Goal: Task Accomplishment & Management: Use online tool/utility

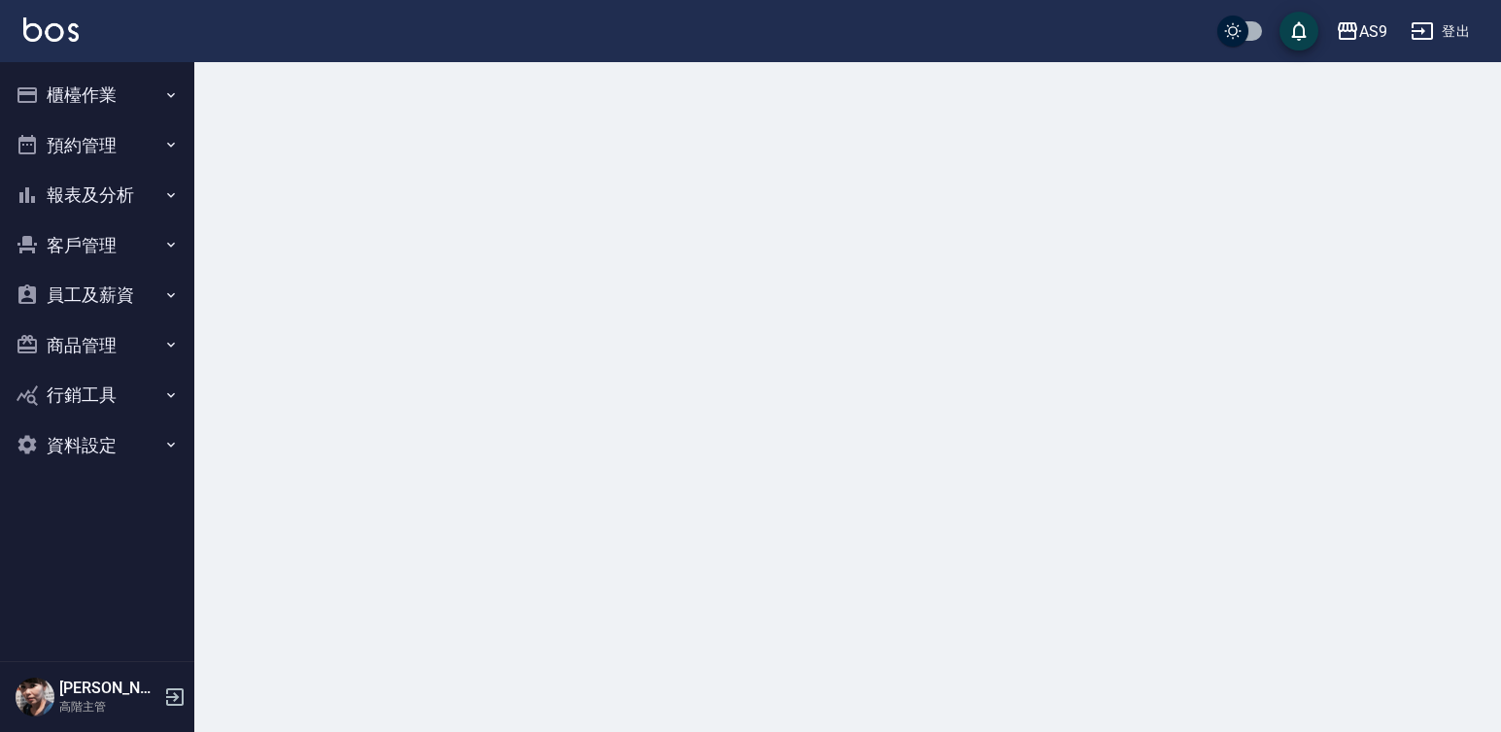
click at [86, 95] on button "櫃檯作業" at bounding box center [97, 95] width 179 height 51
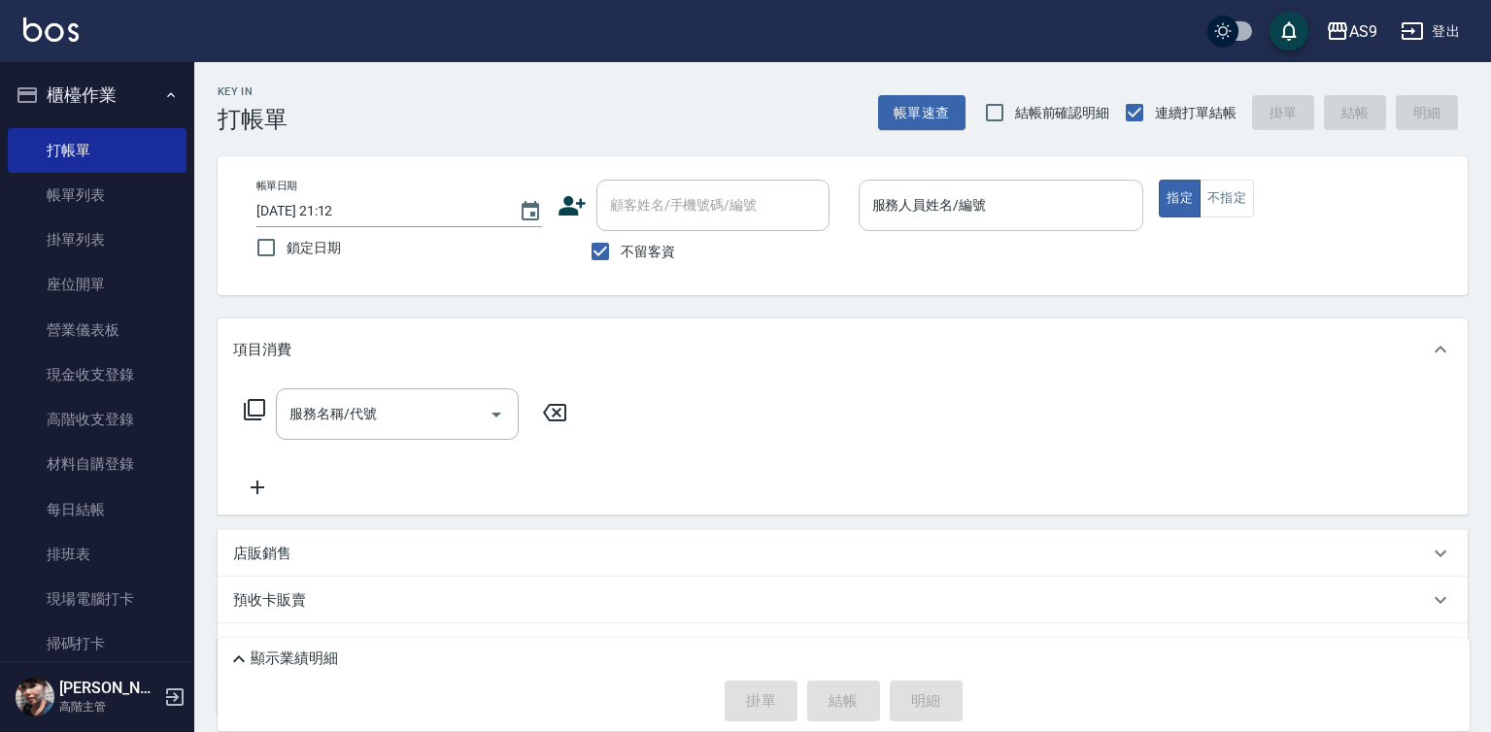
click at [900, 200] on div "服務人員姓名/編號 服務人員姓名/編號" at bounding box center [1002, 205] width 286 height 51
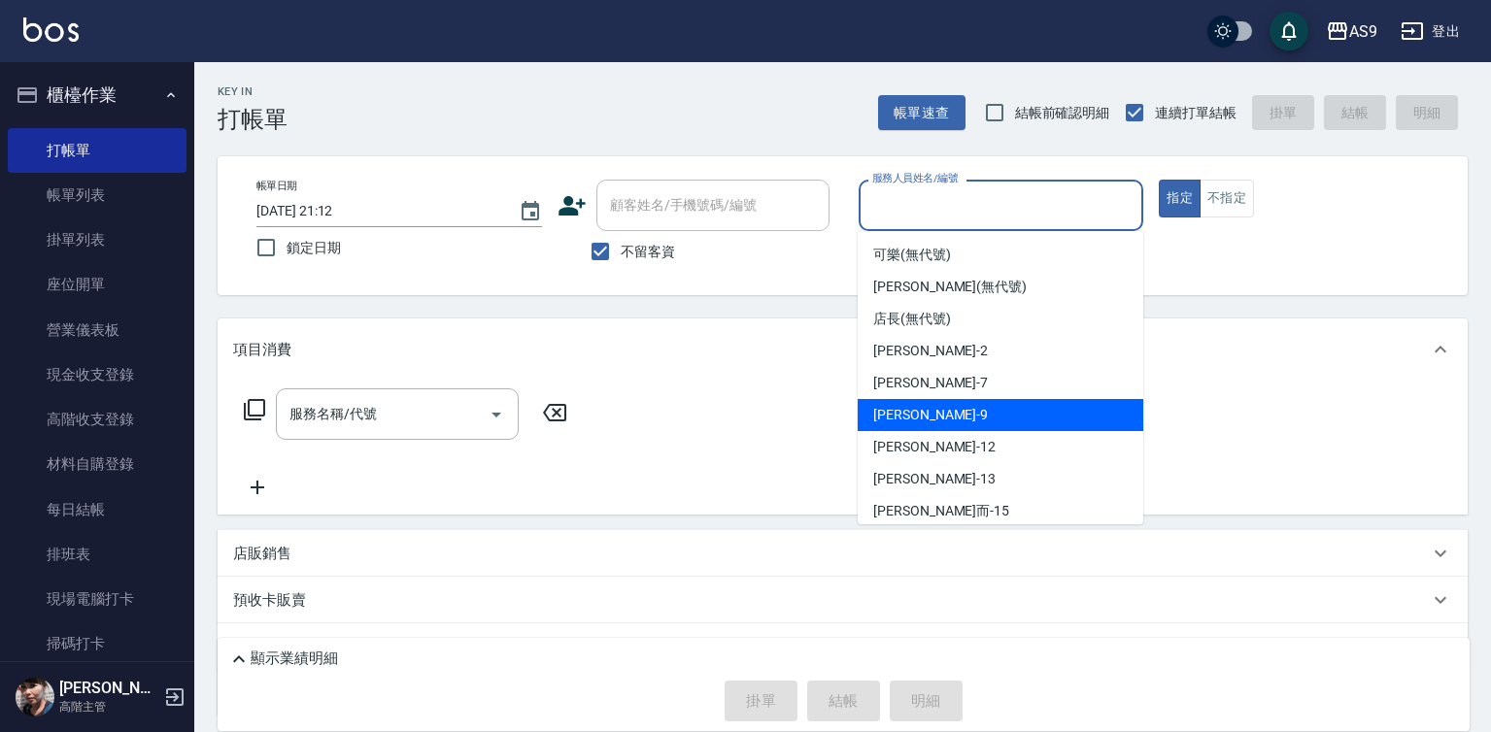
click at [926, 424] on div "[PERSON_NAME] -9" at bounding box center [1001, 415] width 286 height 32
type input "[PERSON_NAME]-9"
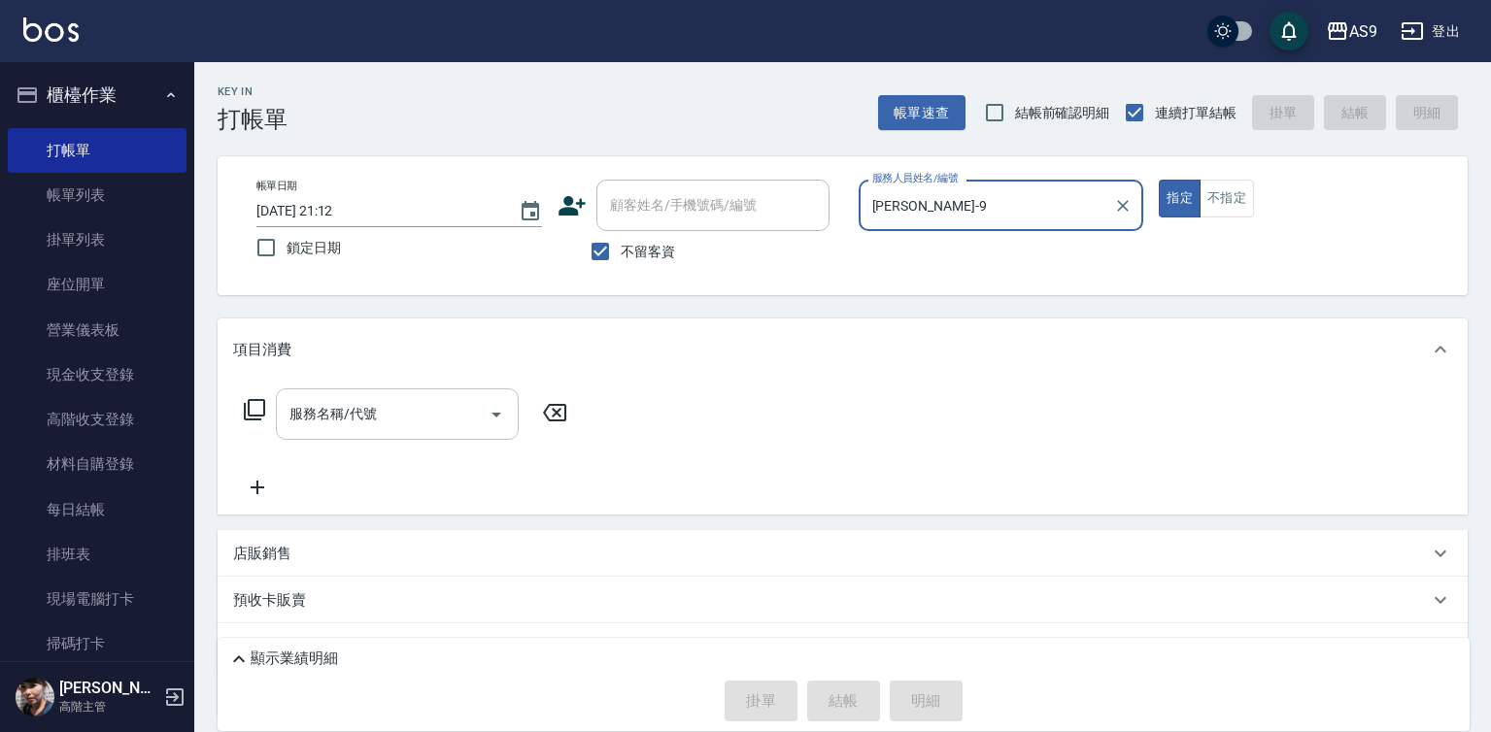
click at [415, 411] on input "服務名稱/代號" at bounding box center [383, 414] width 196 height 34
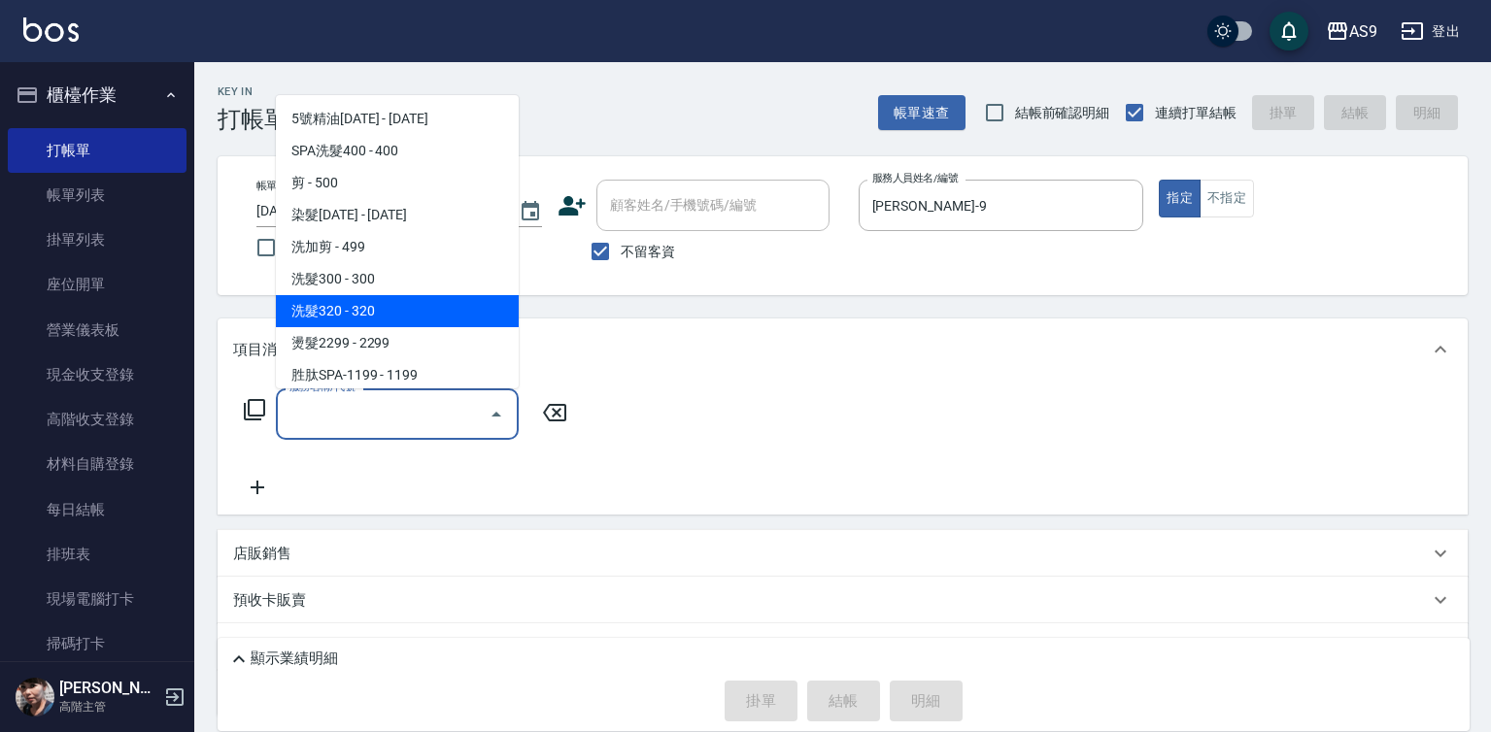
click at [368, 311] on span "洗髮320 - 320" at bounding box center [397, 311] width 243 height 32
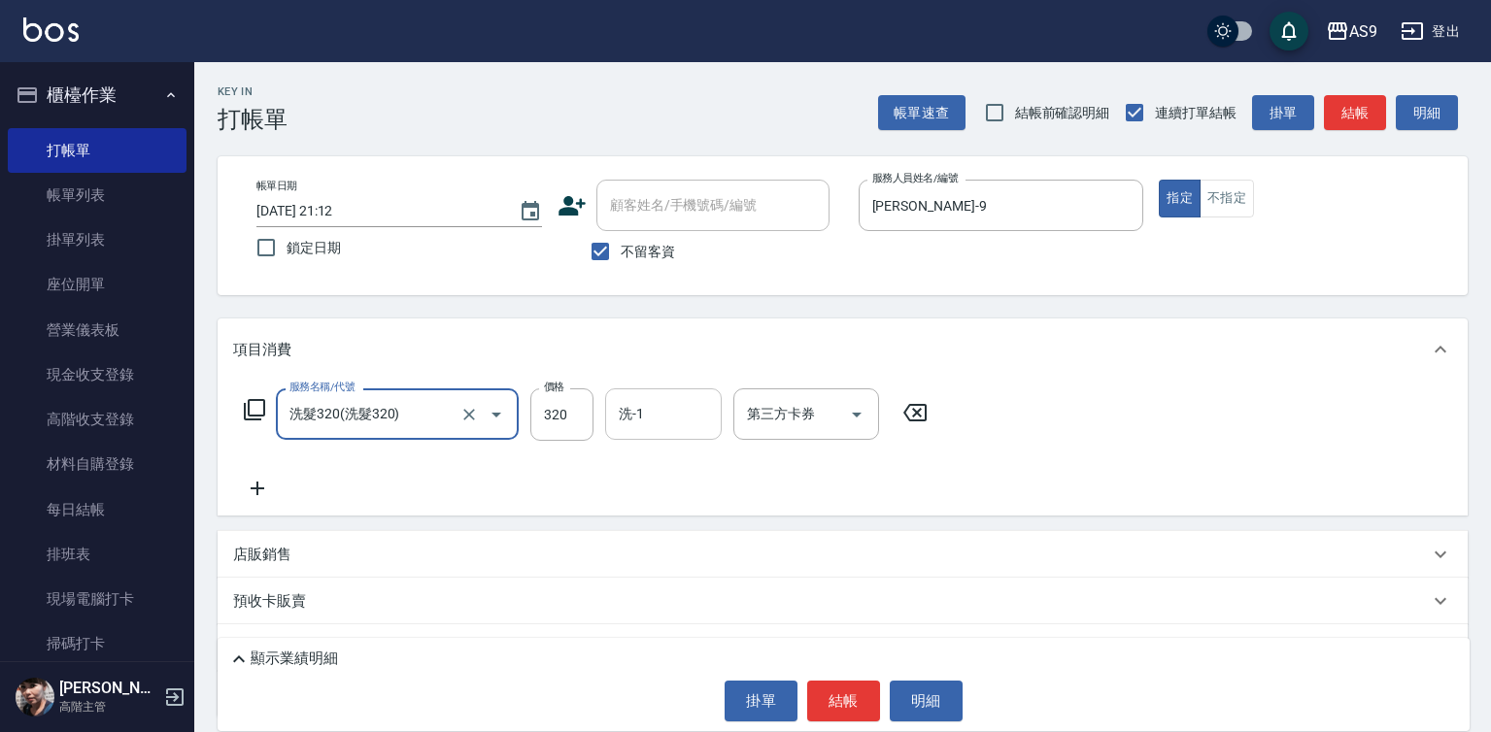
type input "洗髮320"
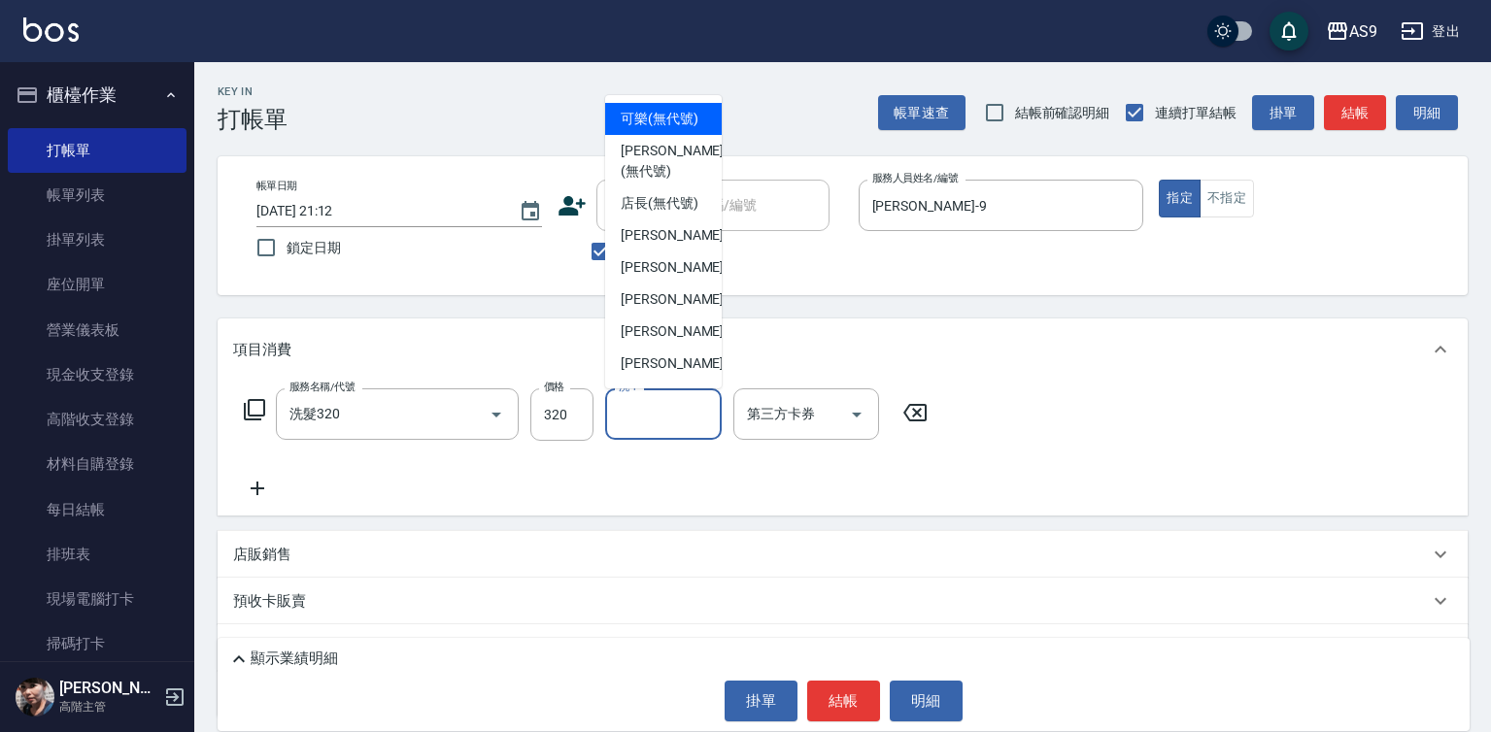
click at [649, 417] on input "洗-1" at bounding box center [663, 414] width 99 height 34
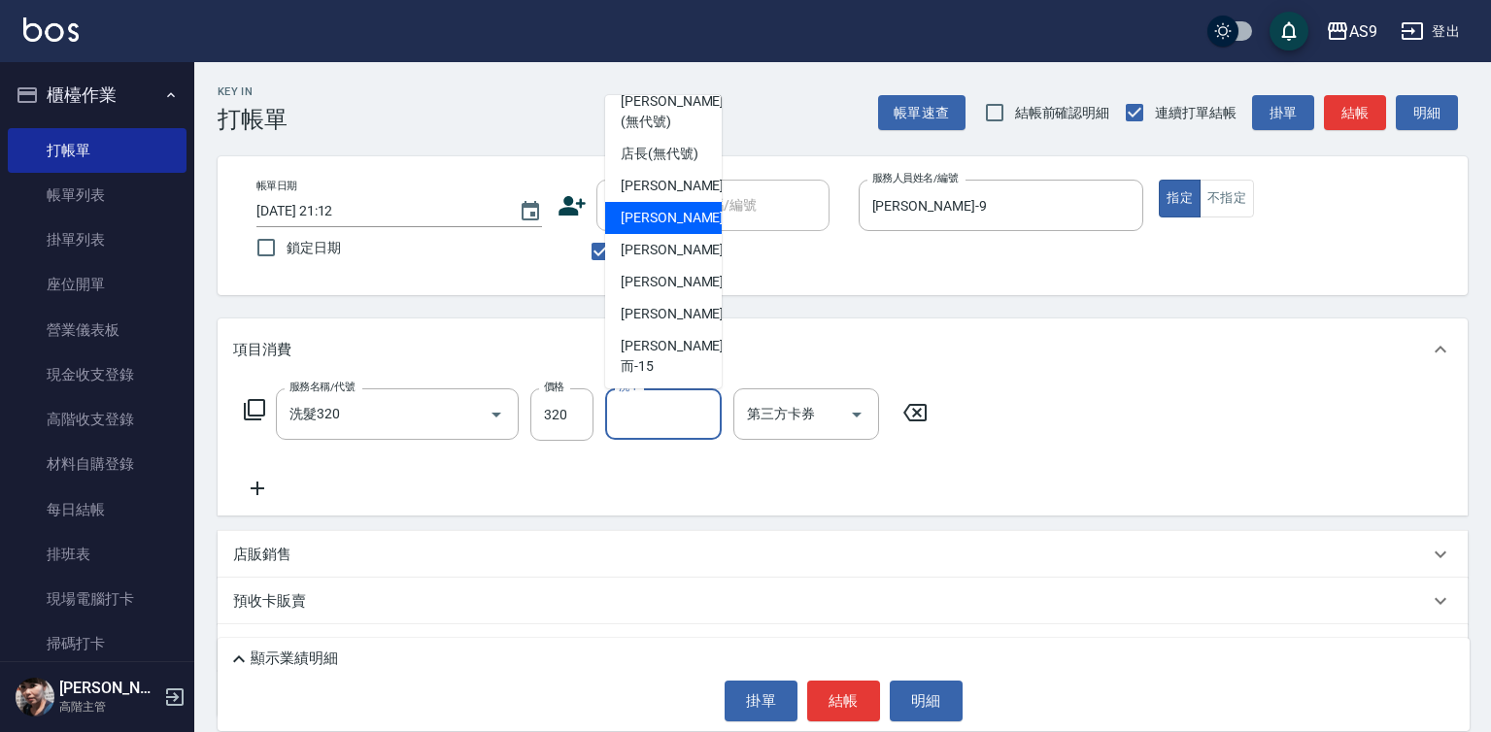
scroll to position [97, 0]
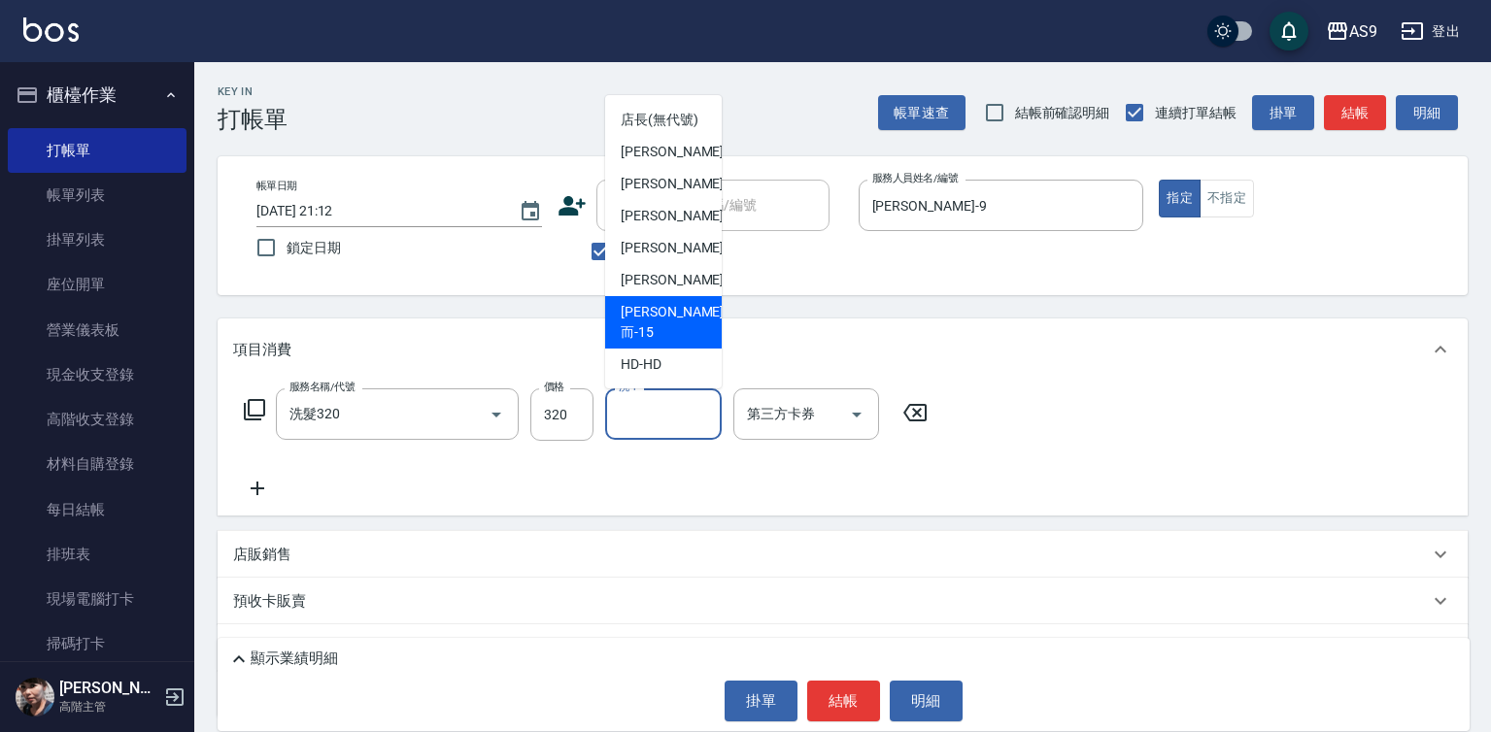
click at [698, 349] on div "[PERSON_NAME]而 -15" at bounding box center [663, 322] width 117 height 52
type input "[PERSON_NAME]而-15"
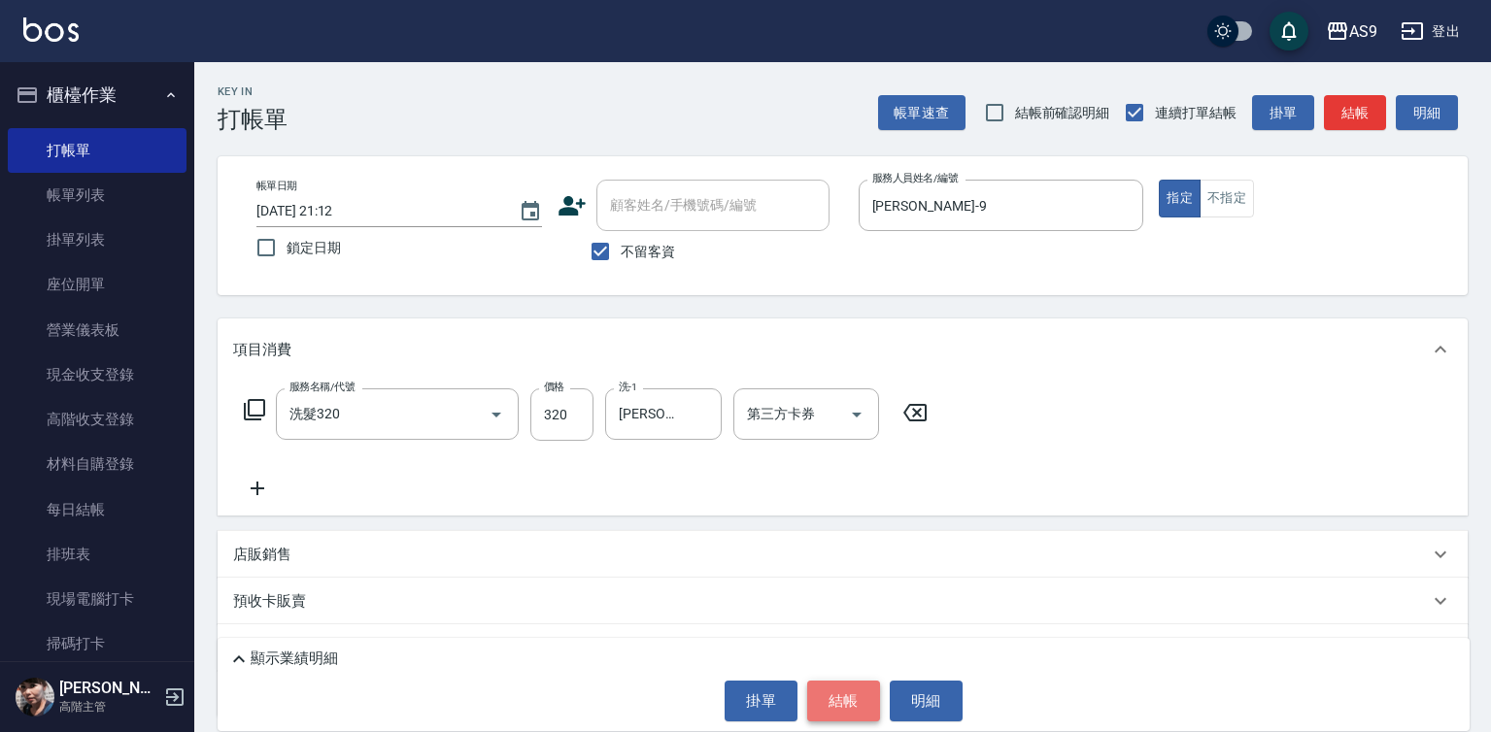
click at [854, 695] on button "結帳" at bounding box center [843, 701] width 73 height 41
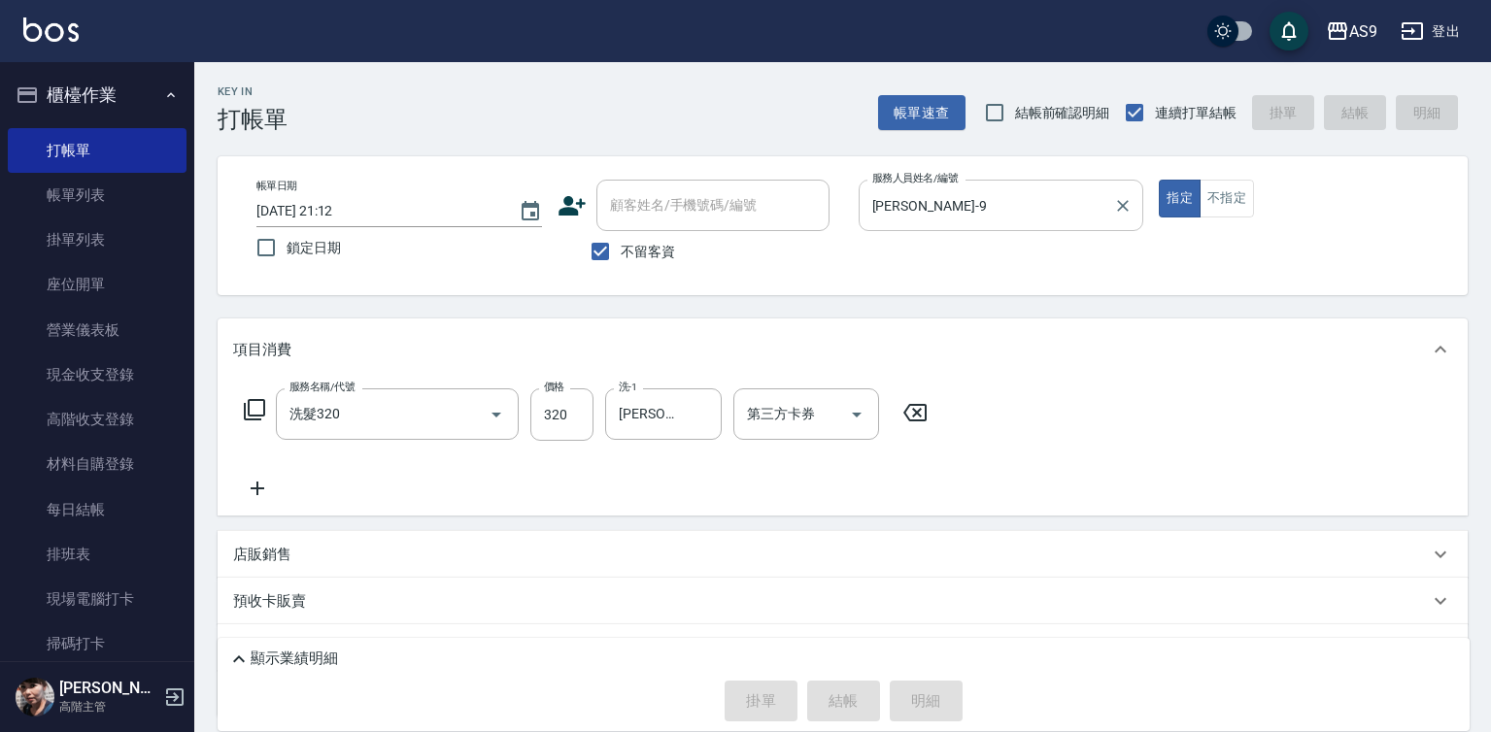
click at [900, 202] on input "[PERSON_NAME]-9" at bounding box center [986, 205] width 239 height 34
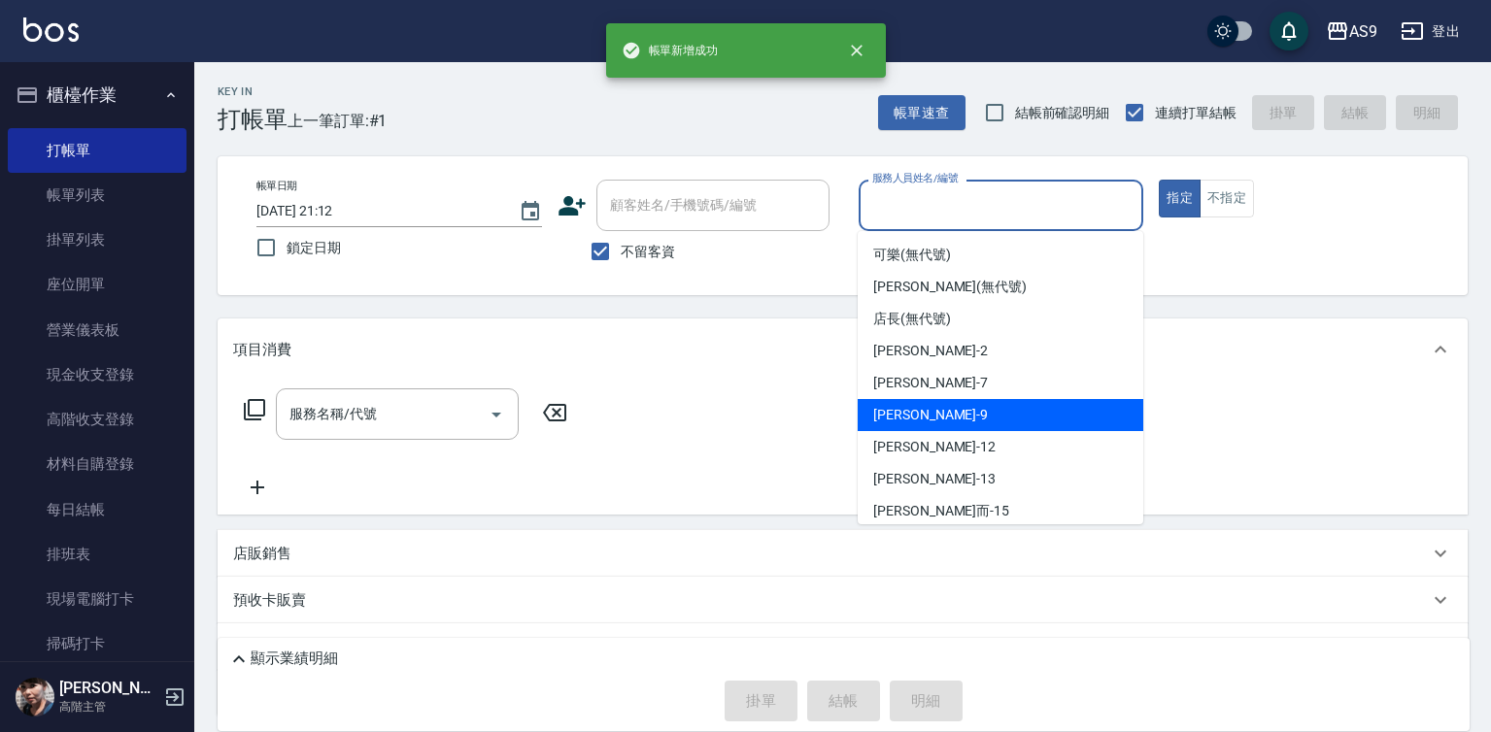
click at [905, 422] on span "[PERSON_NAME] -9" at bounding box center [930, 415] width 115 height 20
type input "[PERSON_NAME]-9"
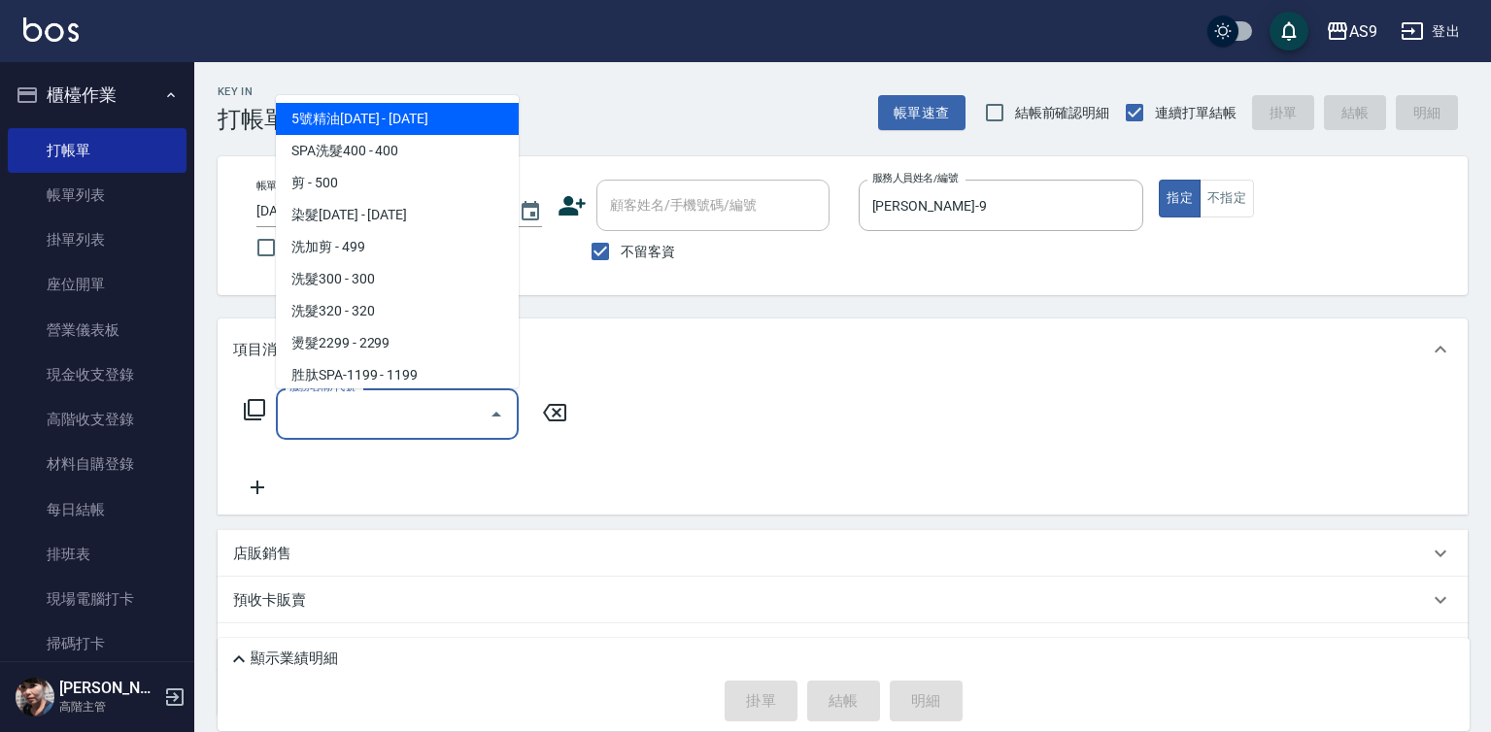
click at [446, 417] on input "服務名稱/代號" at bounding box center [383, 414] width 196 height 34
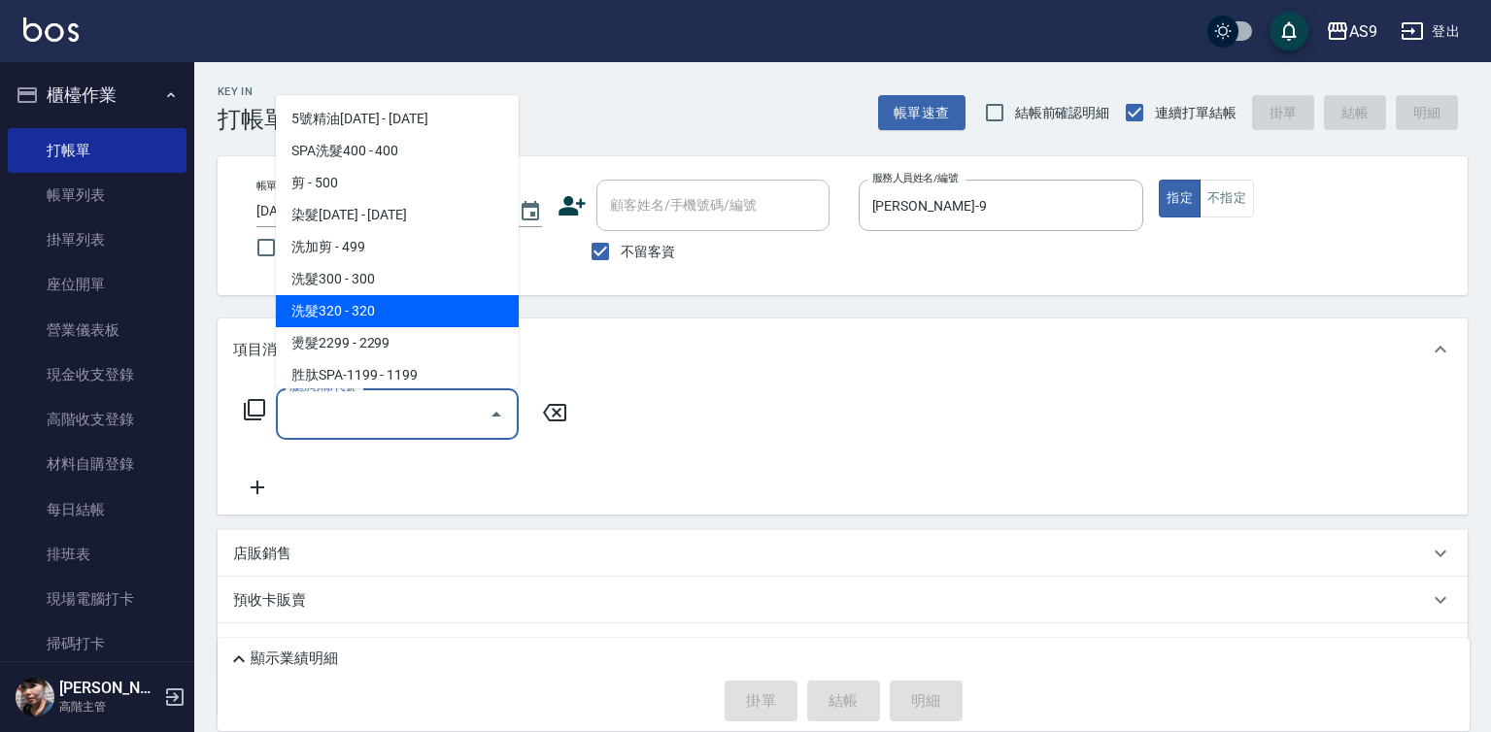
click at [402, 313] on span "洗髮320 - 320" at bounding box center [397, 311] width 243 height 32
type input "洗髮320"
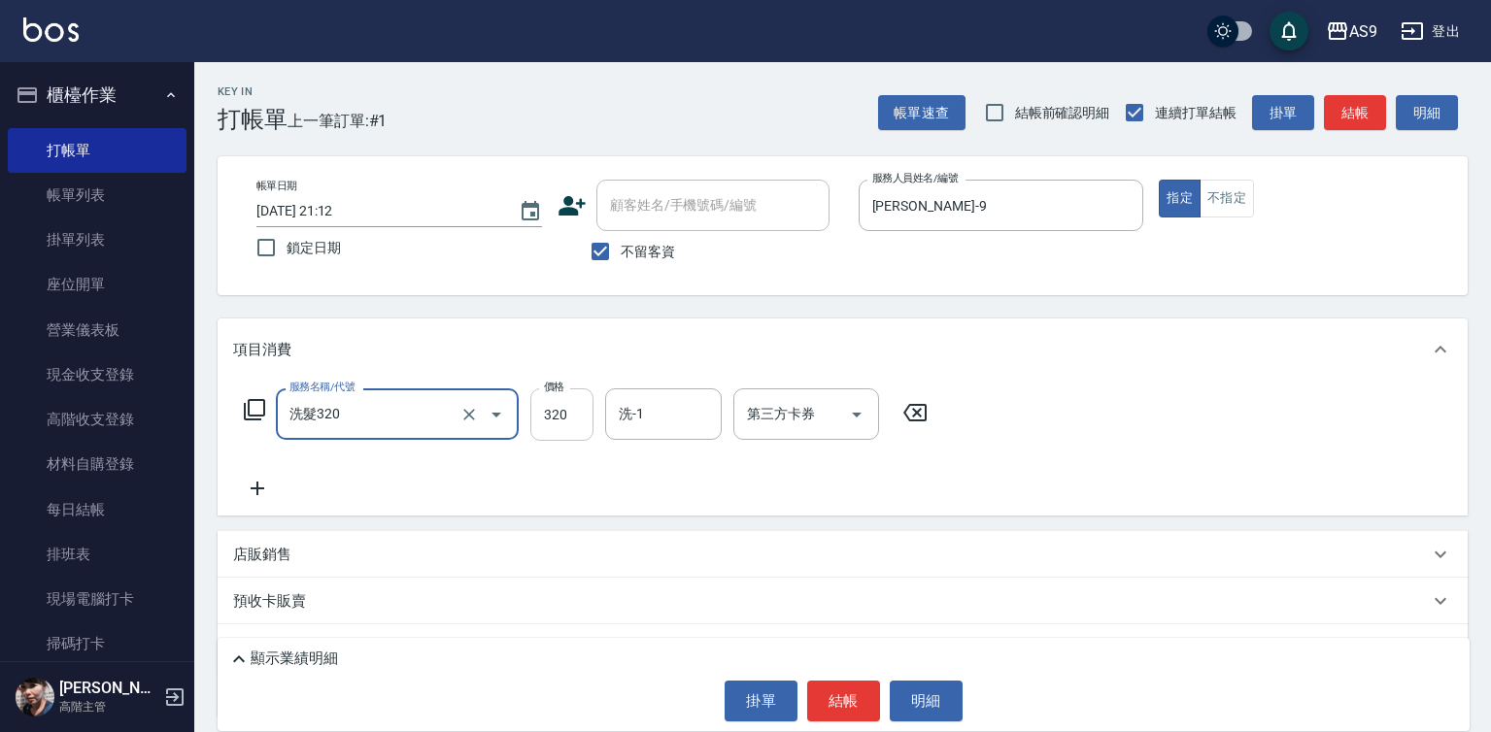
click at [540, 410] on input "320" at bounding box center [561, 415] width 63 height 52
click at [552, 424] on input "90" at bounding box center [561, 415] width 63 height 52
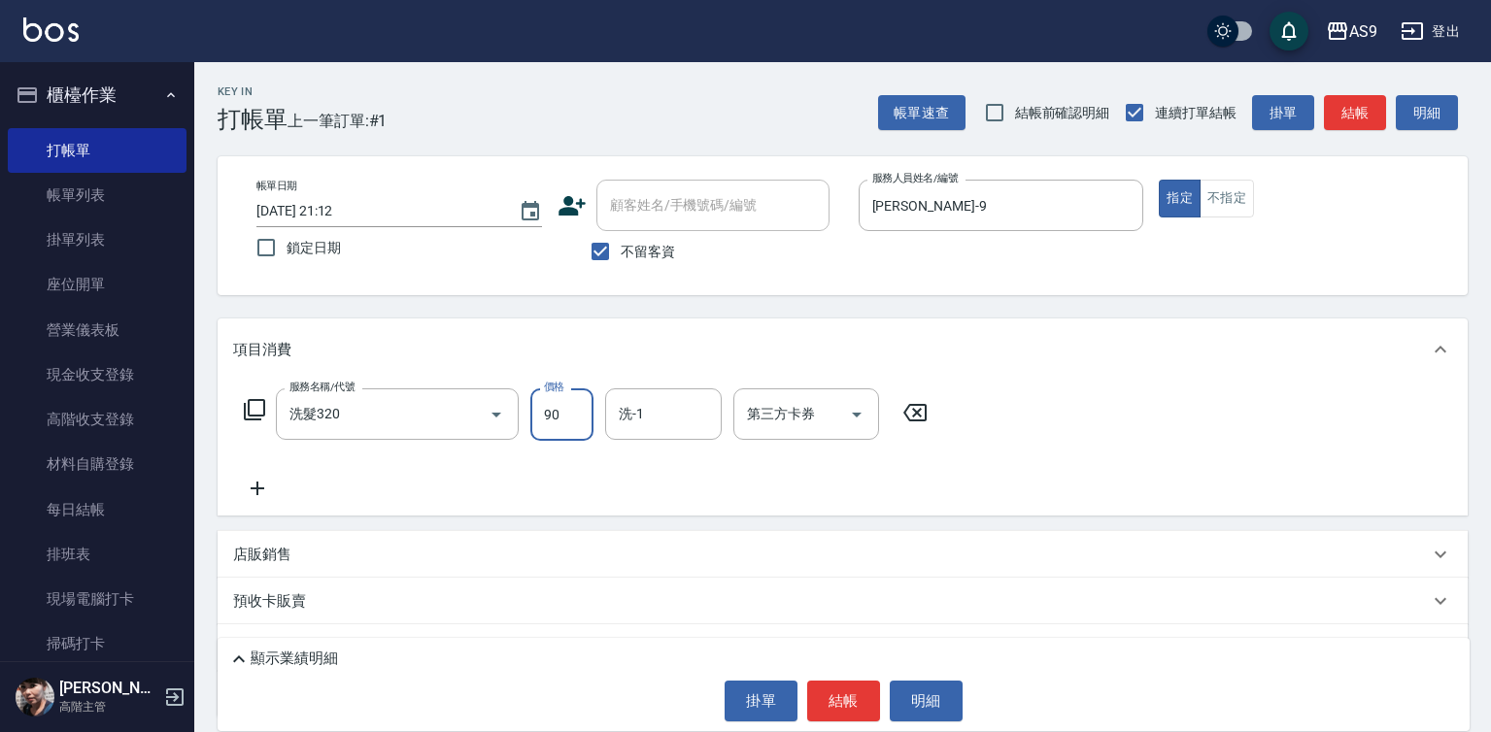
click at [552, 424] on input "90" at bounding box center [561, 415] width 63 height 52
click at [551, 414] on input "900" at bounding box center [561, 415] width 63 height 52
type input "290"
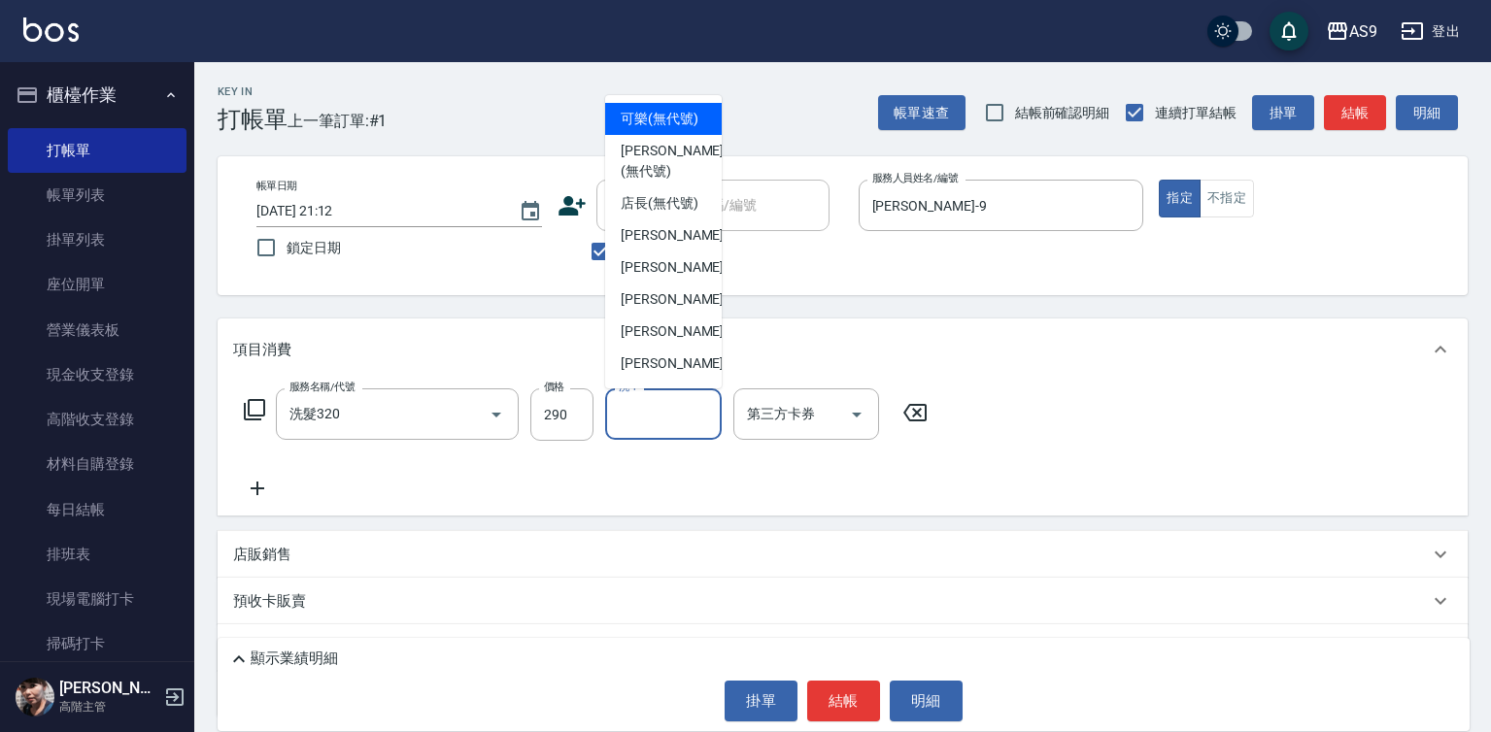
click at [650, 415] on input "洗-1" at bounding box center [663, 414] width 99 height 34
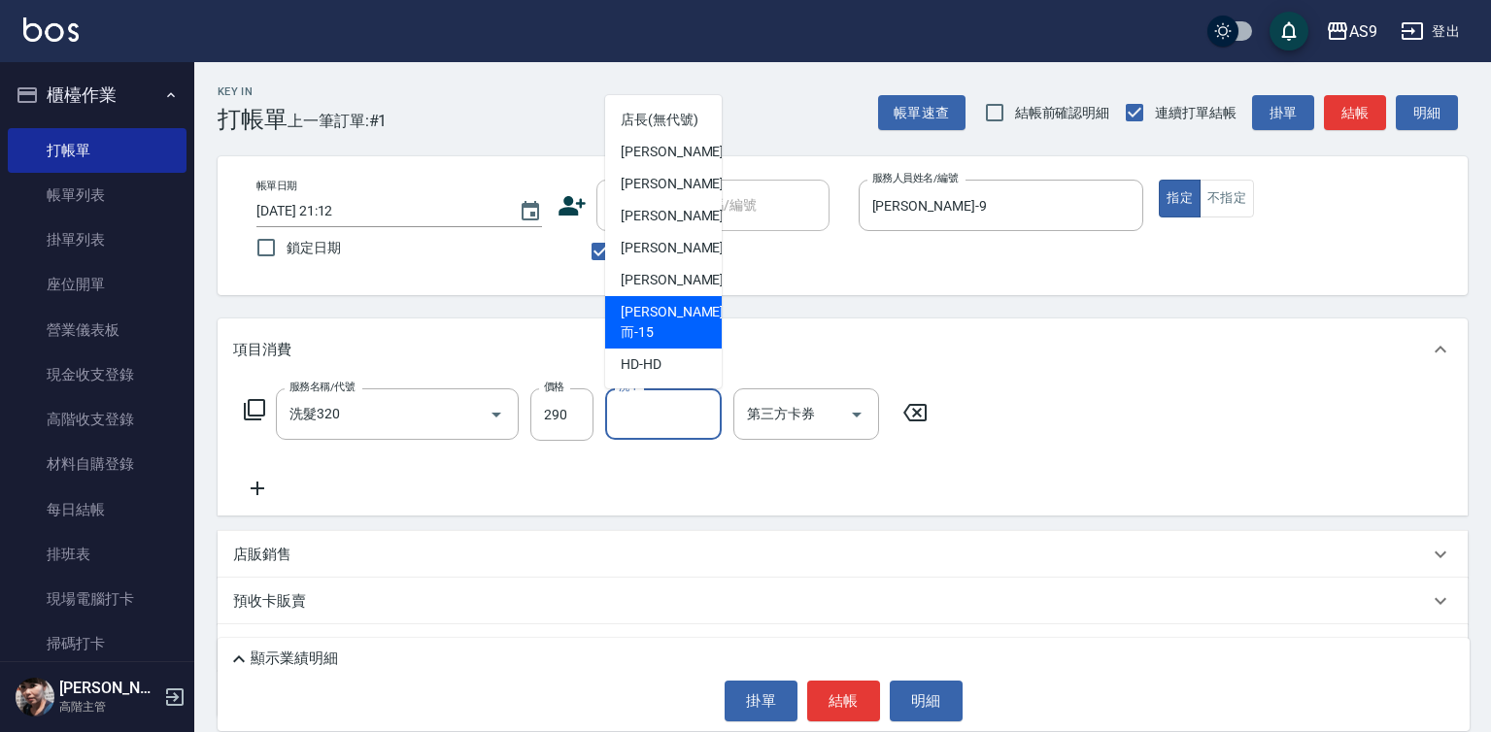
click at [662, 343] on span "[PERSON_NAME]而 -15" at bounding box center [672, 322] width 103 height 41
type input "[PERSON_NAME]而-15"
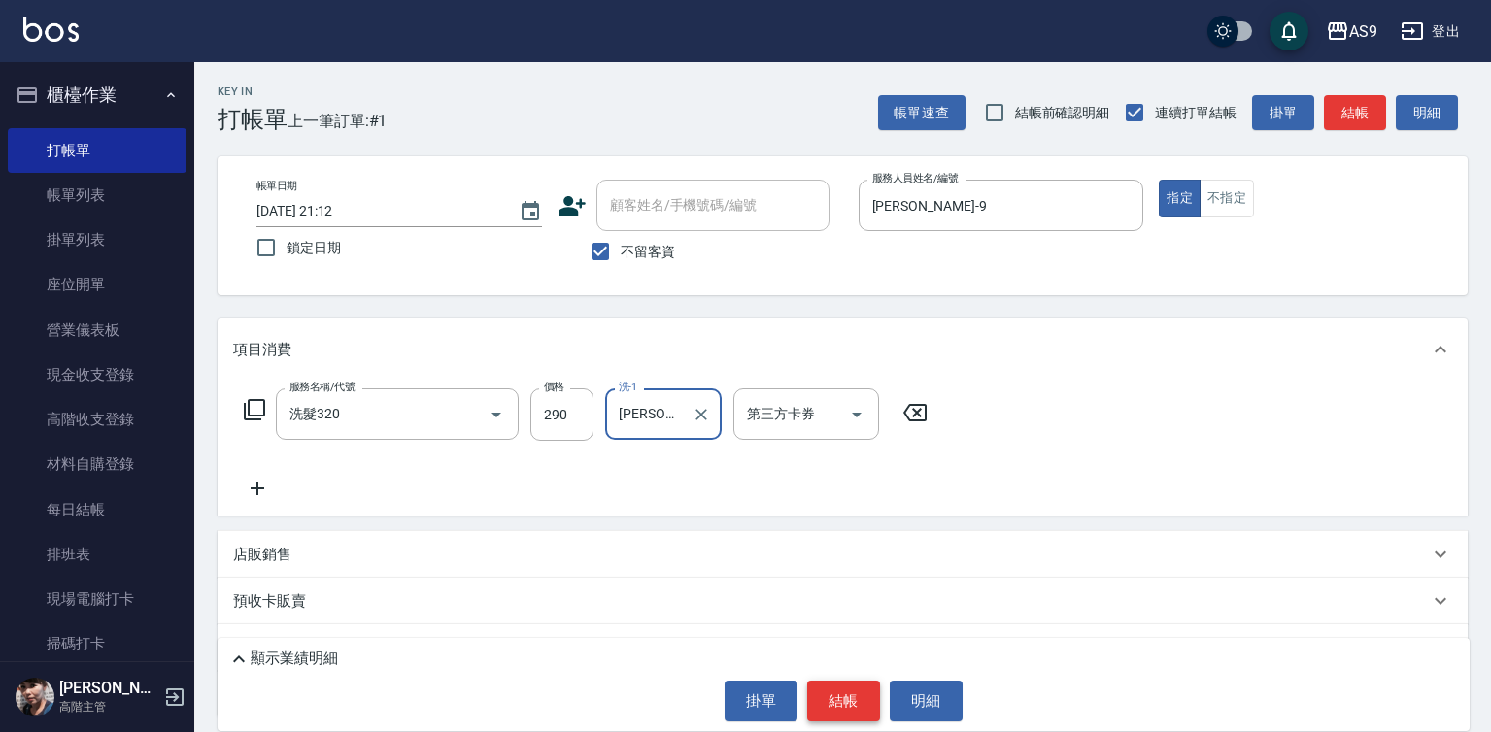
click at [845, 690] on button "結帳" at bounding box center [843, 701] width 73 height 41
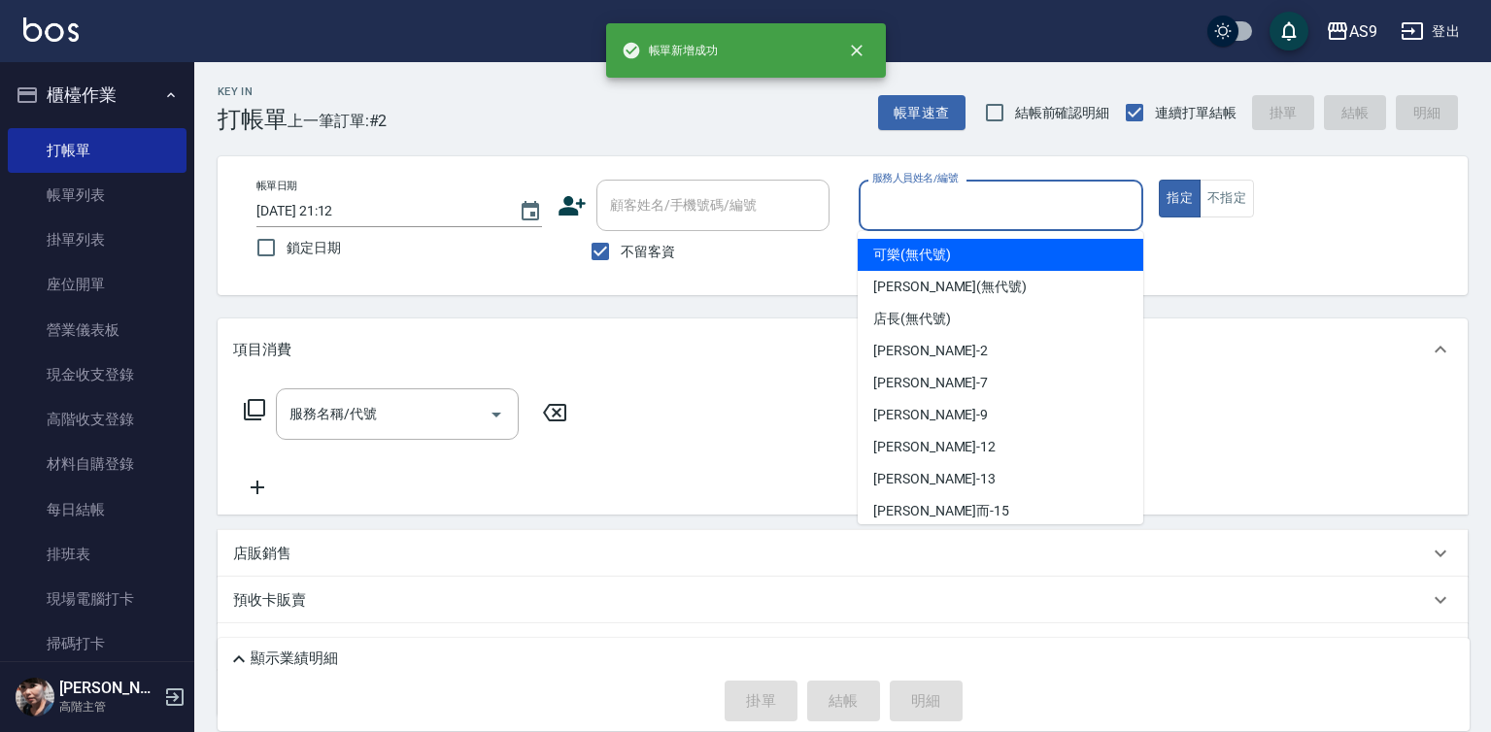
click at [915, 212] on input "服務人員姓名/編號" at bounding box center [1001, 205] width 268 height 34
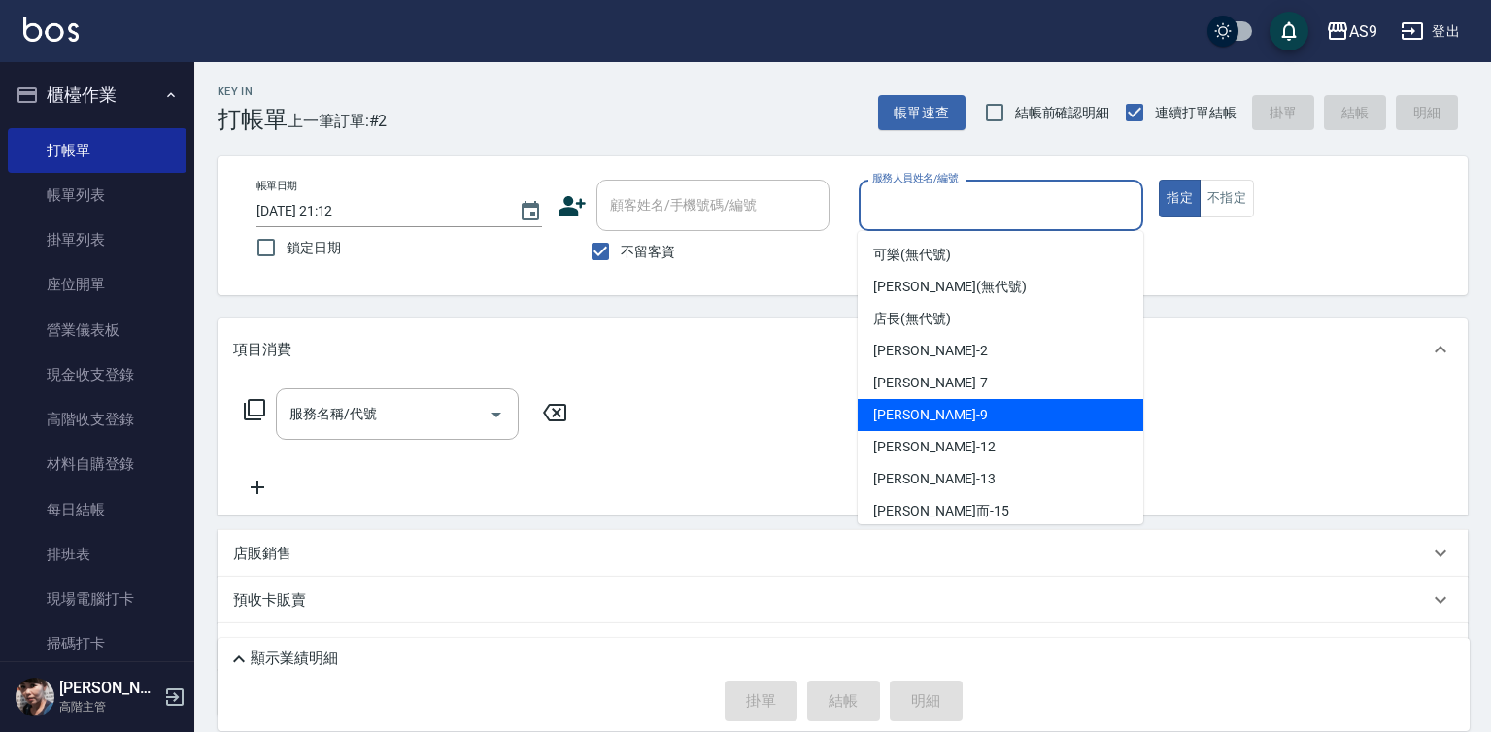
click at [921, 412] on span "[PERSON_NAME] -9" at bounding box center [930, 415] width 115 height 20
type input "[PERSON_NAME]-9"
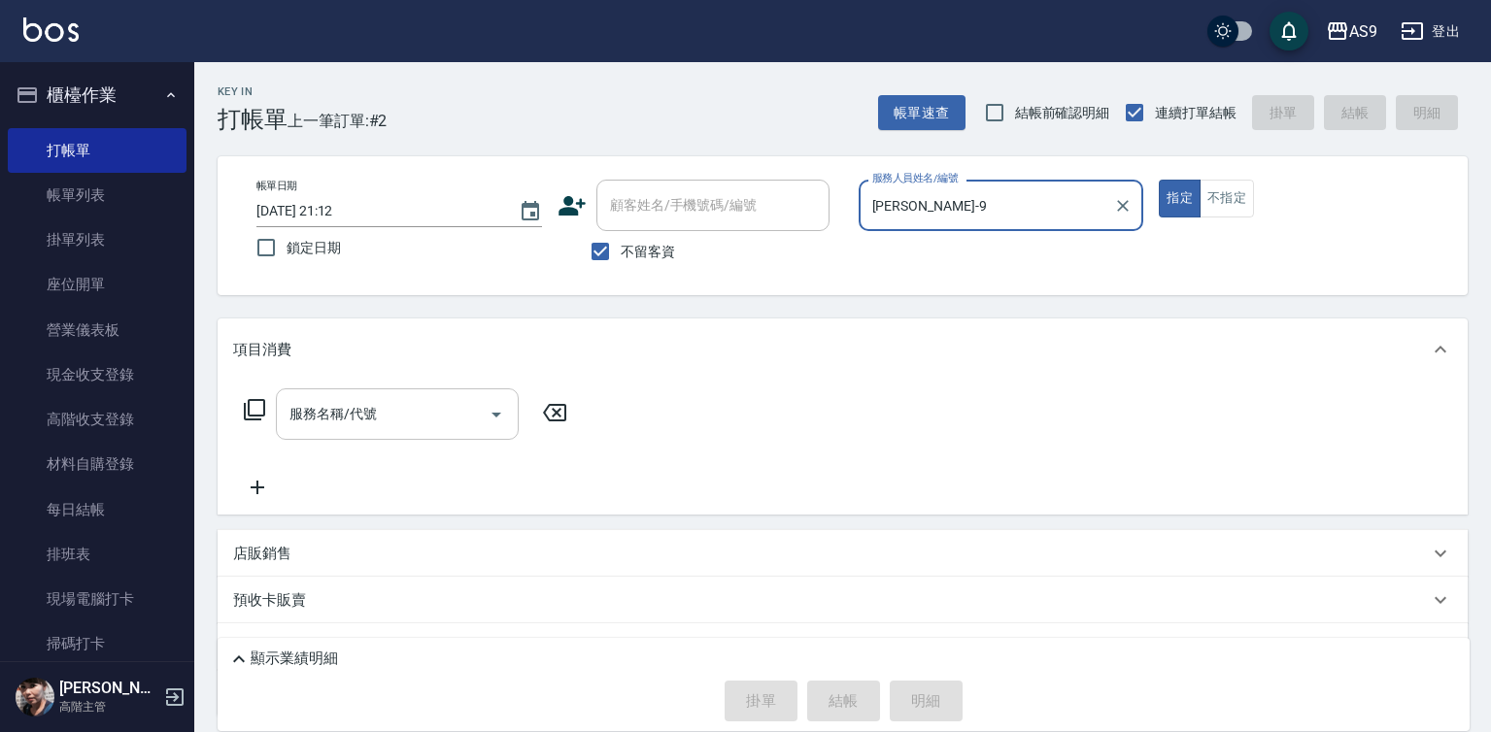
click at [354, 418] on input "服務名稱/代號" at bounding box center [383, 414] width 196 height 34
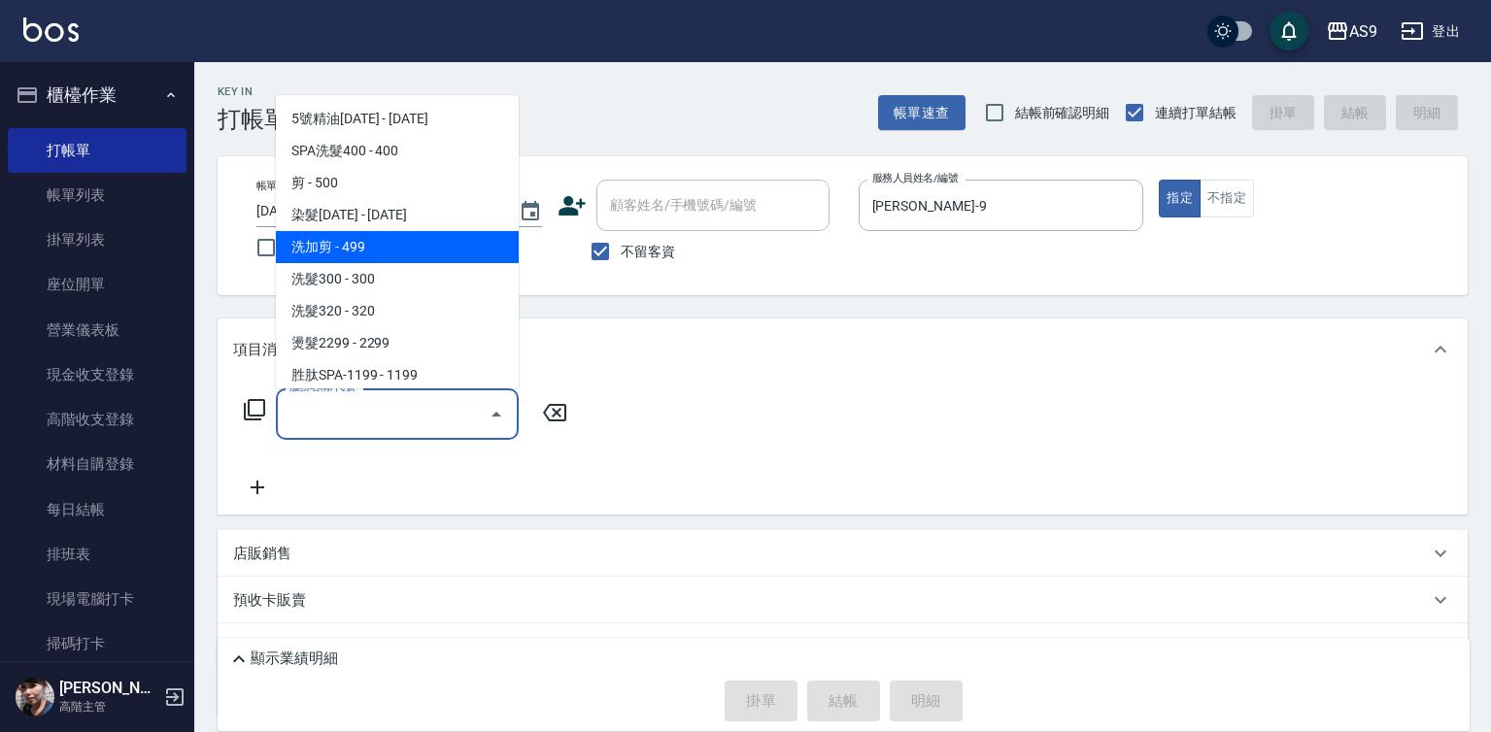
click at [379, 253] on span "洗加剪 - 499" at bounding box center [397, 247] width 243 height 32
type input "洗加剪(洗加剪)"
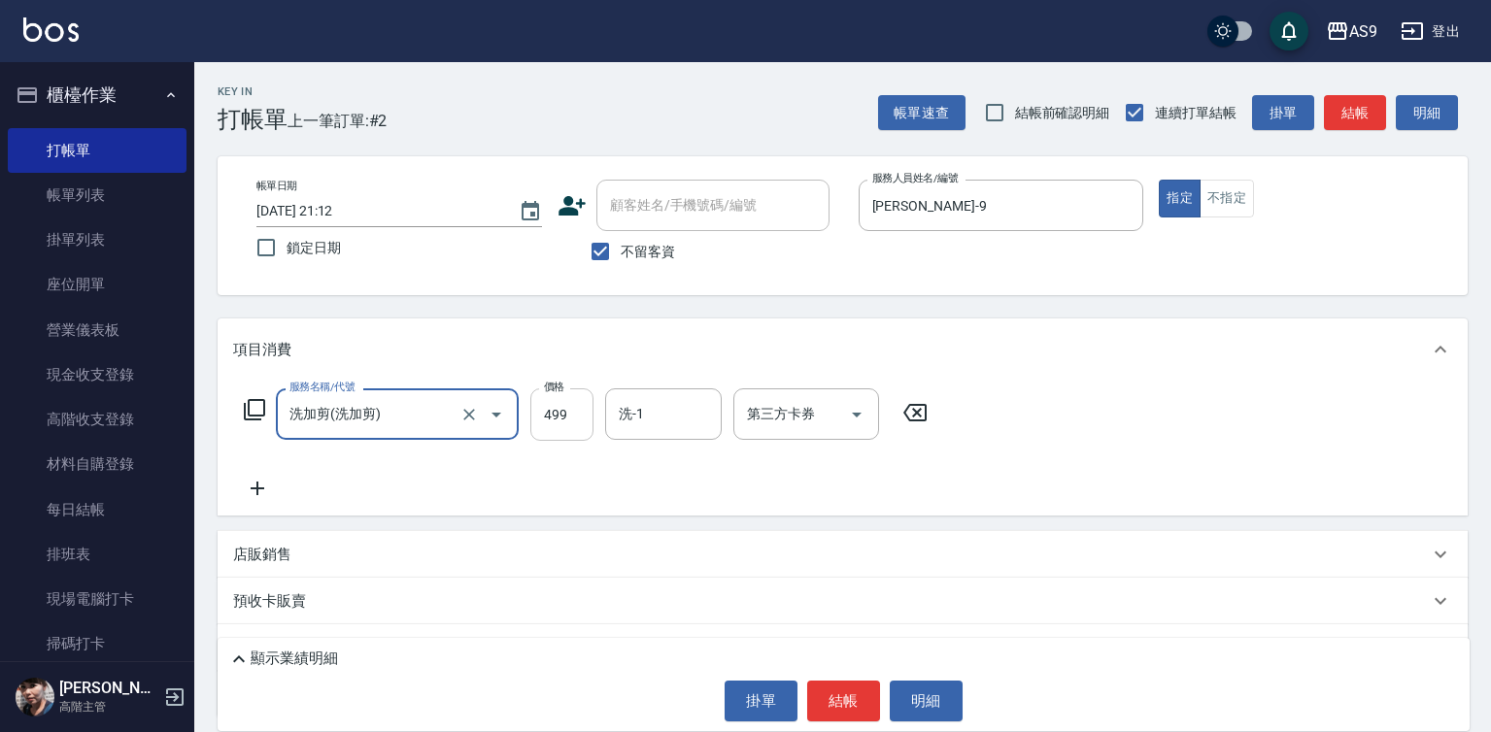
click at [552, 417] on input "499" at bounding box center [561, 415] width 63 height 52
click at [551, 417] on input "499" at bounding box center [561, 415] width 63 height 52
click at [570, 414] on input "79099" at bounding box center [561, 415] width 63 height 52
click at [570, 420] on input "790" at bounding box center [561, 415] width 63 height 52
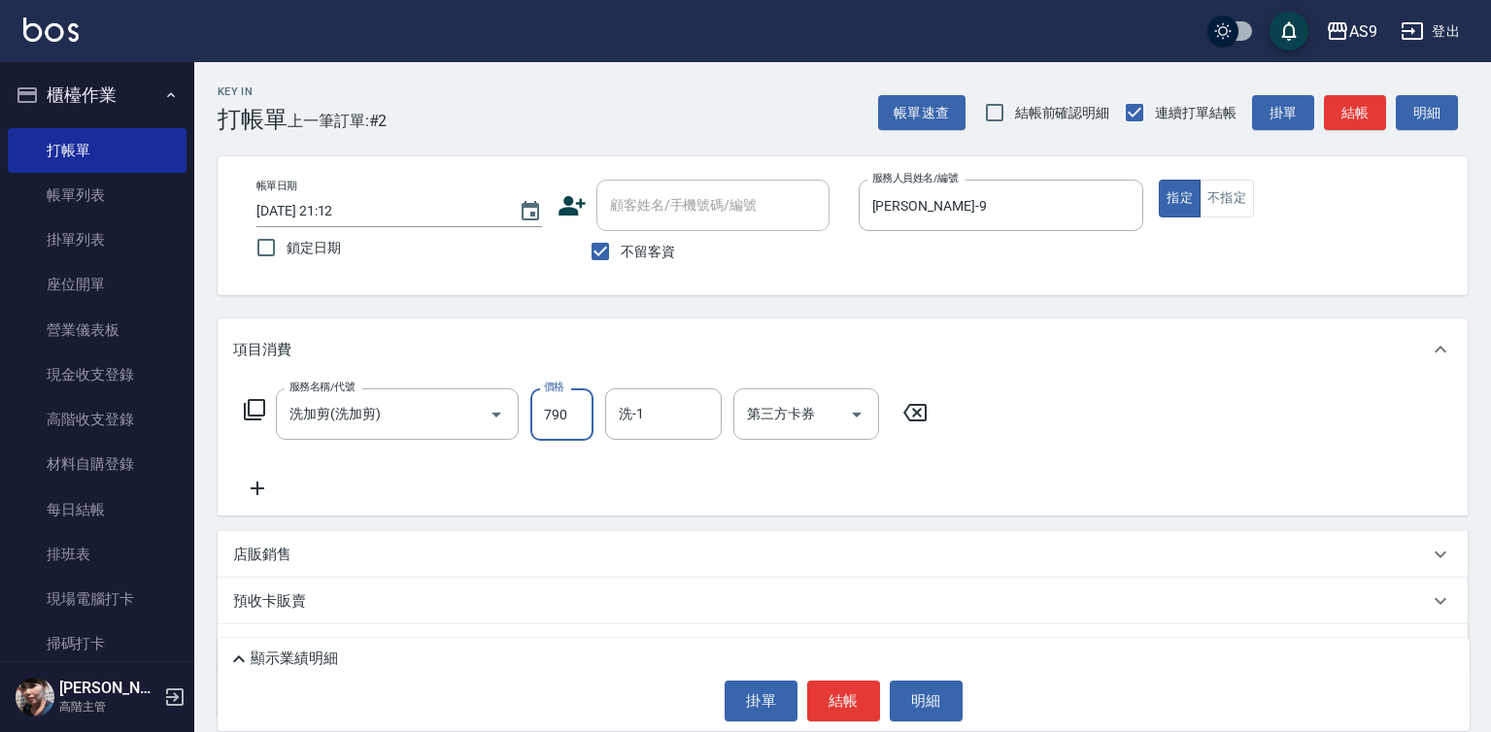
click at [570, 420] on input "790" at bounding box center [561, 415] width 63 height 52
type input "790"
click at [561, 471] on div "服務名稱/代號 洗加剪(洗加剪) 服務名稱/代號 價格 790 價格 洗-1 洗-1 第三方卡券 第三方卡券" at bounding box center [586, 445] width 706 height 112
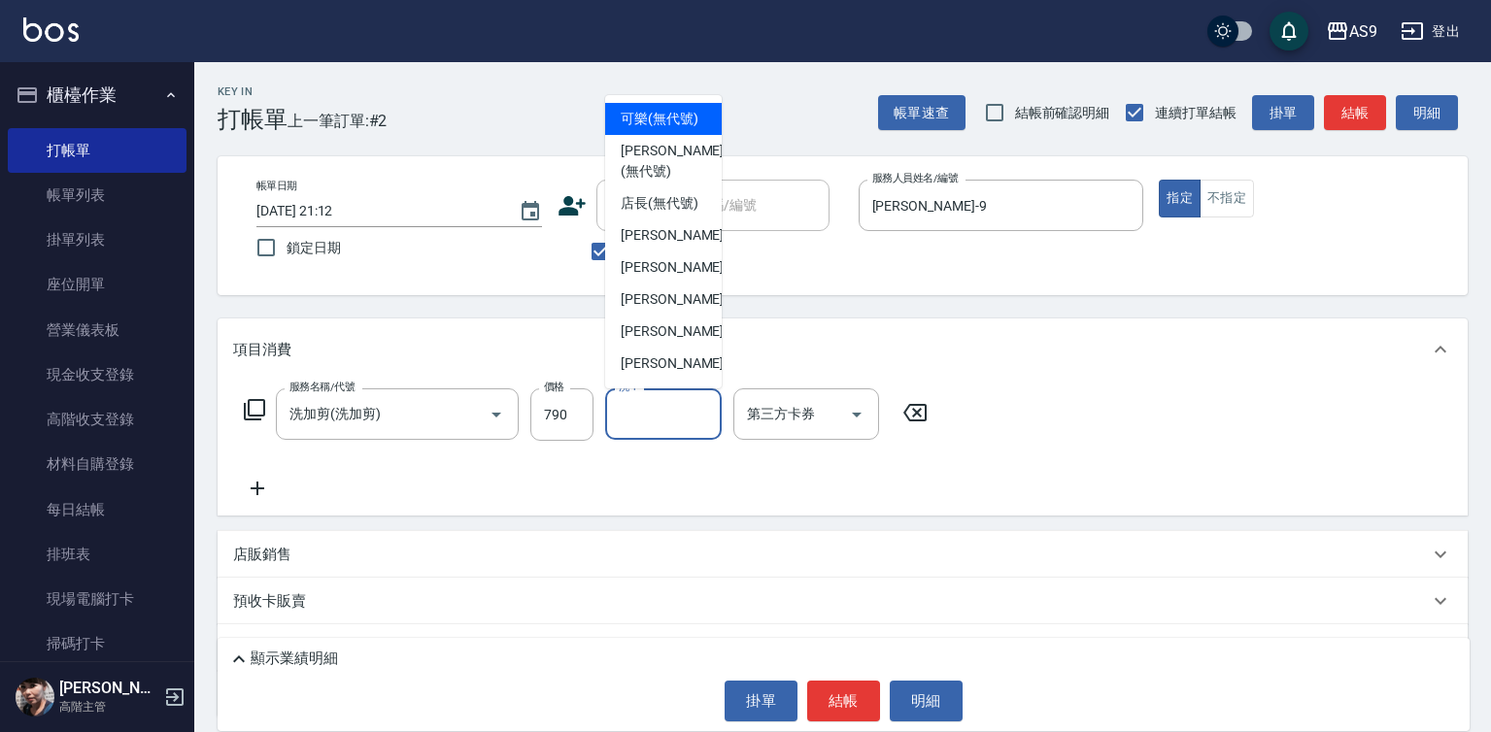
click at [652, 420] on input "洗-1" at bounding box center [663, 414] width 99 height 34
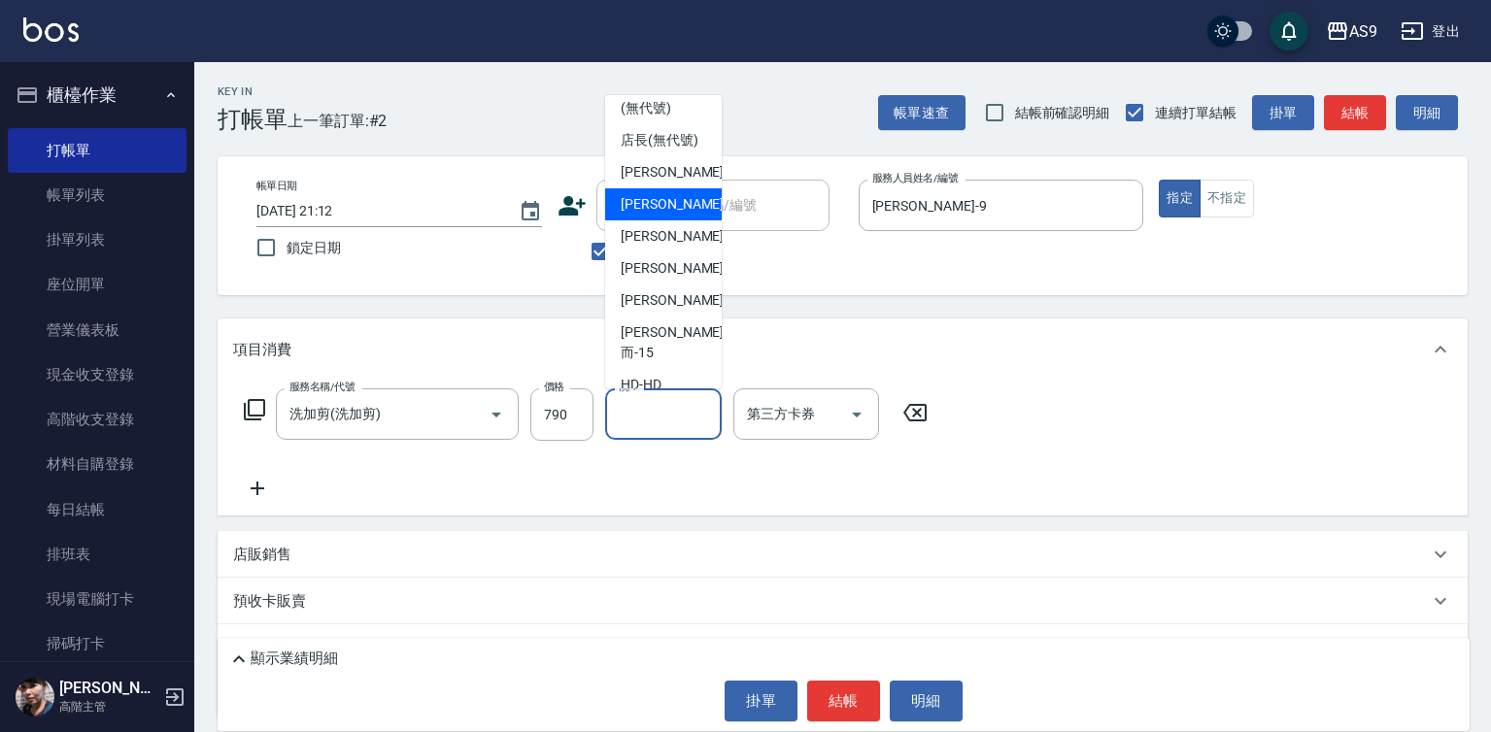
scroll to position [124, 0]
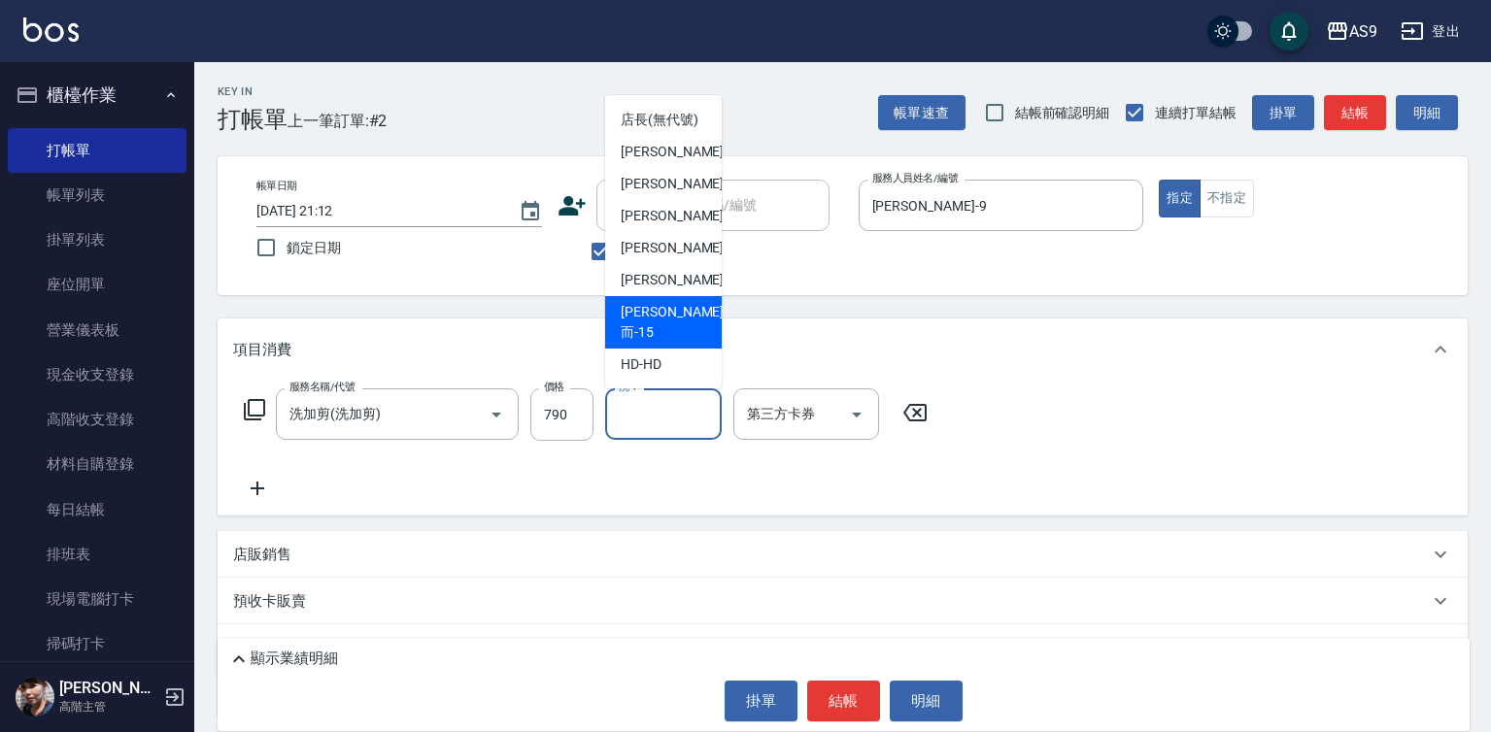
click at [672, 343] on span "[PERSON_NAME]而 -15" at bounding box center [672, 322] width 103 height 41
type input "[PERSON_NAME]而-15"
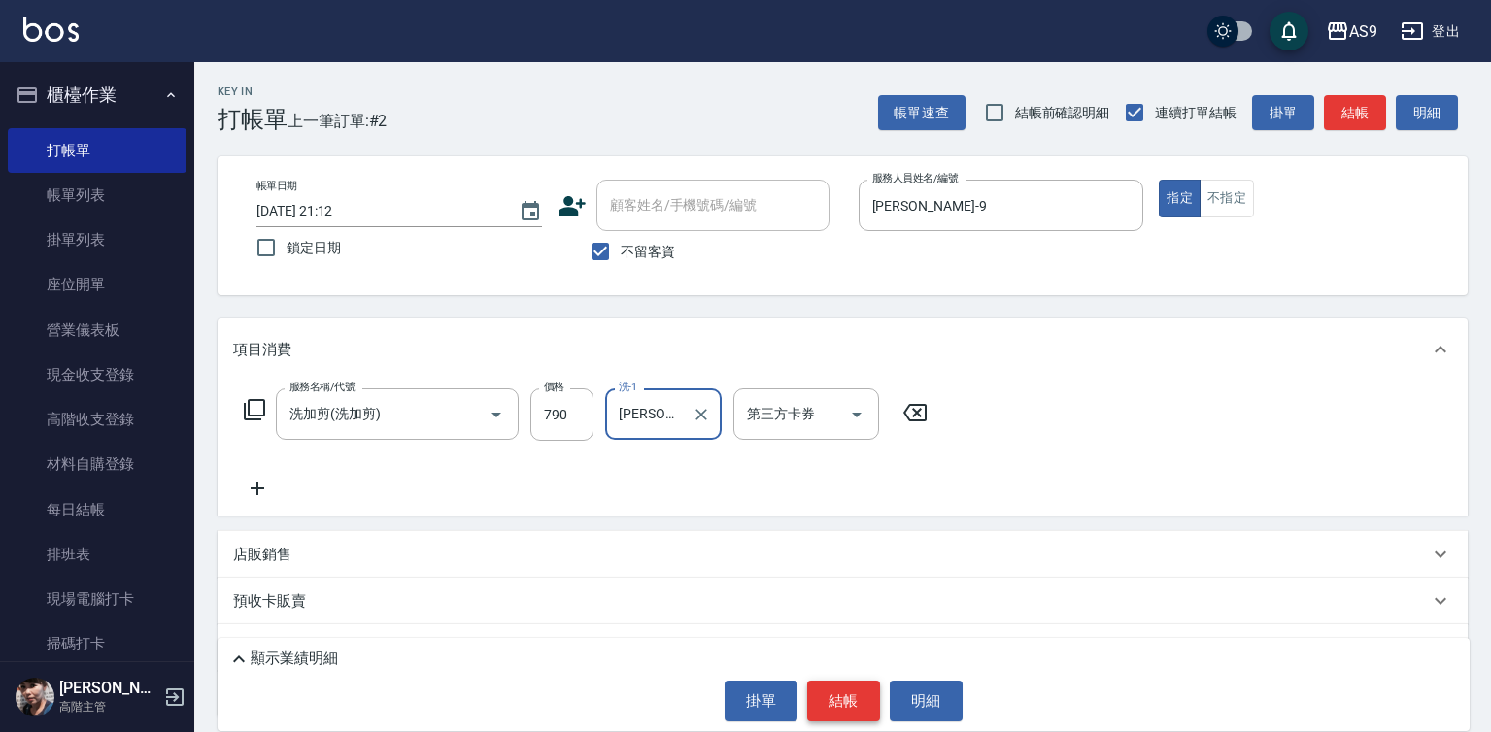
click at [839, 696] on button "結帳" at bounding box center [843, 701] width 73 height 41
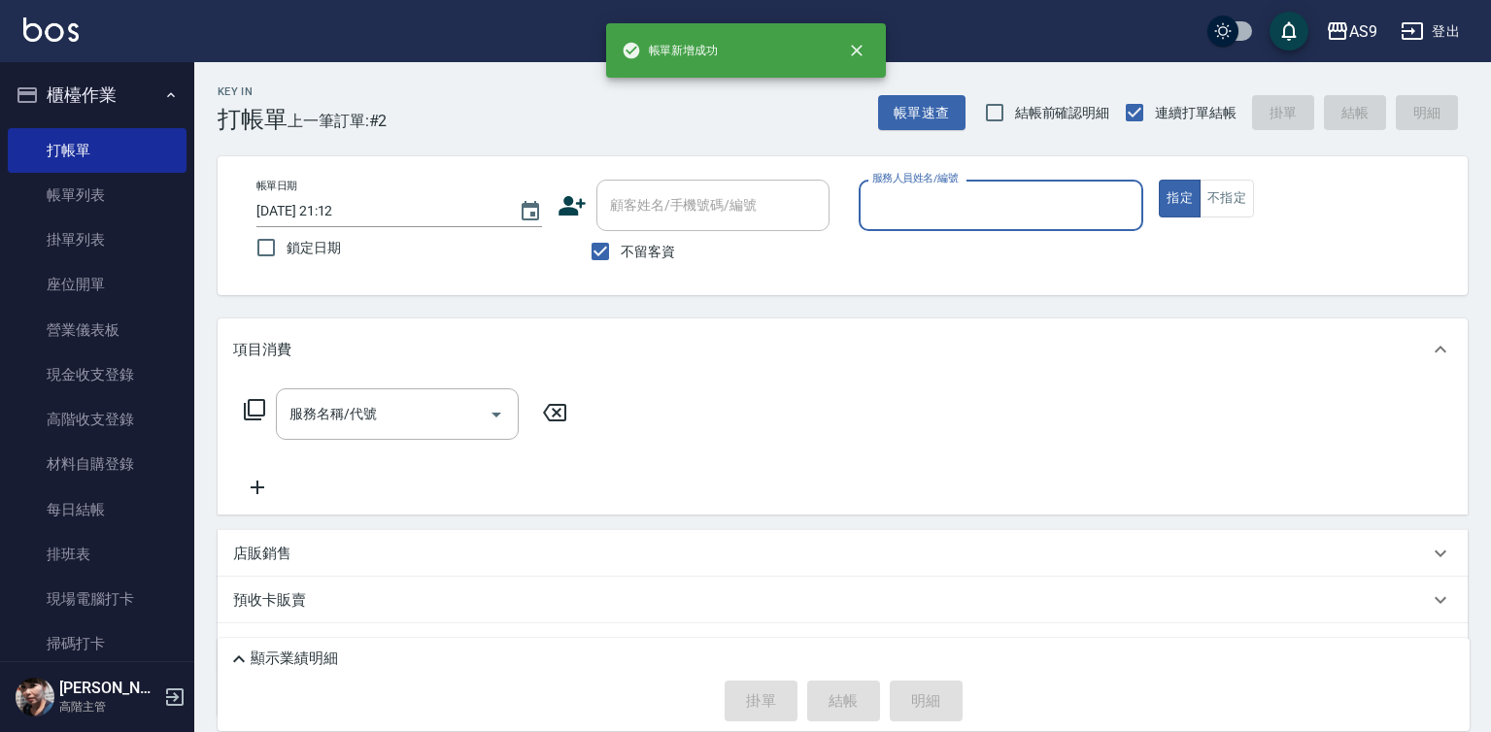
drag, startPoint x: 904, startPoint y: 187, endPoint x: 912, endPoint y: 337, distance: 150.8
click at [904, 197] on div "服務人員姓名/編號 服務人員姓名/編號" at bounding box center [1002, 205] width 286 height 51
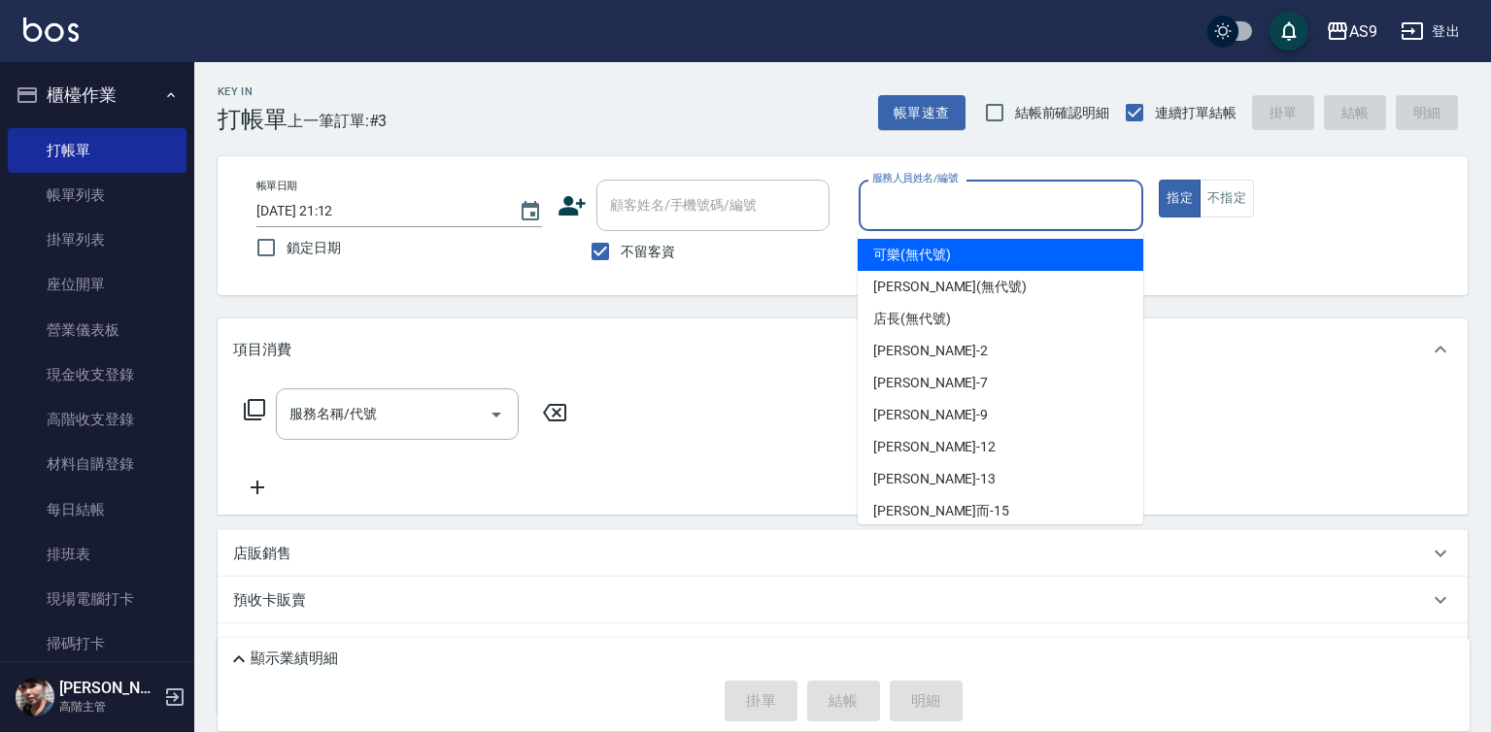
click at [916, 207] on input "服務人員姓名/編號" at bounding box center [1001, 205] width 268 height 34
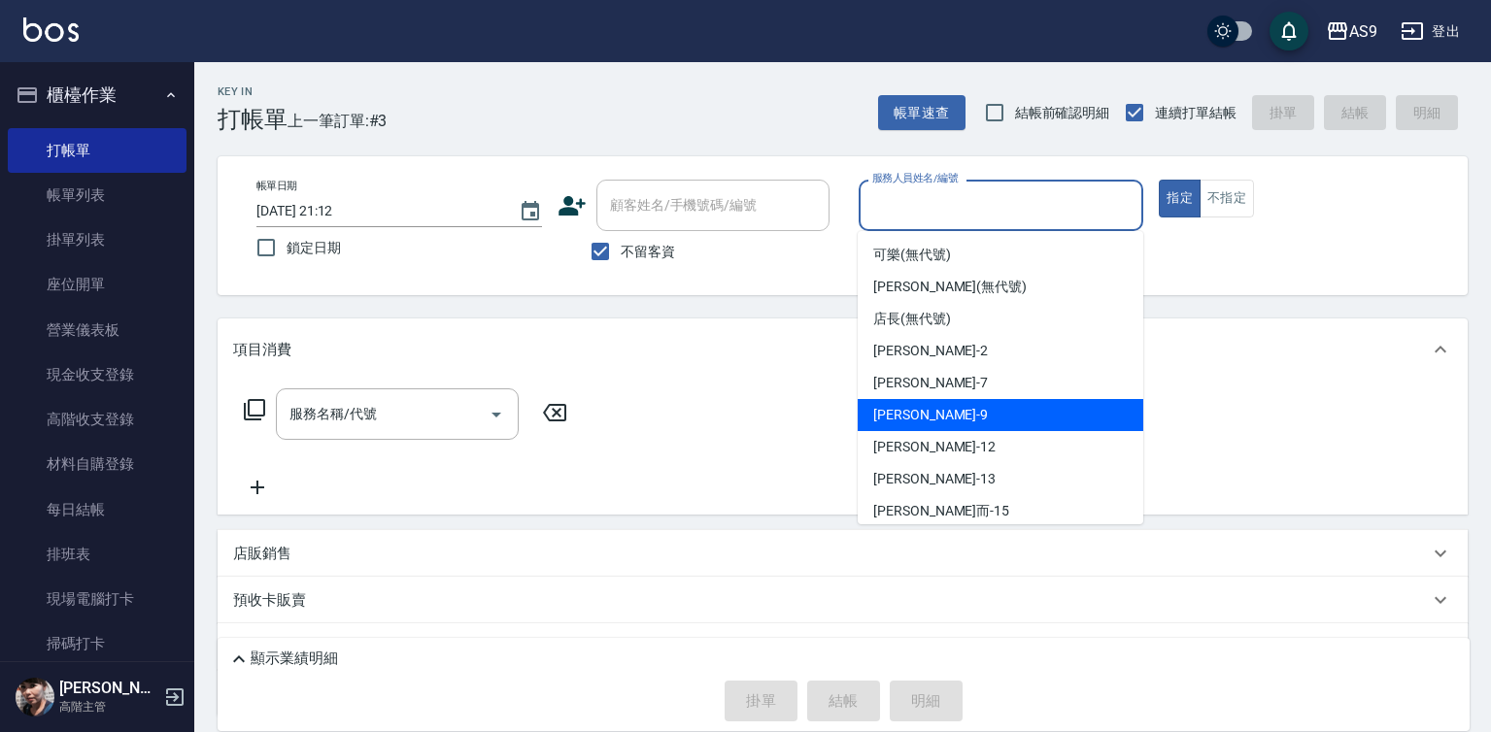
click at [930, 409] on div "[PERSON_NAME] -9" at bounding box center [1001, 415] width 286 height 32
type input "[PERSON_NAME]-9"
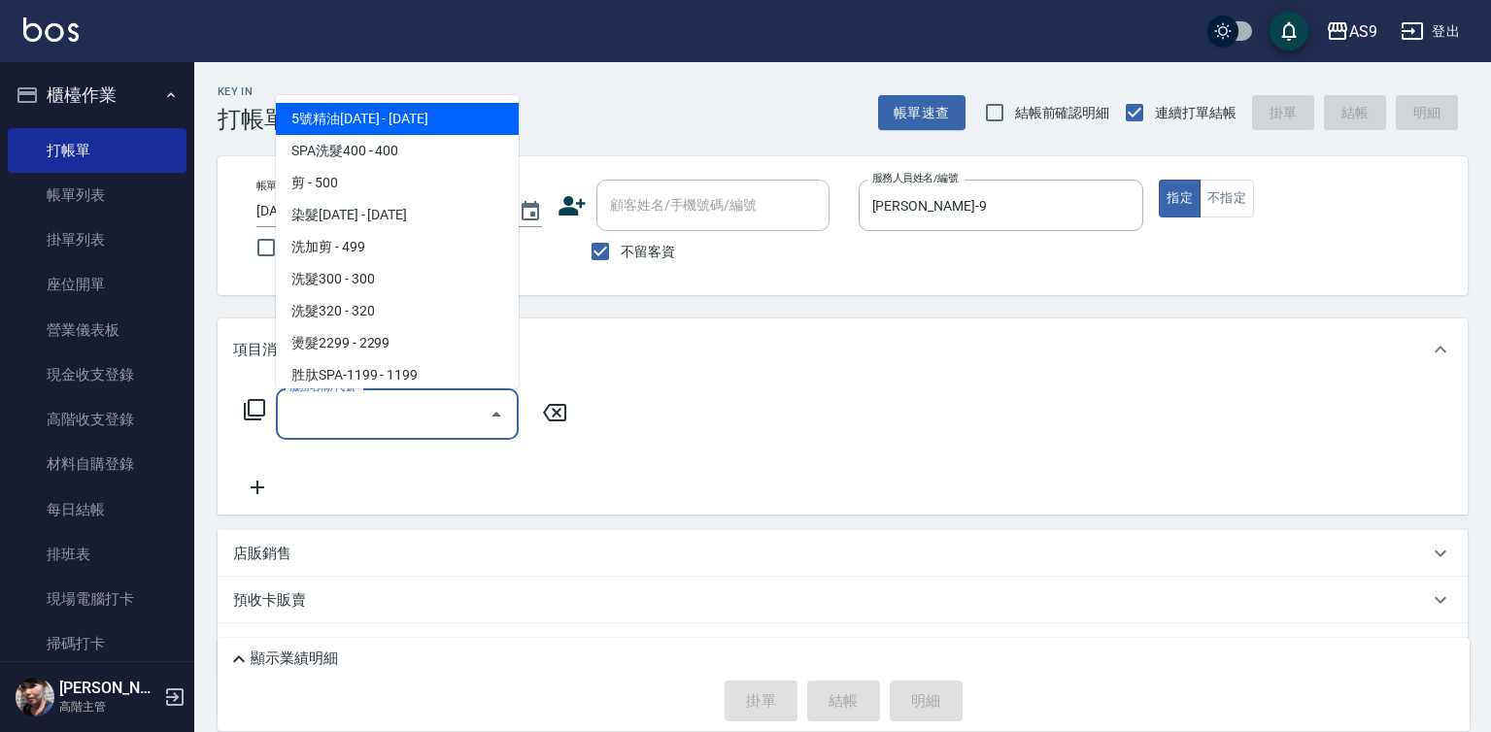
click at [466, 414] on input "服務名稱/代號" at bounding box center [383, 414] width 196 height 34
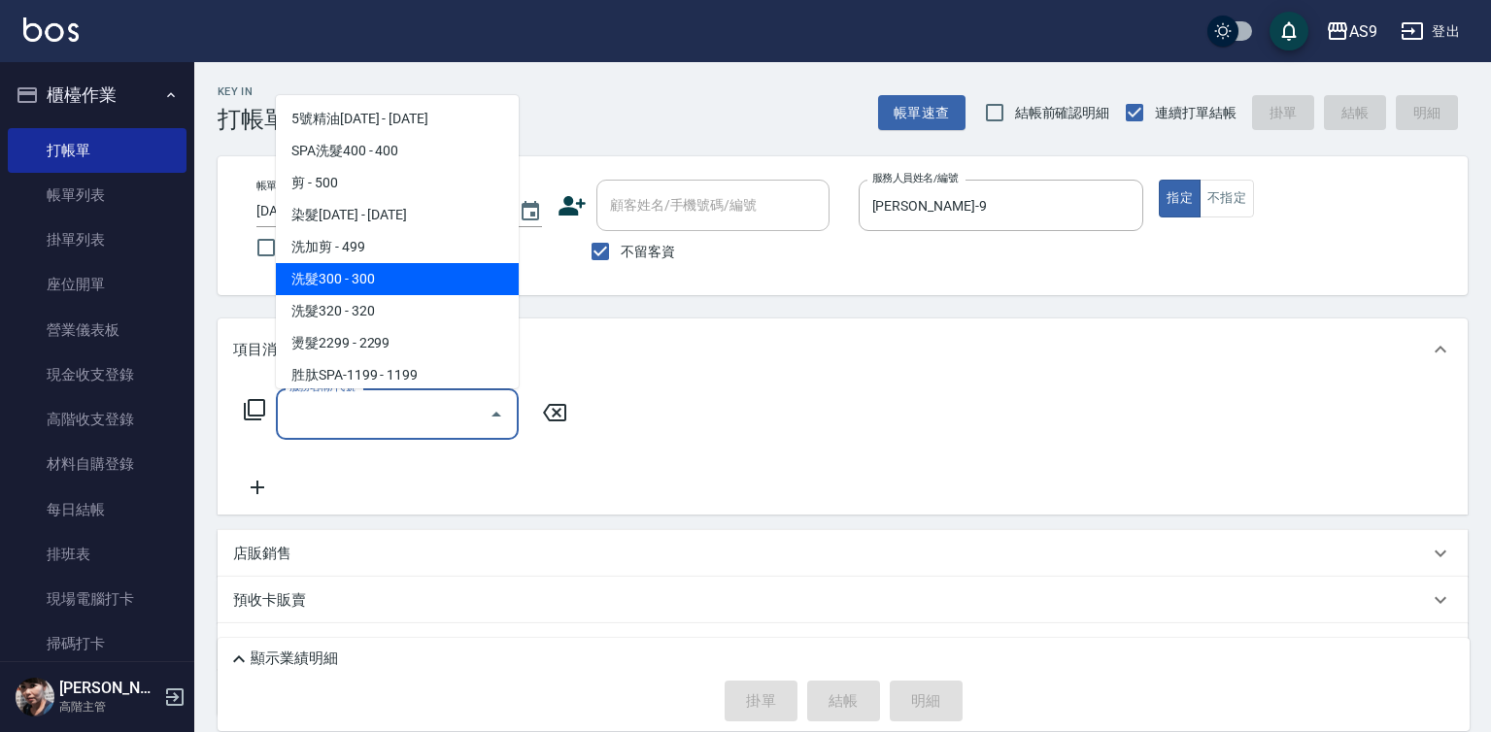
click at [393, 277] on span "洗髮300 - 300" at bounding box center [397, 279] width 243 height 32
type input "洗髮300(洗 髮300)"
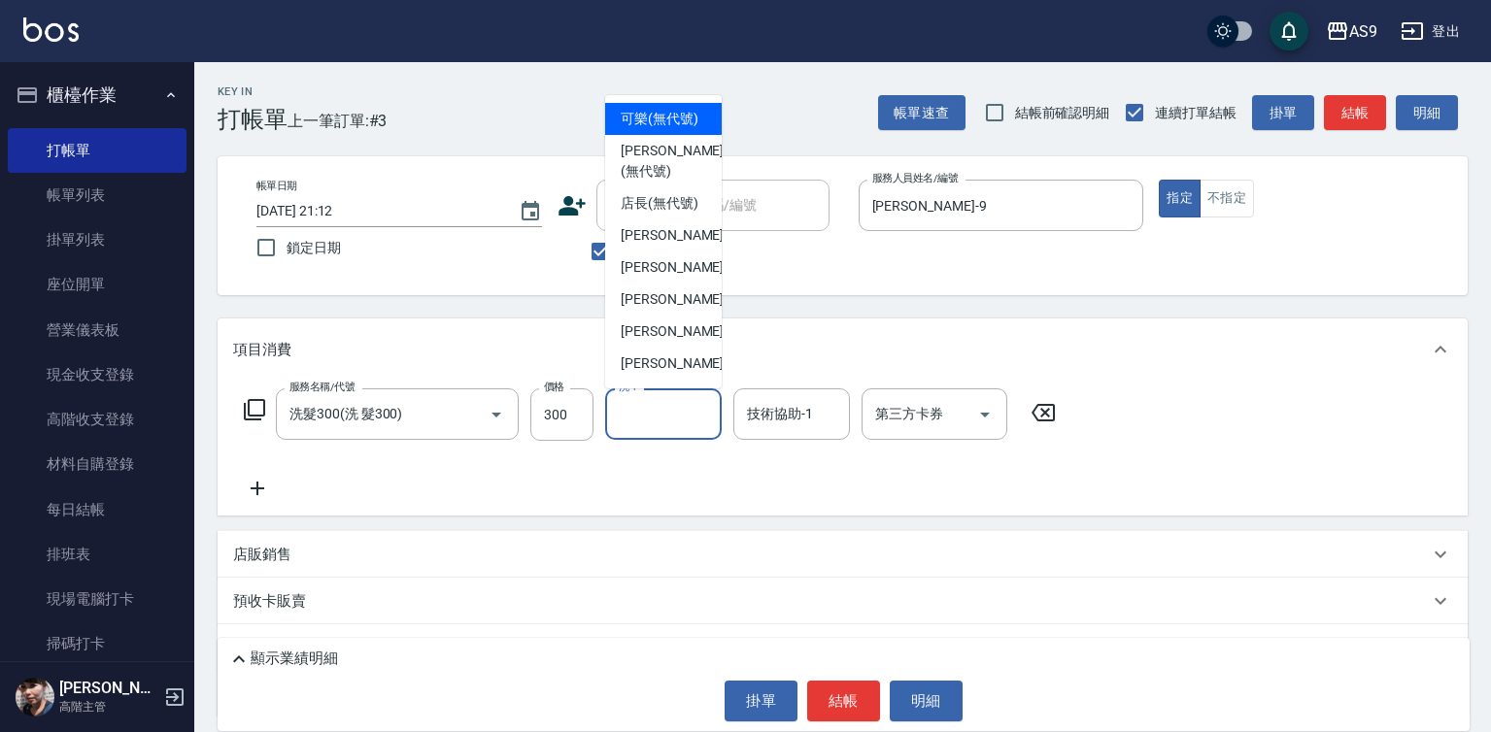
click at [656, 416] on input "洗-1" at bounding box center [663, 414] width 99 height 34
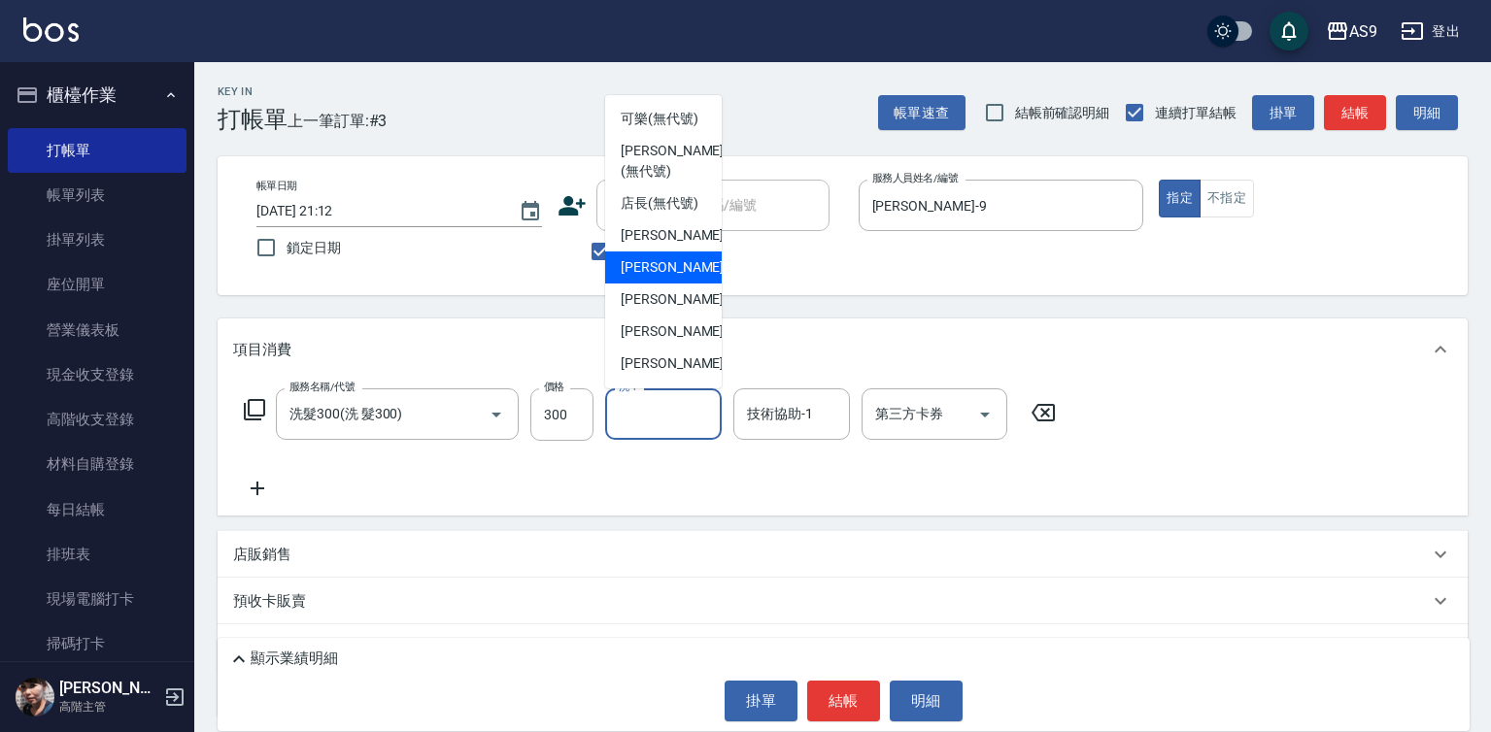
scroll to position [97, 0]
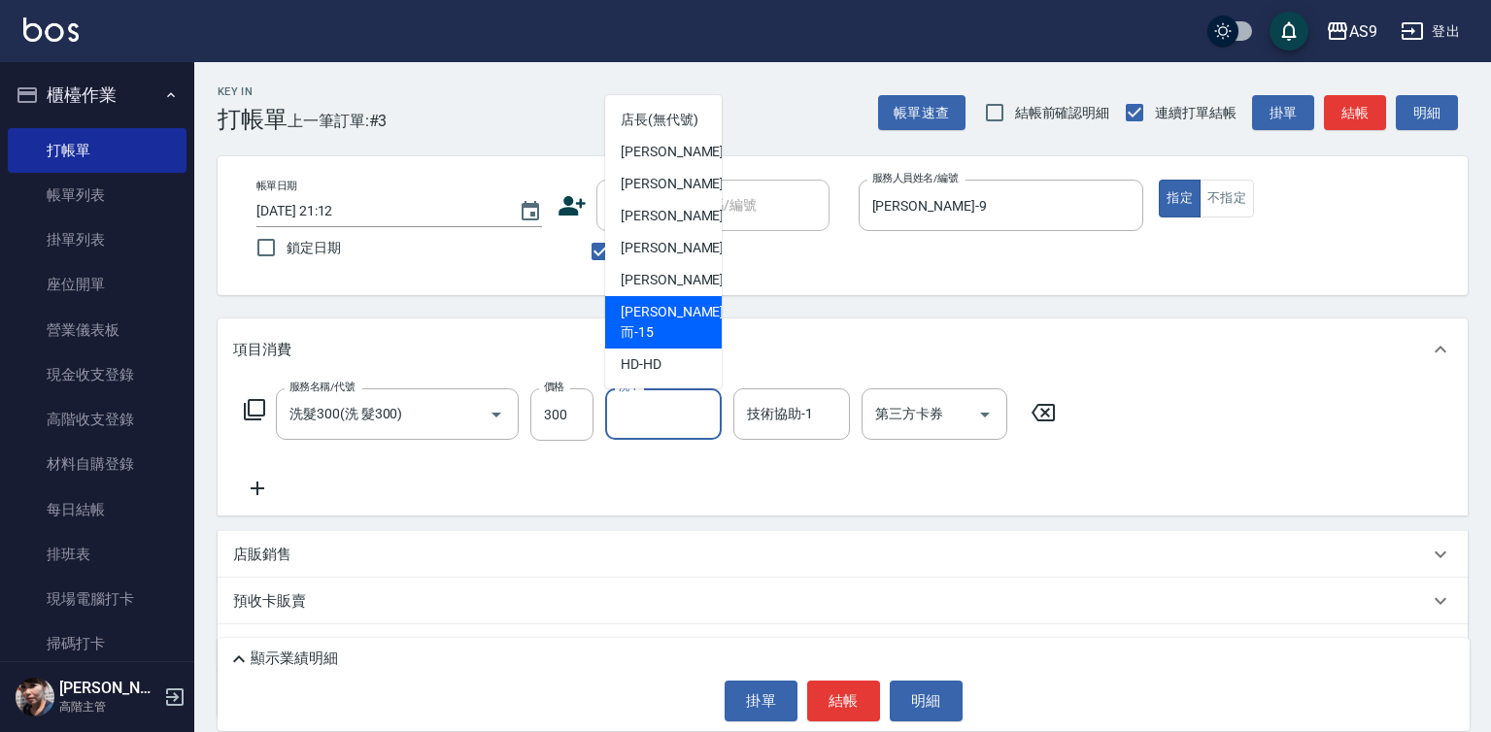
drag, startPoint x: 659, startPoint y: 355, endPoint x: 733, endPoint y: 475, distance: 141.8
click at [662, 343] on span "[PERSON_NAME]而 -15" at bounding box center [672, 322] width 103 height 41
type input "[PERSON_NAME]而-15"
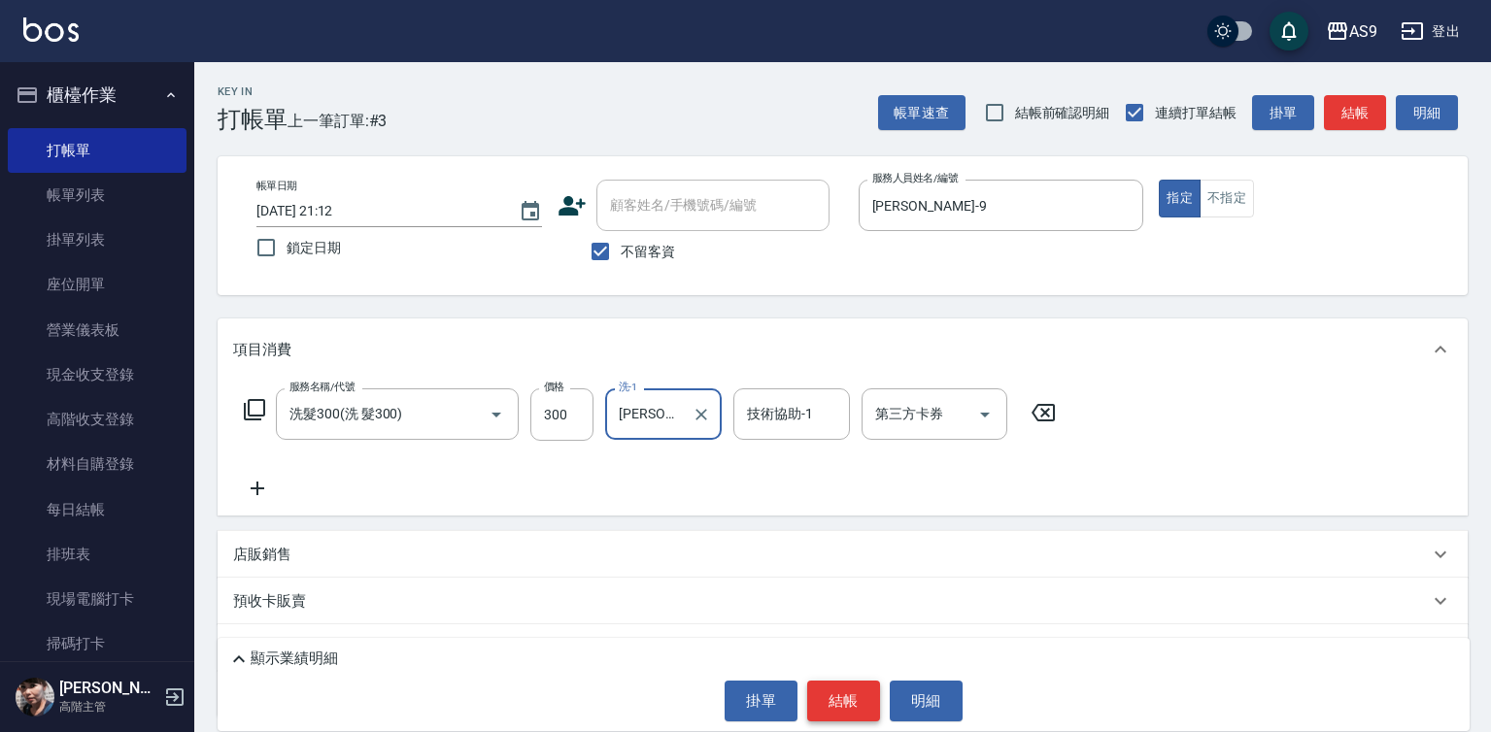
click at [833, 692] on button "結帳" at bounding box center [843, 701] width 73 height 41
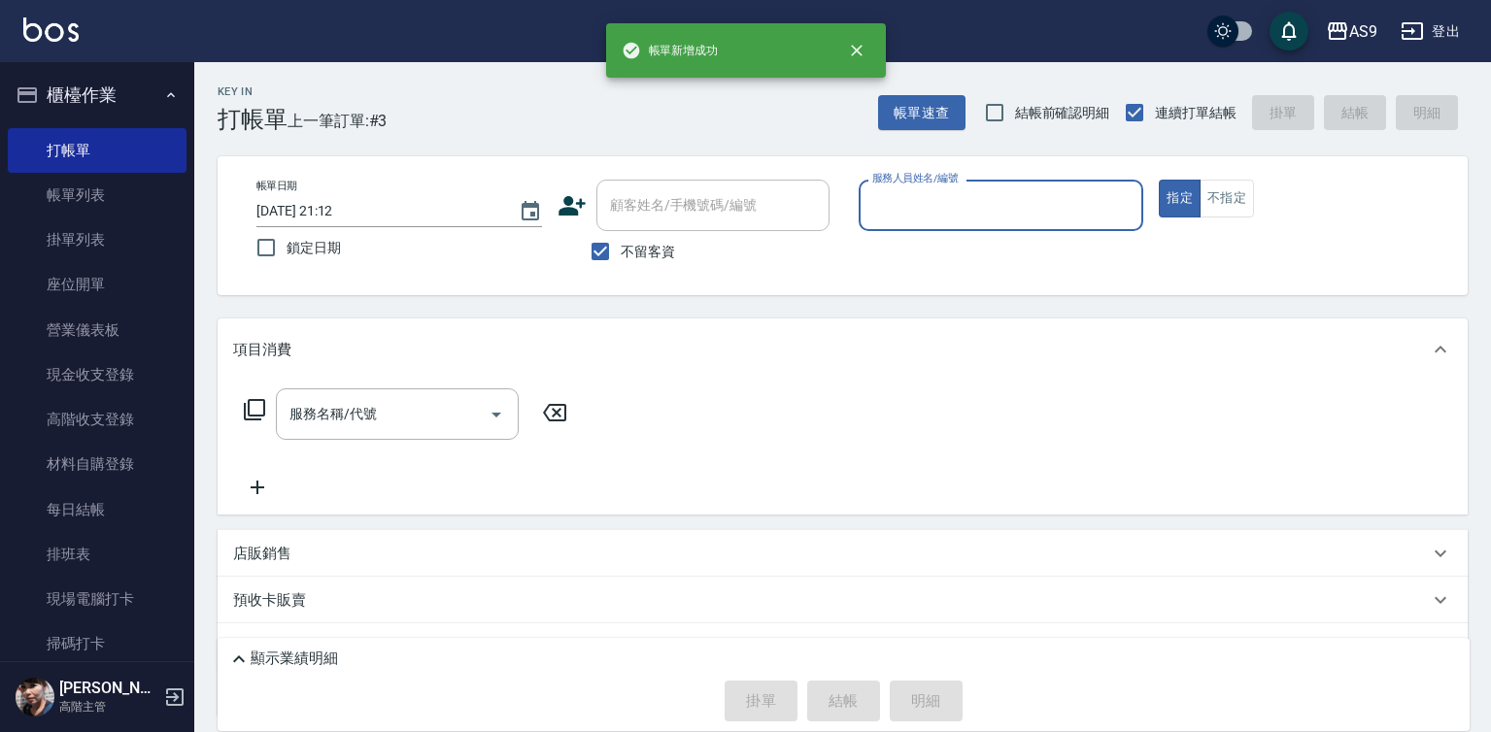
click at [902, 199] on input "服務人員姓名/編號" at bounding box center [1001, 205] width 268 height 34
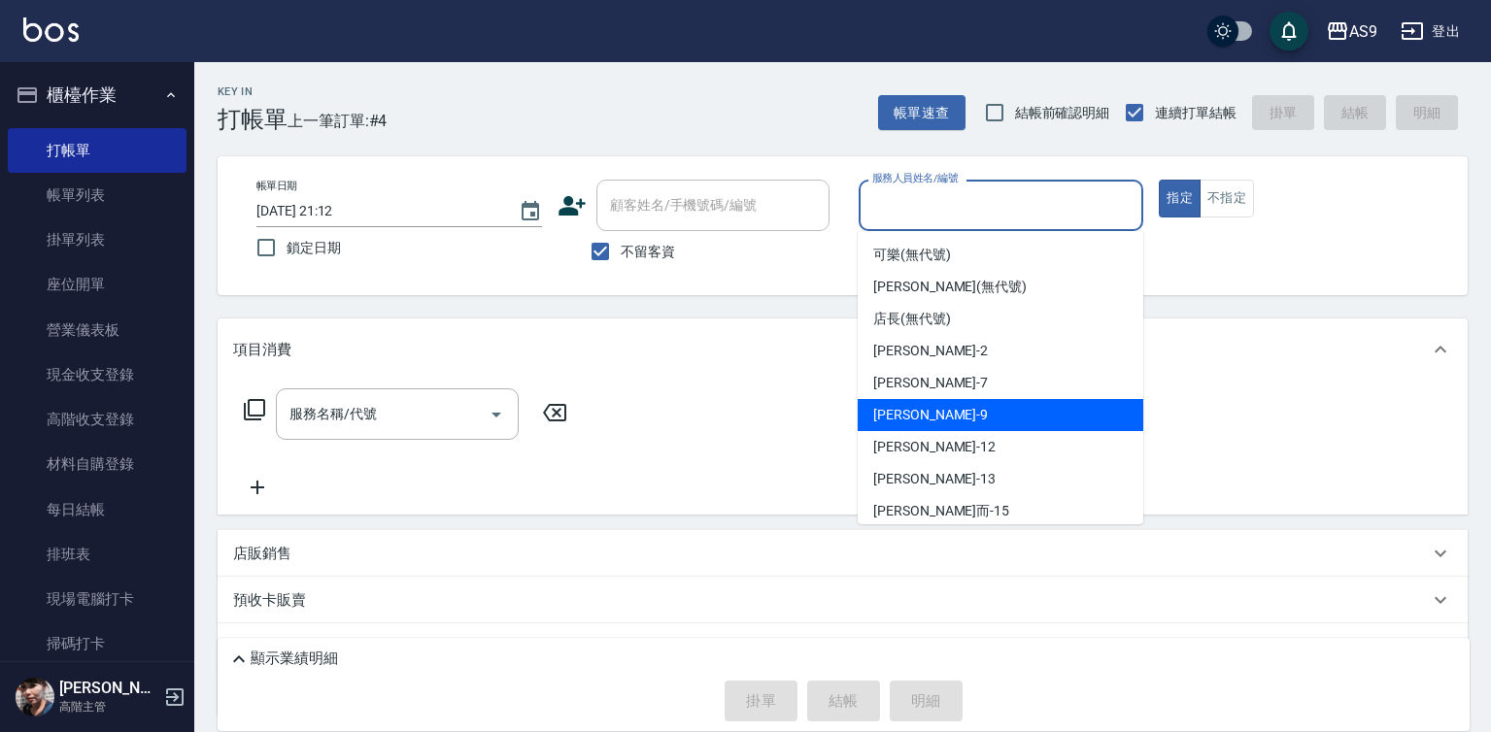
click at [902, 420] on span "[PERSON_NAME] -9" at bounding box center [930, 415] width 115 height 20
type input "[PERSON_NAME]-9"
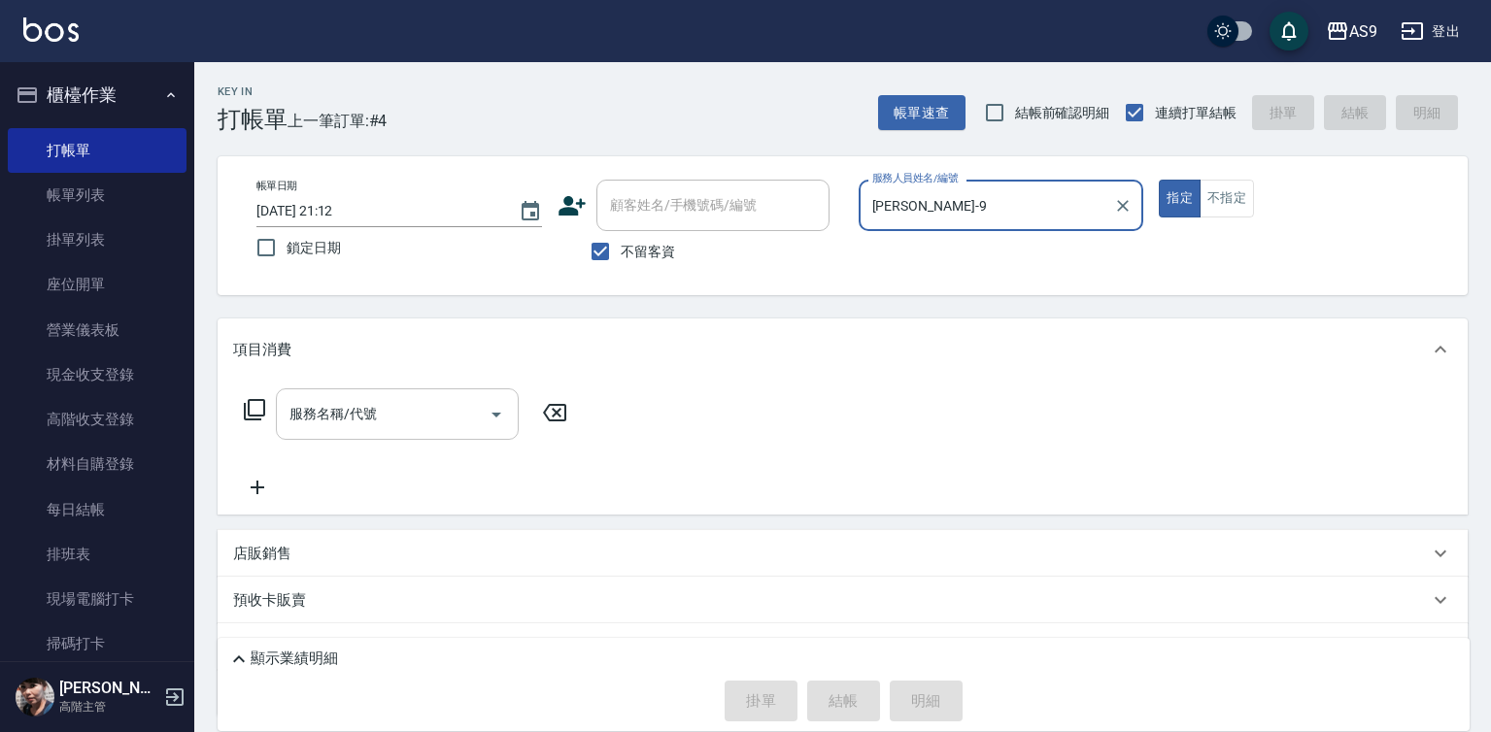
click at [431, 421] on input "服務名稱/代號" at bounding box center [383, 414] width 196 height 34
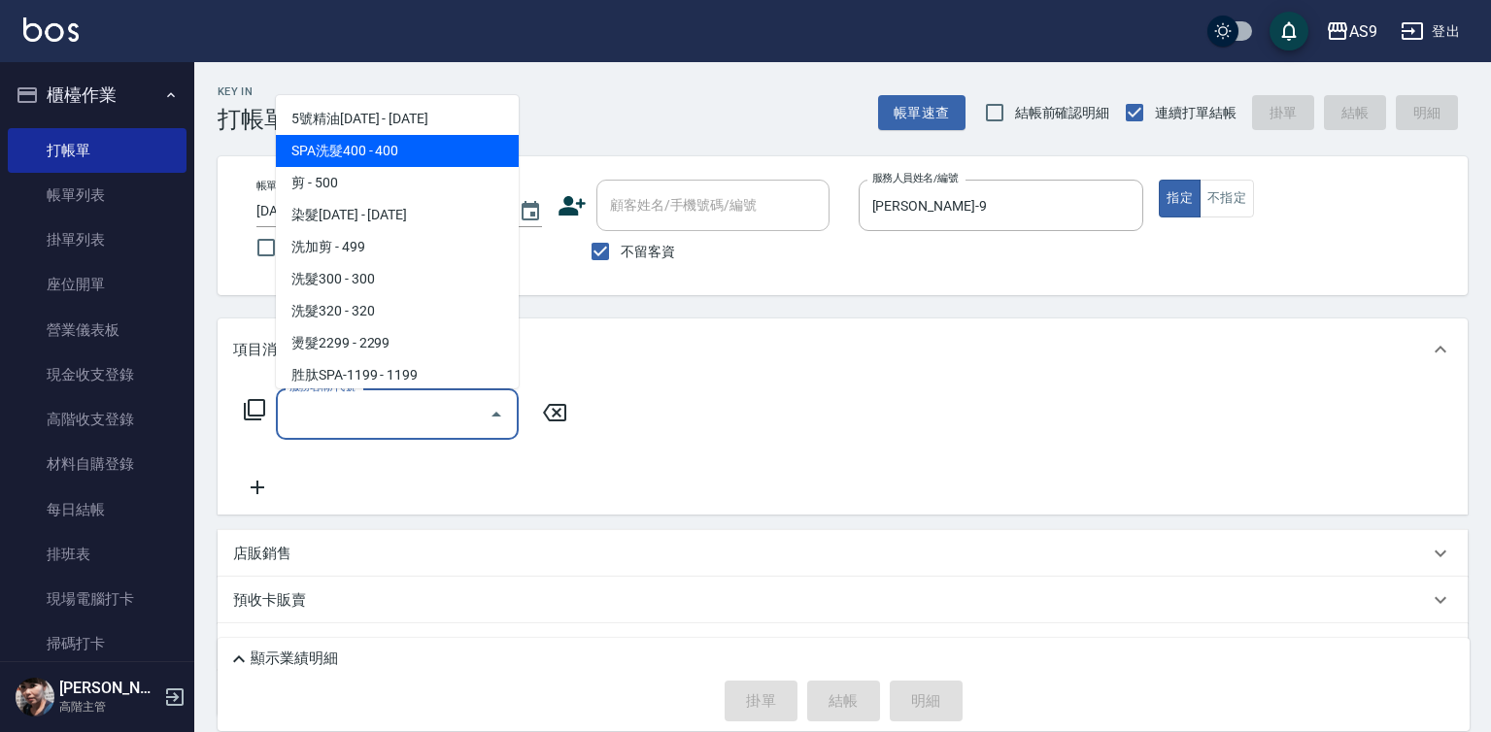
drag, startPoint x: 392, startPoint y: 158, endPoint x: 414, endPoint y: 183, distance: 32.3
click at [392, 157] on span "SPA洗髮400 - 400" at bounding box center [397, 151] width 243 height 32
type input "SPA洗髮400(SPA洗髮400)"
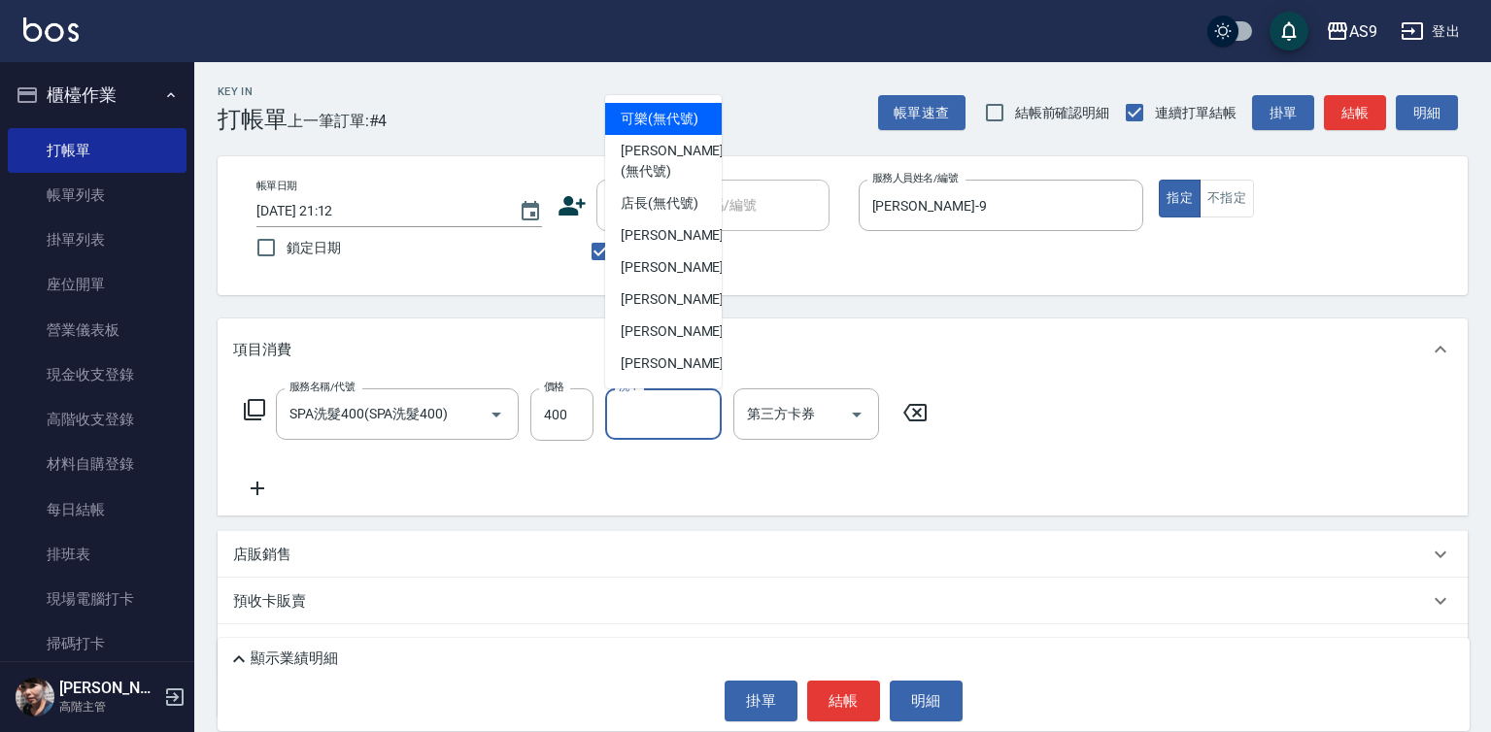
click at [640, 419] on input "洗-1" at bounding box center [663, 414] width 99 height 34
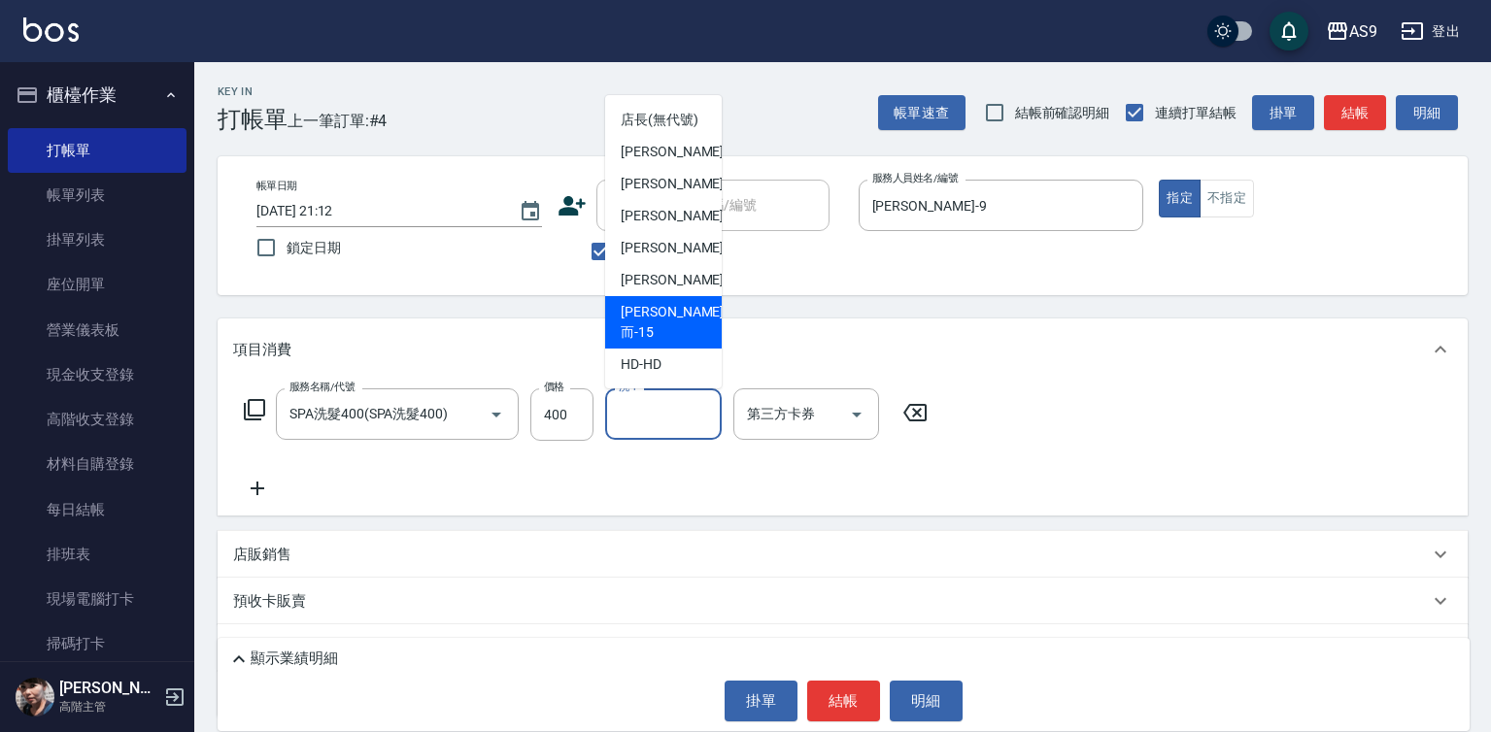
click at [658, 343] on span "[PERSON_NAME]而 -15" at bounding box center [672, 322] width 103 height 41
type input "[PERSON_NAME]而-15"
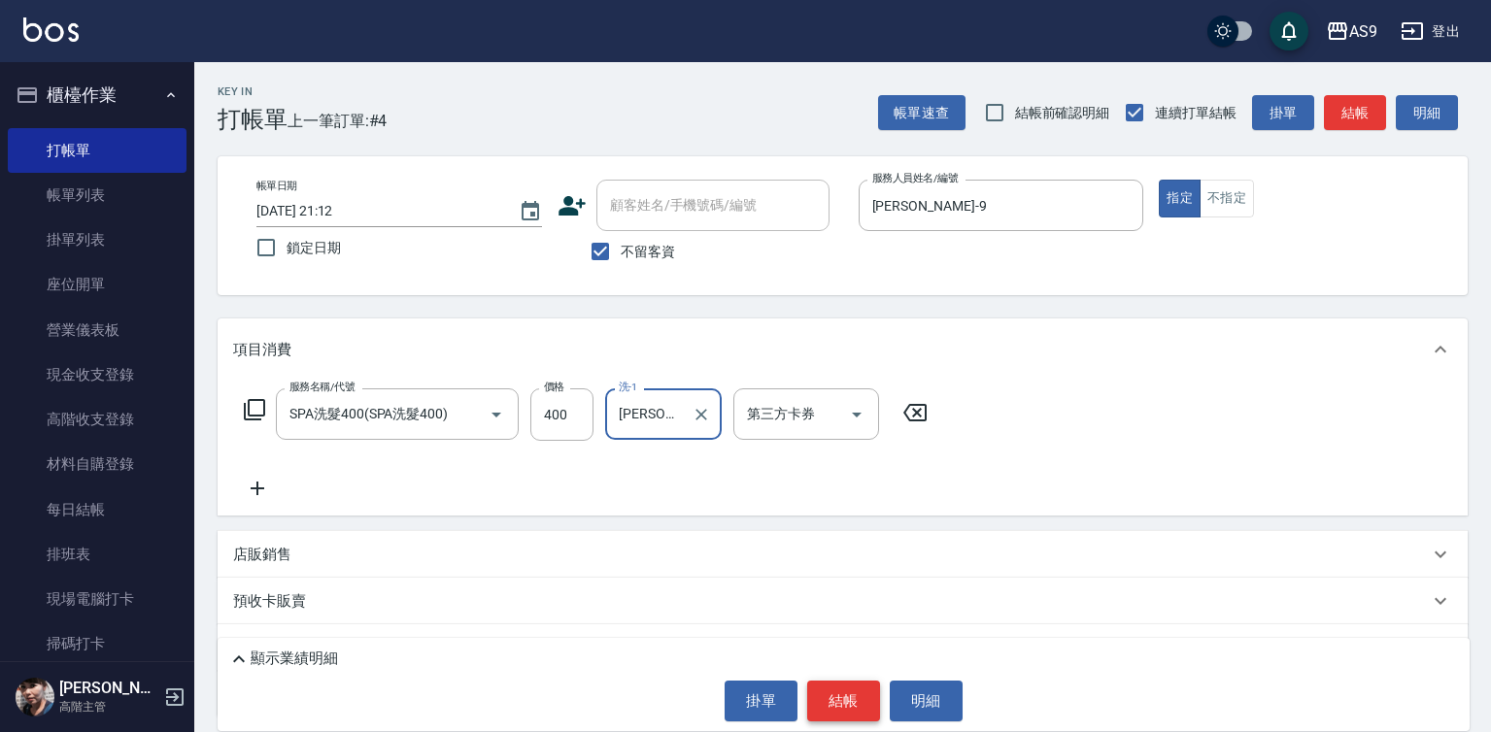
click at [829, 688] on button "結帳" at bounding box center [843, 701] width 73 height 41
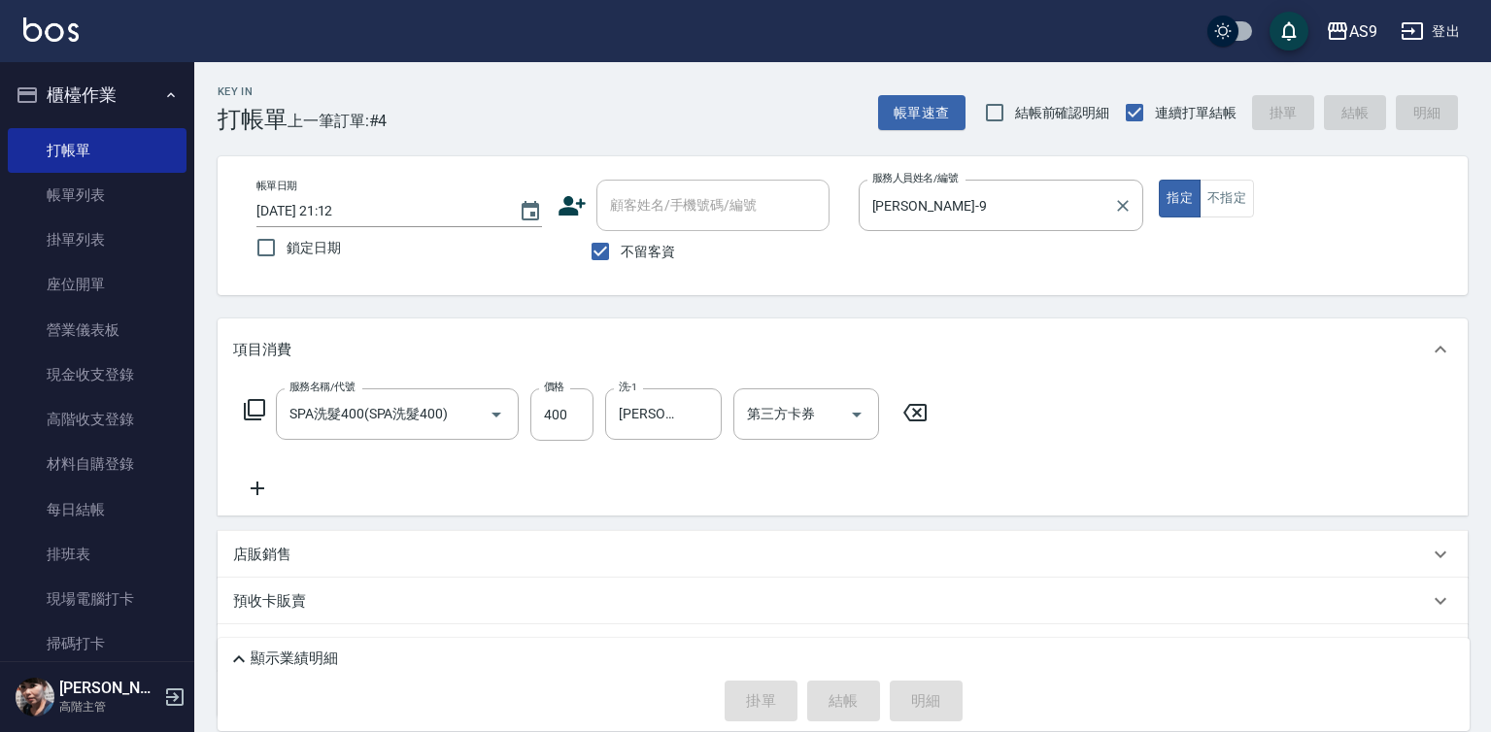
type input "[DATE] 21:13"
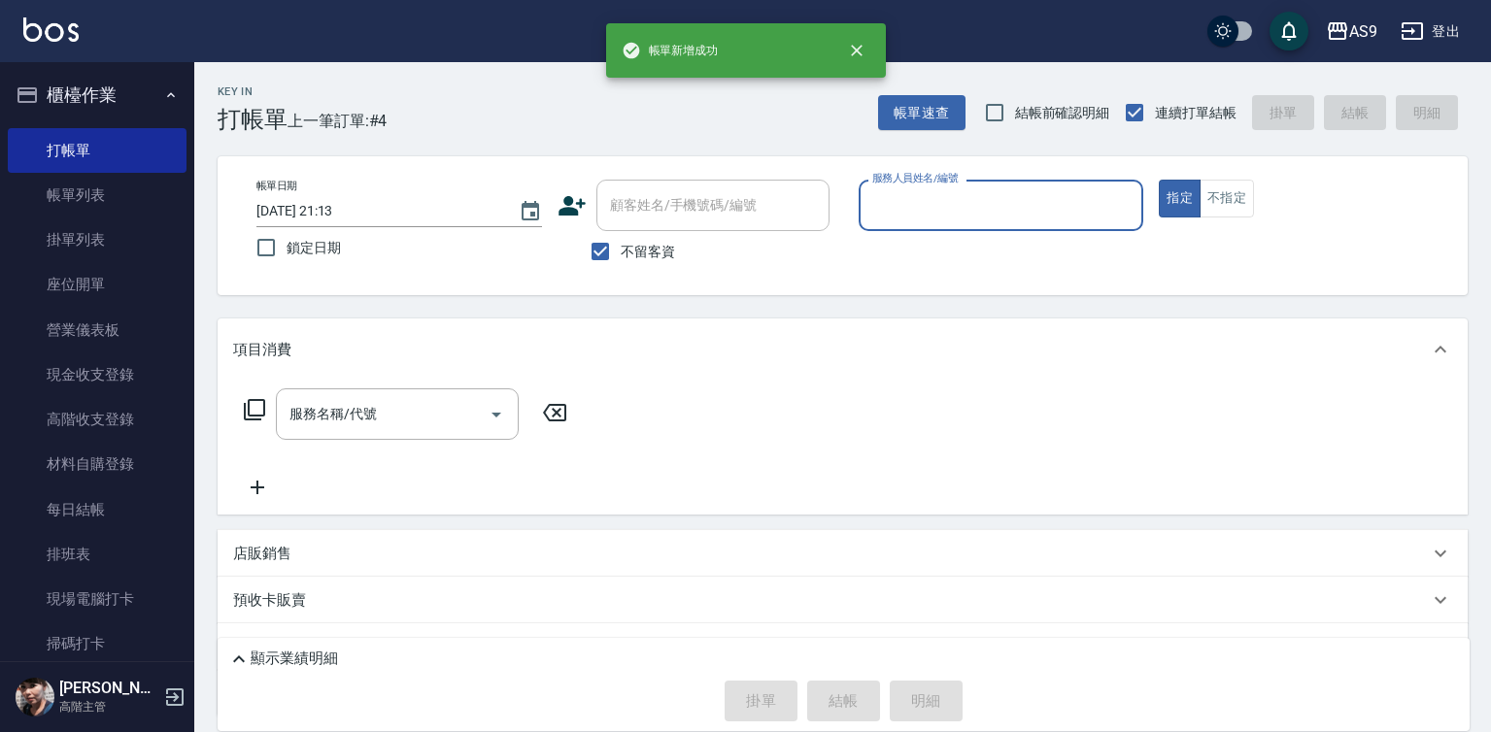
click at [913, 188] on div "服務人員姓名/編號 服務人員姓名/編號" at bounding box center [1002, 205] width 286 height 51
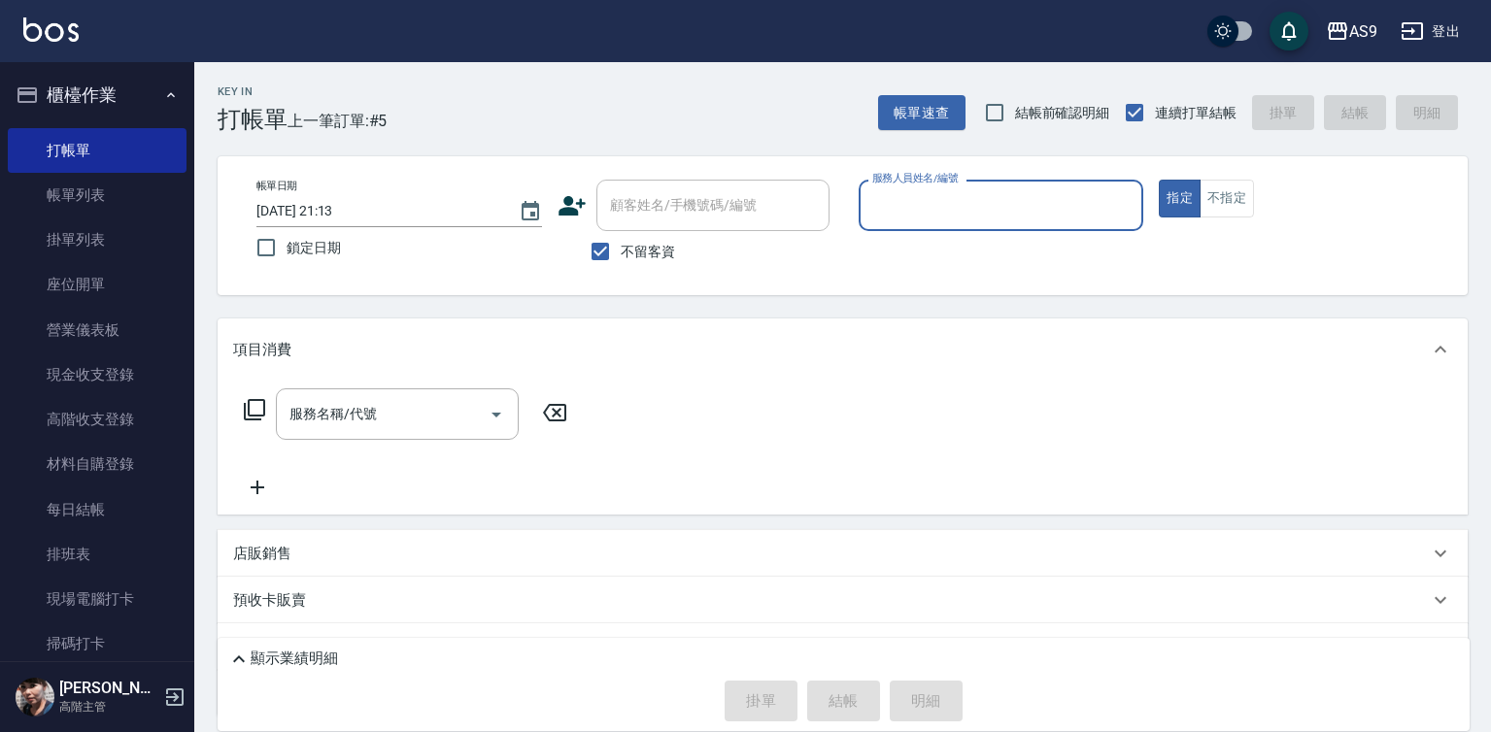
drag, startPoint x: 925, startPoint y: 203, endPoint x: 924, endPoint y: 217, distance: 13.6
click at [924, 203] on input "服務人員姓名/編號" at bounding box center [1001, 205] width 268 height 34
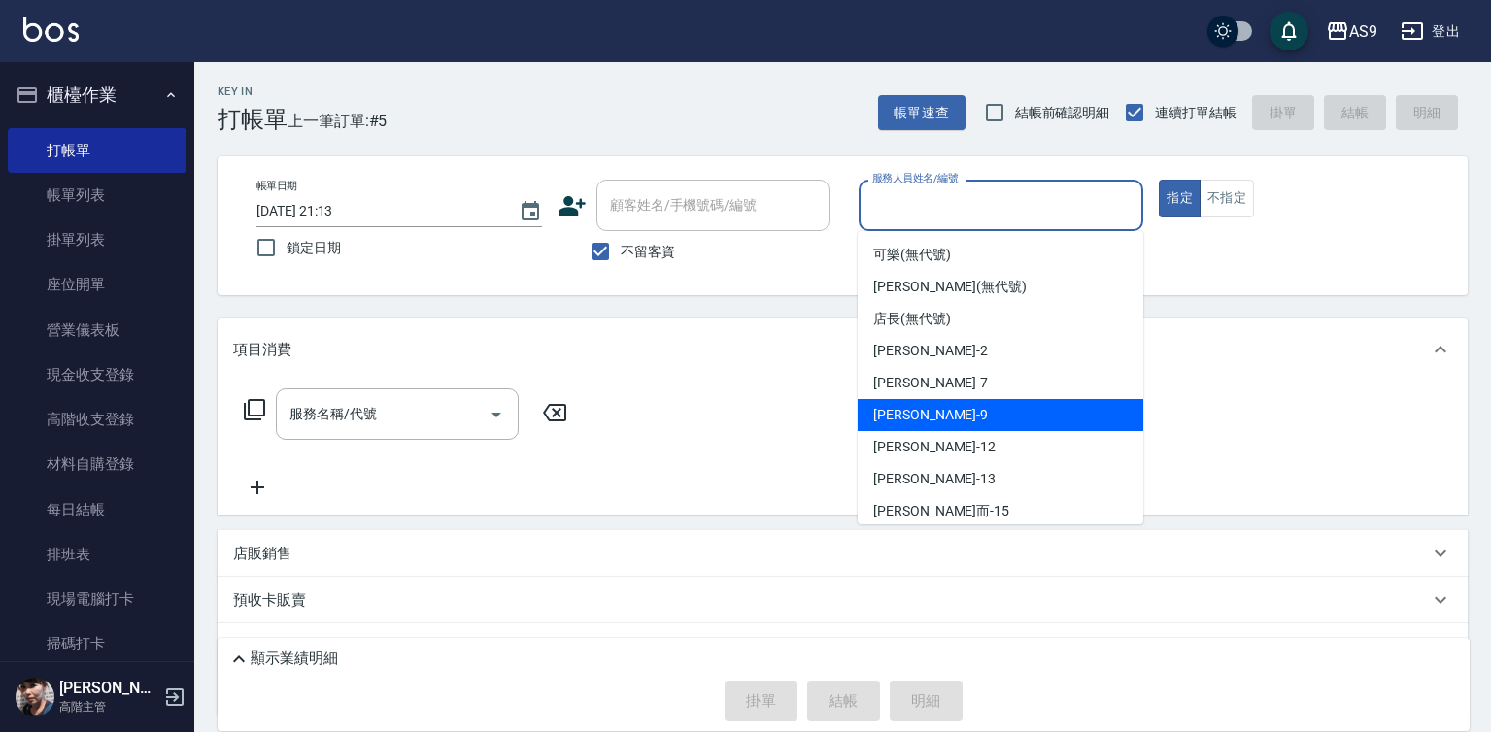
click at [916, 424] on span "[PERSON_NAME] -9" at bounding box center [930, 415] width 115 height 20
type input "[PERSON_NAME]-9"
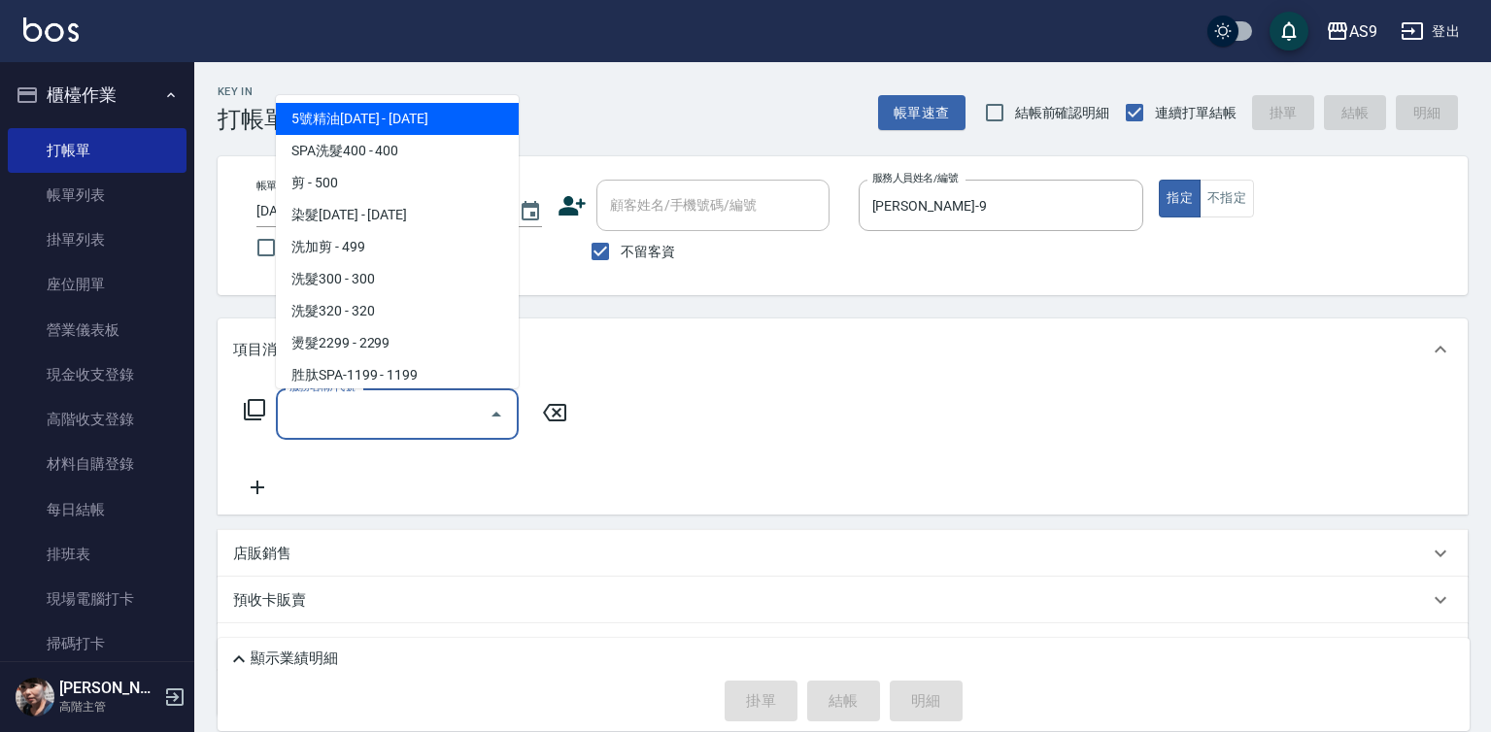
click at [459, 404] on input "服務名稱/代號" at bounding box center [383, 414] width 196 height 34
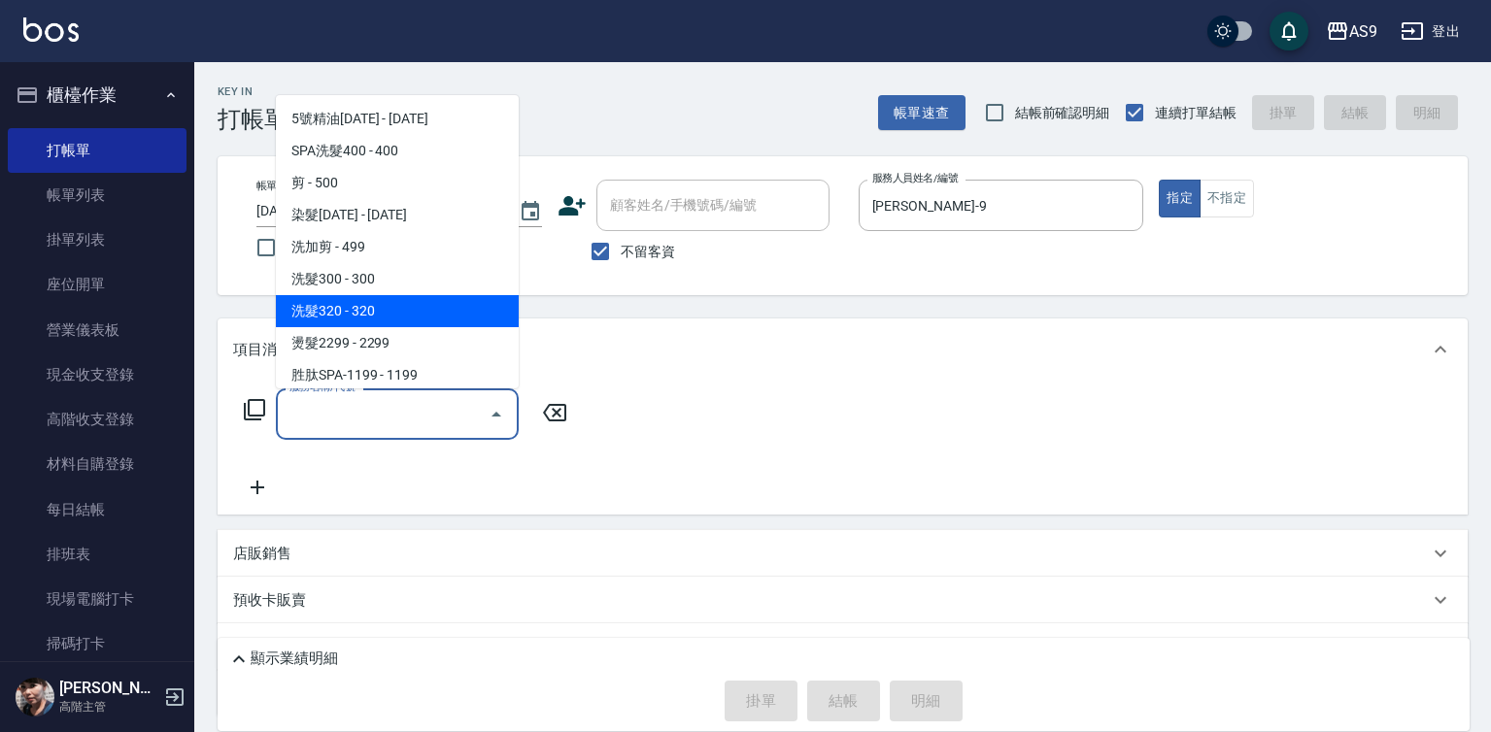
click at [403, 312] on span "洗髮320 - 320" at bounding box center [397, 311] width 243 height 32
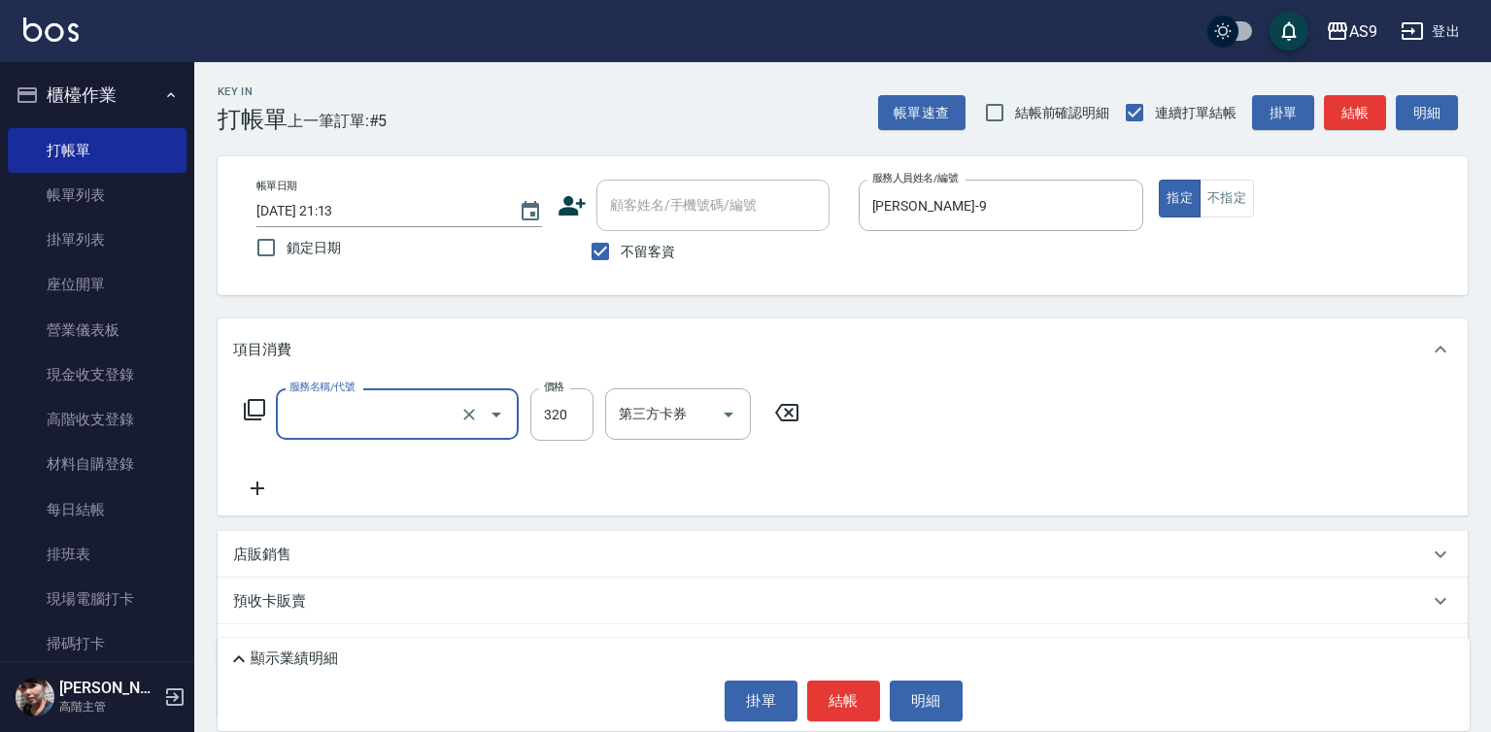
type input "洗髮320"
click at [557, 416] on input "320" at bounding box center [561, 415] width 63 height 52
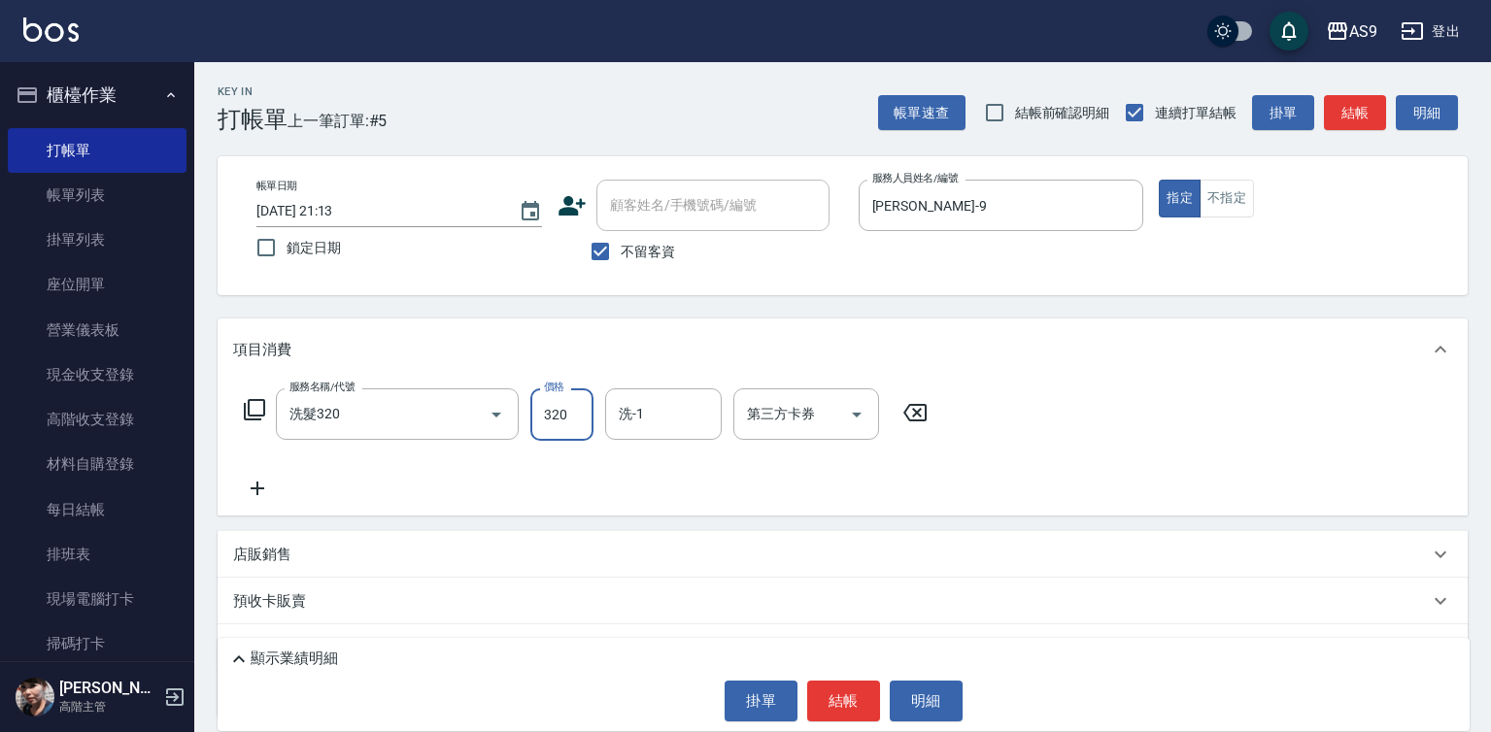
click at [557, 416] on input "320" at bounding box center [561, 415] width 63 height 52
type input "290"
click at [619, 416] on input "洗-1" at bounding box center [663, 414] width 99 height 34
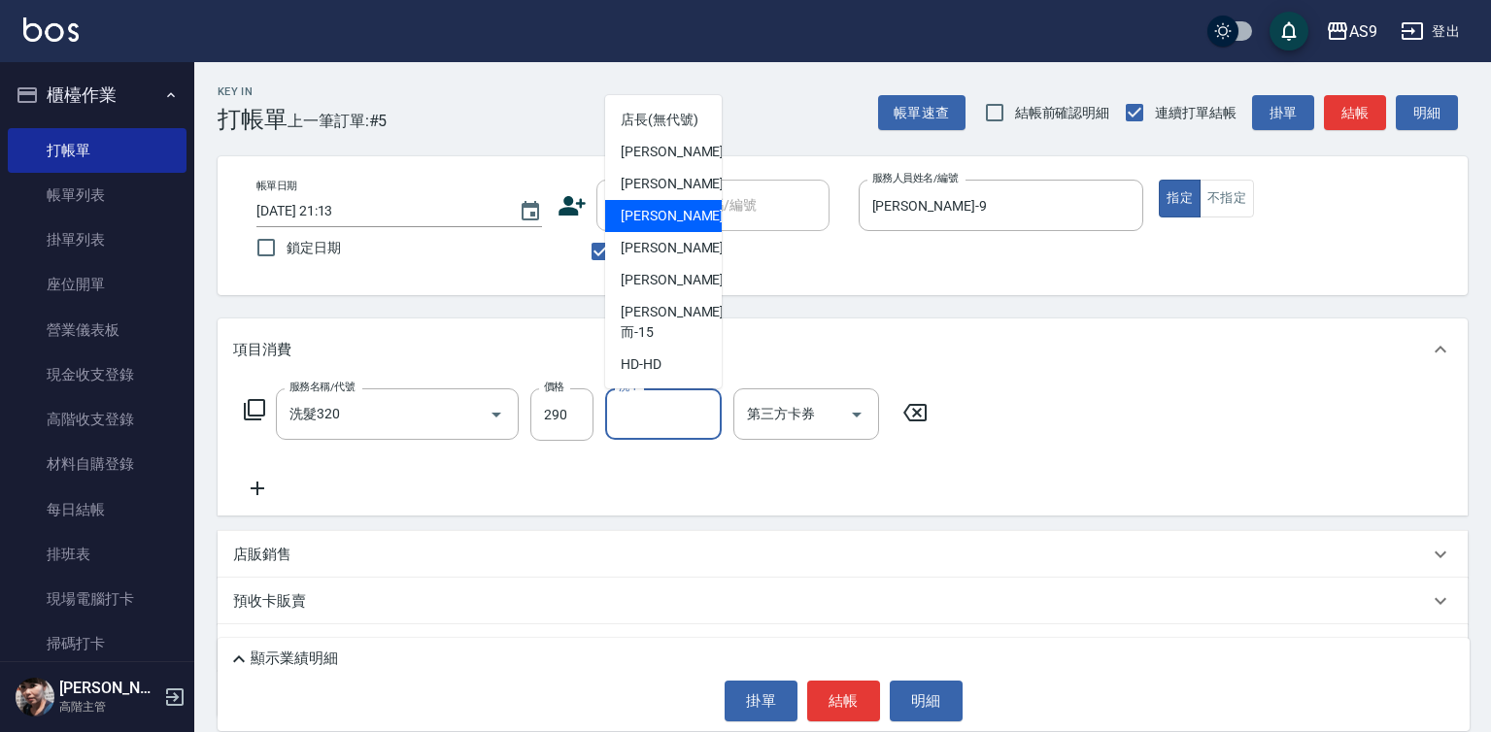
scroll to position [124, 0]
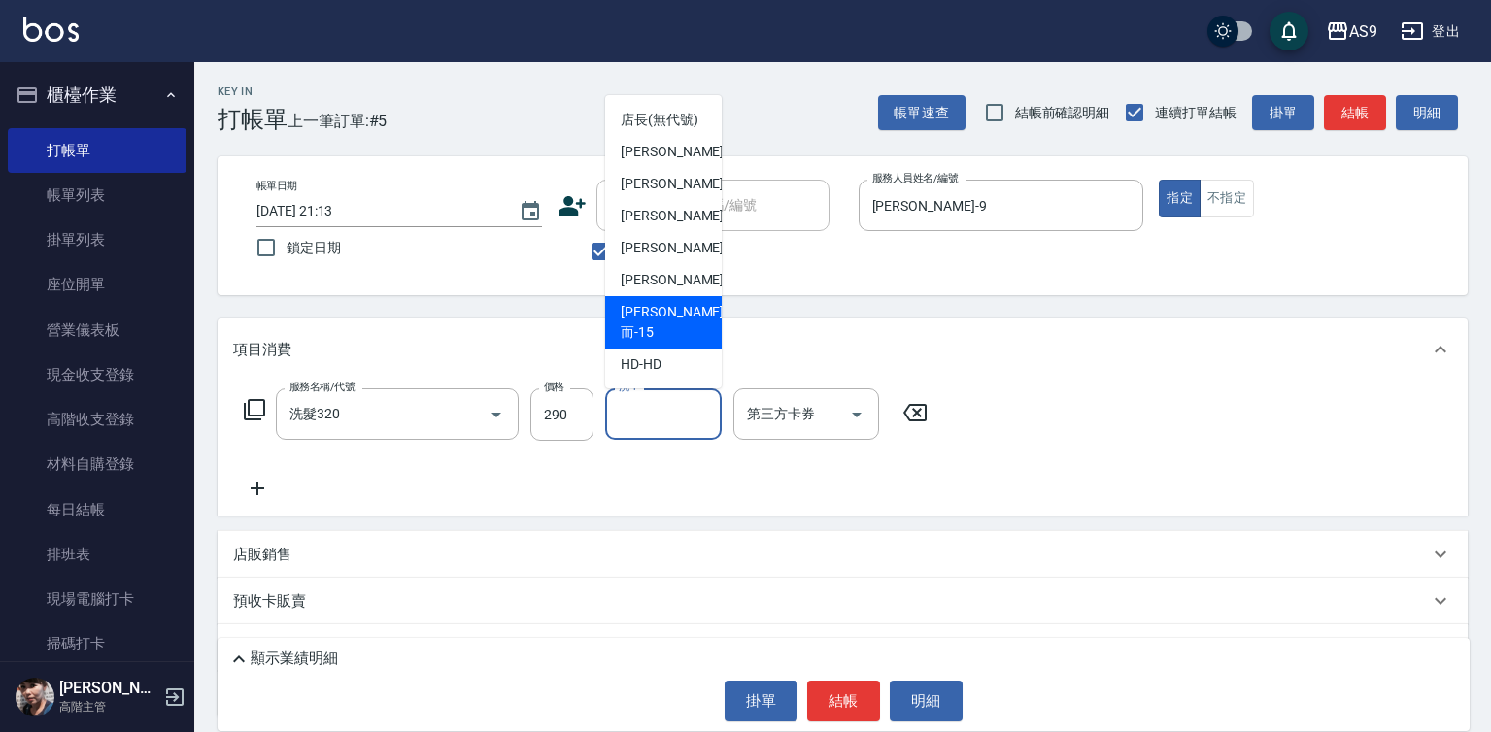
click at [659, 340] on span "[PERSON_NAME]而 -15" at bounding box center [672, 322] width 103 height 41
type input "[PERSON_NAME]而-15"
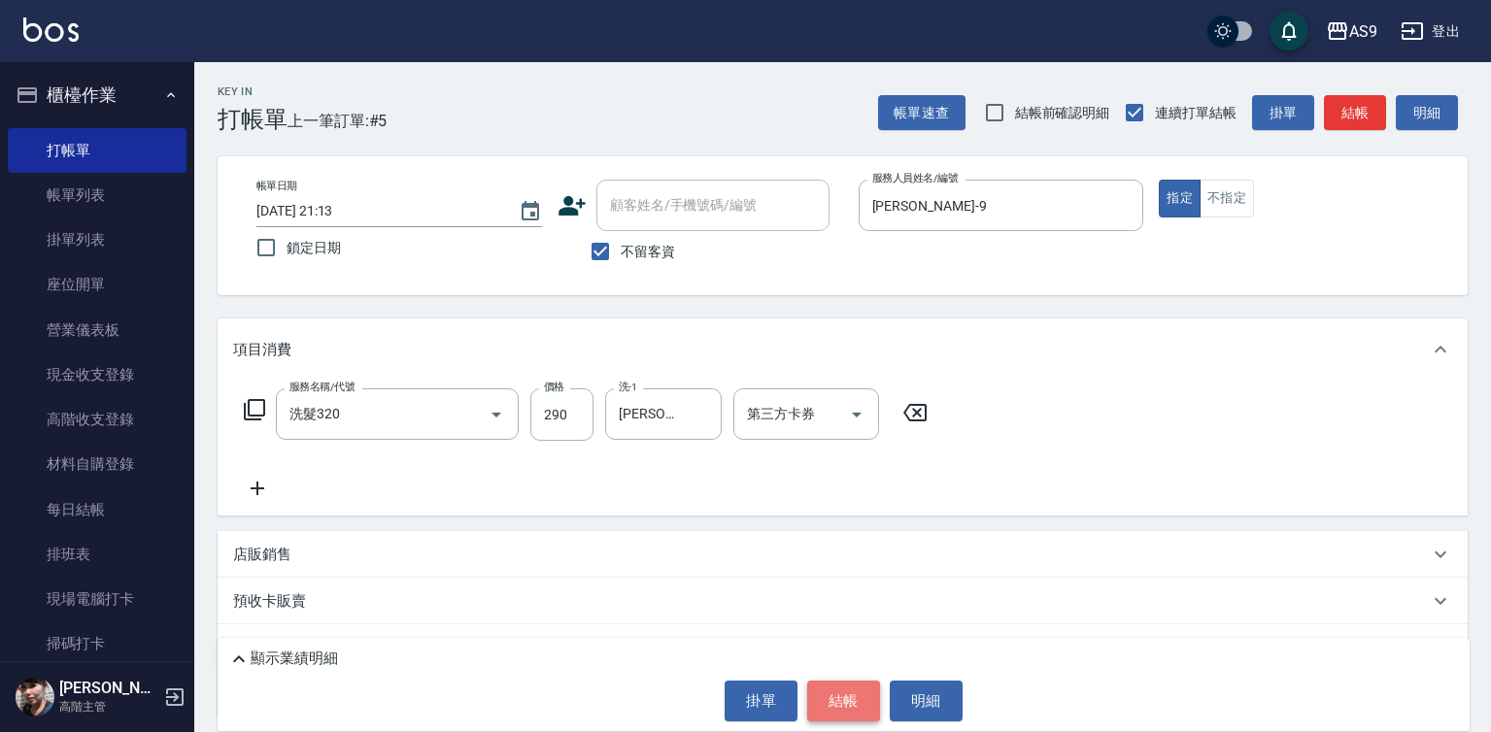
click at [826, 701] on button "結帳" at bounding box center [843, 701] width 73 height 41
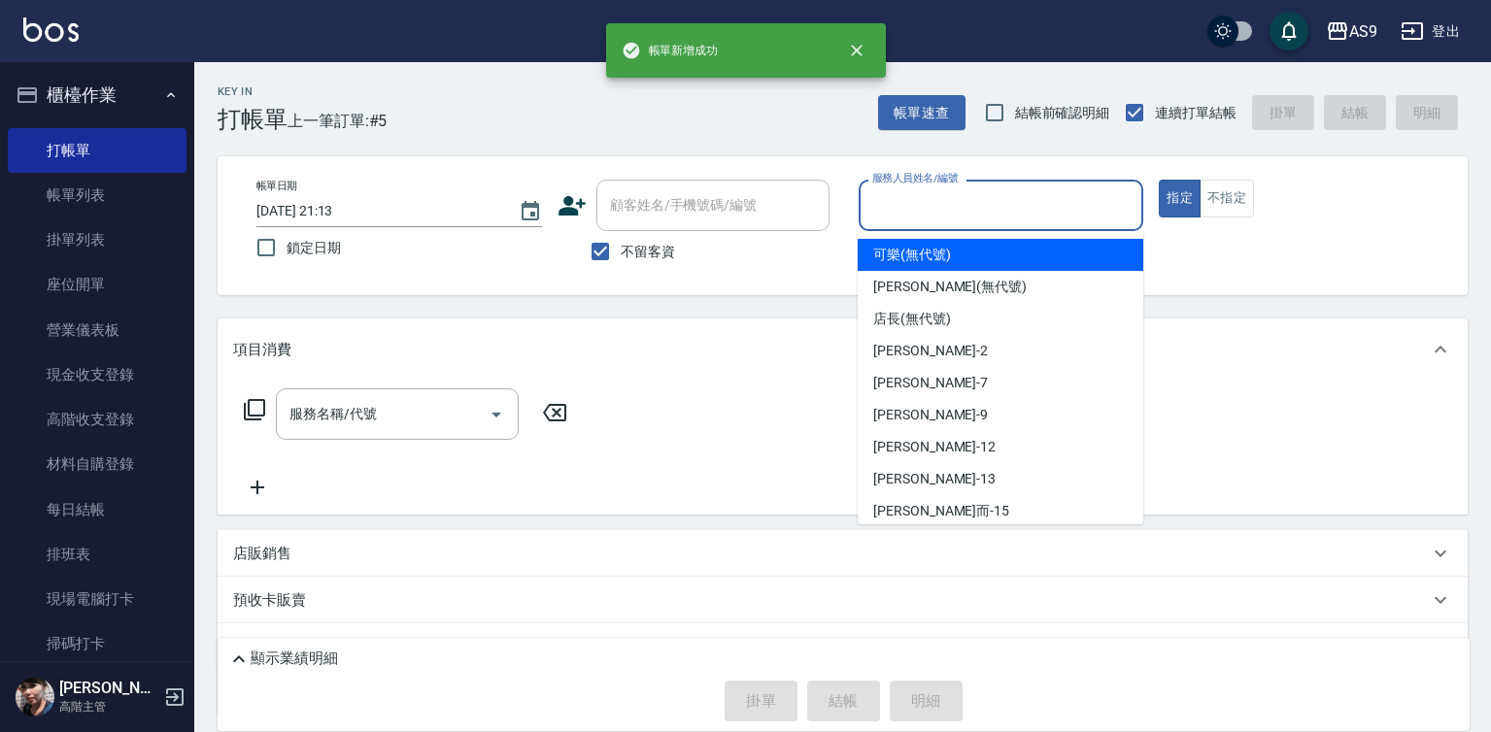
click at [927, 216] on input "服務人員姓名/編號" at bounding box center [1001, 205] width 268 height 34
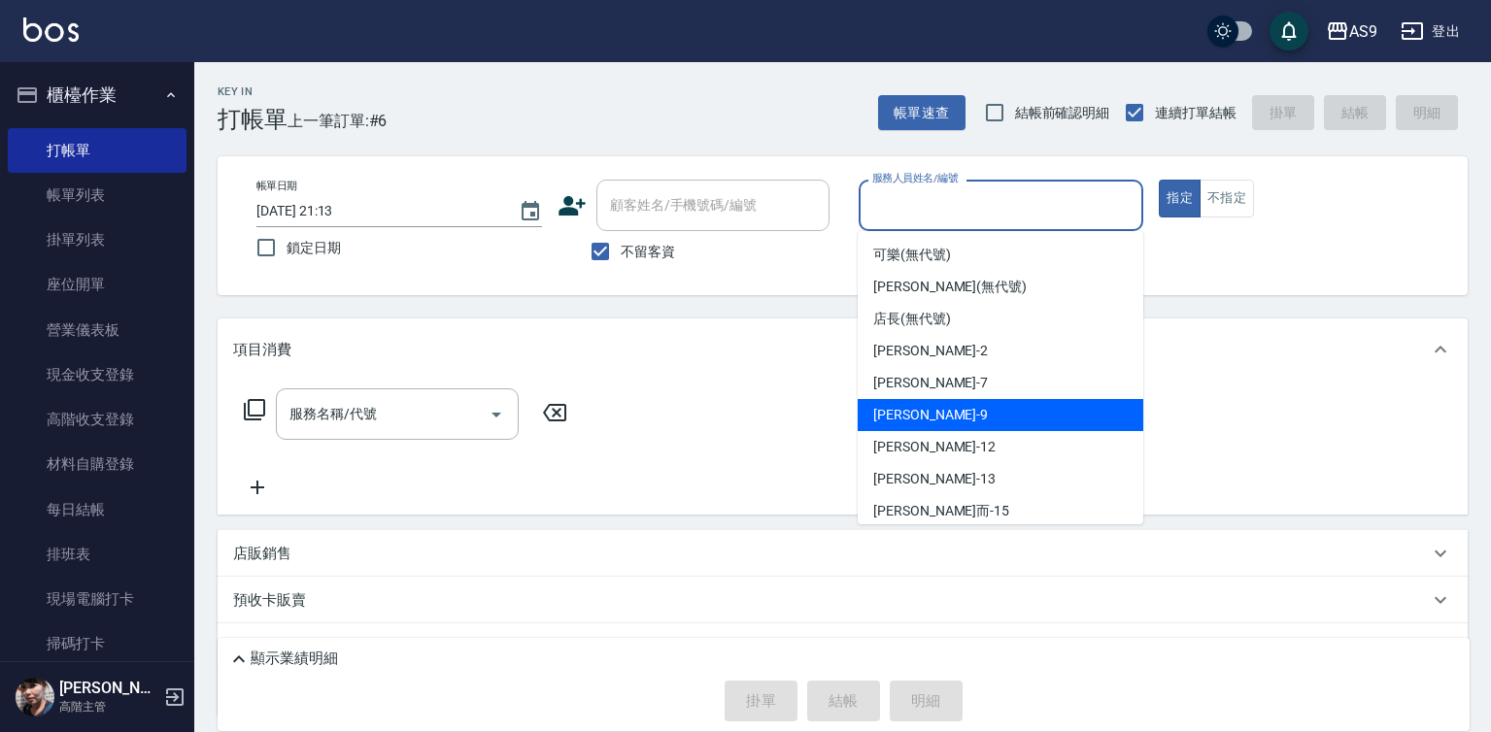
drag, startPoint x: 933, startPoint y: 416, endPoint x: 590, endPoint y: 418, distance: 342.9
click at [933, 417] on div "[PERSON_NAME] -9" at bounding box center [1001, 415] width 286 height 32
type input "[PERSON_NAME]-9"
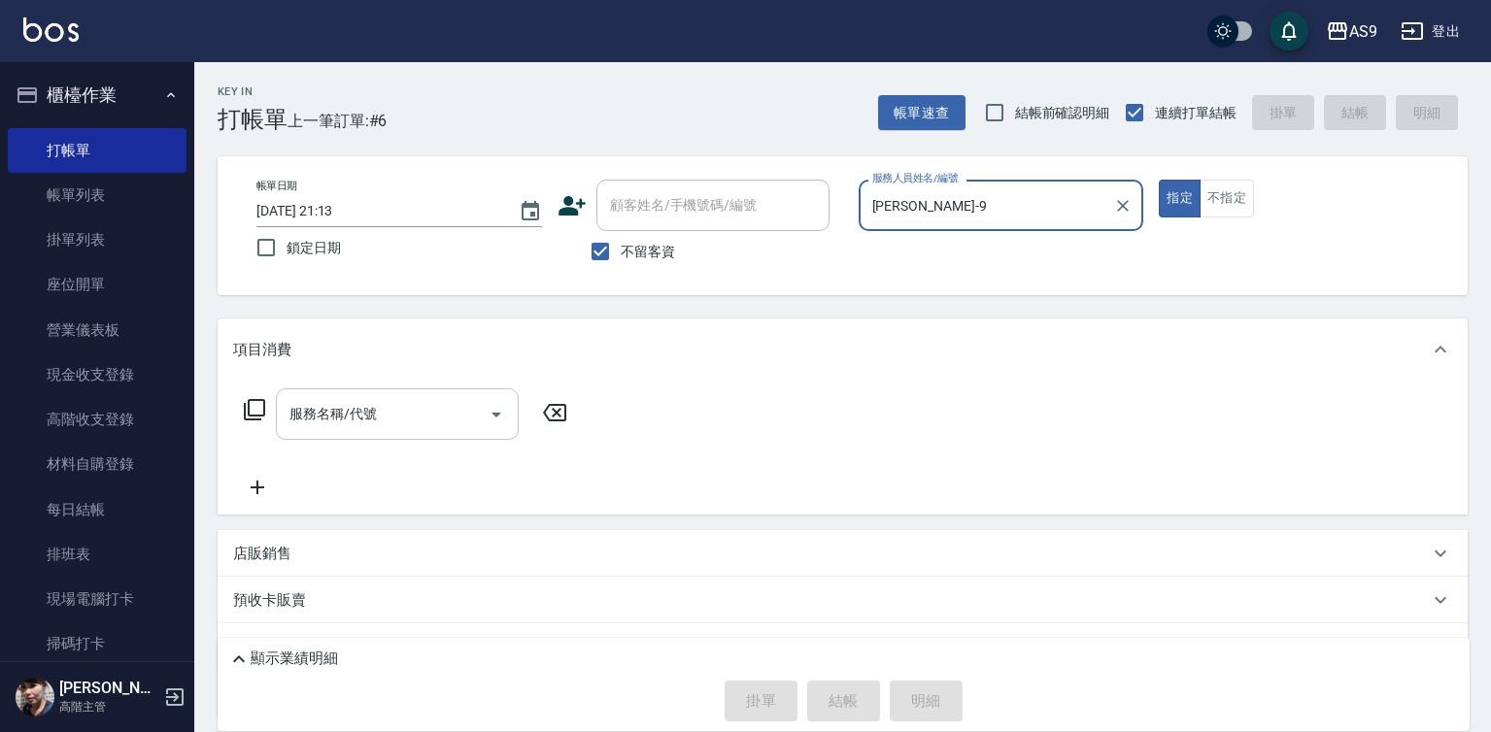
click at [425, 424] on input "服務名稱/代號" at bounding box center [383, 414] width 196 height 34
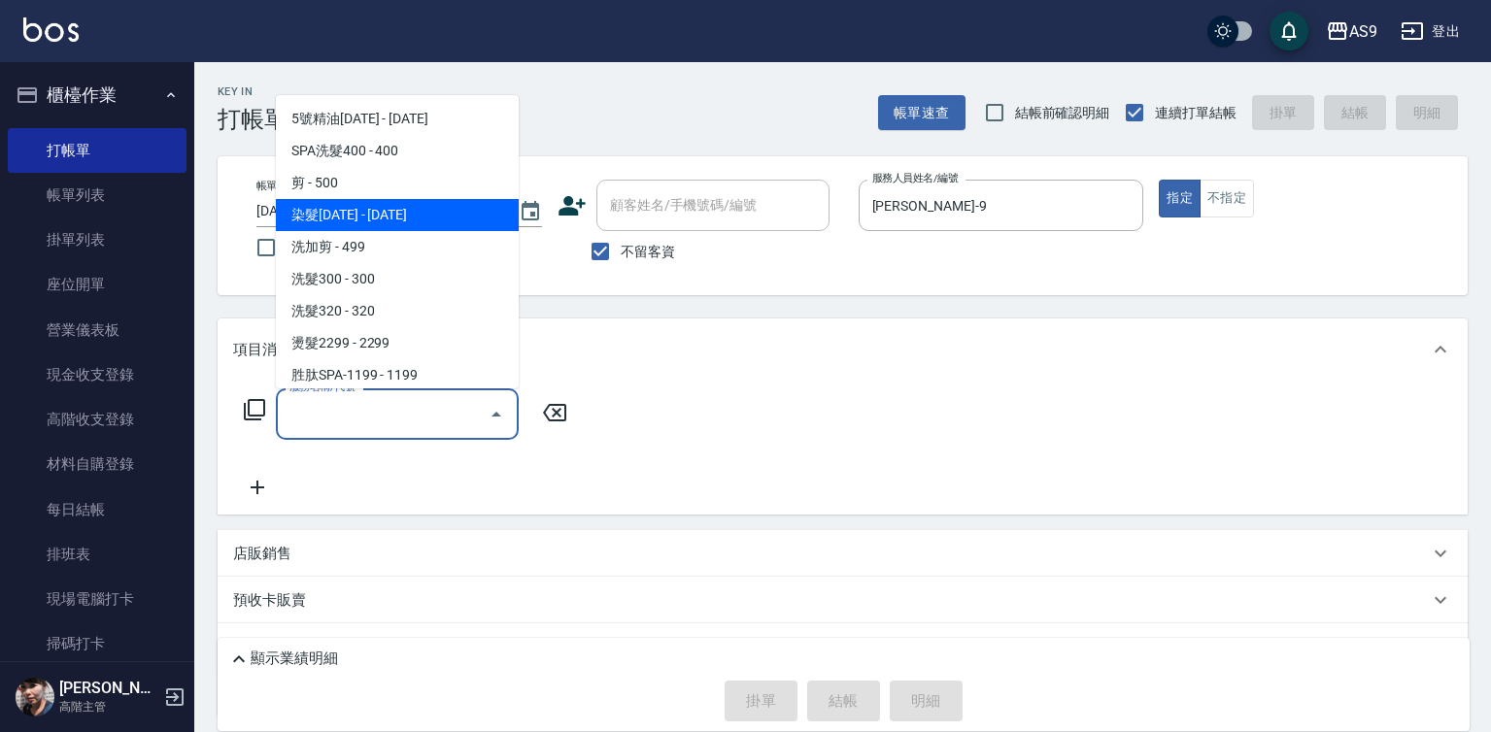
click at [396, 228] on span "染髮[DATE] - [DATE]" at bounding box center [397, 215] width 243 height 32
type input "染髮1500(染髮1500)"
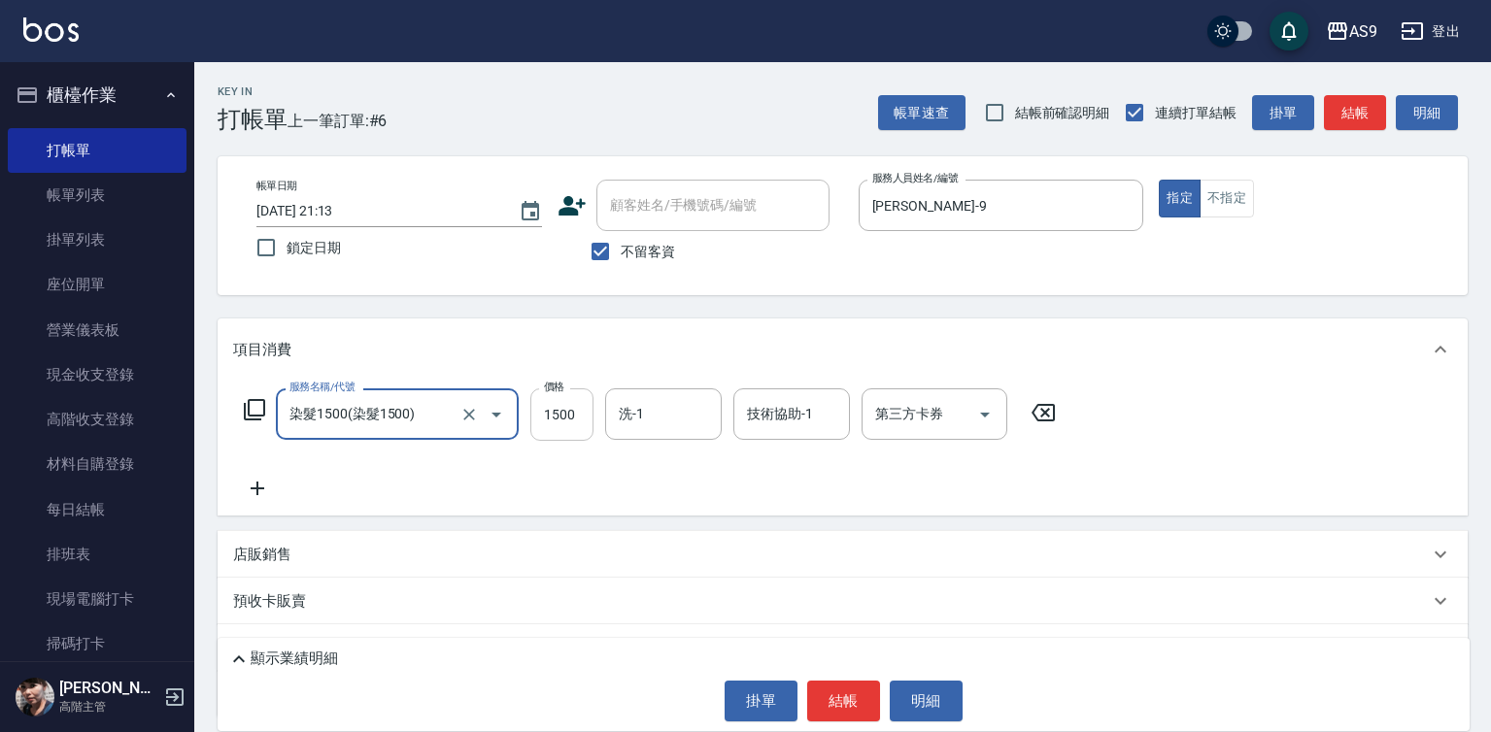
click at [560, 413] on input "1500" at bounding box center [561, 415] width 63 height 52
click at [559, 413] on input "1500" at bounding box center [561, 415] width 63 height 52
type input "2200"
click at [630, 414] on input "洗-1" at bounding box center [663, 414] width 99 height 34
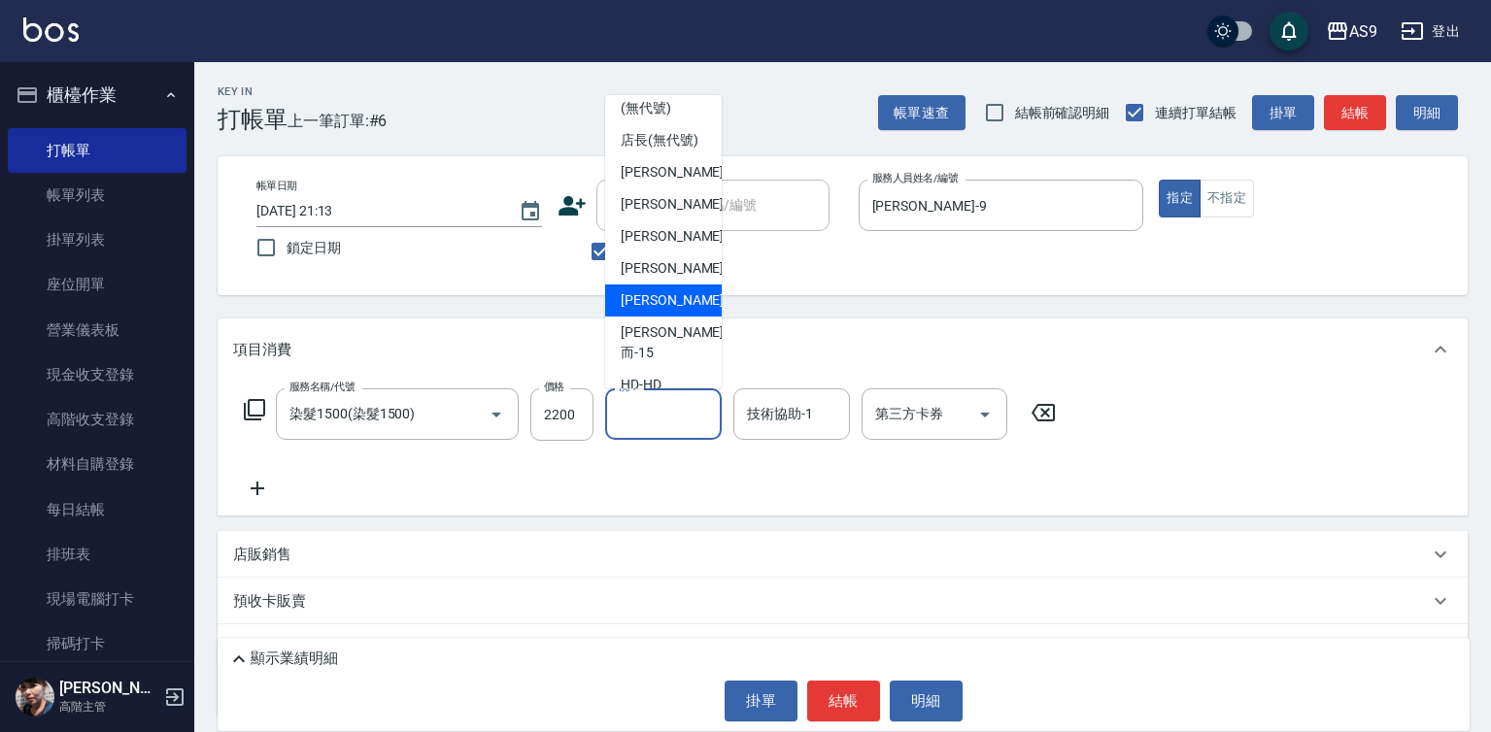
scroll to position [97, 0]
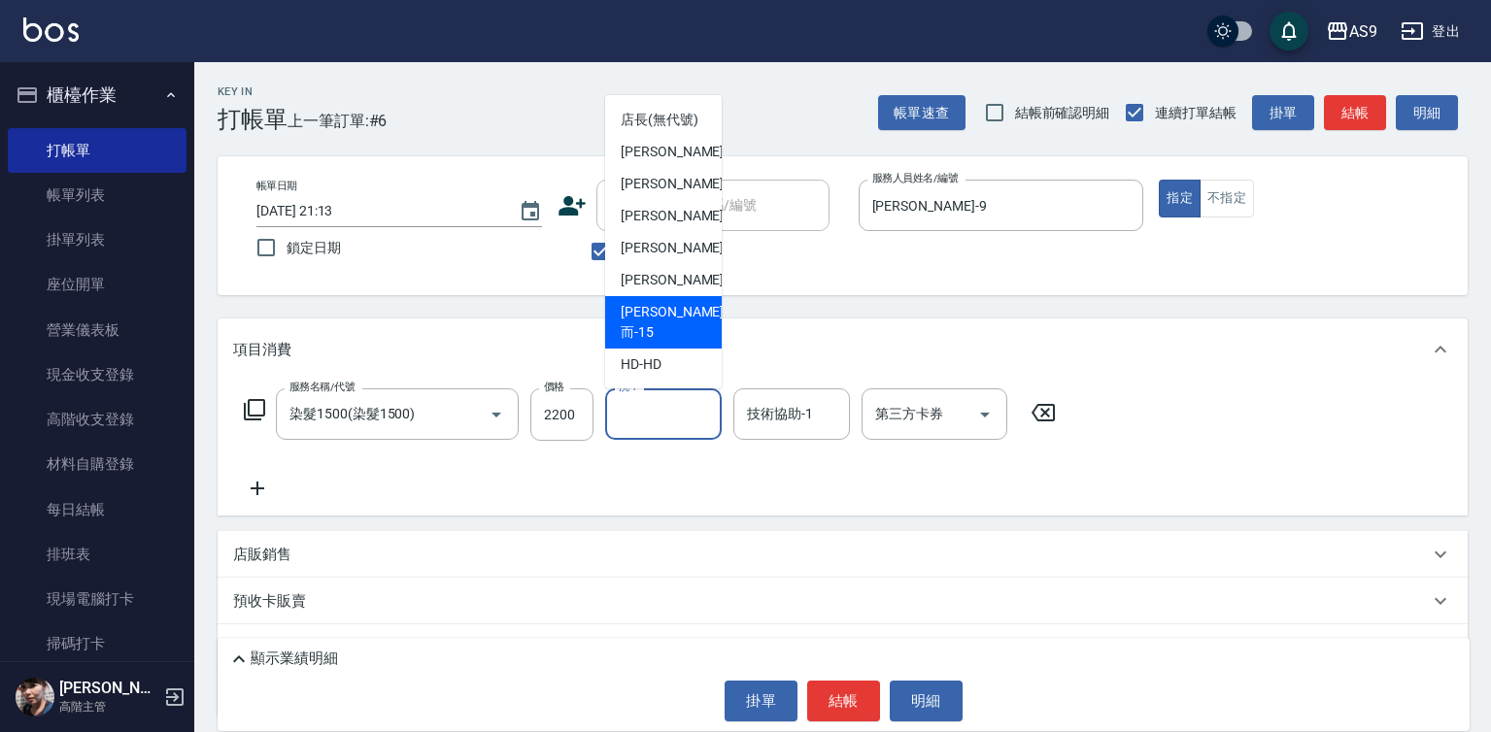
click at [664, 343] on span "[PERSON_NAME]而 -15" at bounding box center [672, 322] width 103 height 41
type input "[PERSON_NAME]而-15"
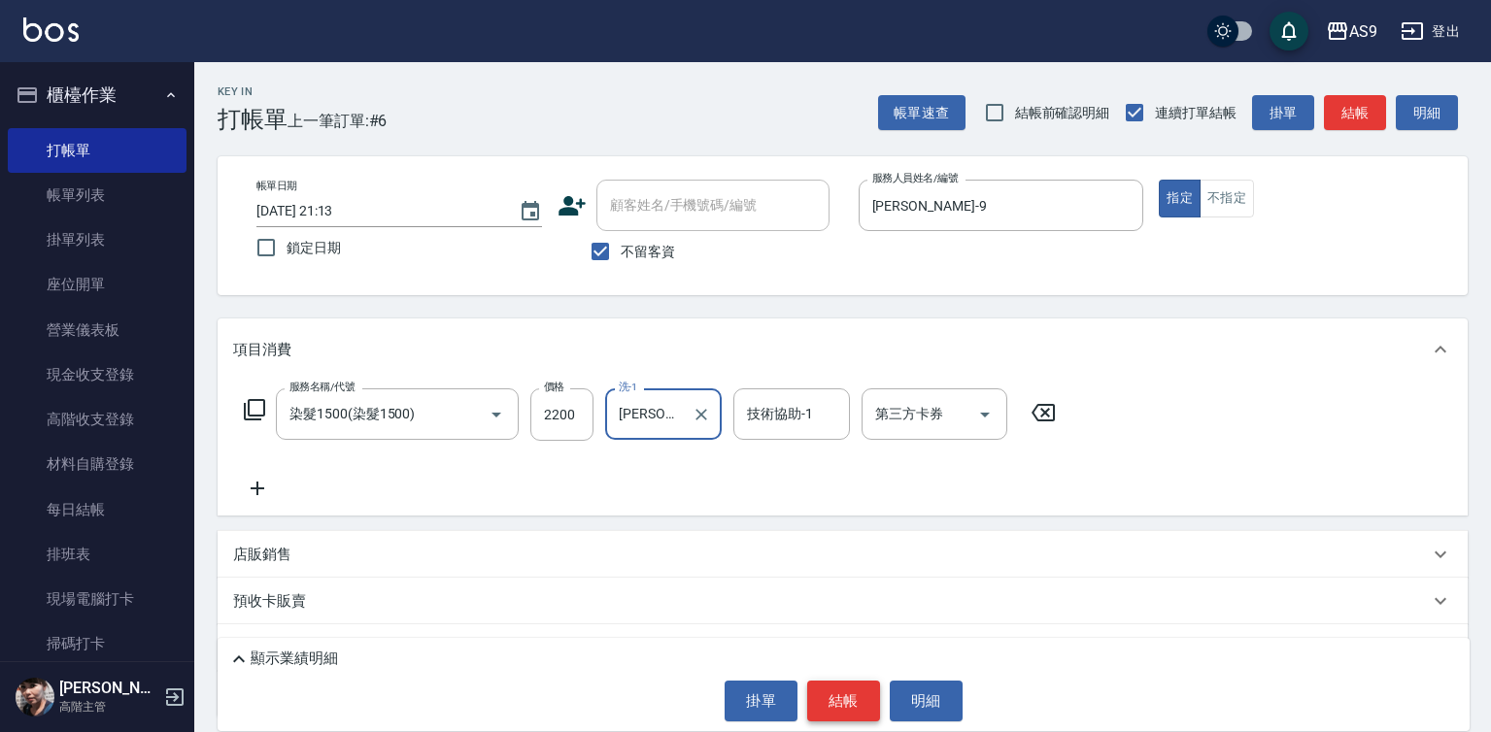
click at [825, 700] on button "結帳" at bounding box center [843, 701] width 73 height 41
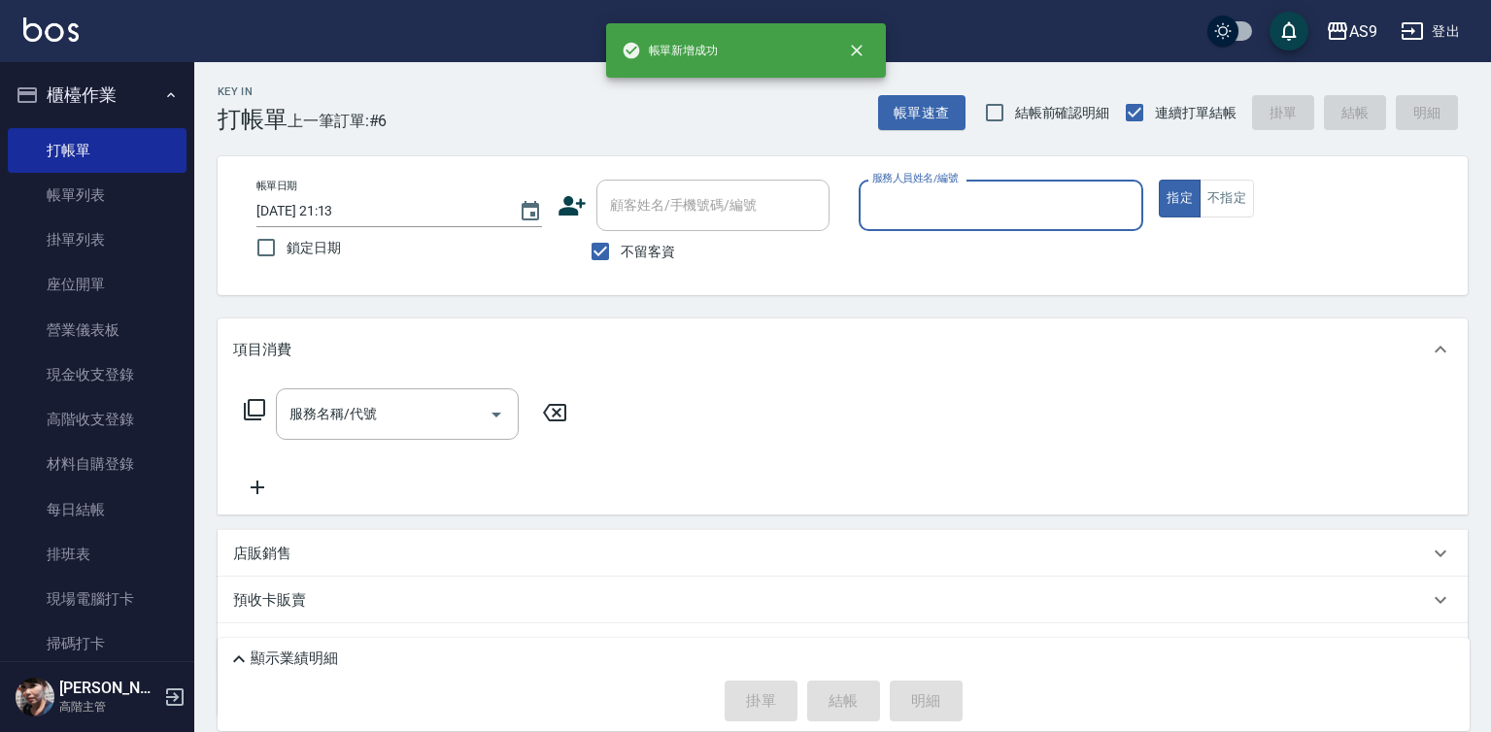
click at [918, 194] on input "服務人員姓名/編號" at bounding box center [1001, 205] width 268 height 34
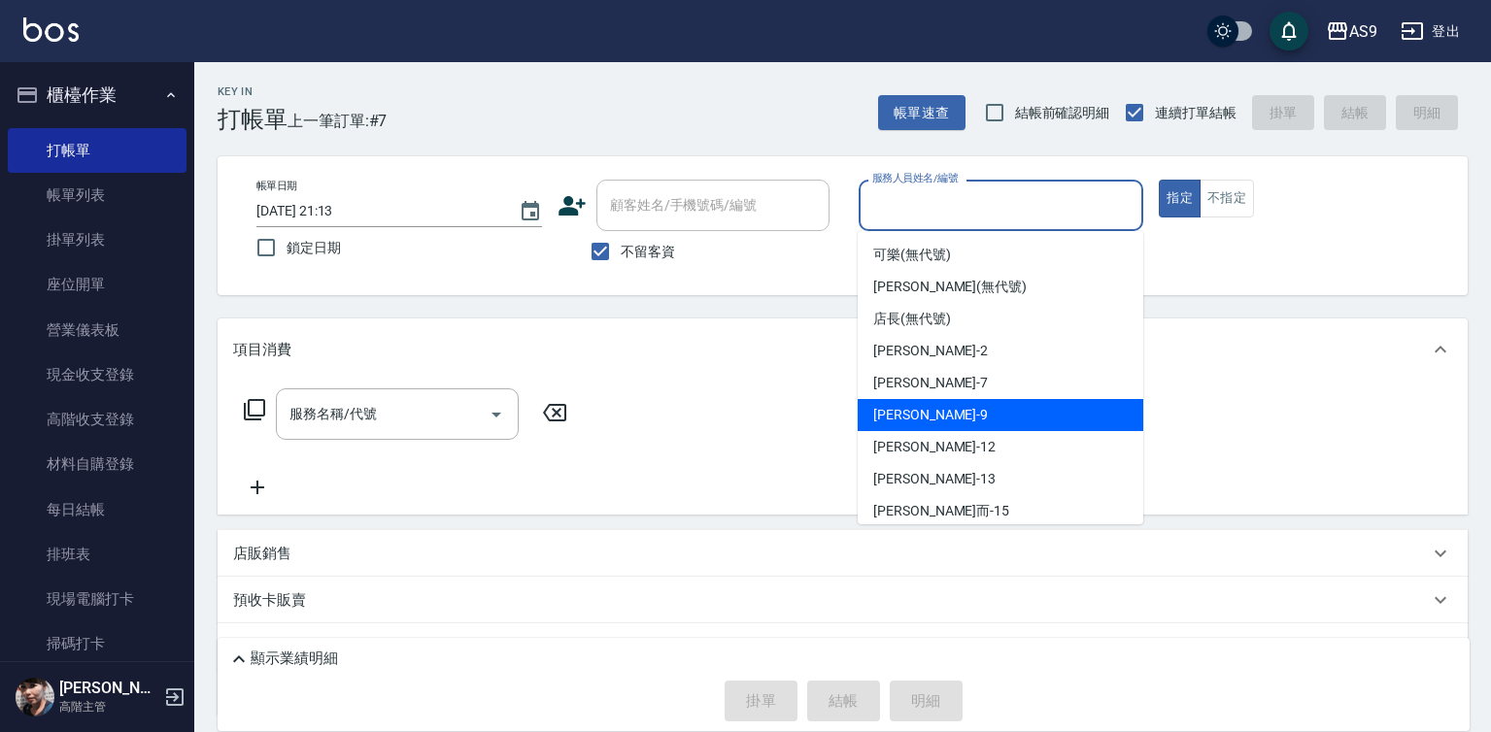
drag, startPoint x: 938, startPoint y: 412, endPoint x: 763, endPoint y: 414, distance: 175.8
click at [938, 414] on div "[PERSON_NAME] -9" at bounding box center [1001, 415] width 286 height 32
type input "[PERSON_NAME]-9"
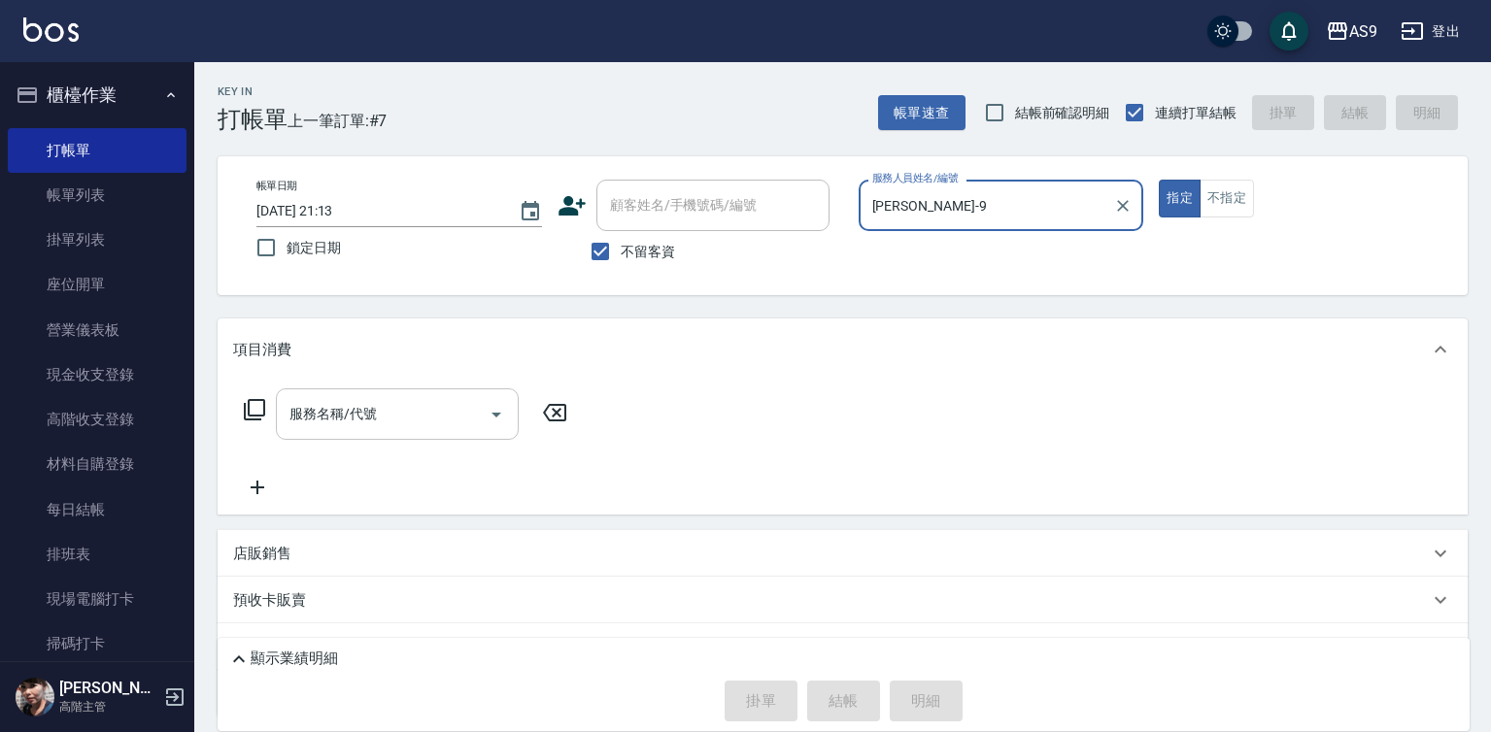
click at [412, 415] on input "服務名稱/代號" at bounding box center [383, 414] width 196 height 34
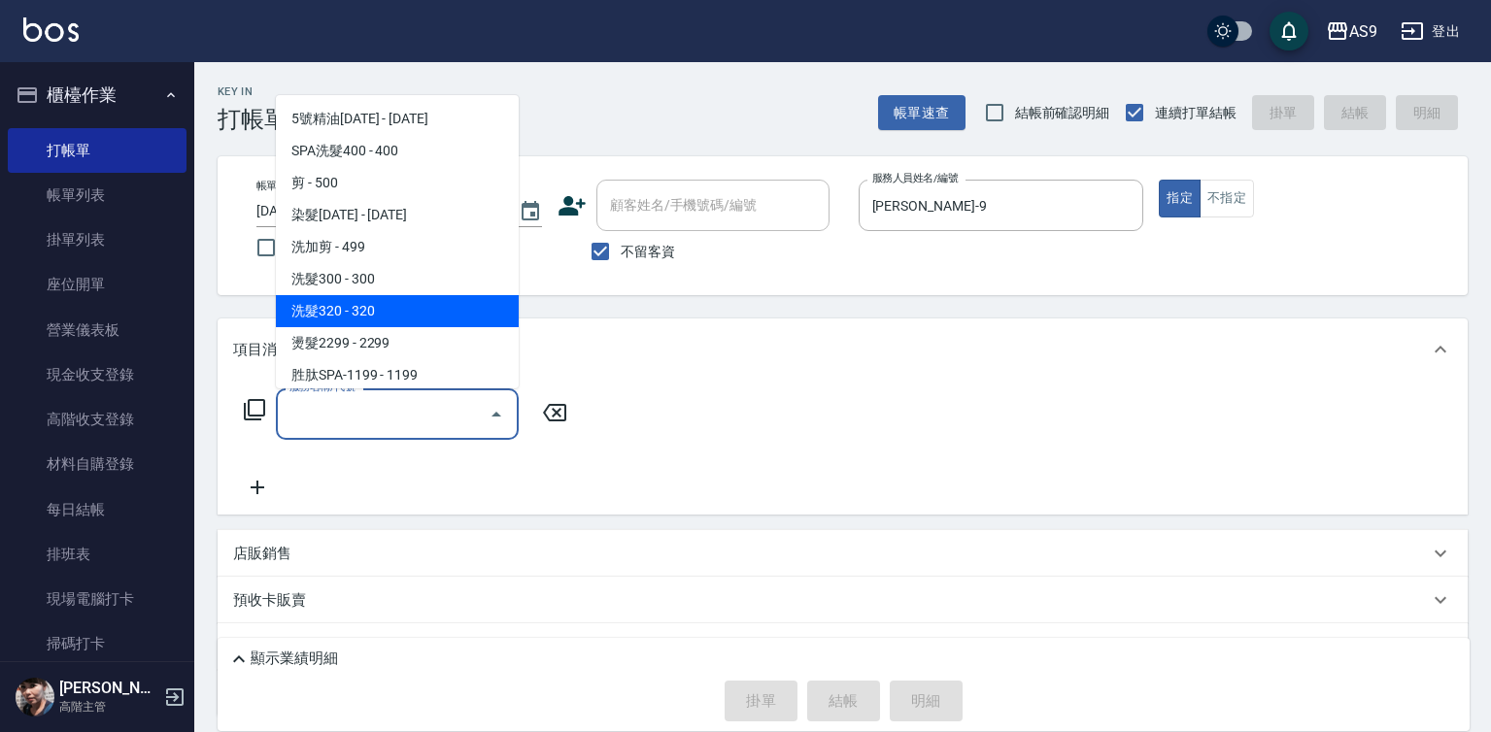
click at [345, 310] on span "洗髮320 - 320" at bounding box center [397, 311] width 243 height 32
type input "洗髮320"
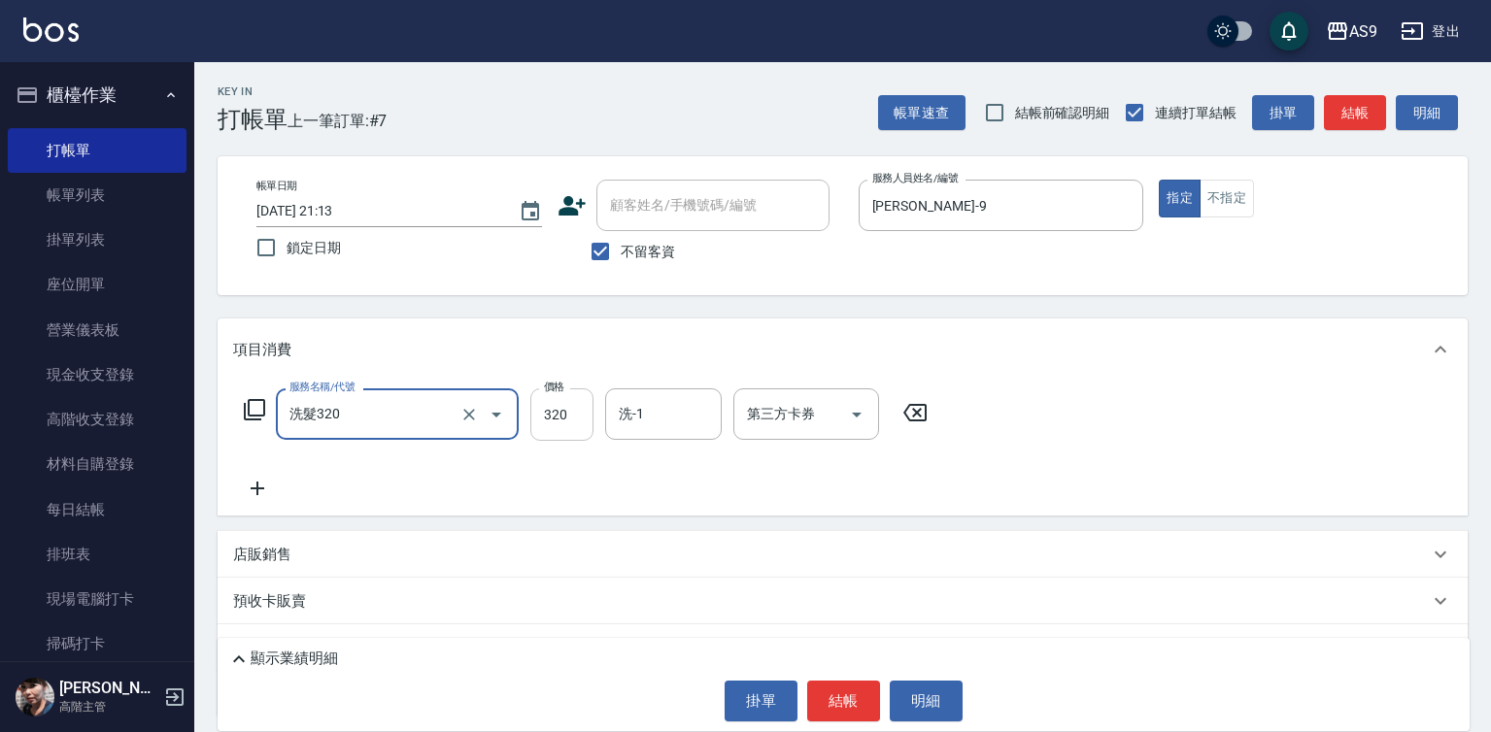
click at [568, 413] on input "320" at bounding box center [561, 415] width 63 height 52
type input "250"
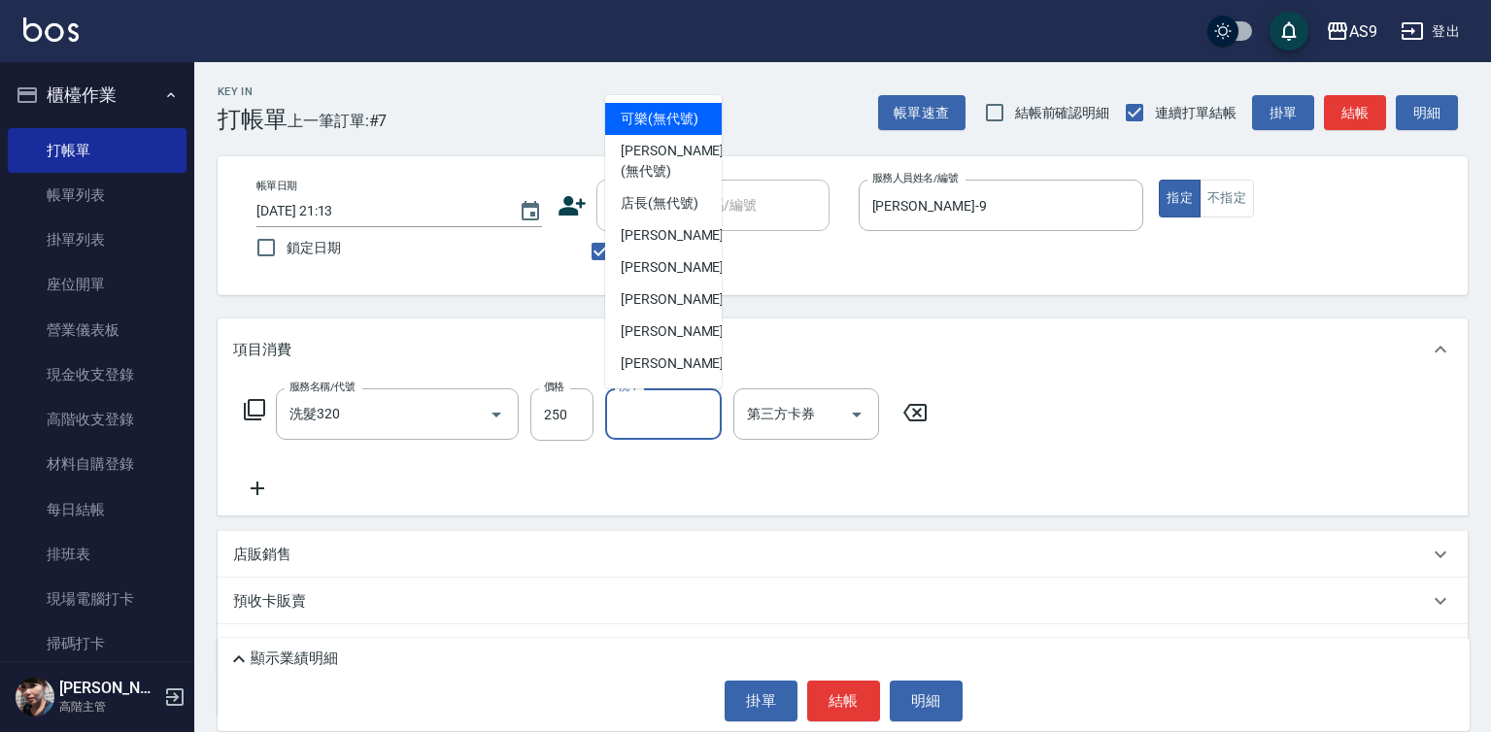
click at [666, 419] on input "洗-1" at bounding box center [663, 414] width 99 height 34
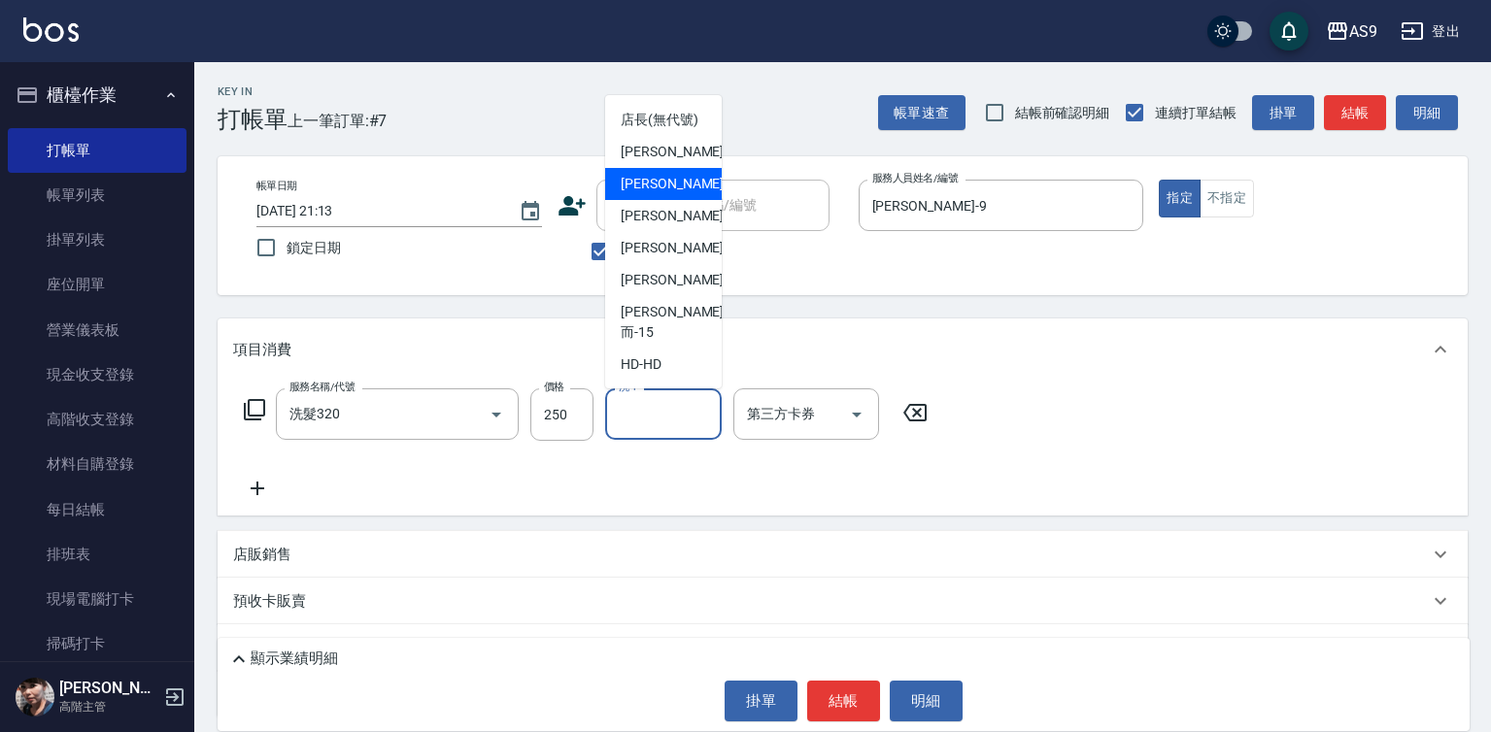
scroll to position [124, 0]
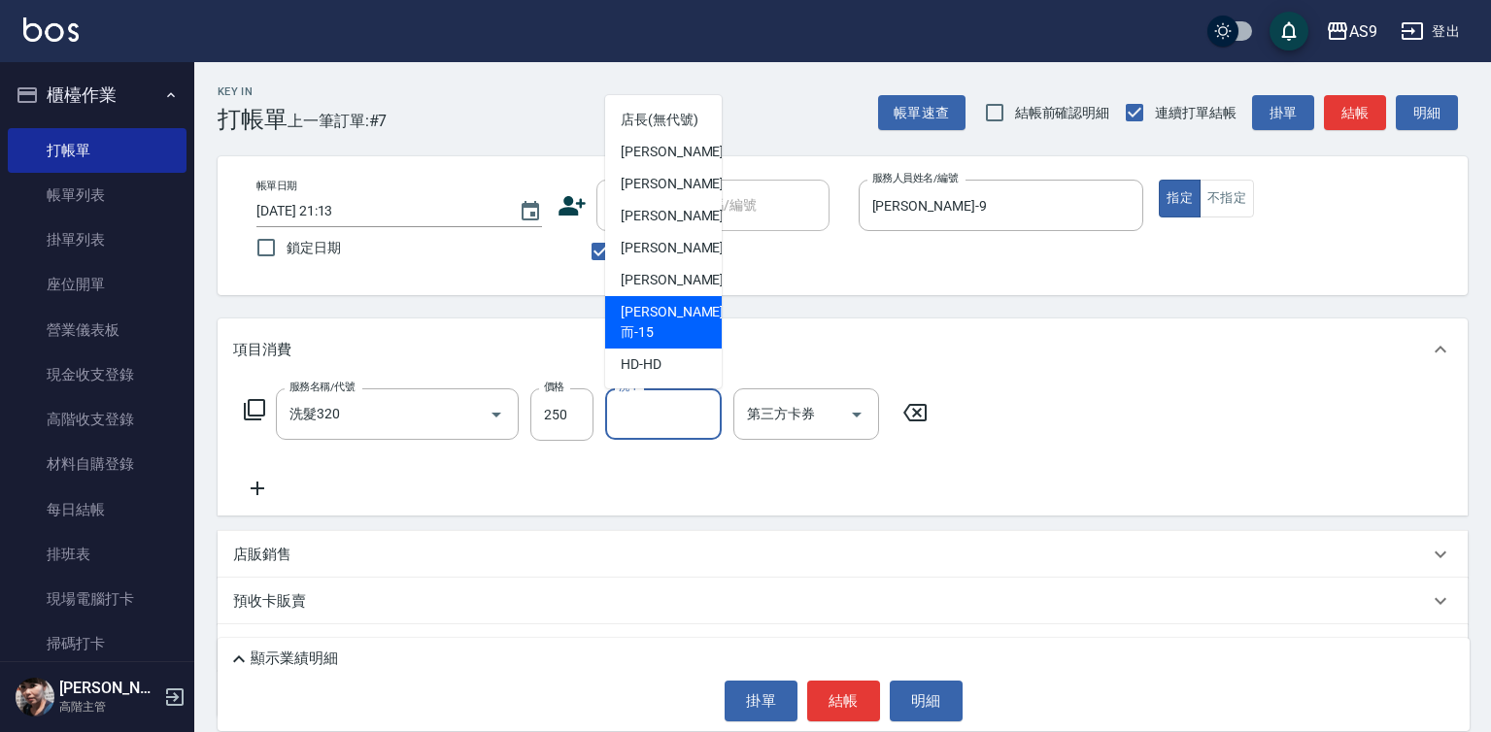
click at [692, 340] on div "[PERSON_NAME]而 -15" at bounding box center [663, 322] width 117 height 52
type input "[PERSON_NAME]而-15"
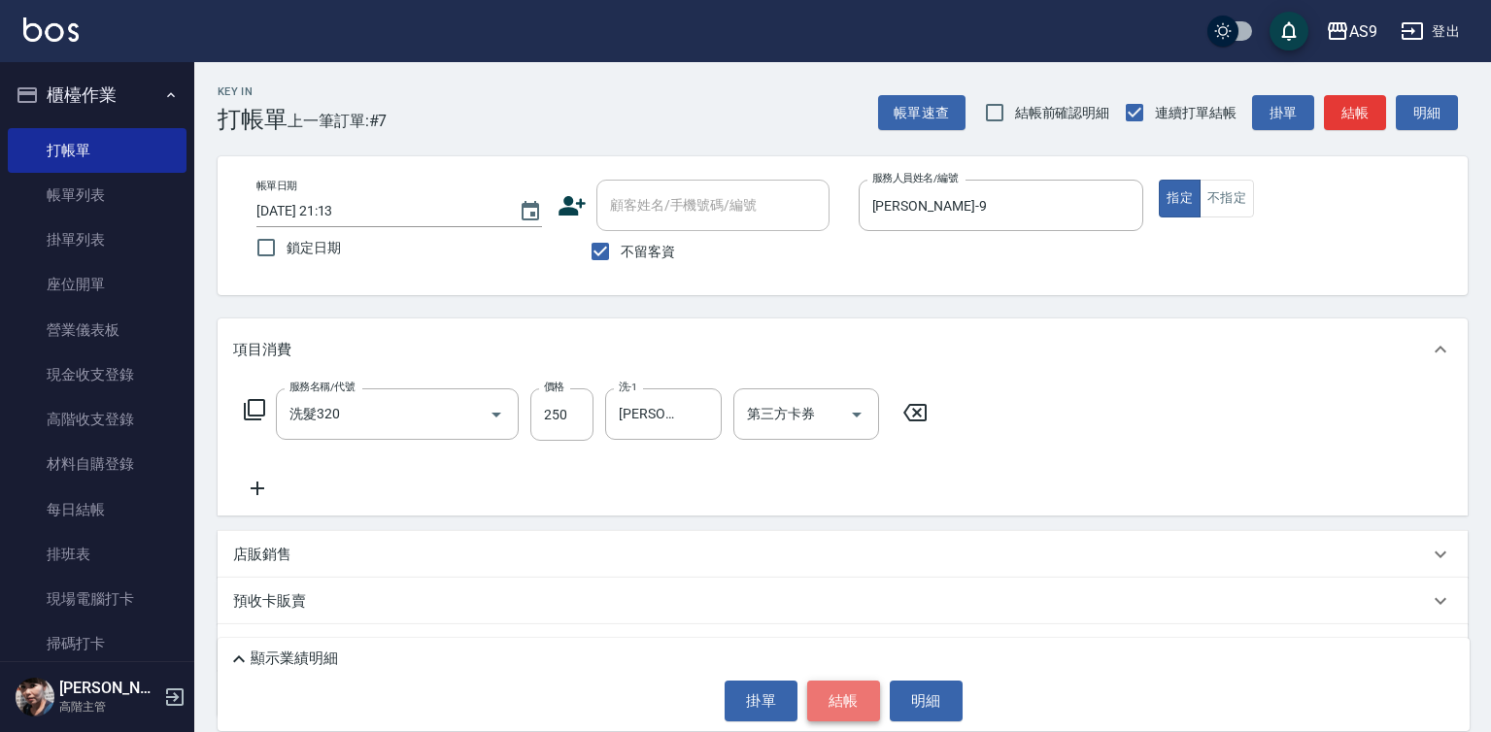
click at [819, 716] on button "結帳" at bounding box center [843, 701] width 73 height 41
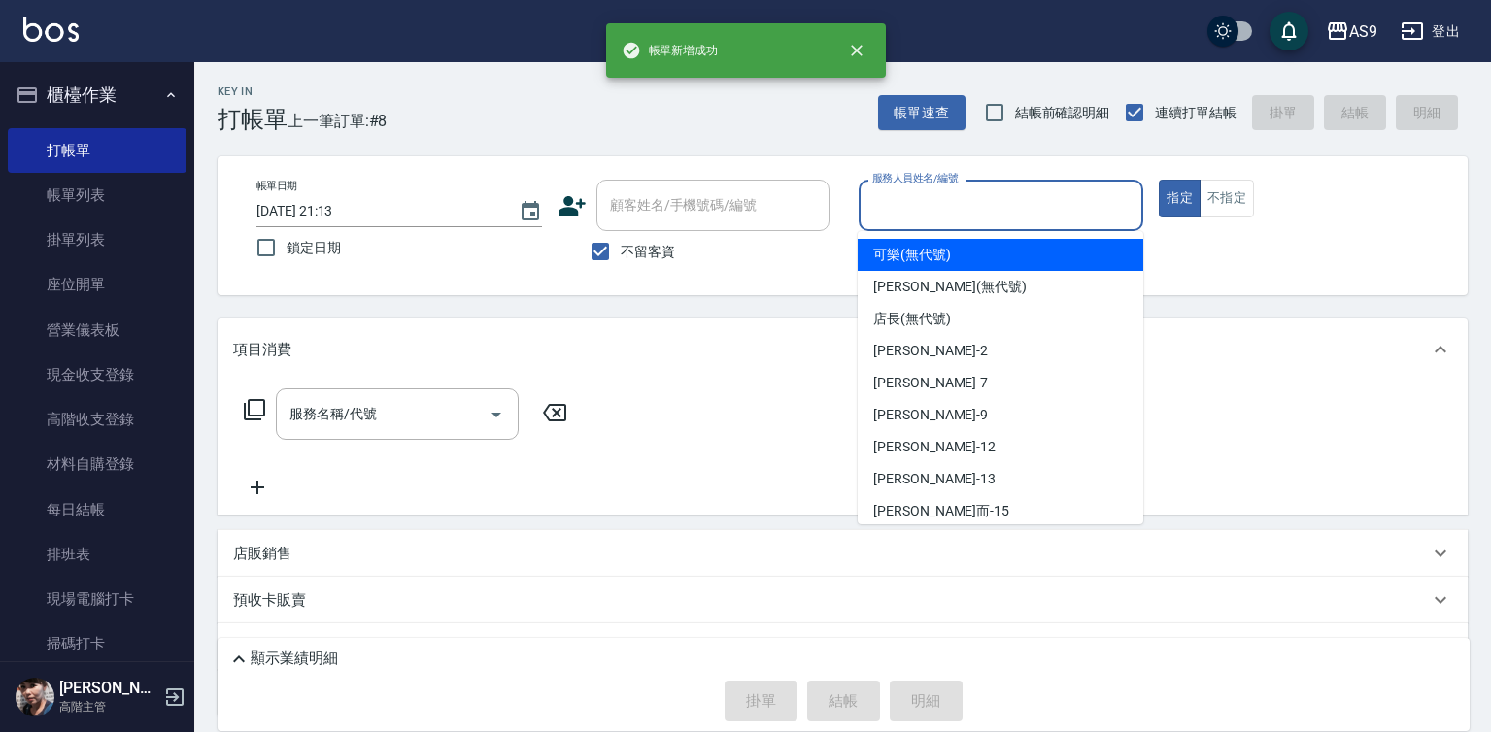
drag, startPoint x: 911, startPoint y: 193, endPoint x: 922, endPoint y: 323, distance: 129.6
click at [912, 194] on input "服務人員姓名/編號" at bounding box center [1001, 205] width 268 height 34
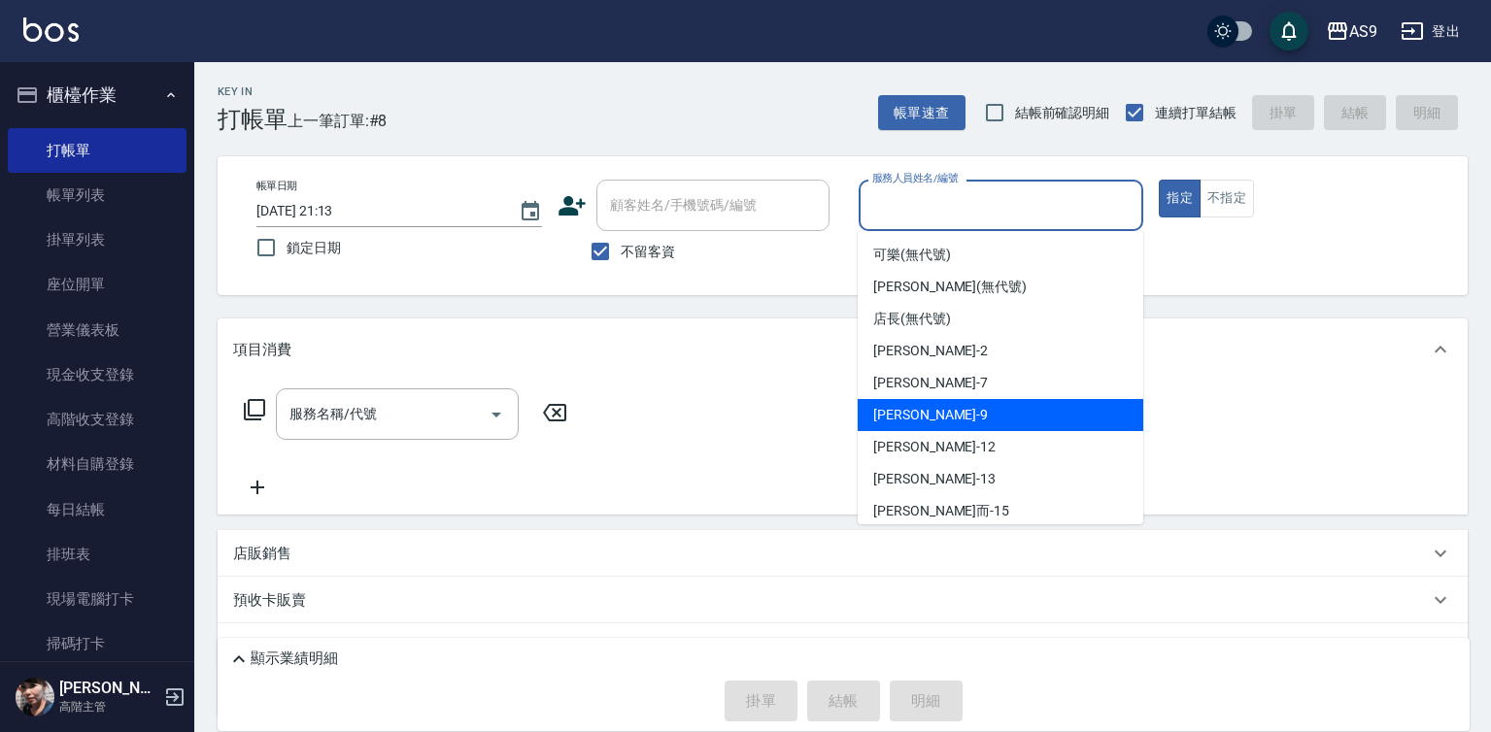
click at [937, 416] on div "[PERSON_NAME] -9" at bounding box center [1001, 415] width 286 height 32
type input "[PERSON_NAME]-9"
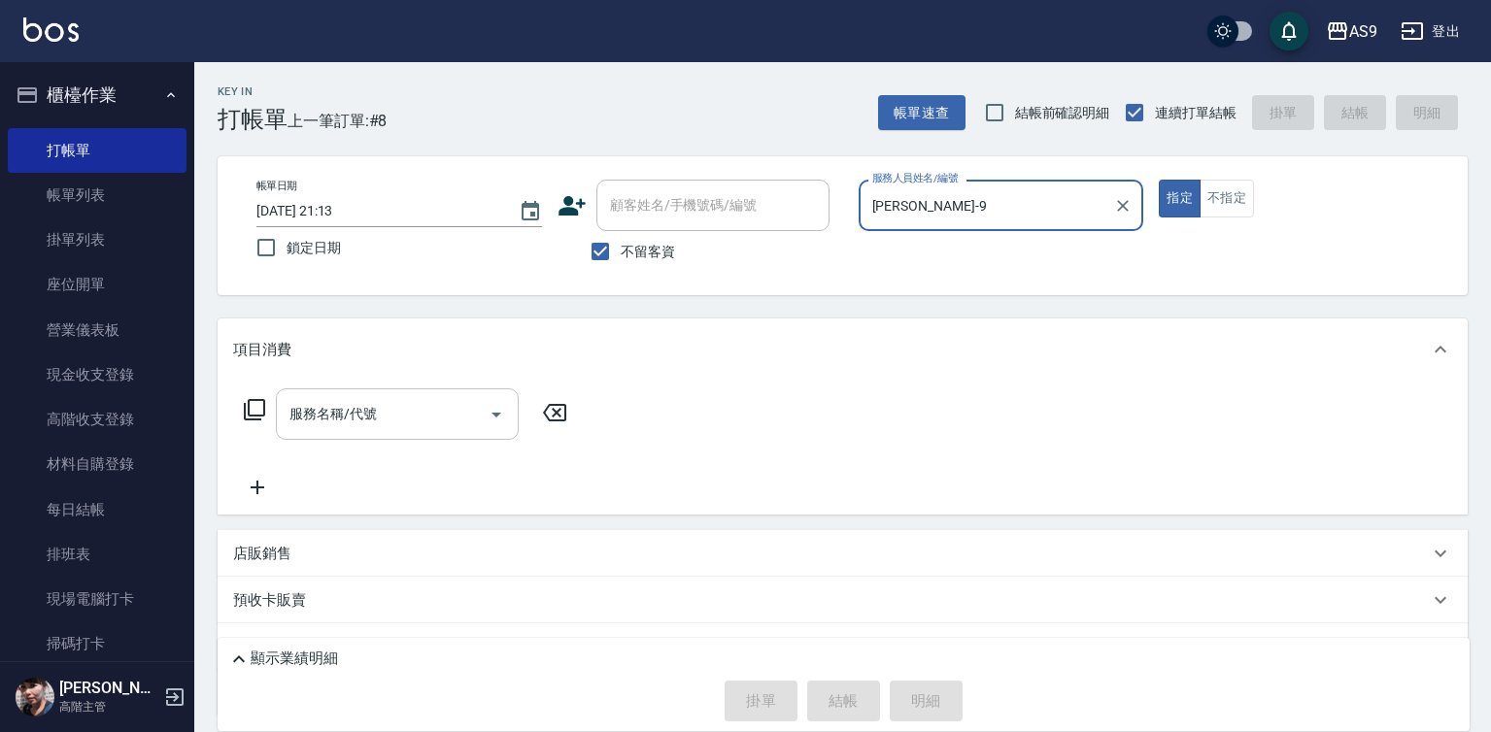
click at [452, 420] on input "服務名稱/代號" at bounding box center [383, 414] width 196 height 34
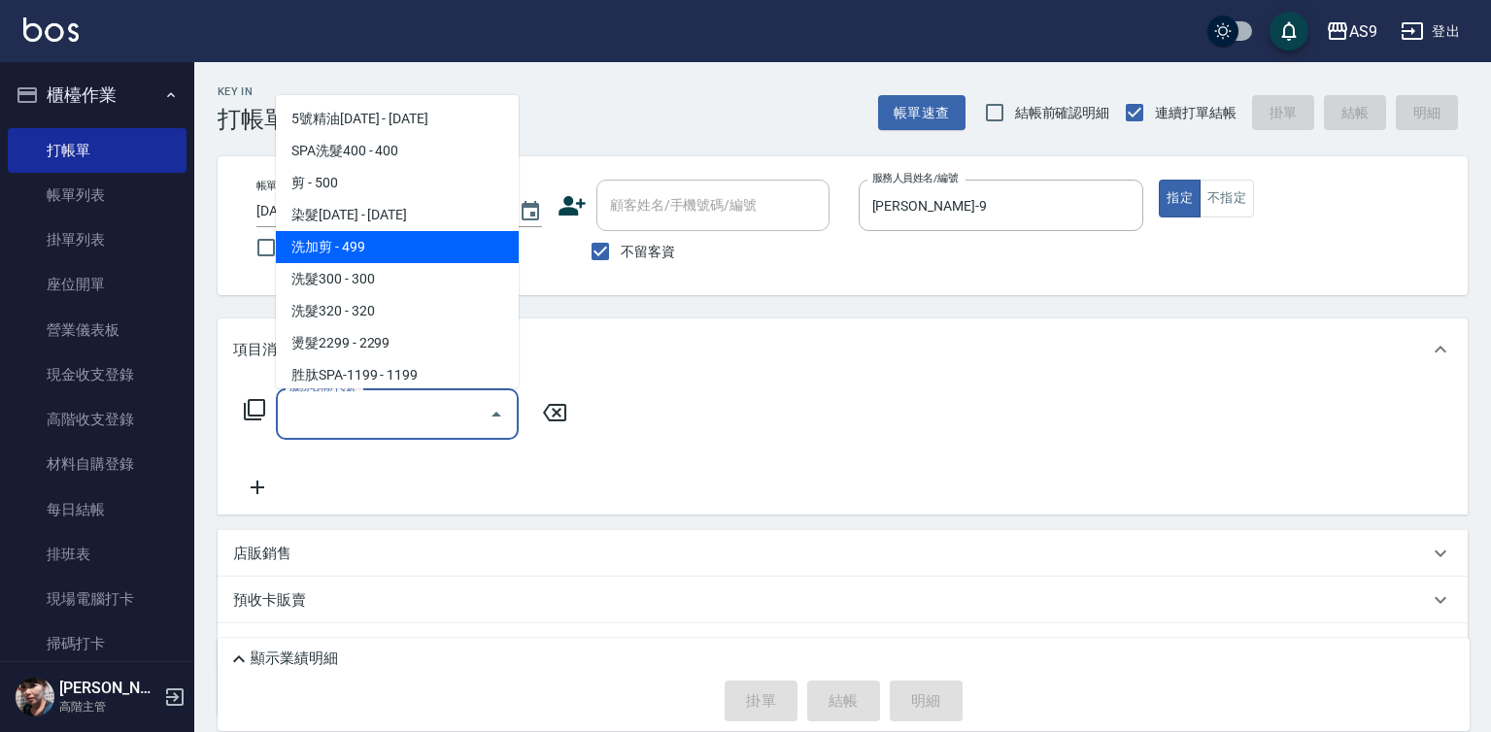
click at [397, 261] on span "洗加剪 - 499" at bounding box center [397, 247] width 243 height 32
type input "洗加剪(洗加剪)"
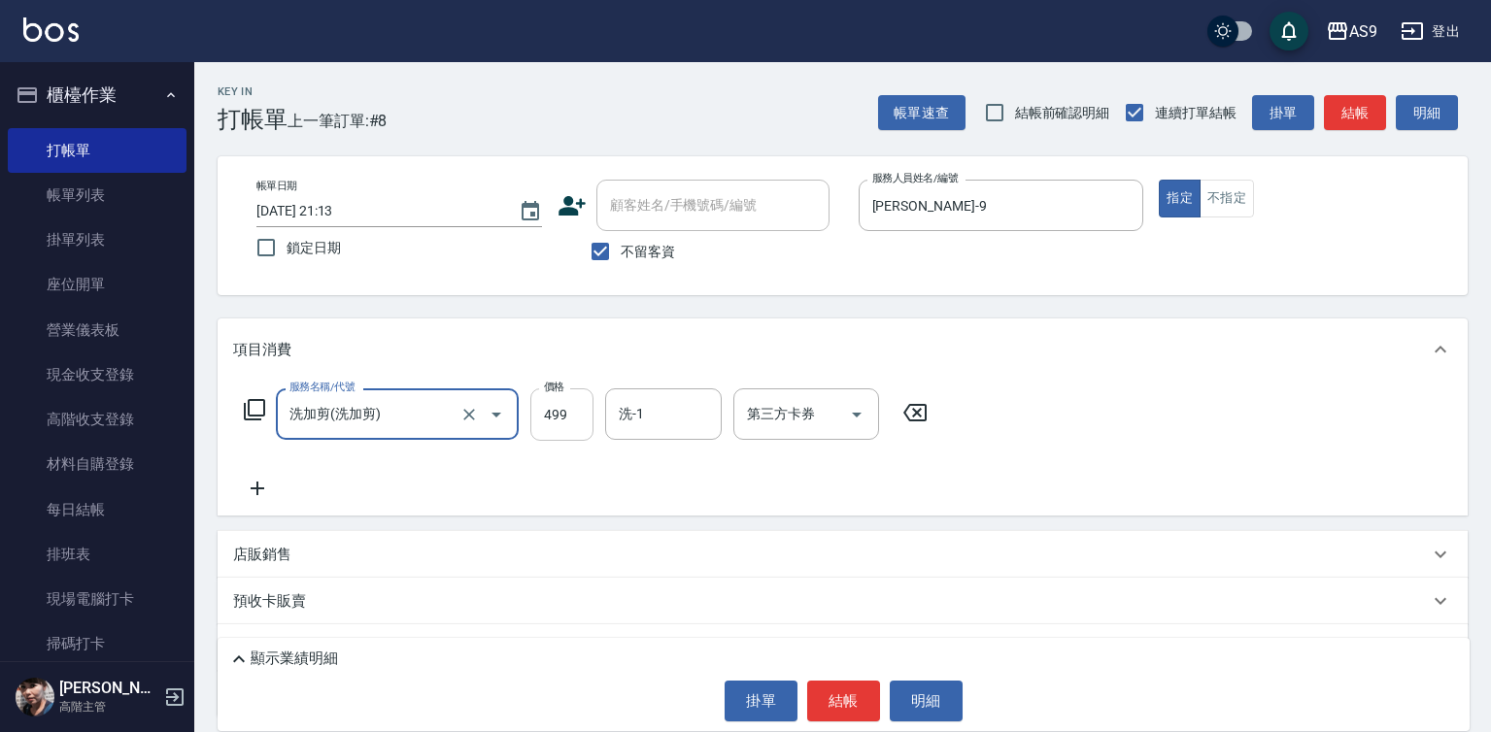
click at [559, 410] on input "499" at bounding box center [561, 415] width 63 height 52
type input "600"
click at [662, 416] on input "洗-1" at bounding box center [663, 414] width 99 height 34
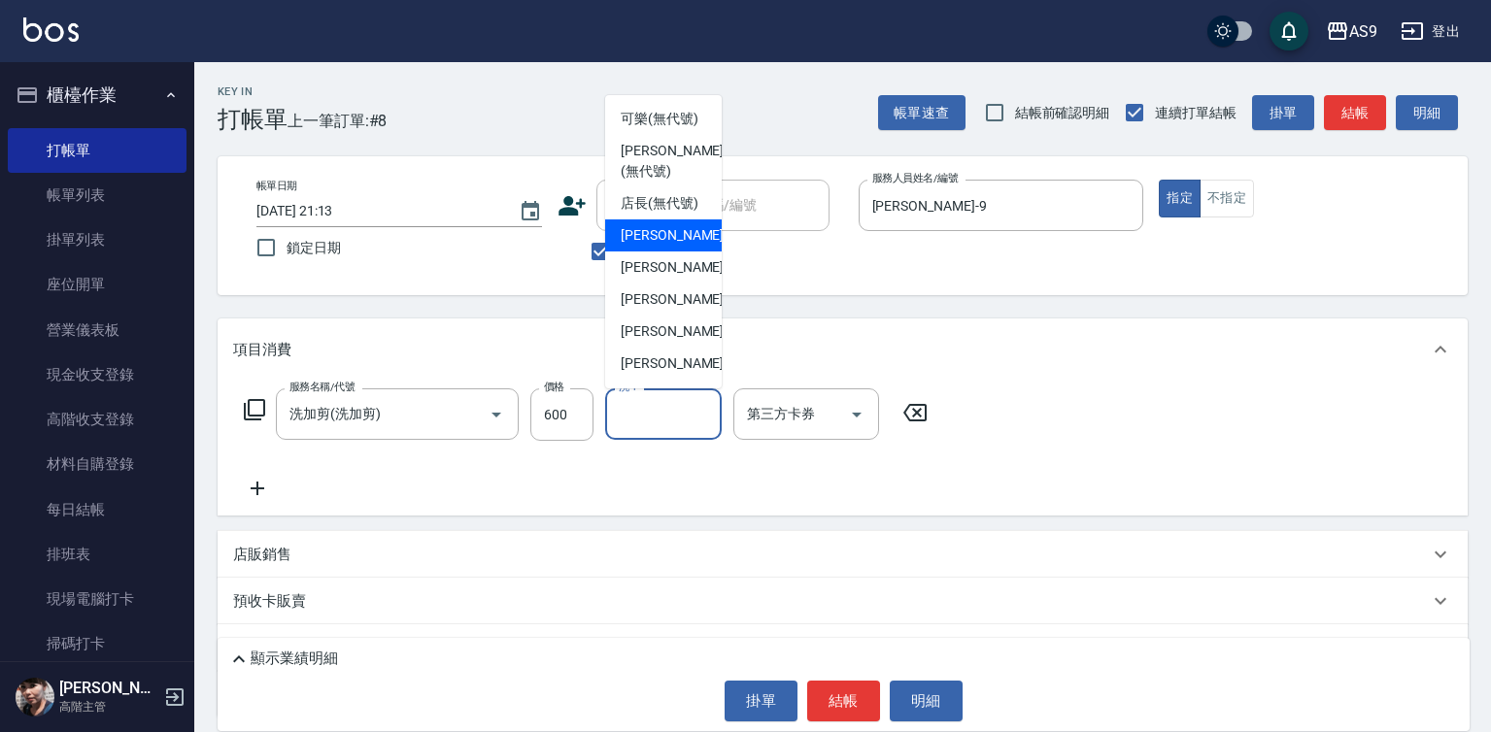
click at [679, 246] on span "[PERSON_NAME]蘭 -2" at bounding box center [678, 235] width 115 height 20
type input "[PERSON_NAME]蘭-2"
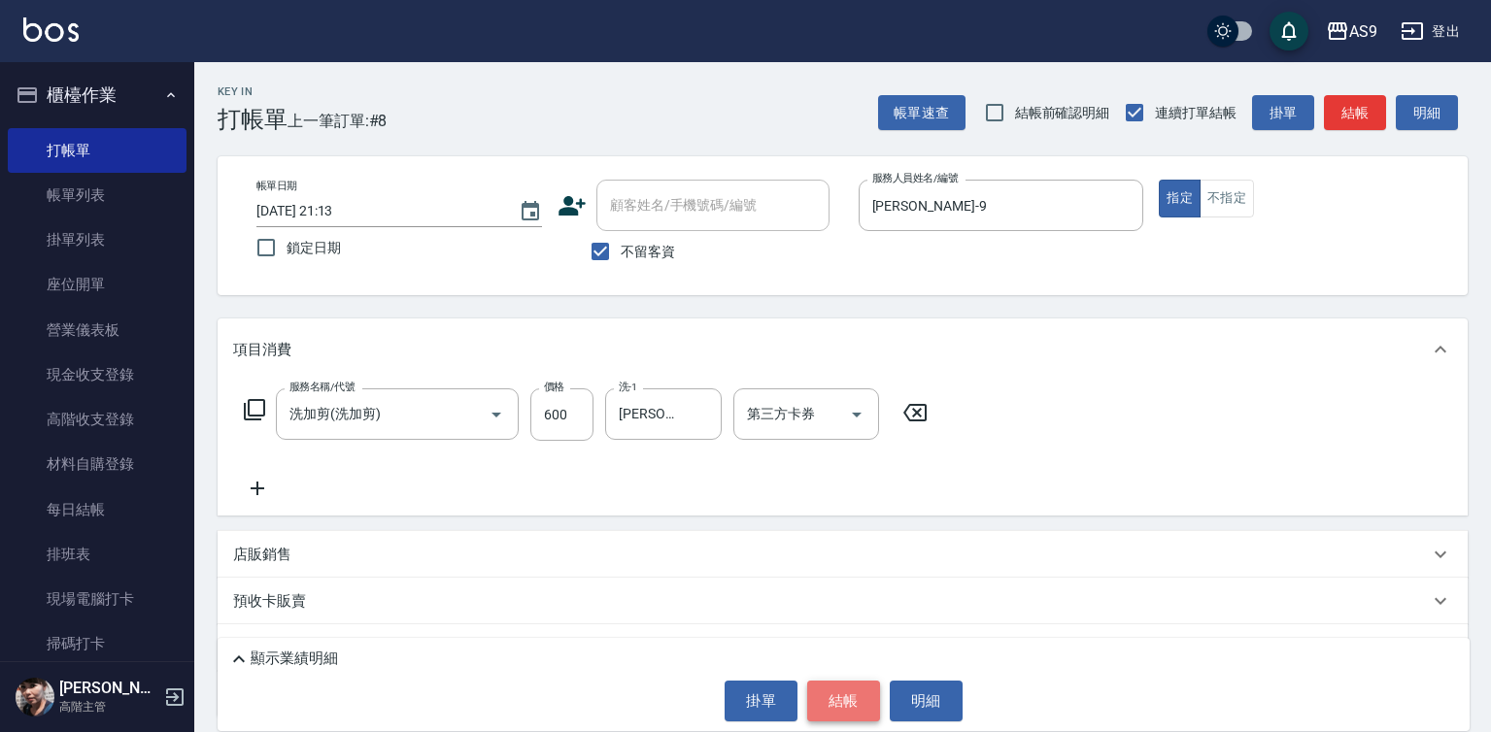
click at [852, 685] on button "結帳" at bounding box center [843, 701] width 73 height 41
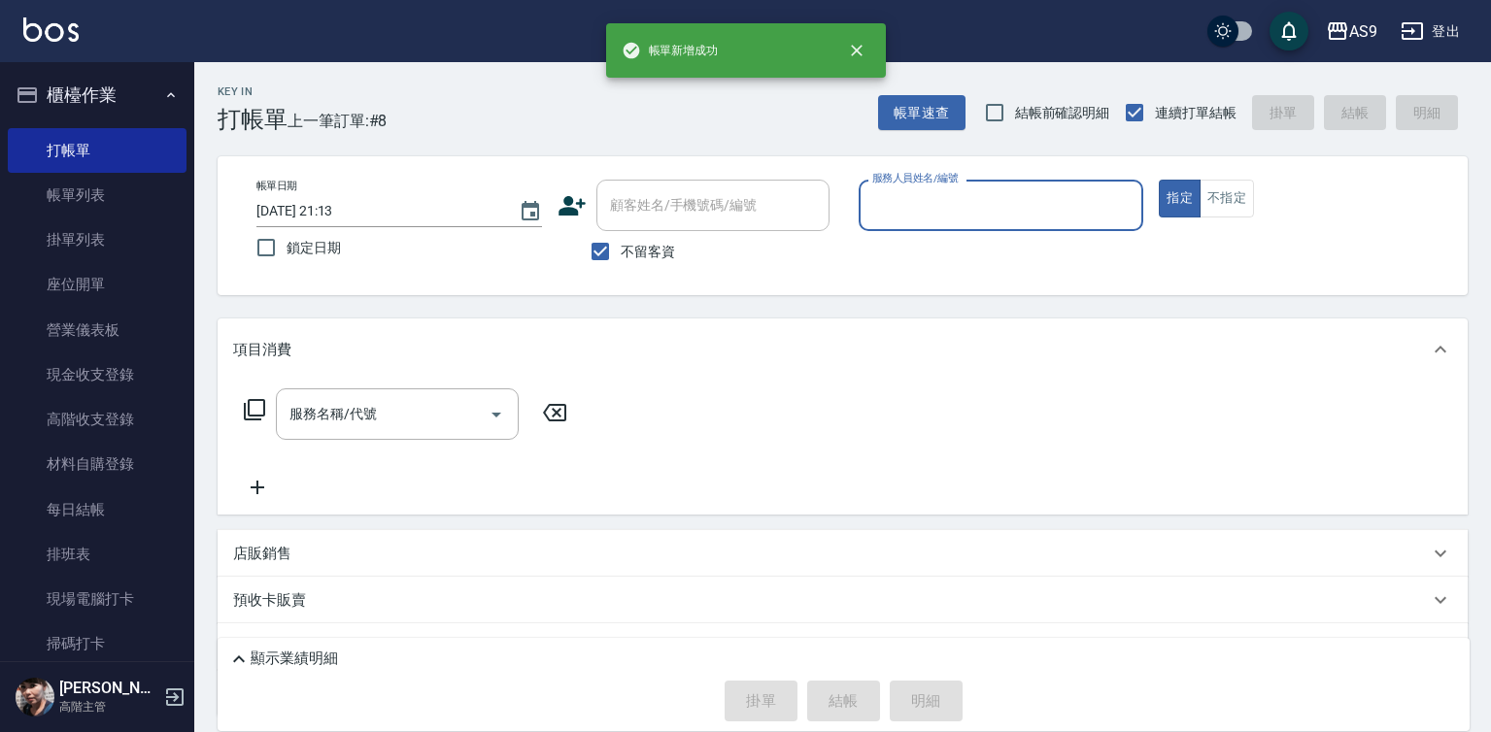
click at [915, 217] on input "服務人員姓名/編號" at bounding box center [1001, 205] width 268 height 34
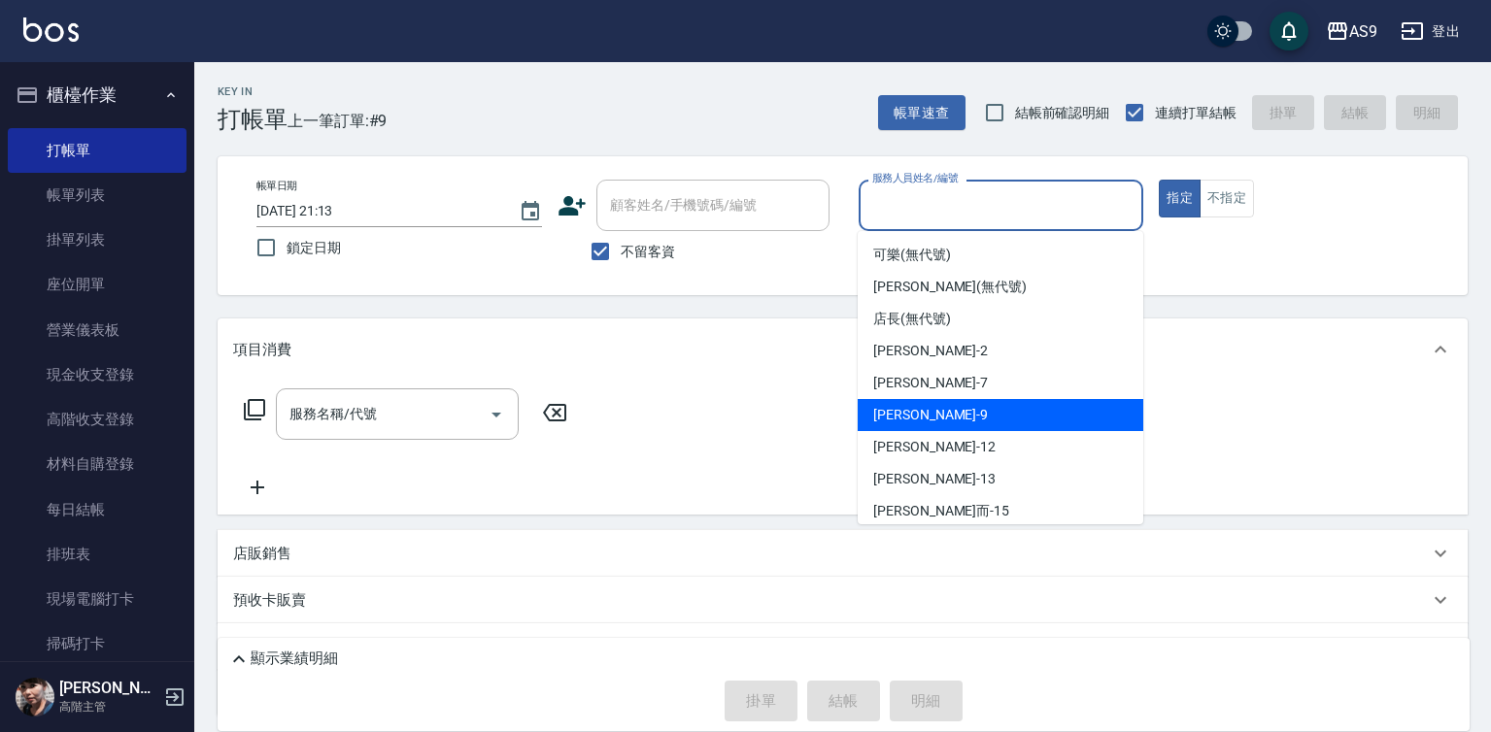
click at [934, 417] on div "[PERSON_NAME] -9" at bounding box center [1001, 415] width 286 height 32
type input "[PERSON_NAME]-9"
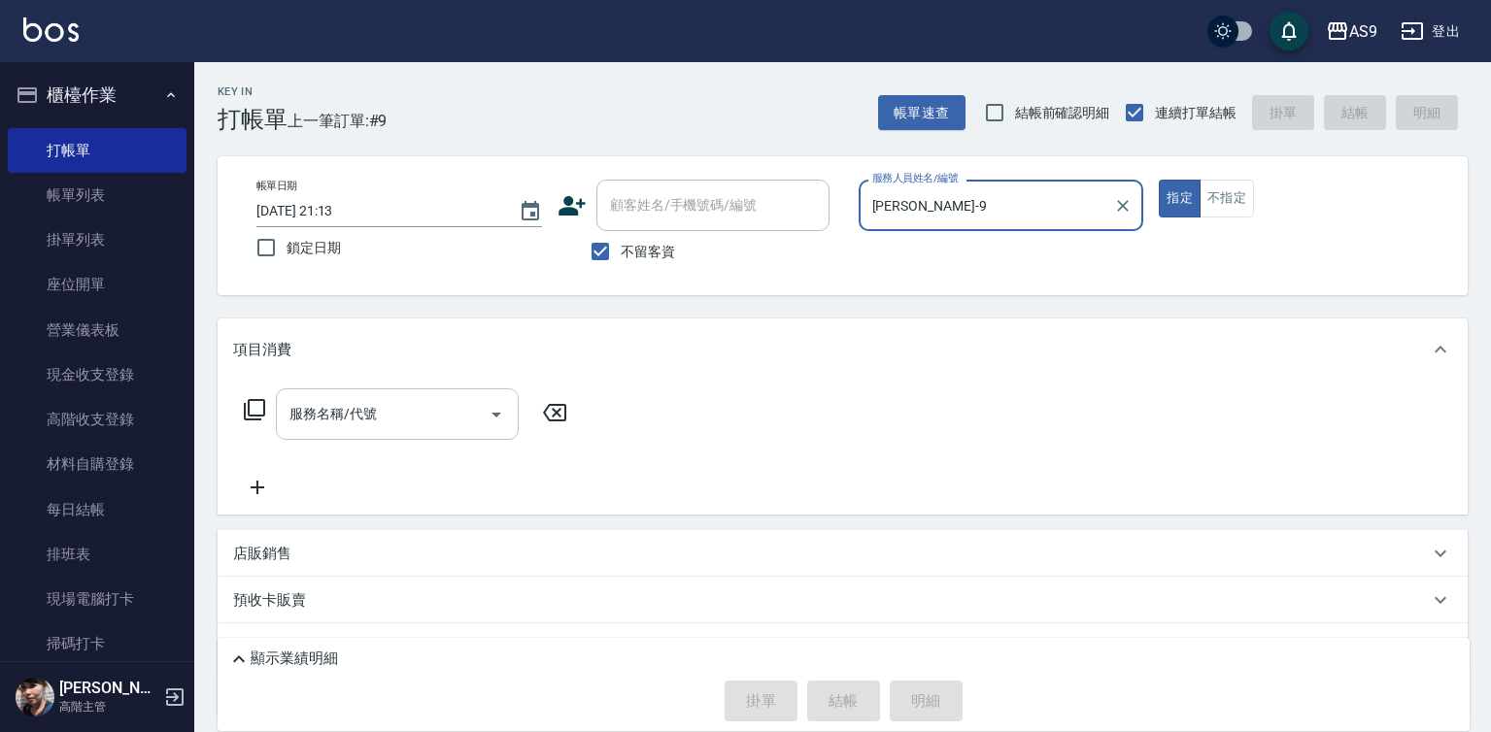
click at [429, 424] on input "服務名稱/代號" at bounding box center [383, 414] width 196 height 34
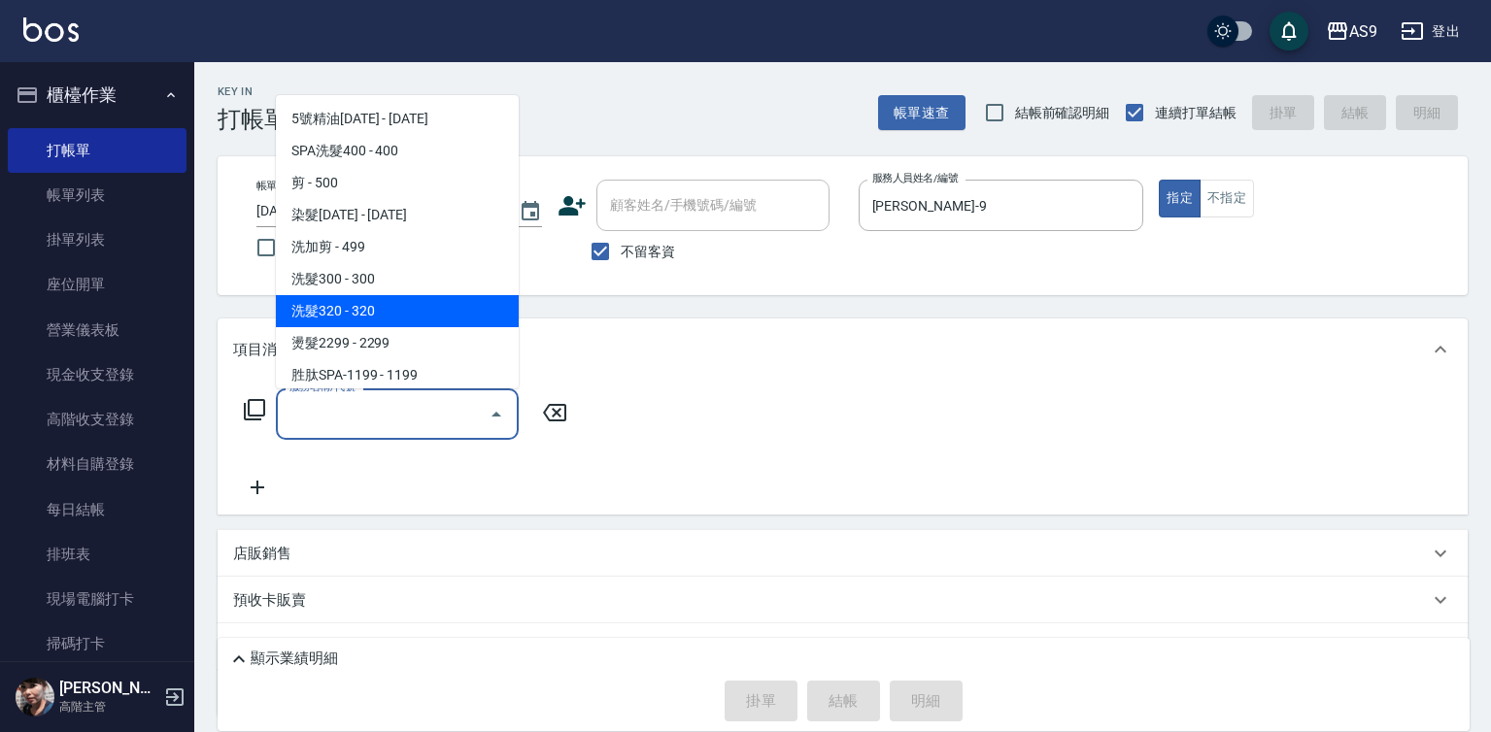
click at [382, 311] on span "洗髮320 - 320" at bounding box center [397, 311] width 243 height 32
type input "洗髮320"
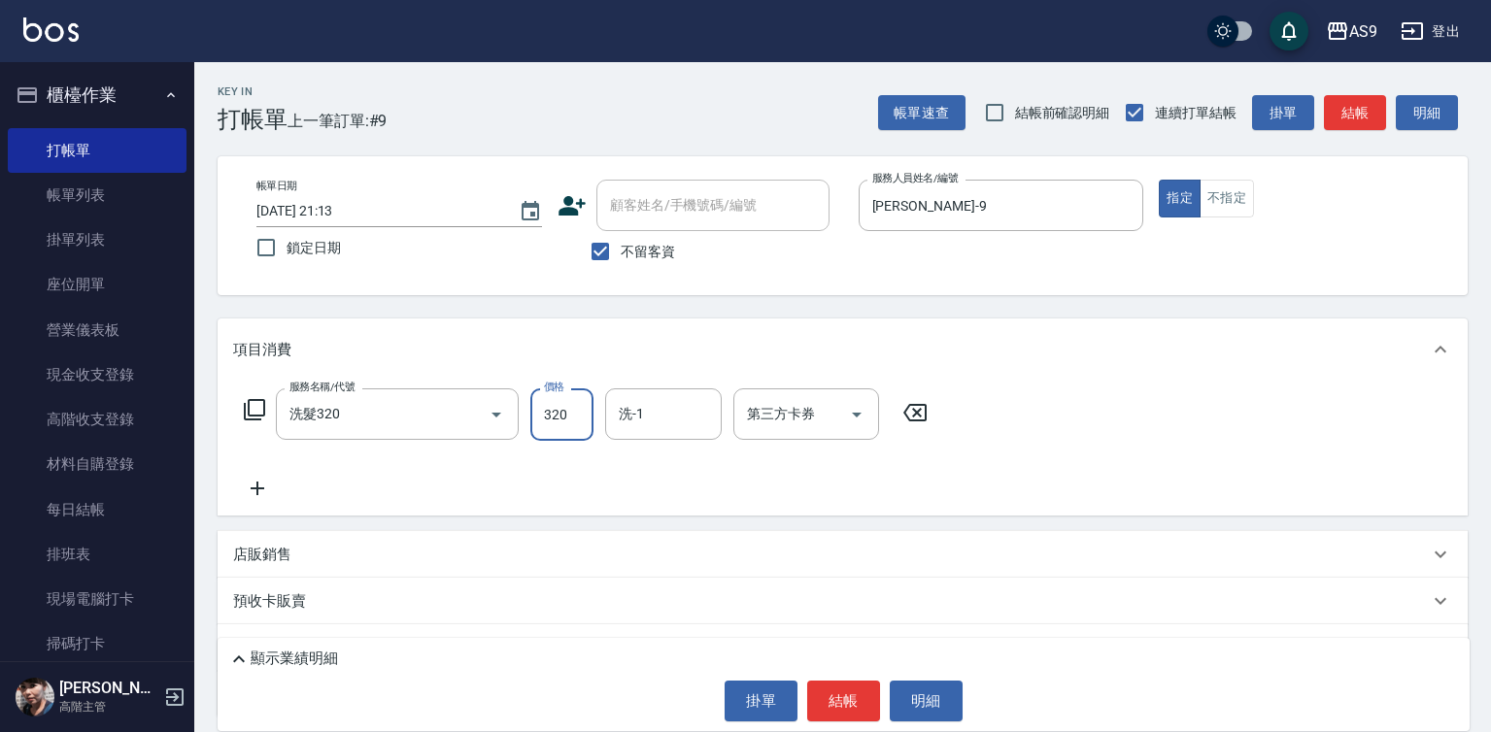
click at [556, 424] on input "320" at bounding box center [561, 415] width 63 height 52
type input "227"
click at [648, 413] on input "洗-1" at bounding box center [663, 414] width 99 height 34
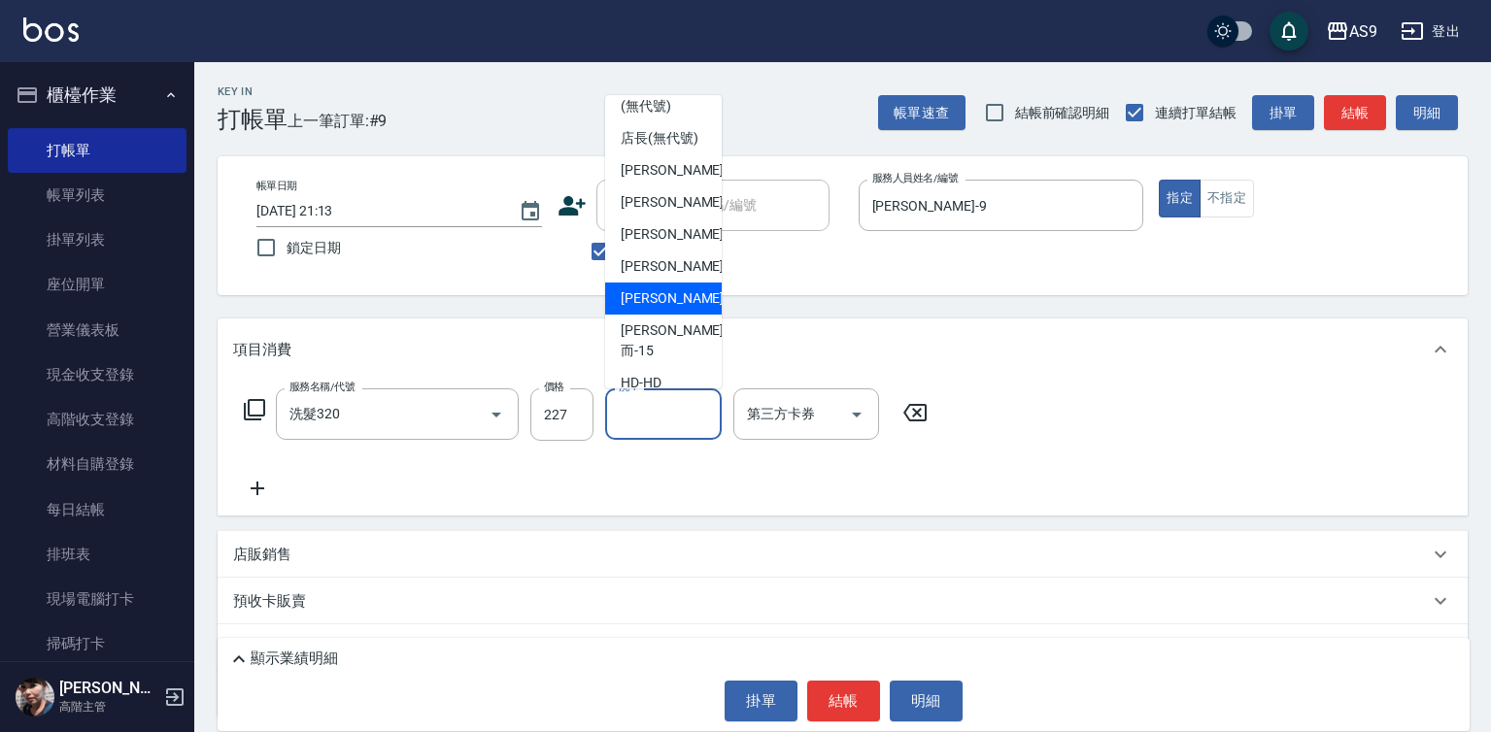
scroll to position [97, 0]
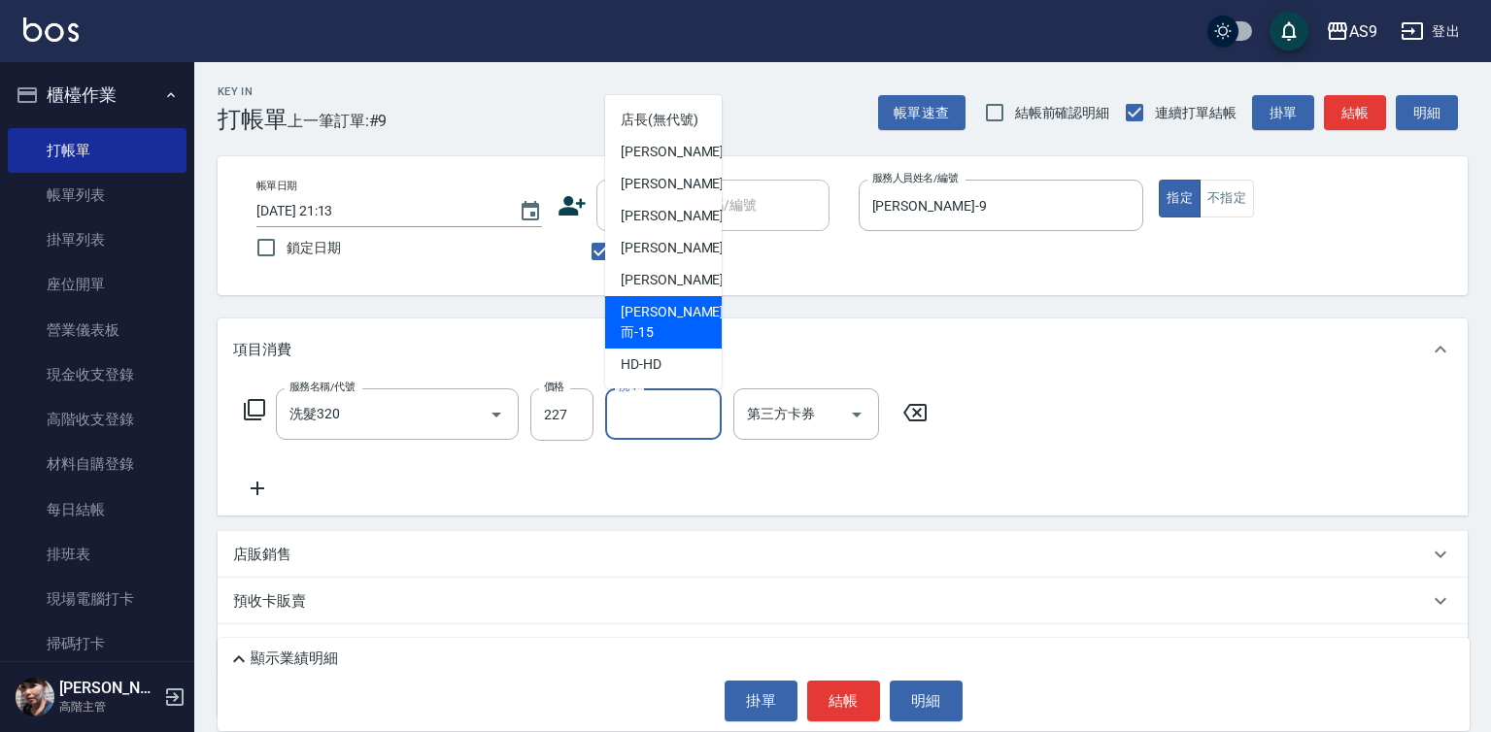
click at [656, 343] on span "[PERSON_NAME]而 -15" at bounding box center [672, 322] width 103 height 41
type input "[PERSON_NAME]而-15"
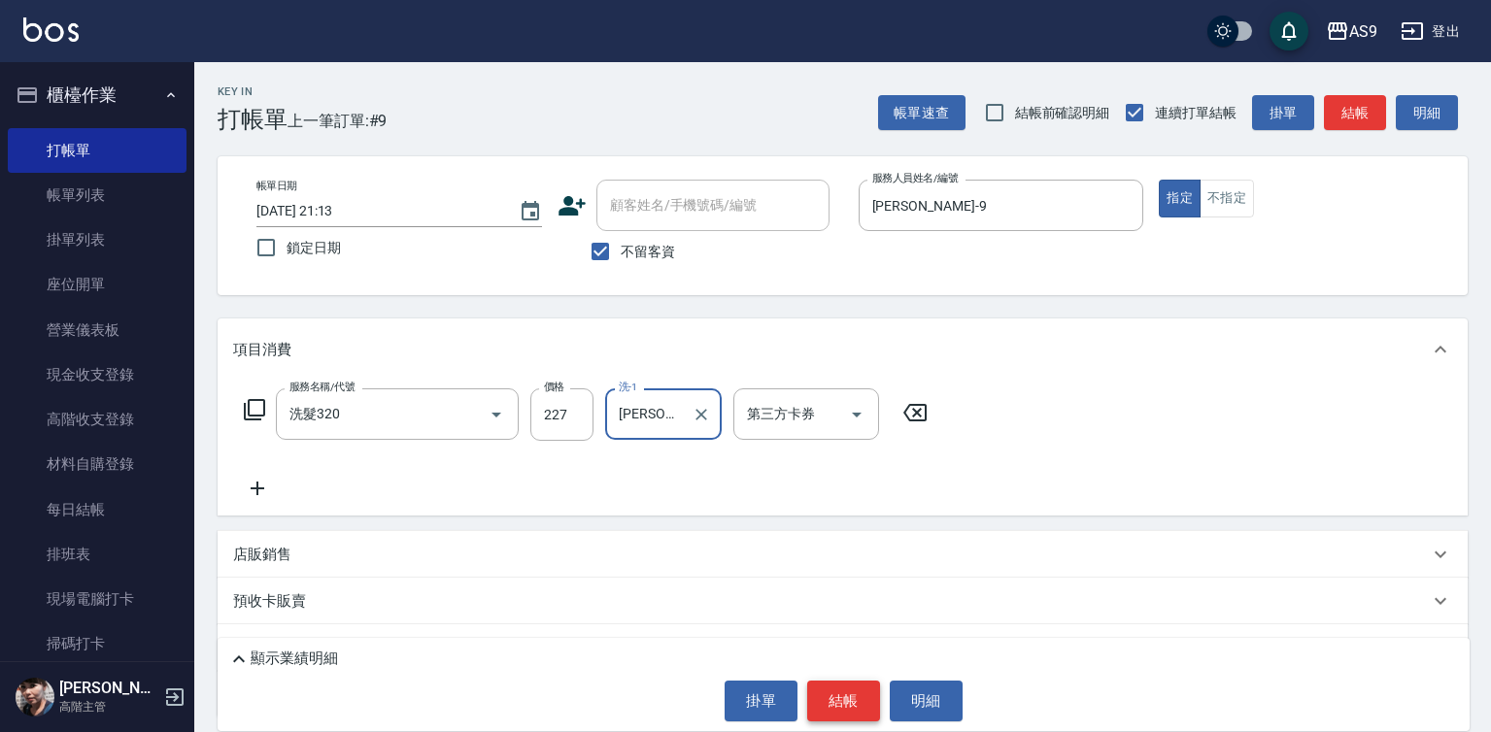
click at [827, 701] on button "結帳" at bounding box center [843, 701] width 73 height 41
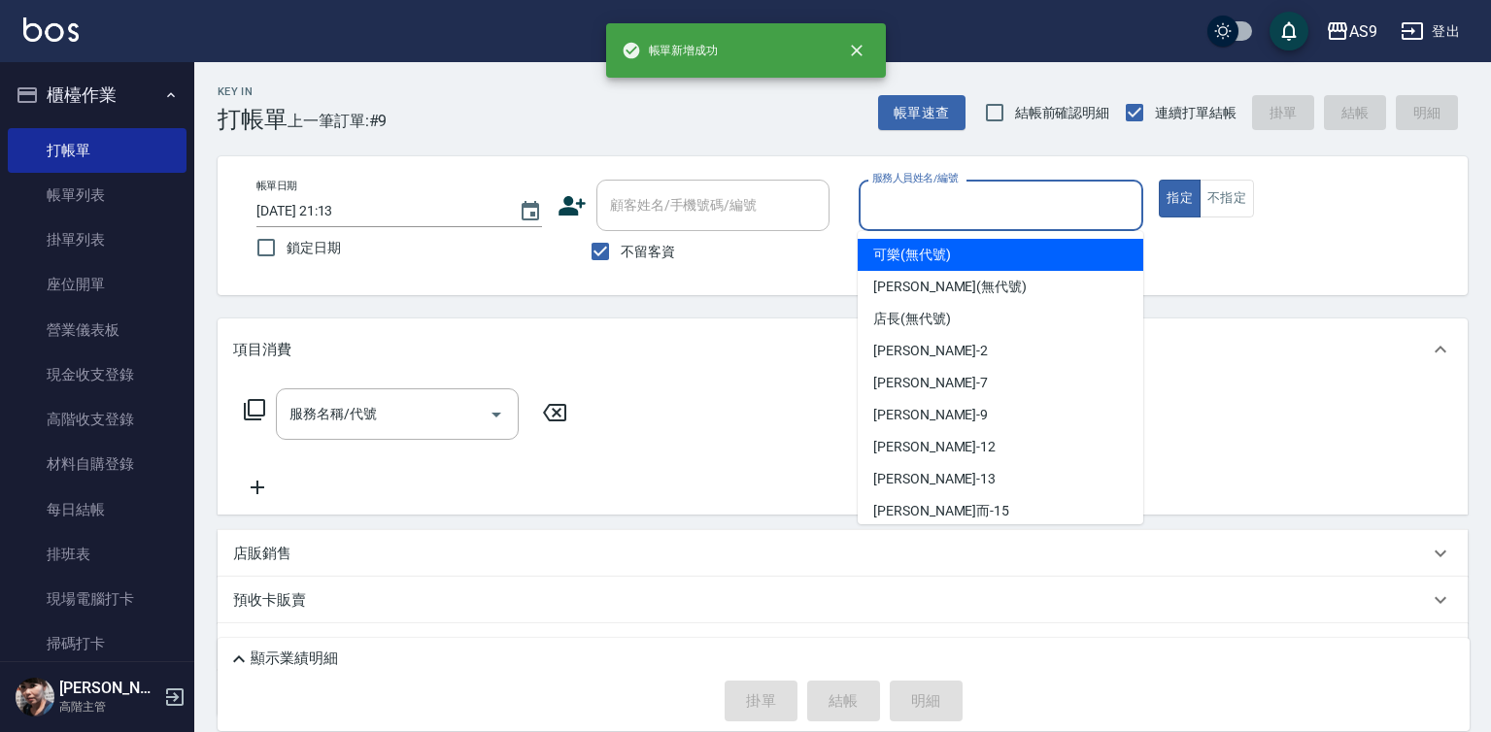
drag, startPoint x: 886, startPoint y: 196, endPoint x: 920, endPoint y: 407, distance: 213.5
click at [887, 196] on input "服務人員姓名/編號" at bounding box center [1001, 205] width 268 height 34
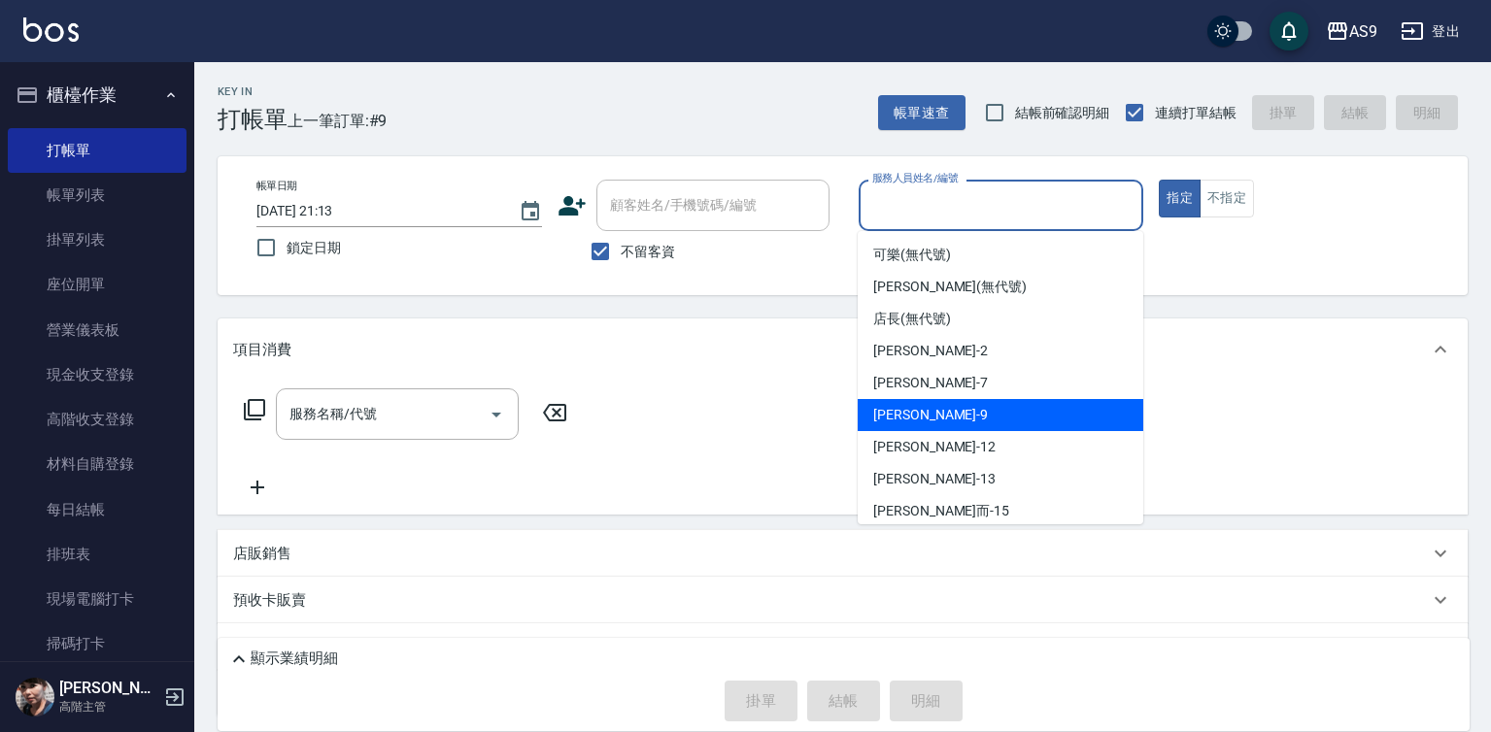
drag, startPoint x: 920, startPoint y: 407, endPoint x: 588, endPoint y: 396, distance: 332.4
click at [920, 410] on span "[PERSON_NAME] -9" at bounding box center [930, 415] width 115 height 20
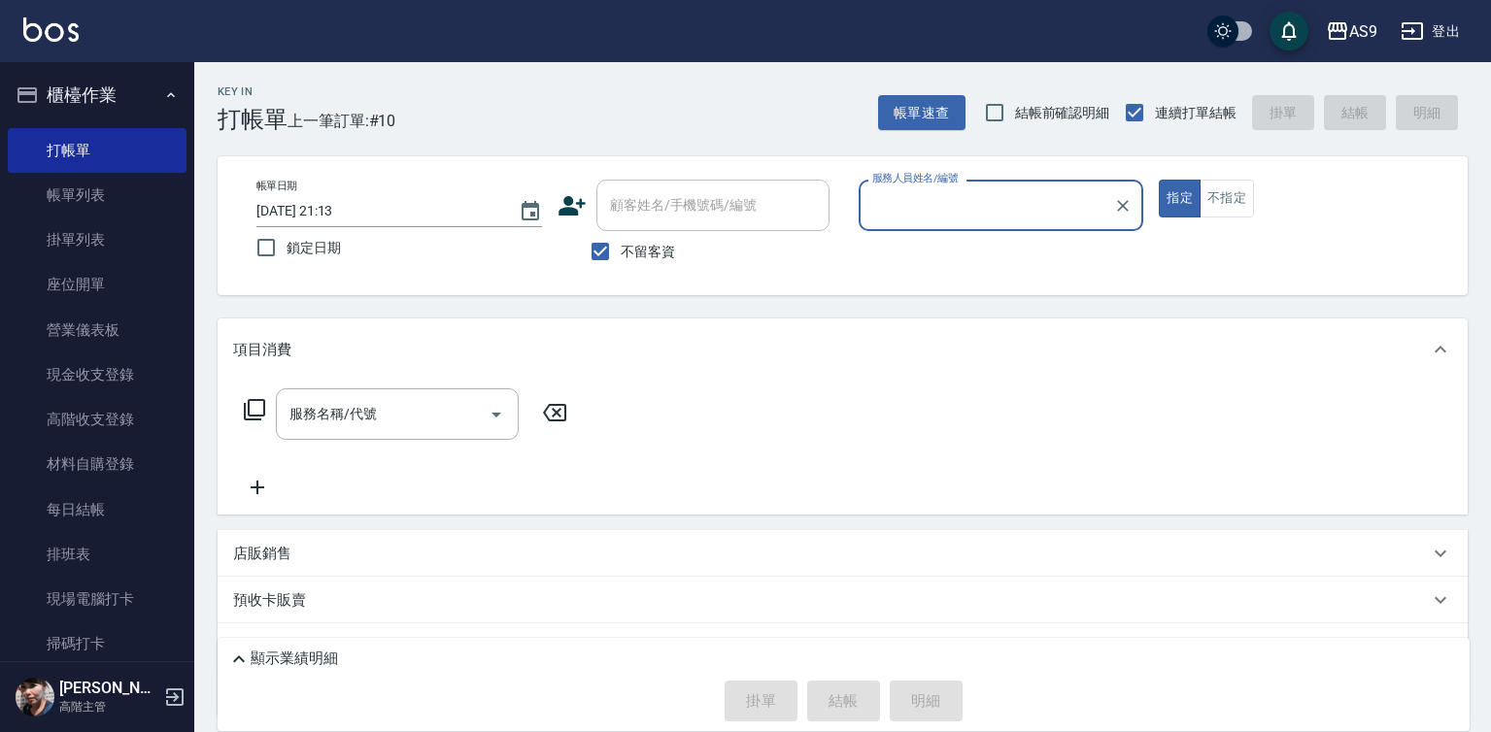
type input "[PERSON_NAME]-9"
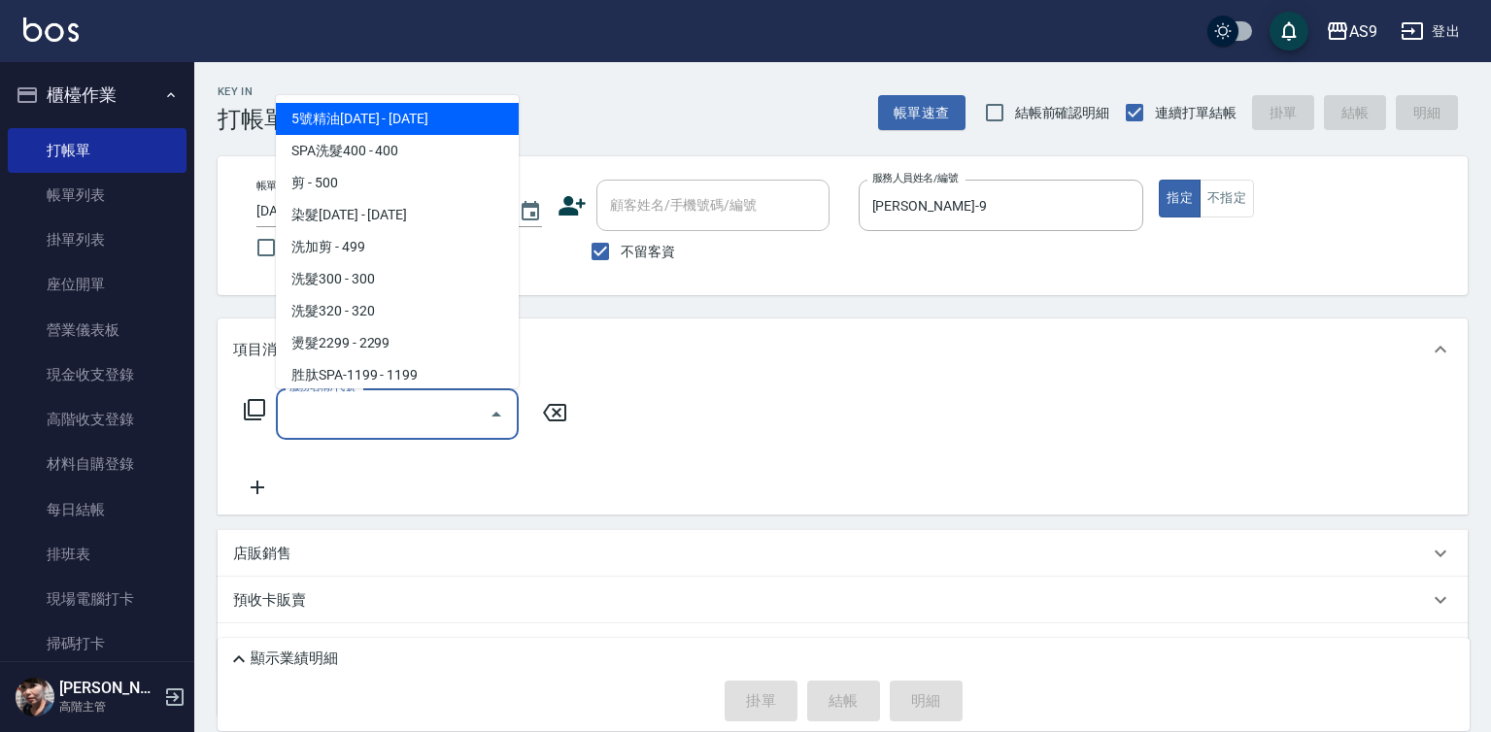
click at [426, 414] on input "服務名稱/代號" at bounding box center [383, 414] width 196 height 34
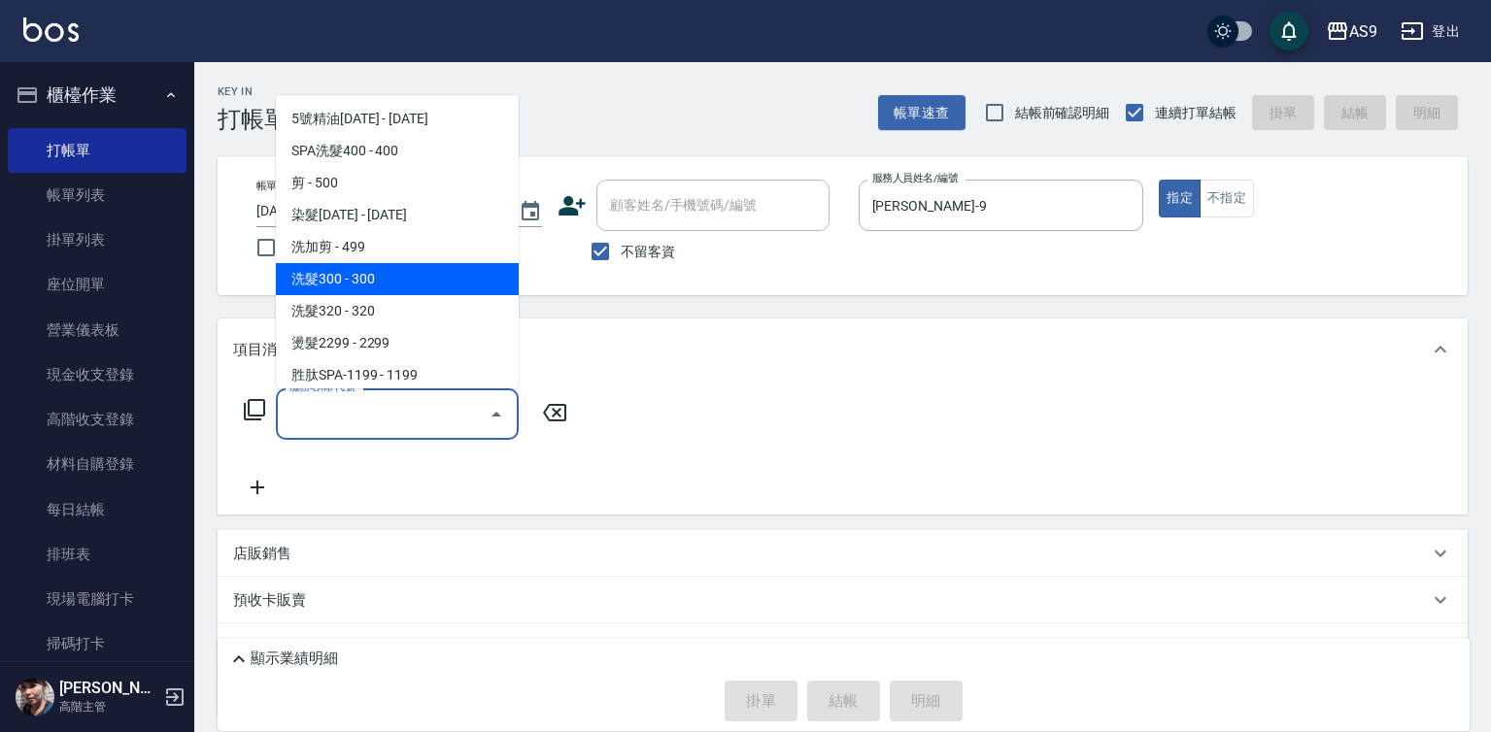
click at [399, 293] on span "洗髮300 - 300" at bounding box center [397, 279] width 243 height 32
type input "洗髮300(洗 髮300)"
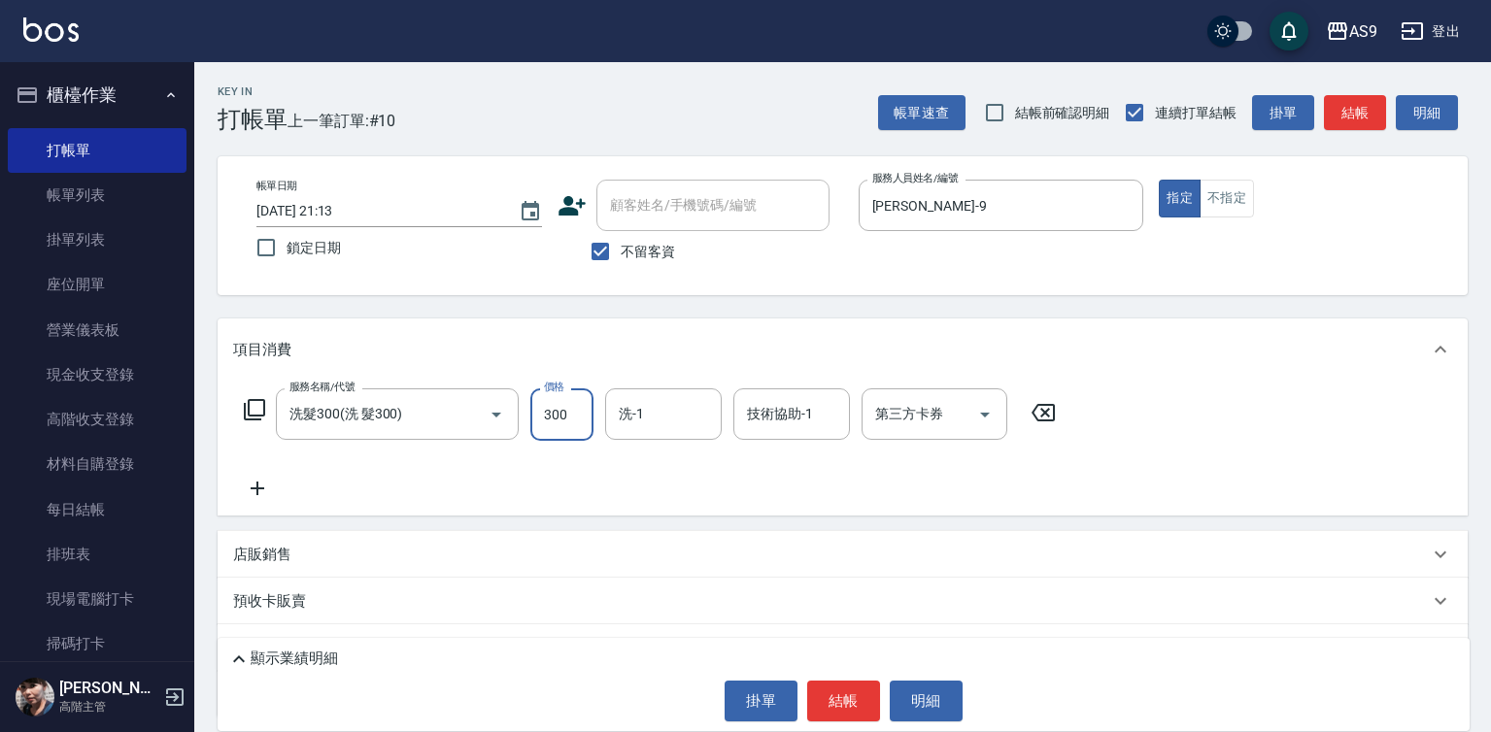
click at [565, 430] on input "300" at bounding box center [561, 415] width 63 height 52
type input "290"
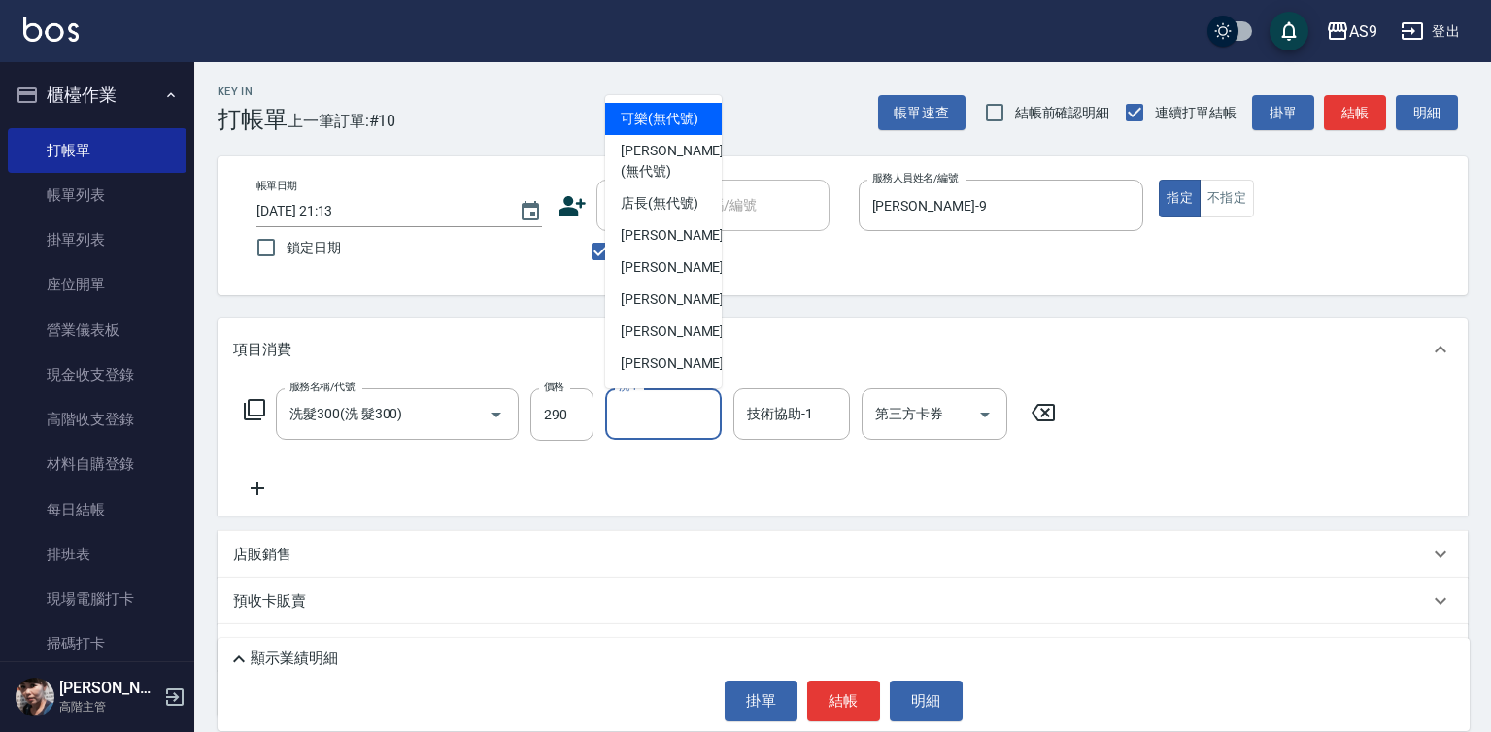
drag, startPoint x: 648, startPoint y: 420, endPoint x: 655, endPoint y: 377, distance: 43.3
click at [648, 420] on input "洗-1" at bounding box center [663, 414] width 99 height 34
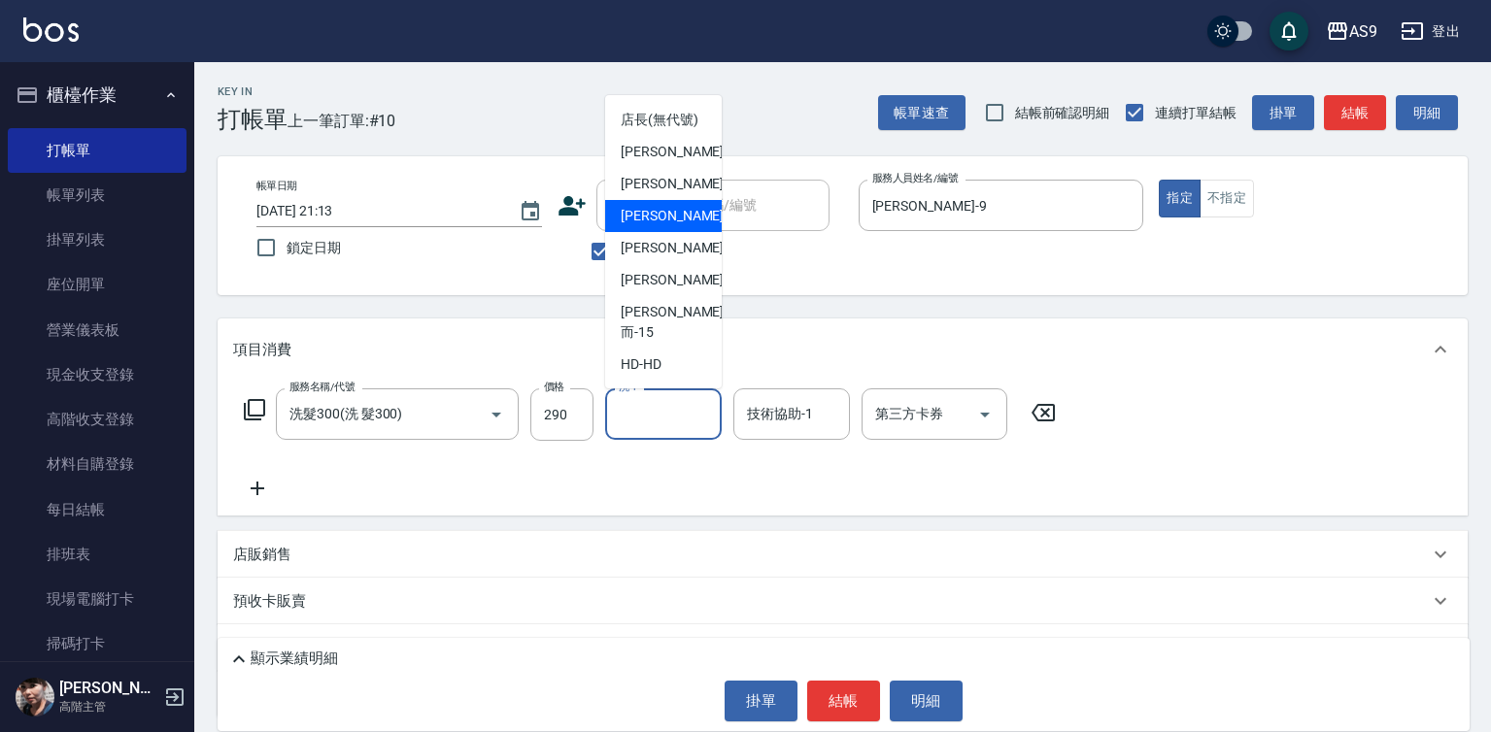
click at [662, 343] on span "[PERSON_NAME]而 -15" at bounding box center [672, 322] width 103 height 41
type input "[PERSON_NAME]而-15"
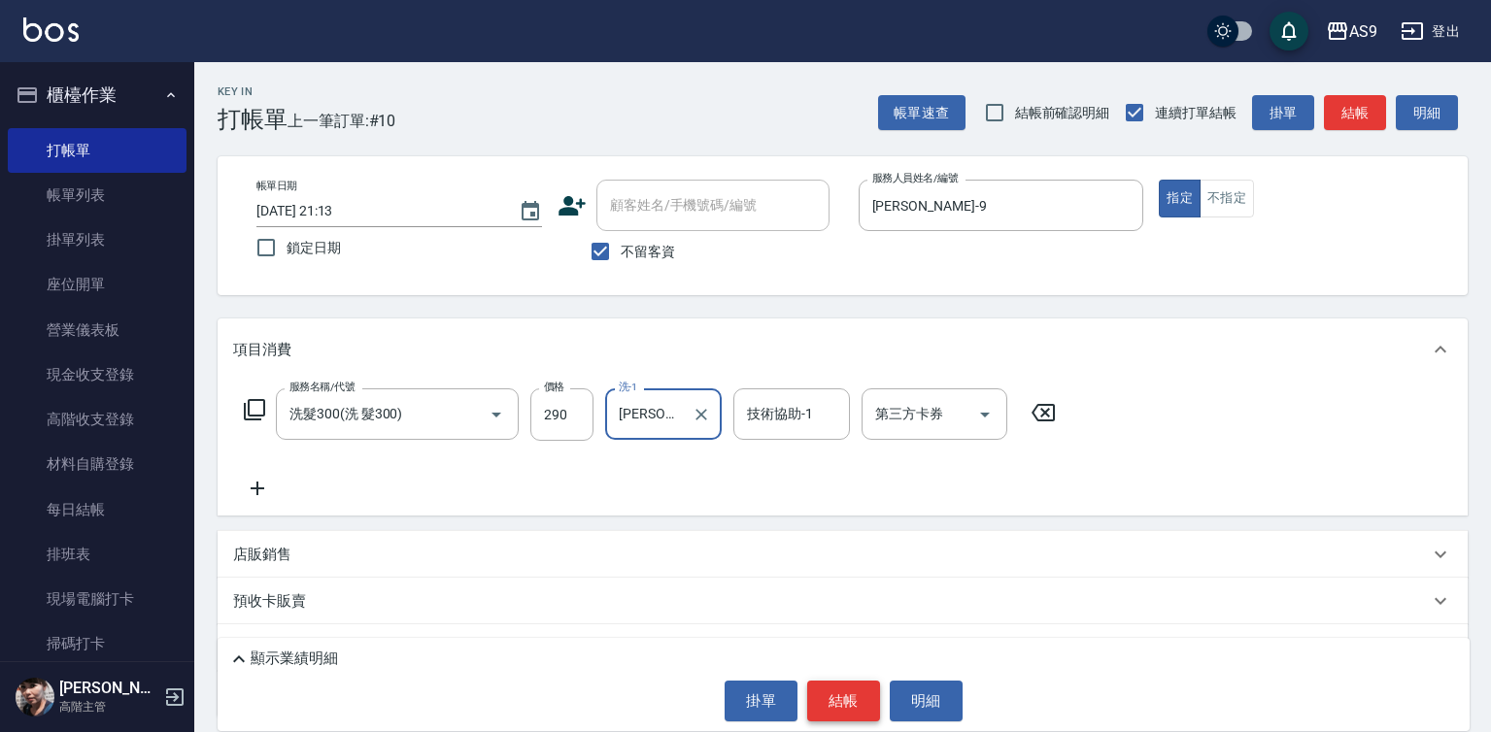
click at [826, 683] on button "結帳" at bounding box center [843, 701] width 73 height 41
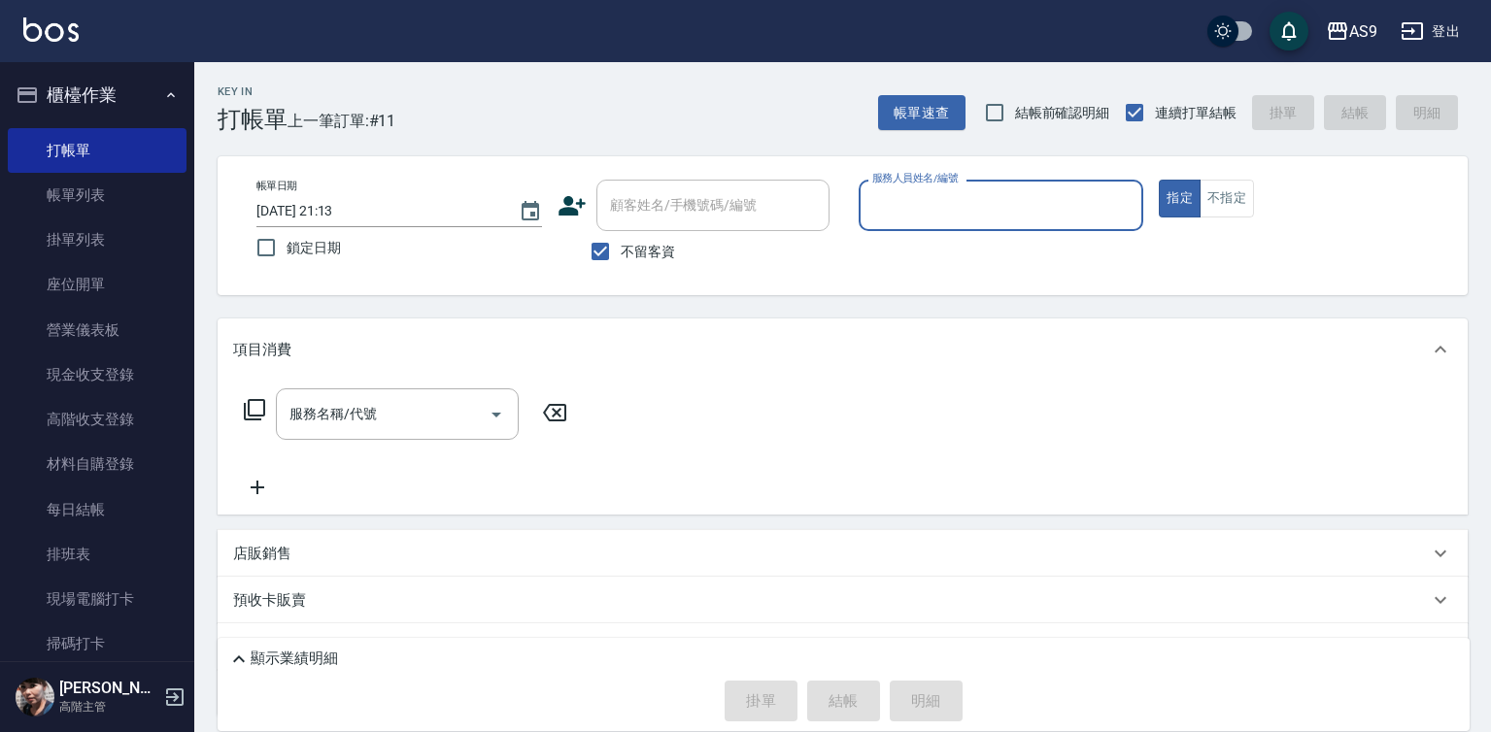
click at [913, 221] on input "服務人員姓名/編號" at bounding box center [1001, 205] width 268 height 34
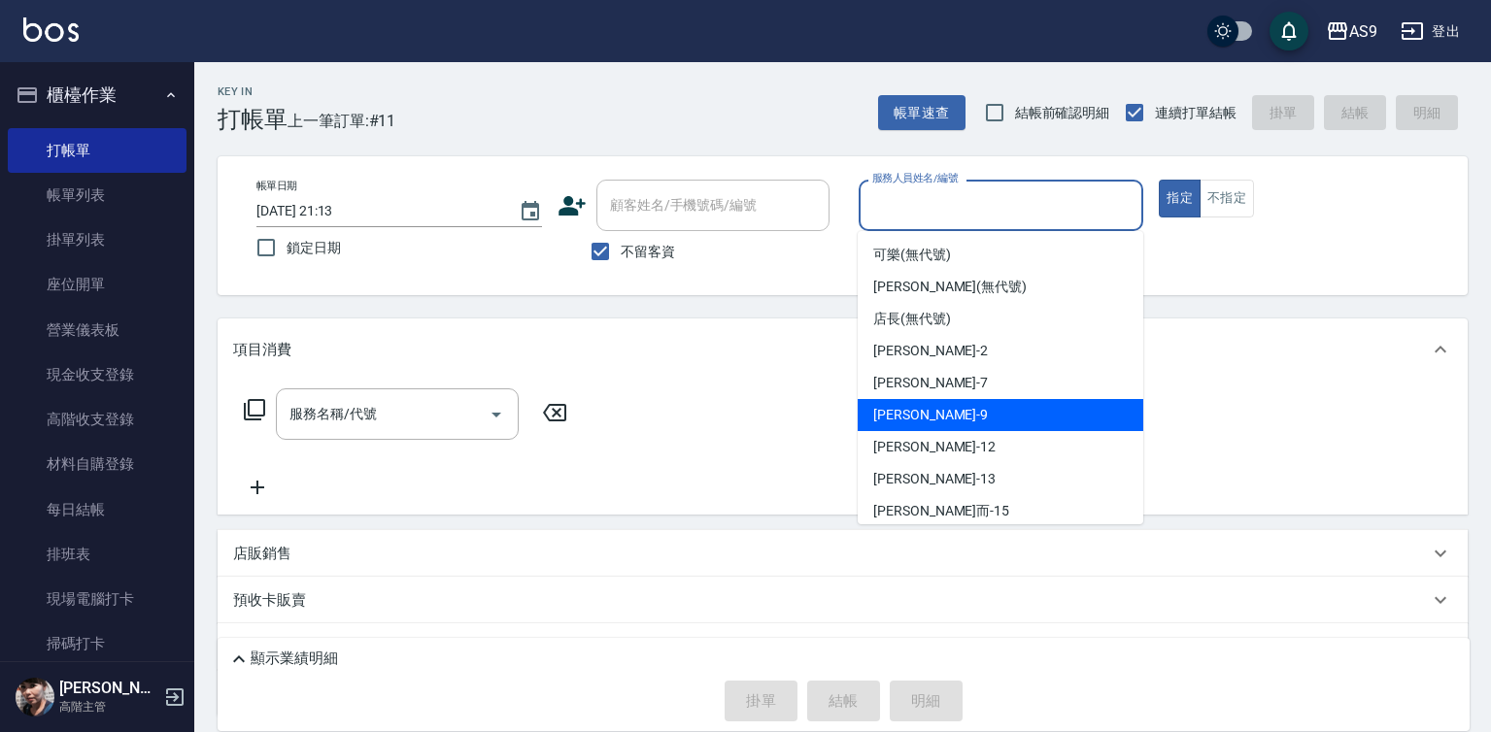
click at [967, 422] on div "[PERSON_NAME] -9" at bounding box center [1001, 415] width 286 height 32
type input "[PERSON_NAME]-9"
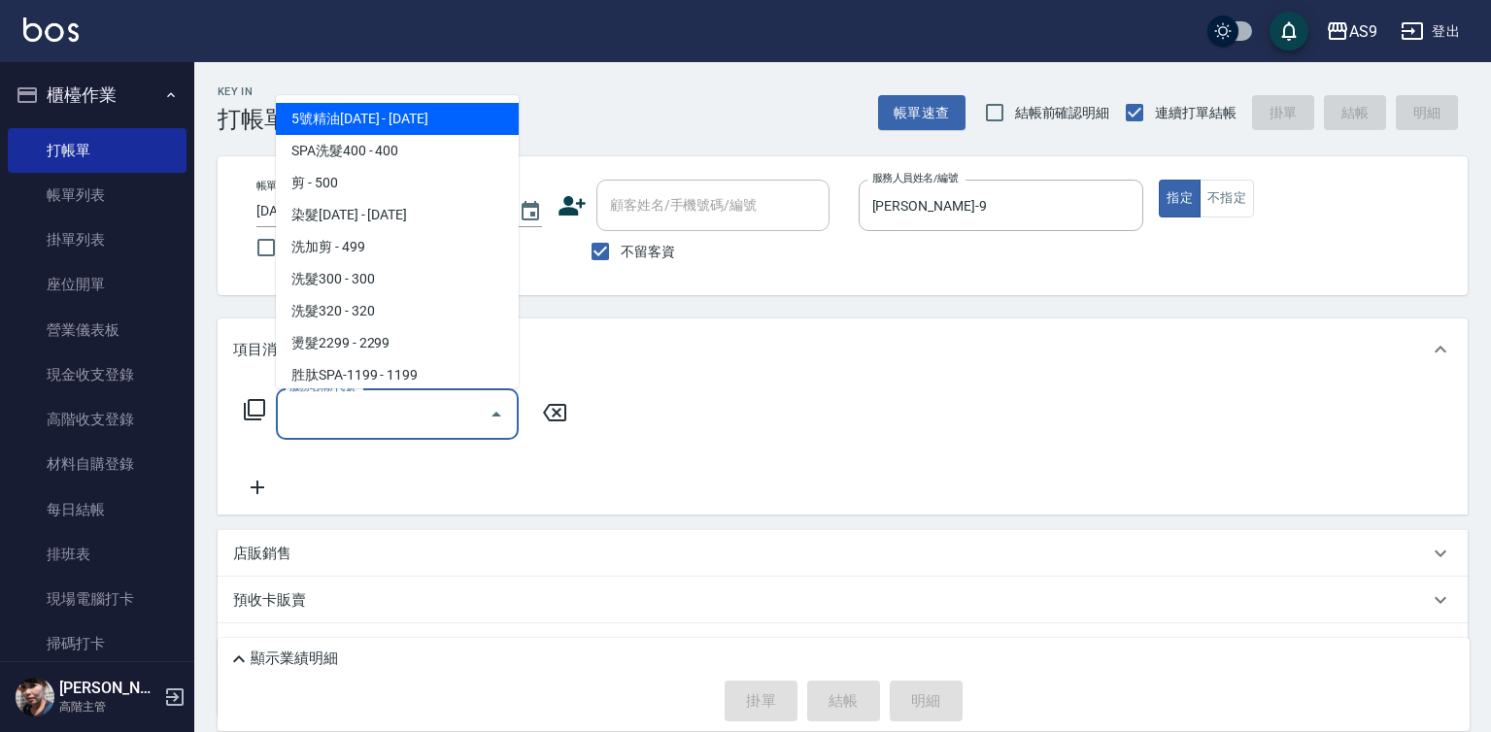
click at [411, 418] on input "服務名稱/代號" at bounding box center [383, 414] width 196 height 34
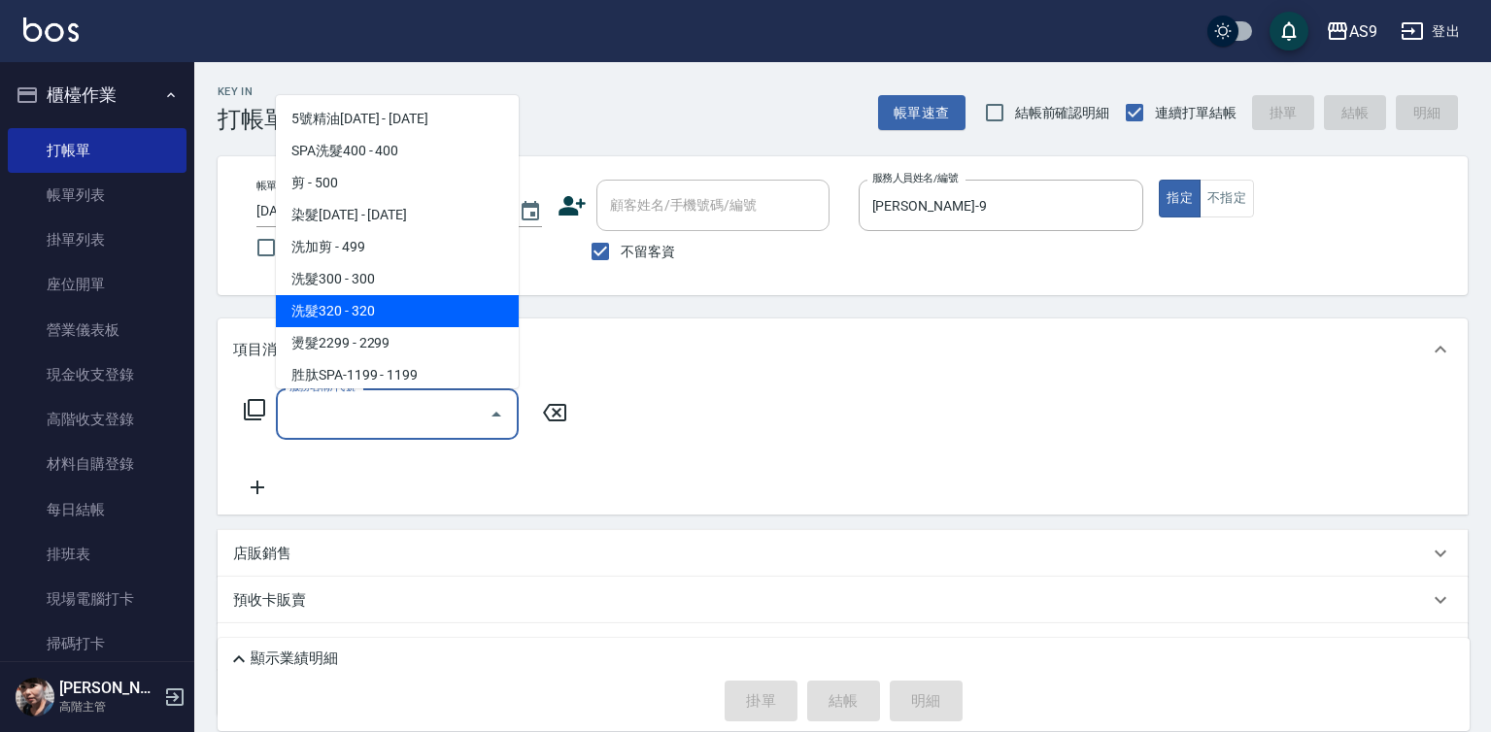
click at [400, 305] on span "洗髮320 - 320" at bounding box center [397, 311] width 243 height 32
type input "洗髮320"
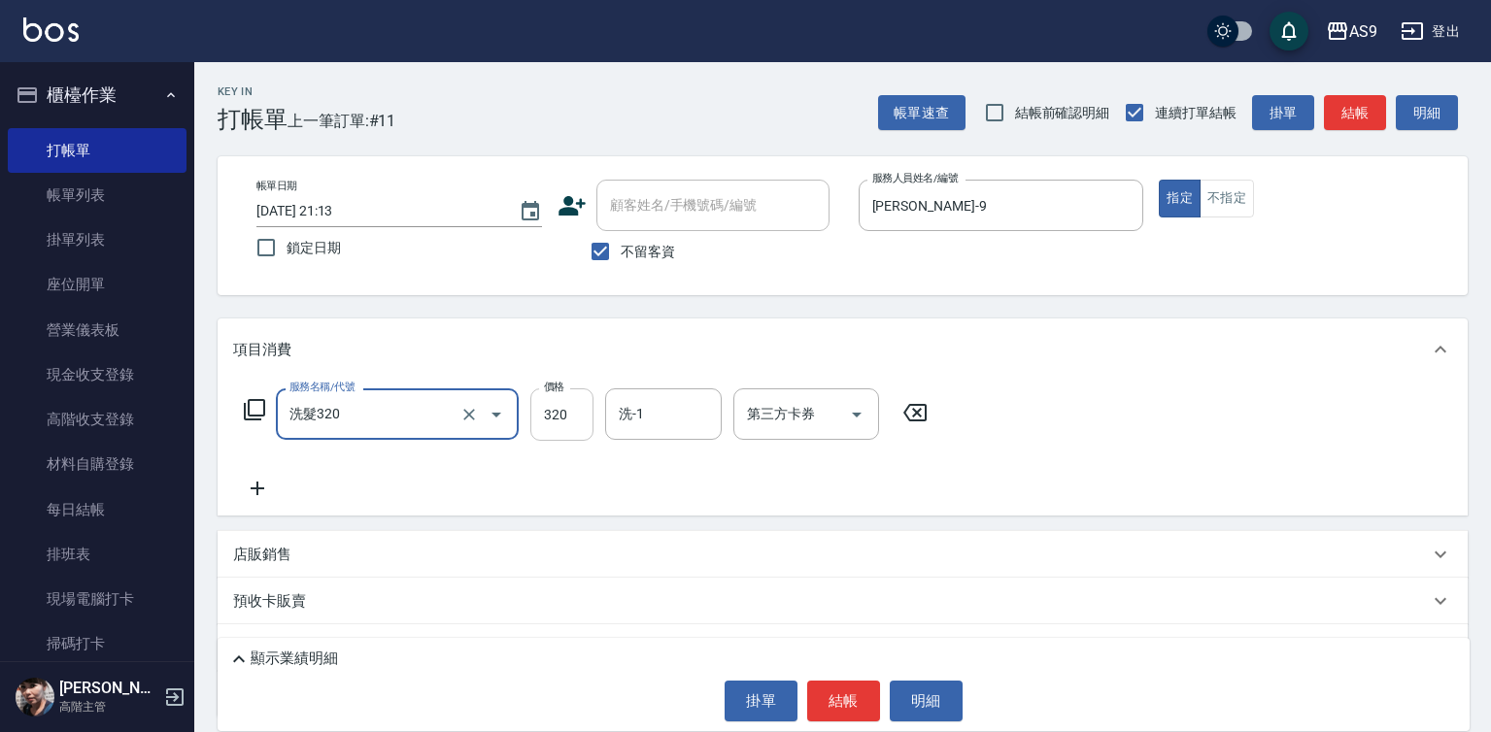
click at [562, 417] on input "320" at bounding box center [561, 415] width 63 height 52
type input "250"
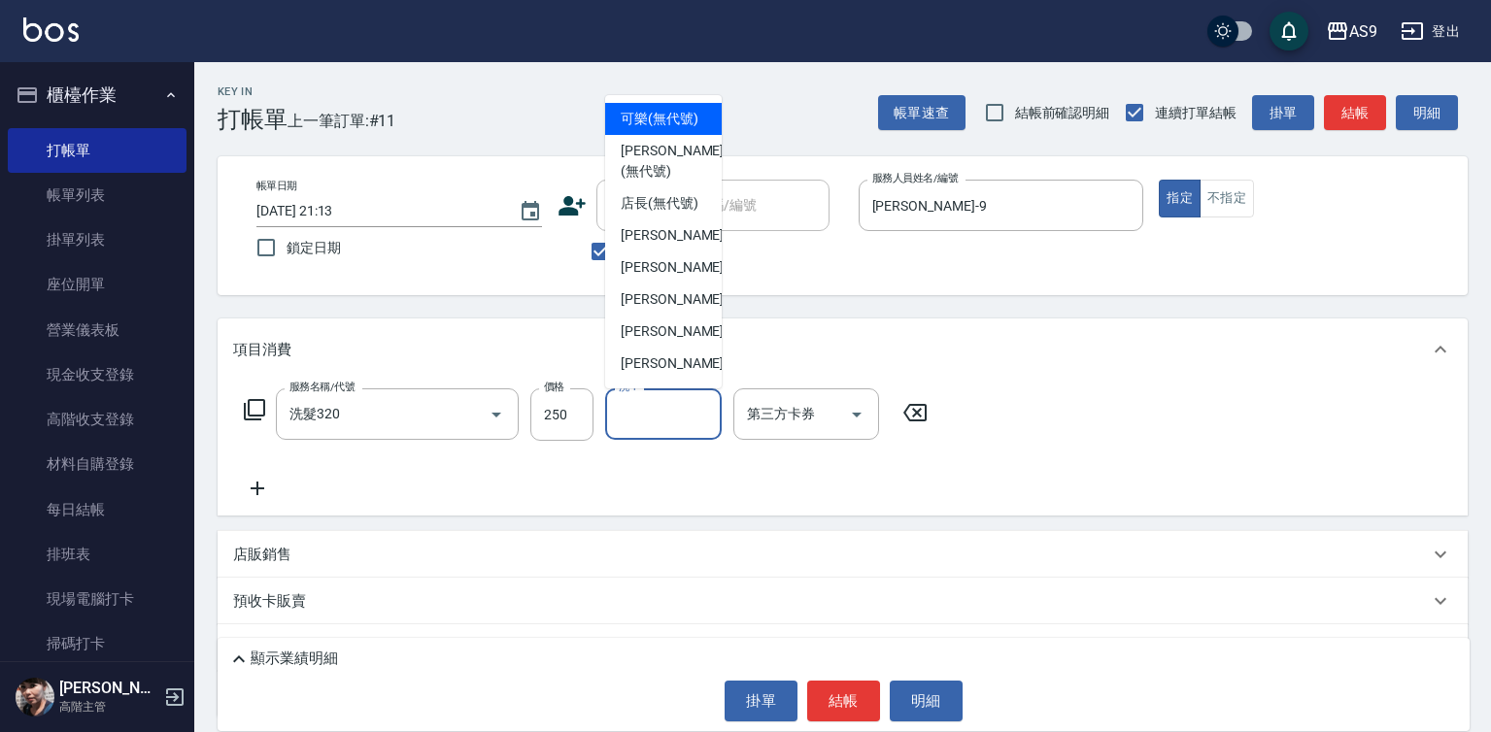
click at [635, 417] on input "洗-1" at bounding box center [663, 414] width 99 height 34
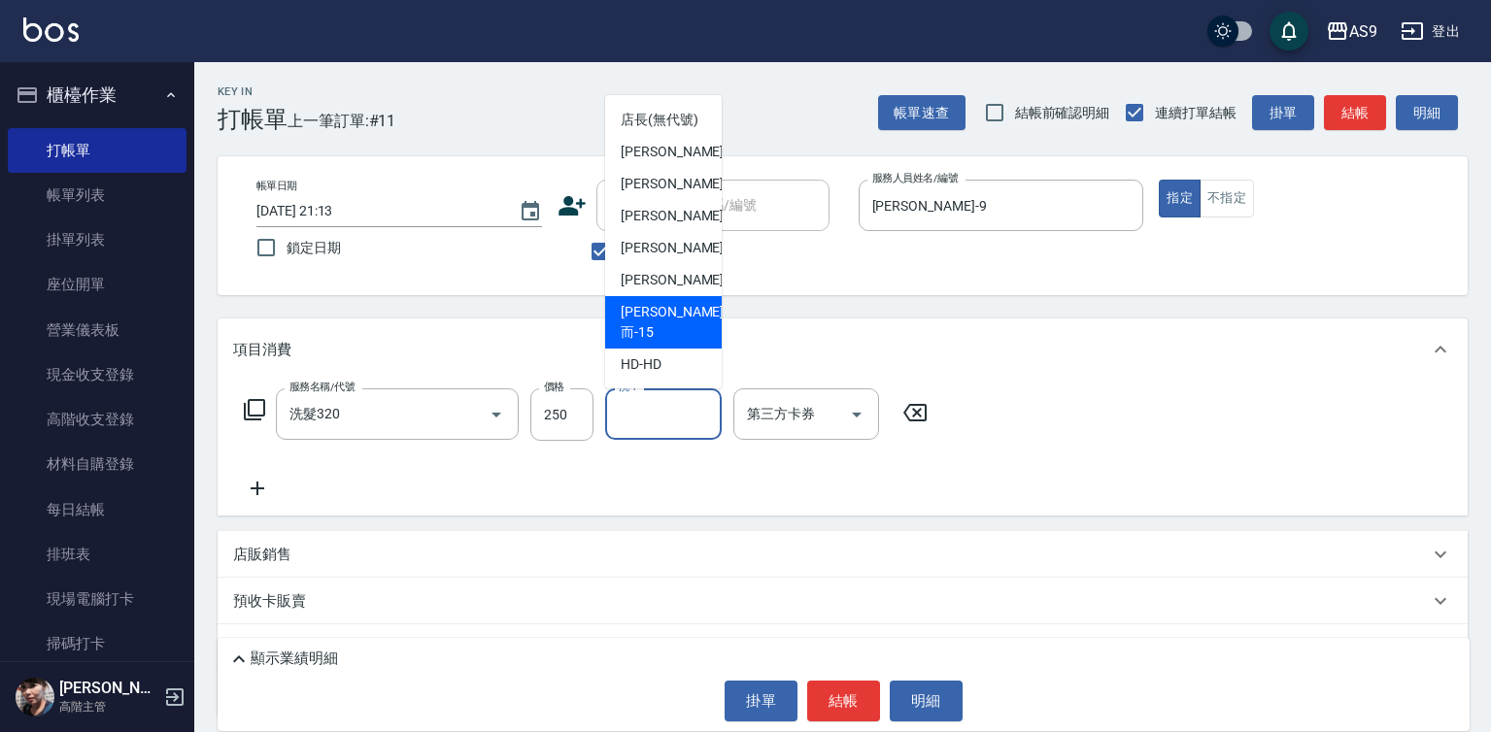
click at [664, 343] on span "[PERSON_NAME]而 -15" at bounding box center [672, 322] width 103 height 41
type input "[PERSON_NAME]而-15"
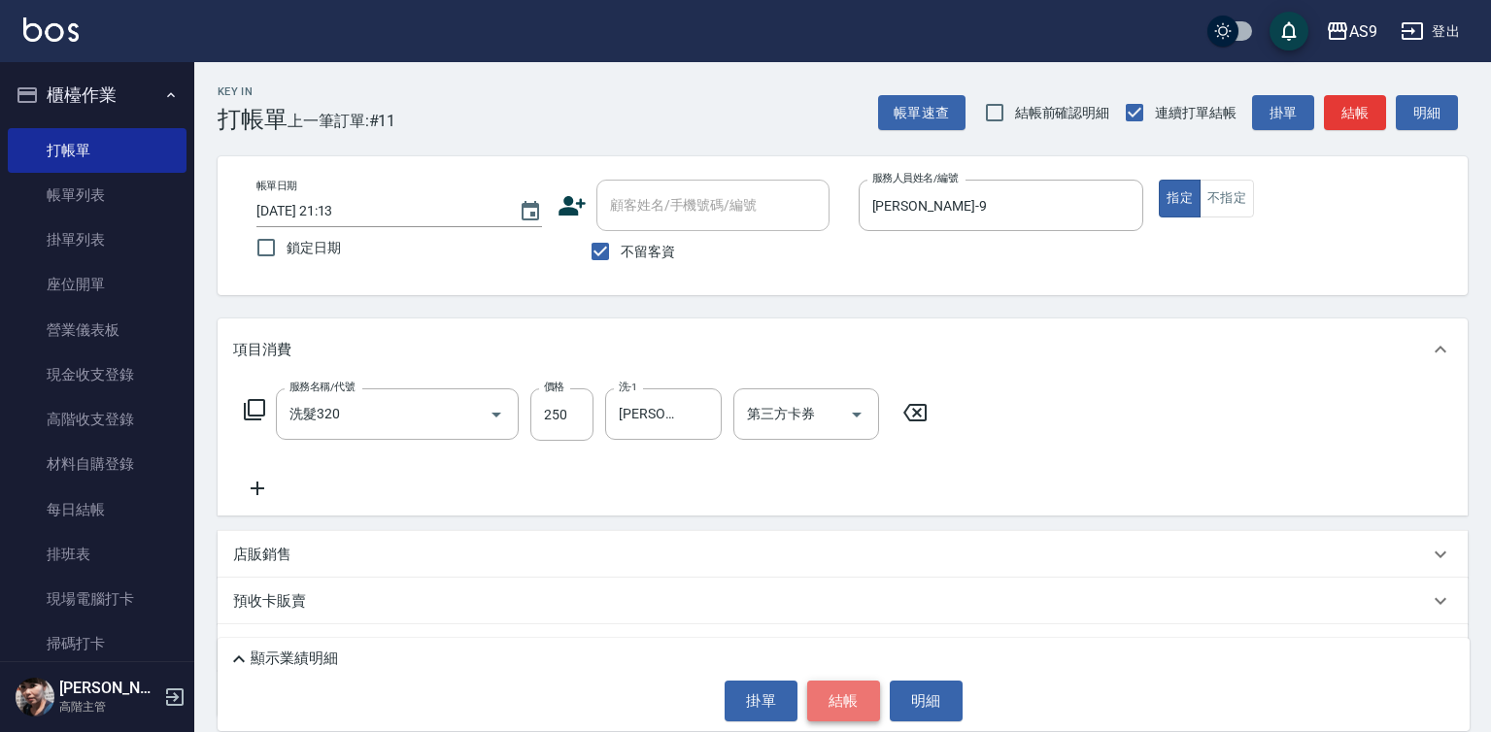
click at [824, 689] on button "結帳" at bounding box center [843, 701] width 73 height 41
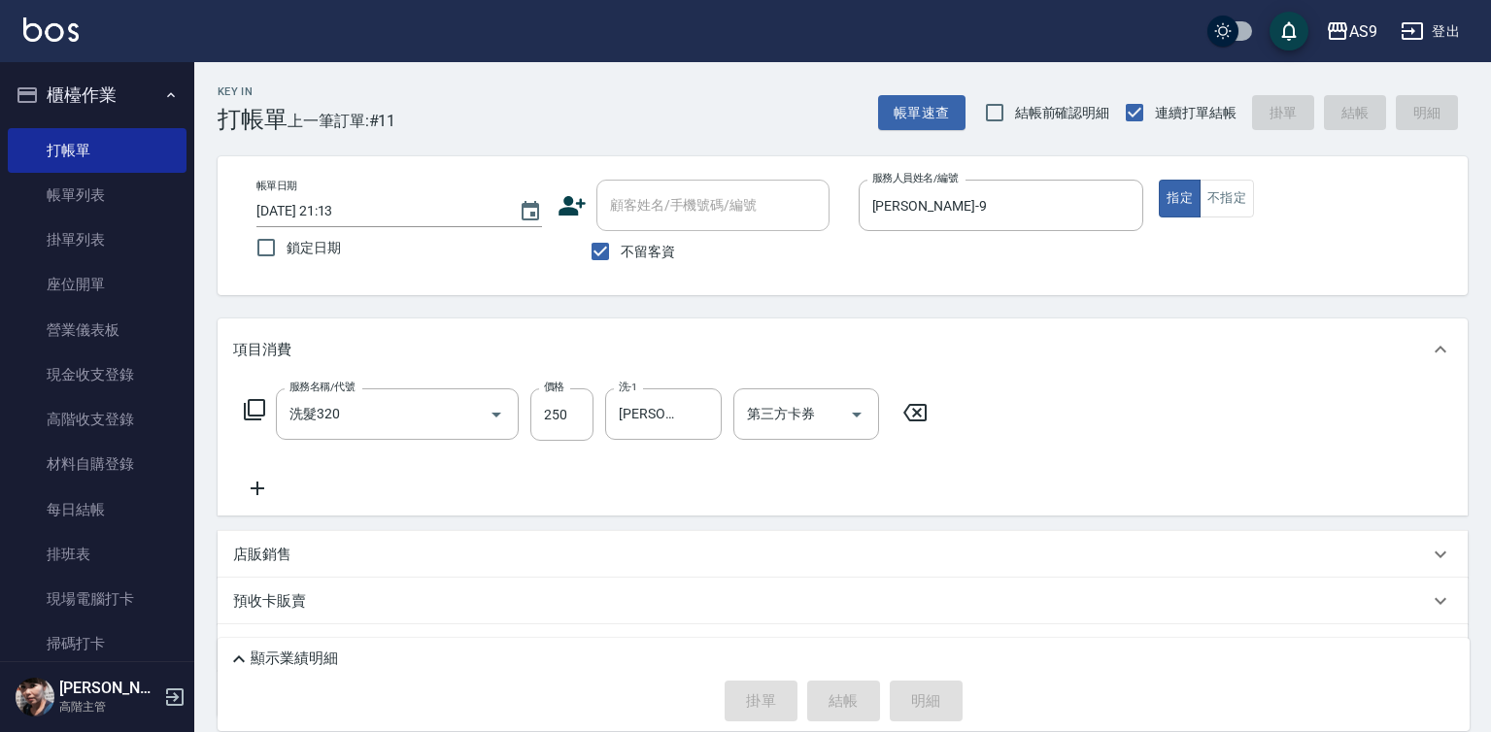
type input "[DATE] 21:14"
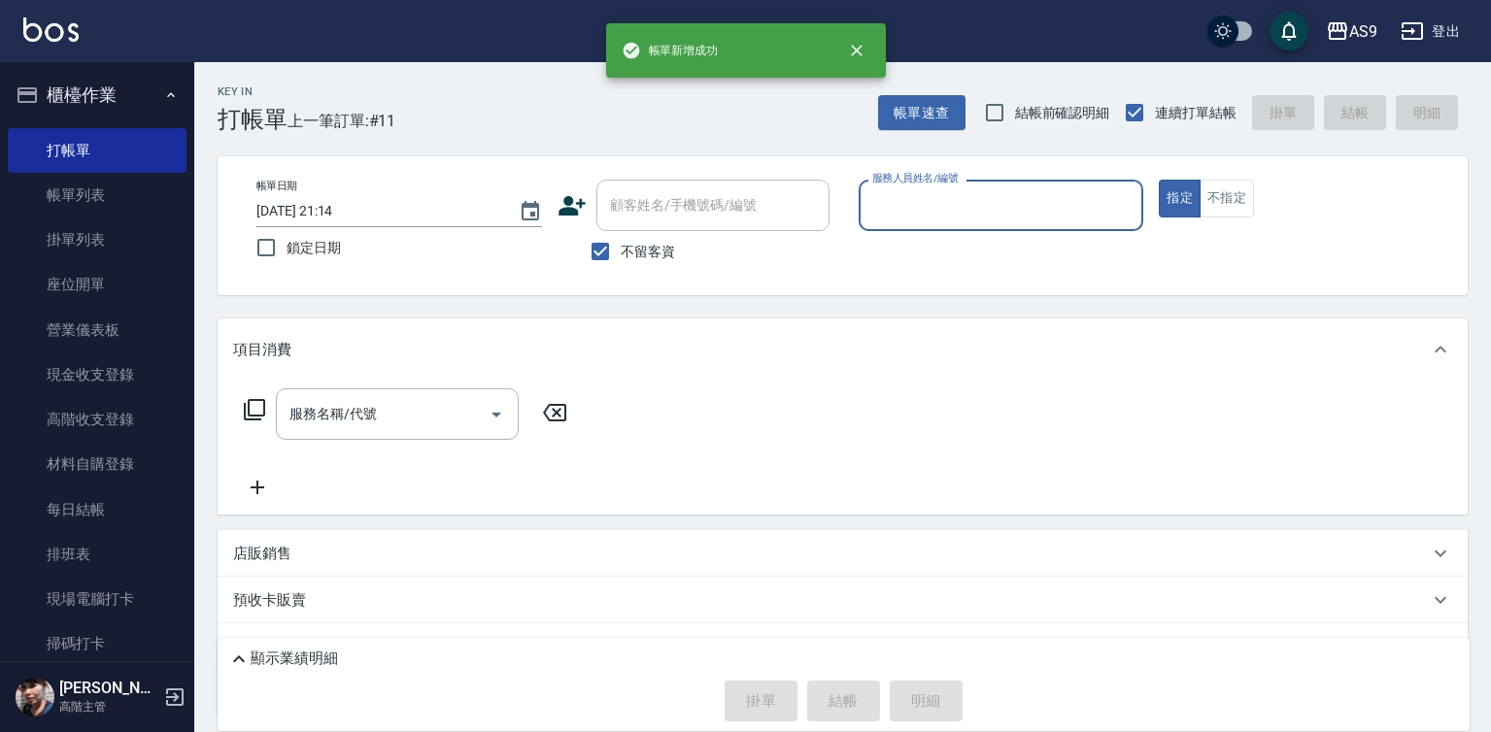
click at [922, 200] on input "服務人員姓名/編號" at bounding box center [1001, 205] width 268 height 34
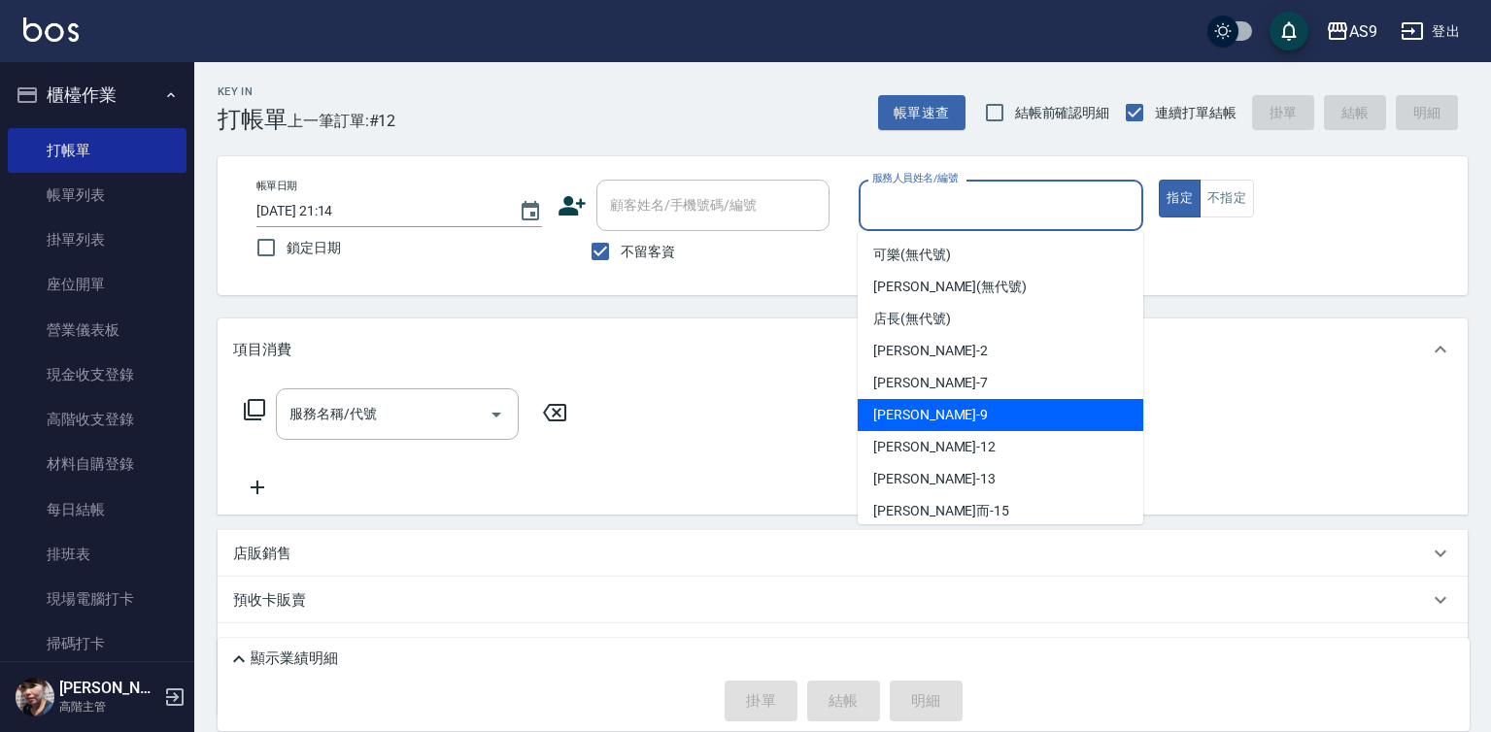
drag, startPoint x: 927, startPoint y: 416, endPoint x: 724, endPoint y: 418, distance: 203.0
click at [927, 417] on div "[PERSON_NAME] -9" at bounding box center [1001, 415] width 286 height 32
type input "[PERSON_NAME]-9"
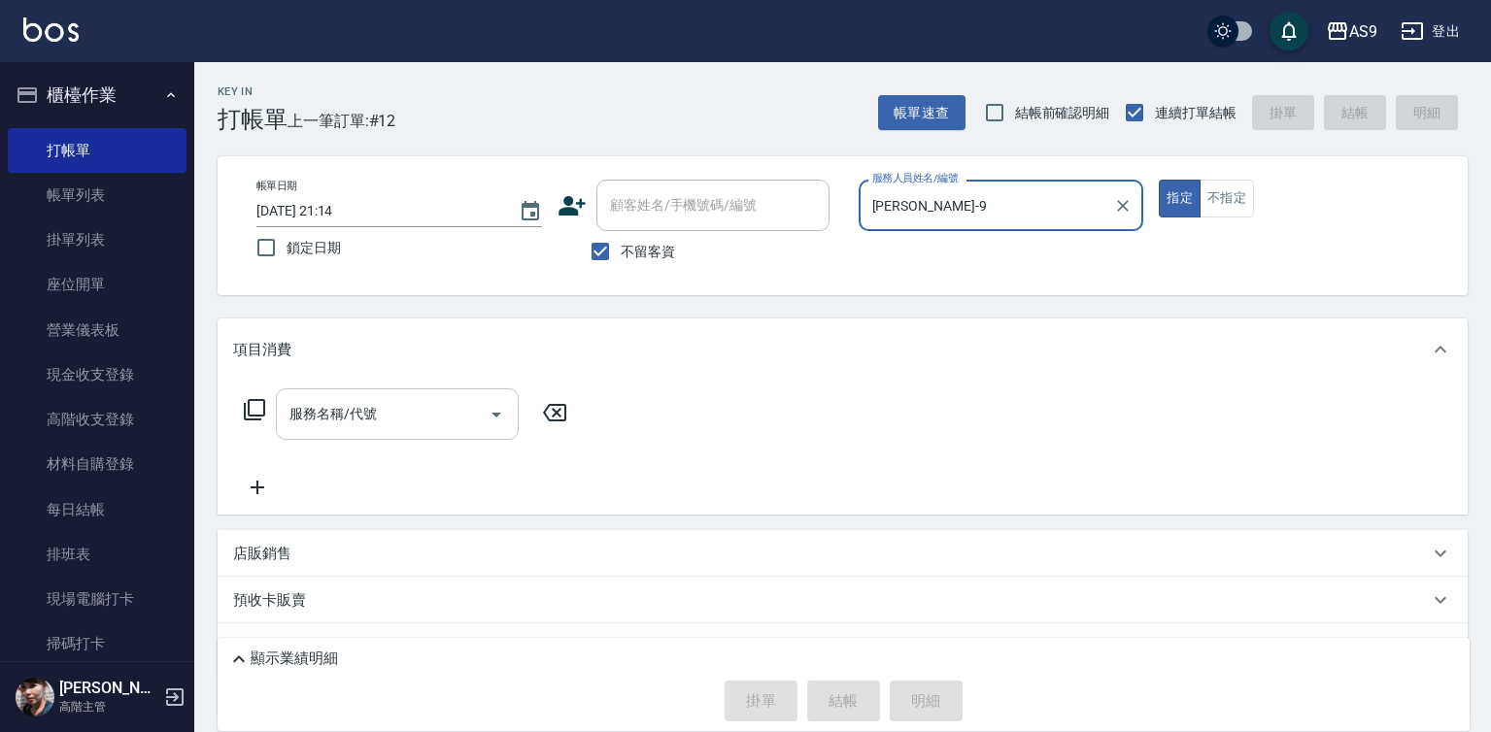
click at [463, 411] on input "服務名稱/代號" at bounding box center [383, 414] width 196 height 34
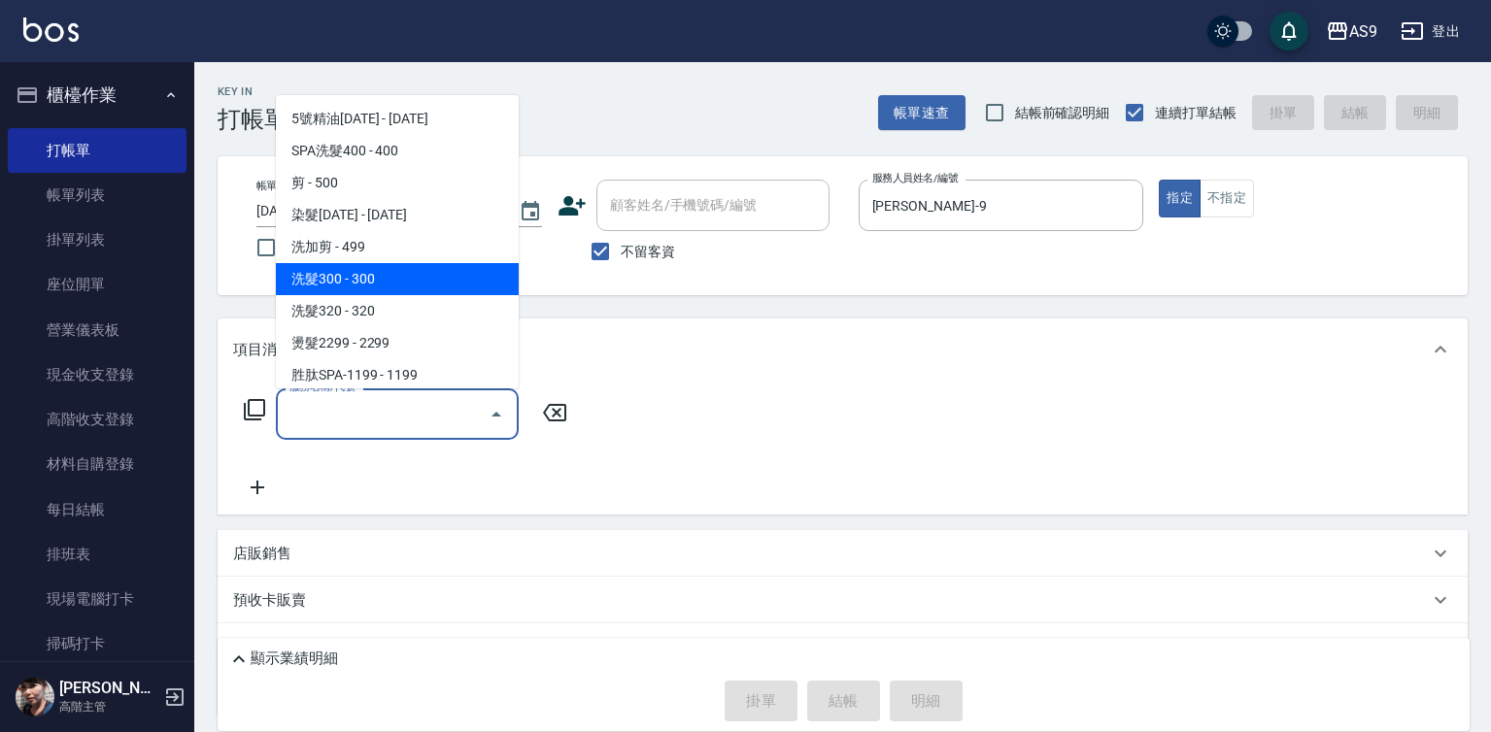
click at [411, 282] on span "洗髮300 - 300" at bounding box center [397, 279] width 243 height 32
type input "洗髮300(洗 髮300)"
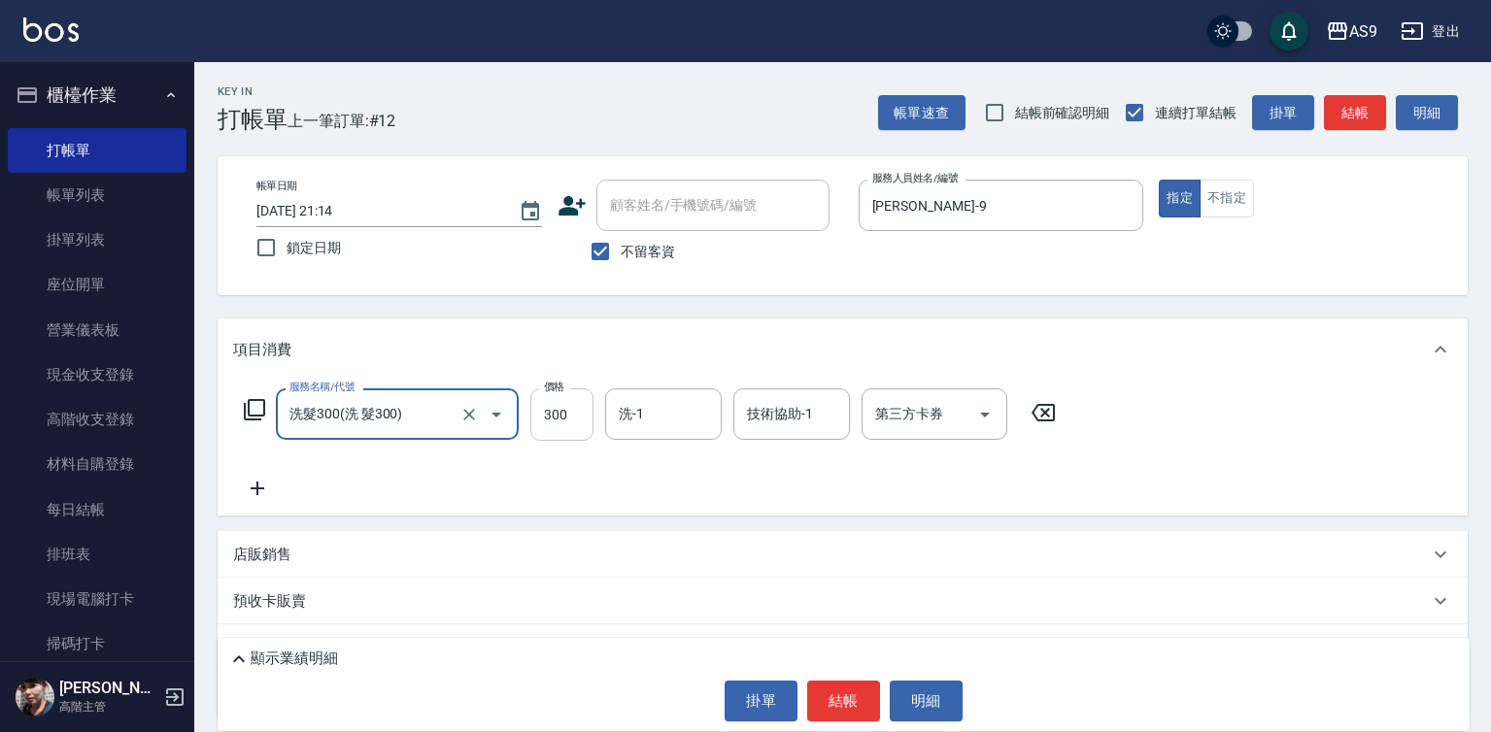
click at [570, 422] on input "300" at bounding box center [561, 415] width 63 height 52
type input "270"
click at [661, 415] on input "洗-1" at bounding box center [663, 414] width 99 height 34
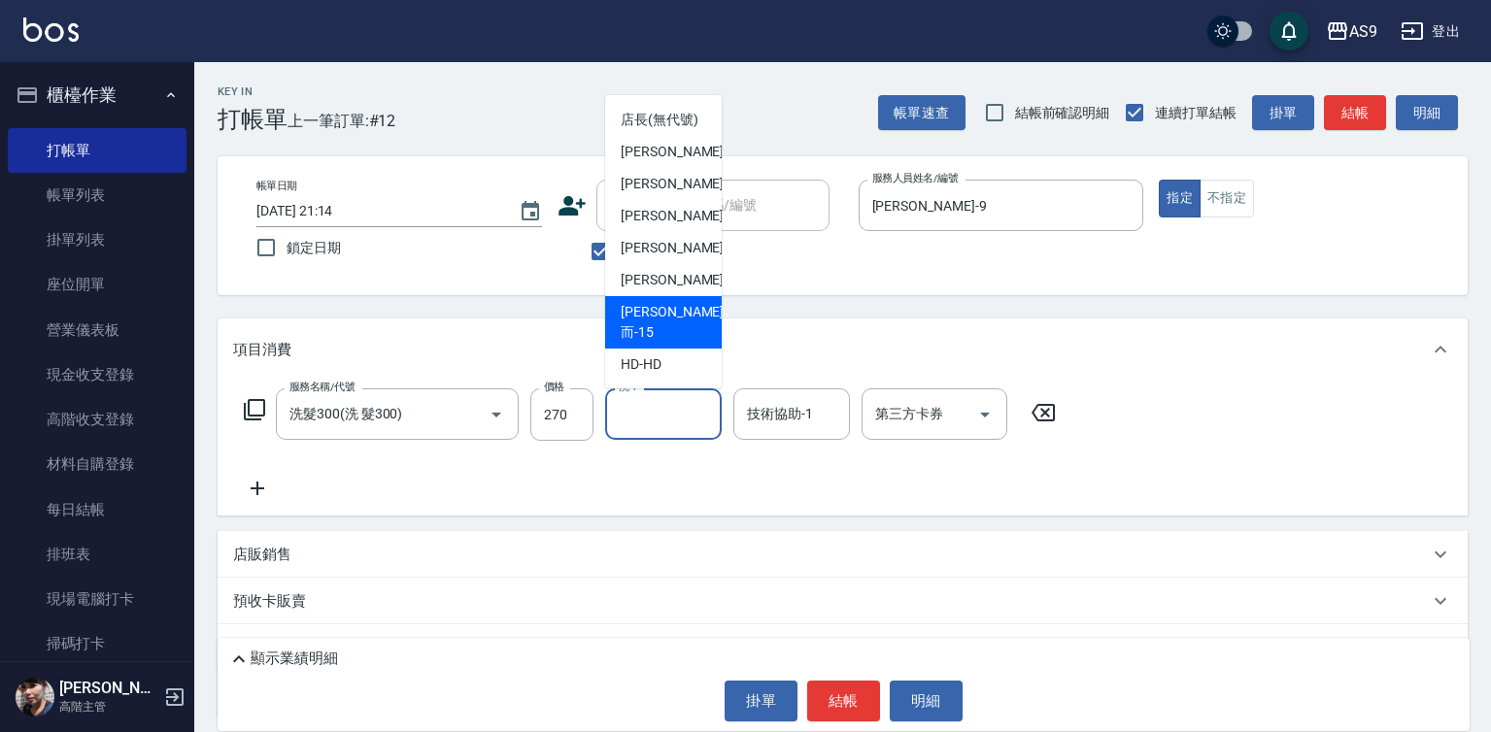
click at [664, 343] on span "[PERSON_NAME]而 -15" at bounding box center [672, 322] width 103 height 41
type input "[PERSON_NAME]而-15"
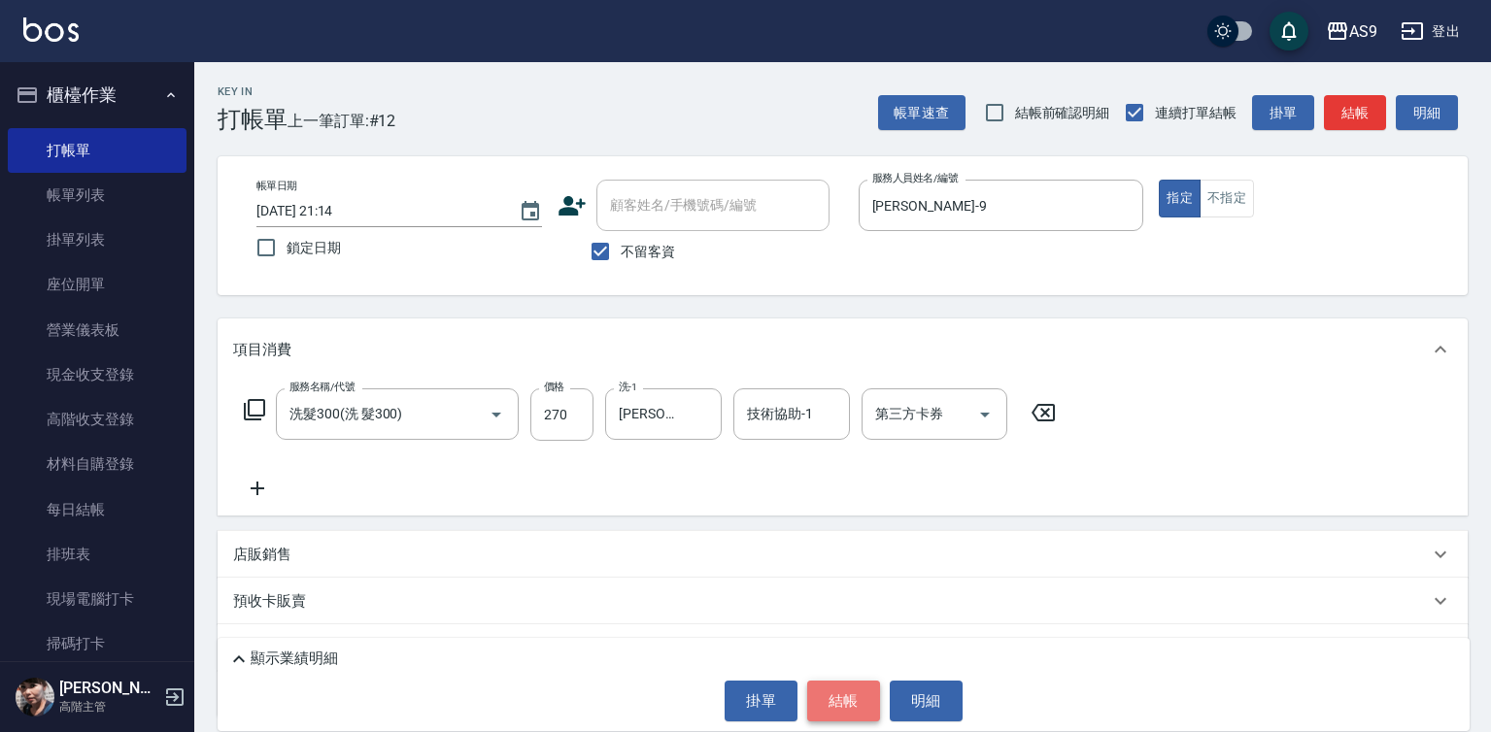
click at [860, 703] on button "結帳" at bounding box center [843, 701] width 73 height 41
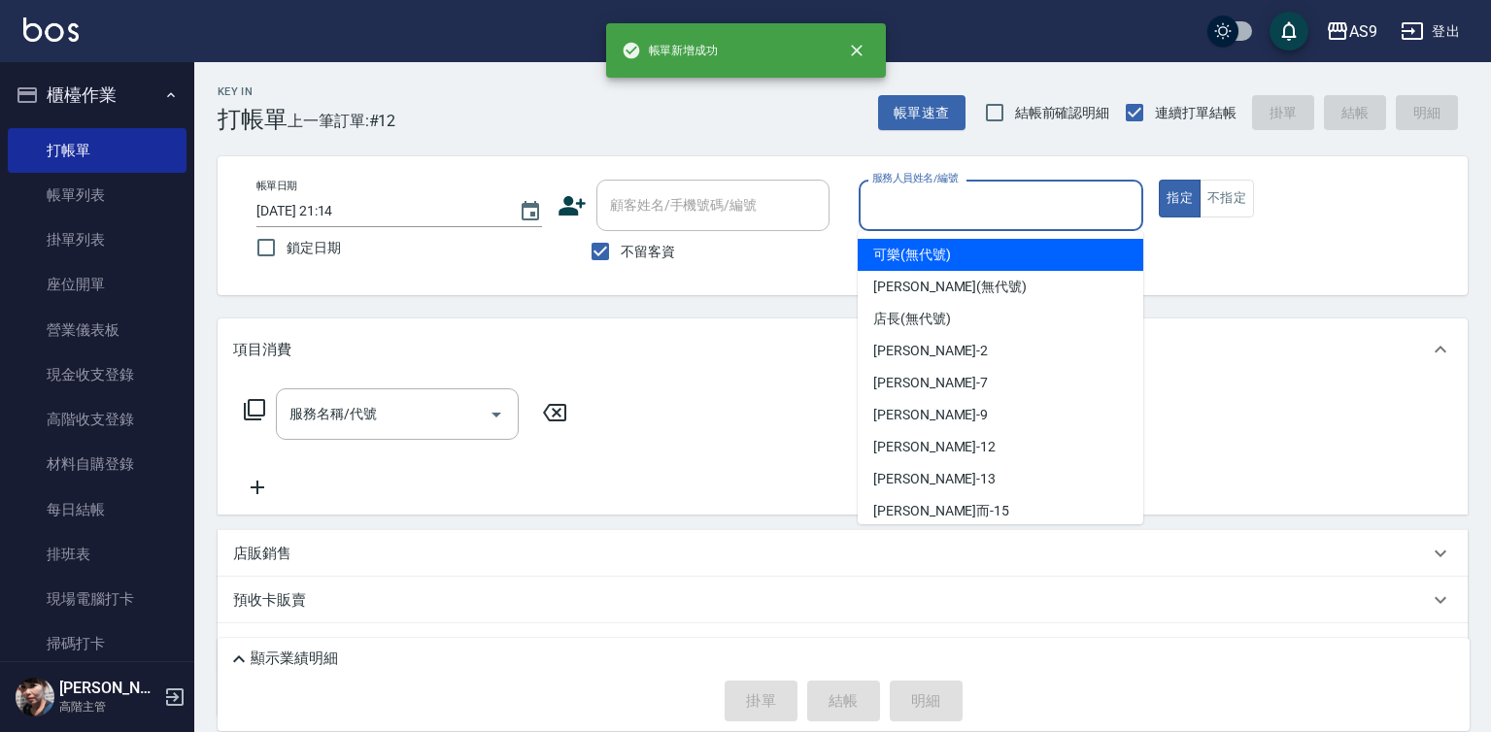
drag, startPoint x: 954, startPoint y: 208, endPoint x: 925, endPoint y: 413, distance: 207.0
click at [954, 210] on input "服務人員姓名/編號" at bounding box center [1001, 205] width 268 height 34
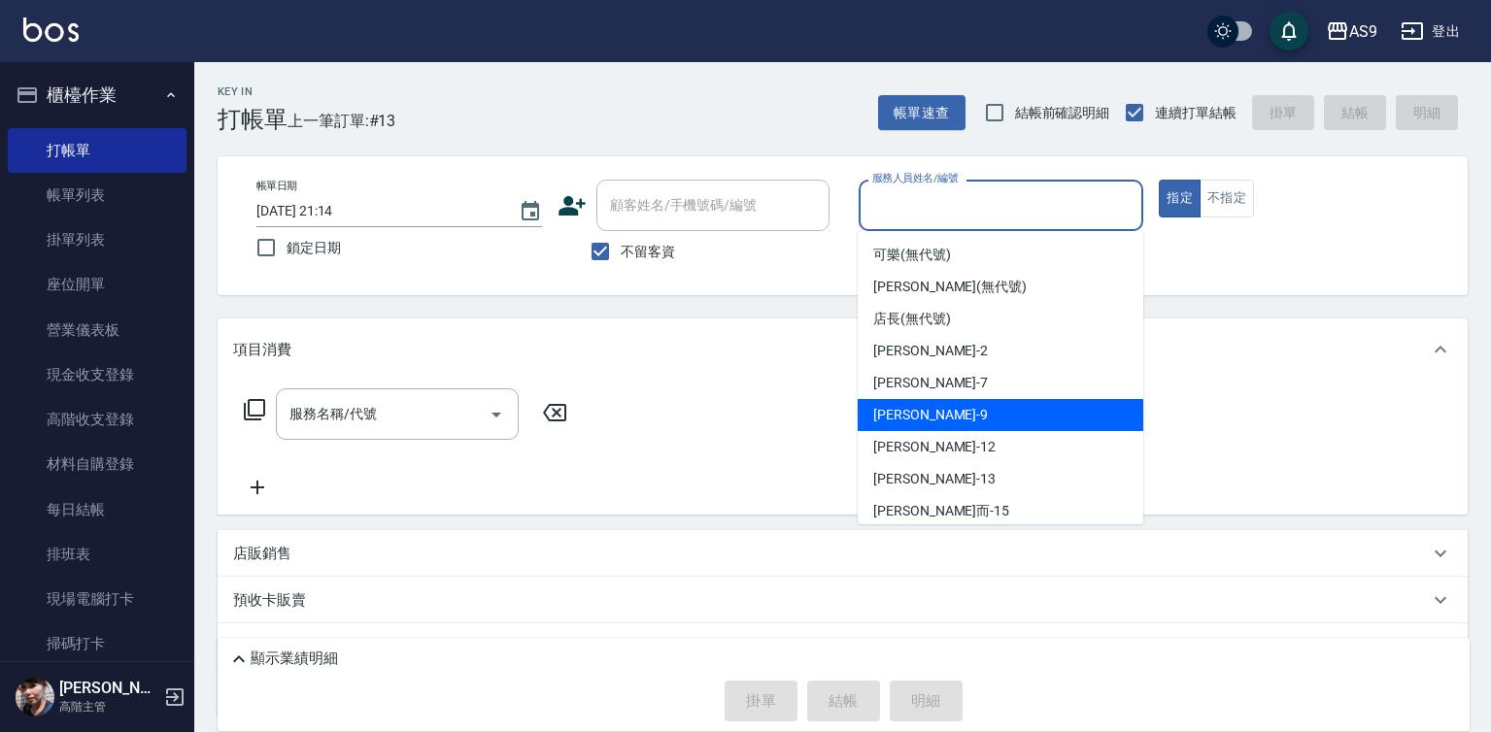
click at [922, 423] on span "[PERSON_NAME] -9" at bounding box center [930, 415] width 115 height 20
type input "[PERSON_NAME]-9"
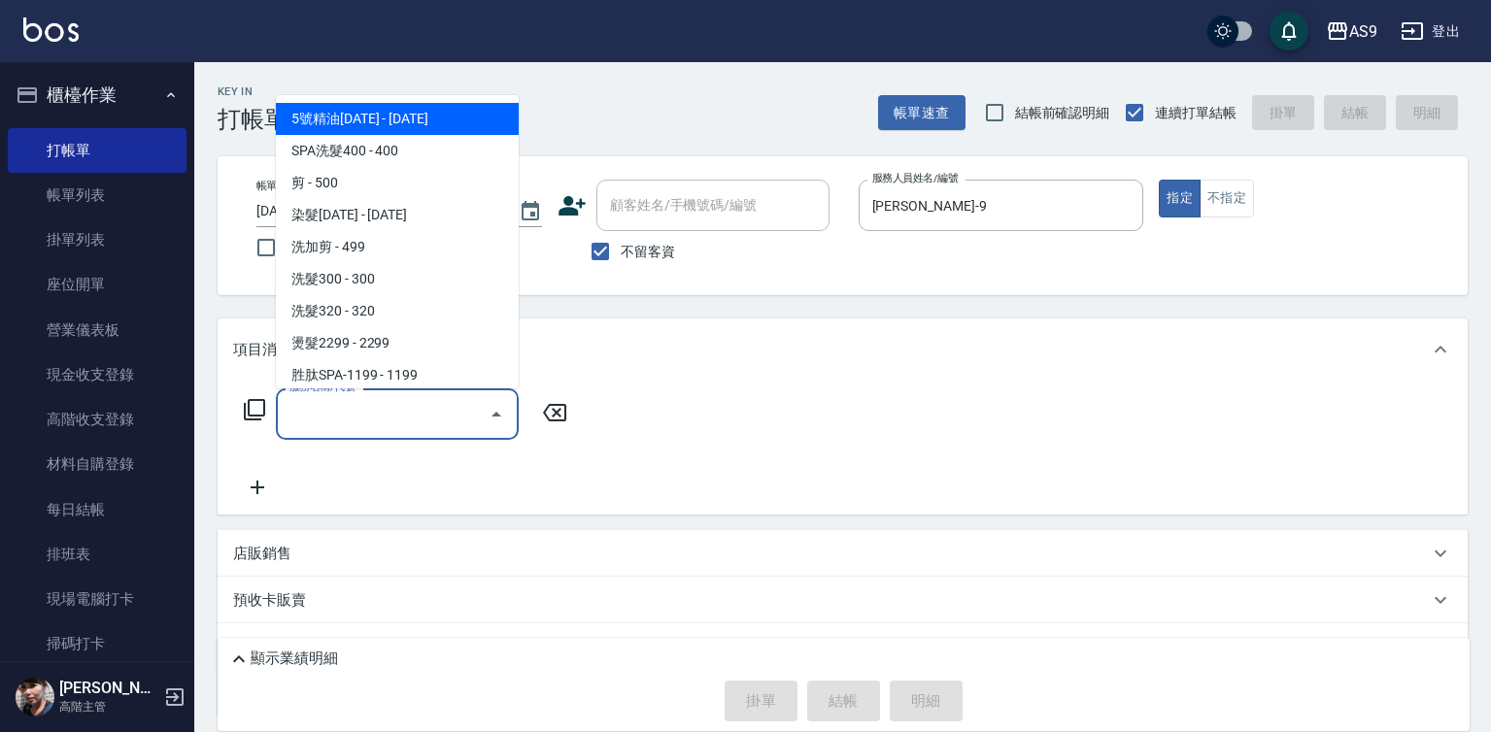
click at [446, 412] on input "服務名稱/代號" at bounding box center [383, 414] width 196 height 34
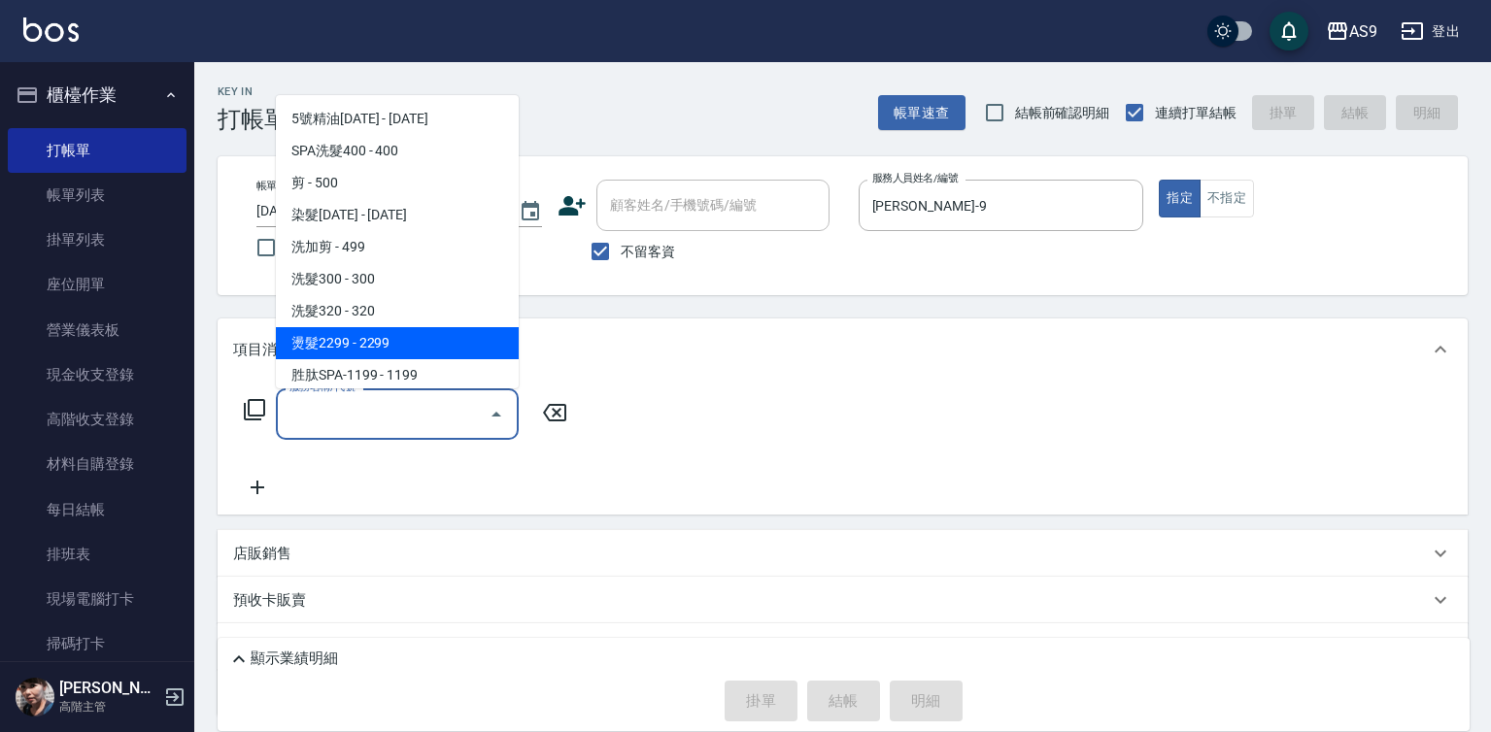
drag, startPoint x: 386, startPoint y: 354, endPoint x: 452, endPoint y: 369, distance: 67.9
click at [389, 352] on span "燙髮2299 - 2299" at bounding box center [397, 343] width 243 height 32
type input "燙髮2299(燙2299)"
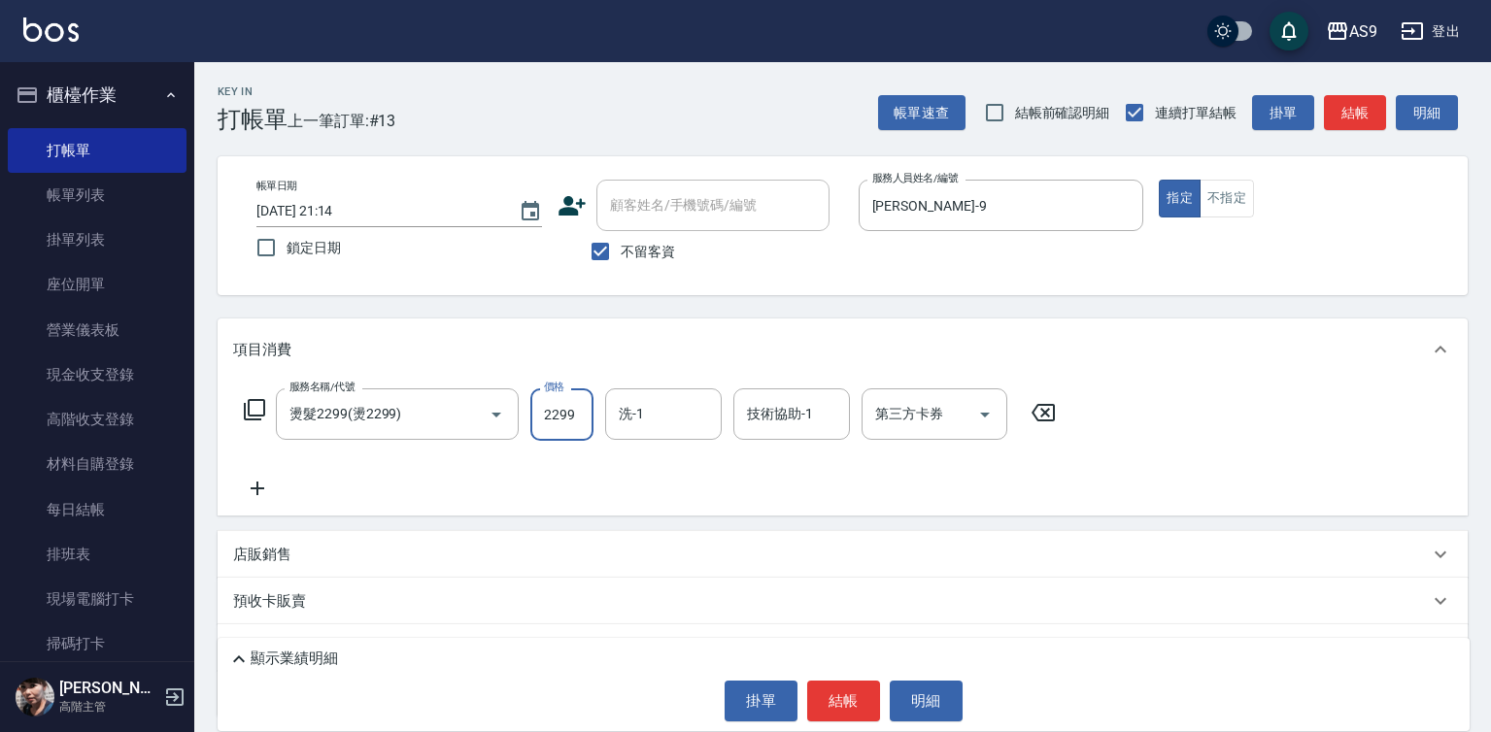
click at [546, 417] on input "2299" at bounding box center [561, 415] width 63 height 52
type input "2500"
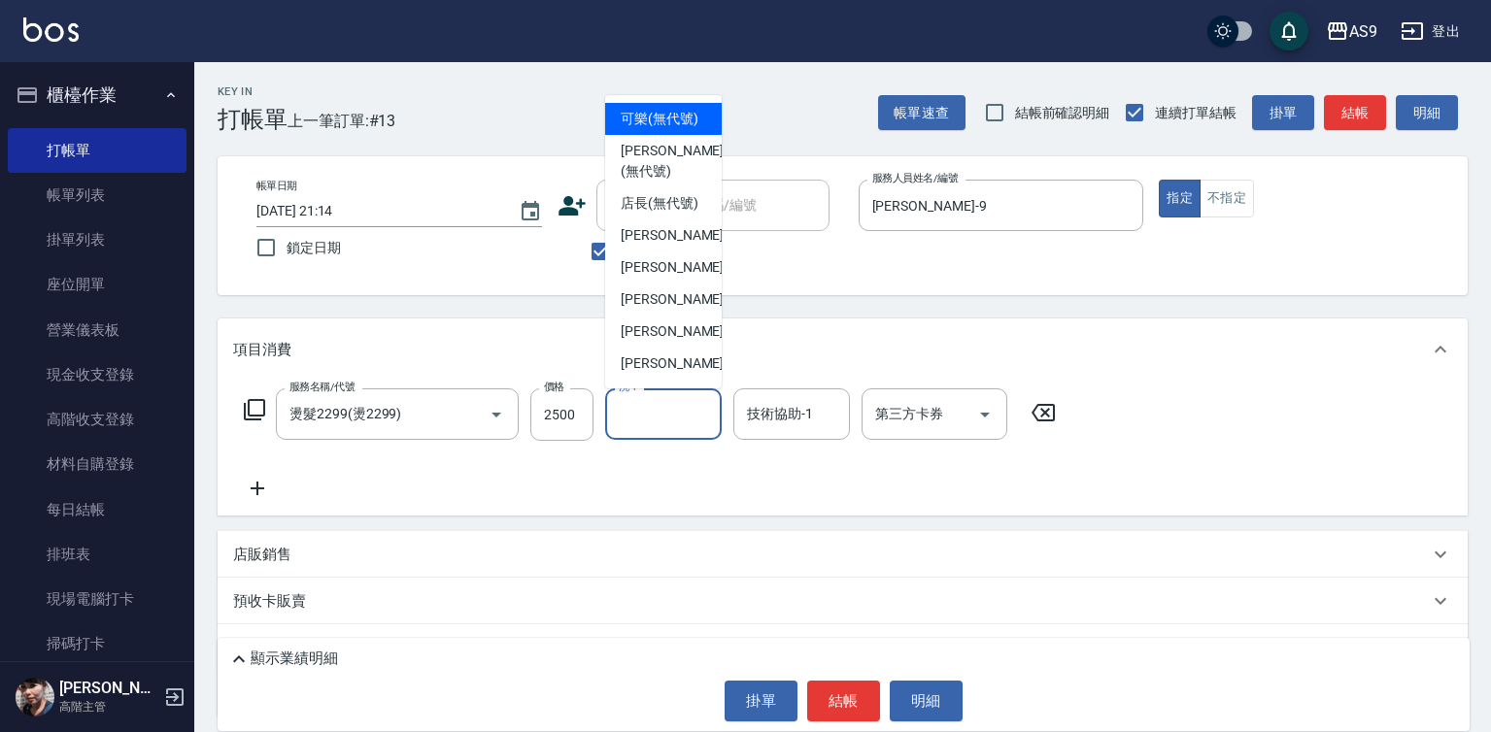
click at [660, 418] on input "洗-1" at bounding box center [663, 414] width 99 height 34
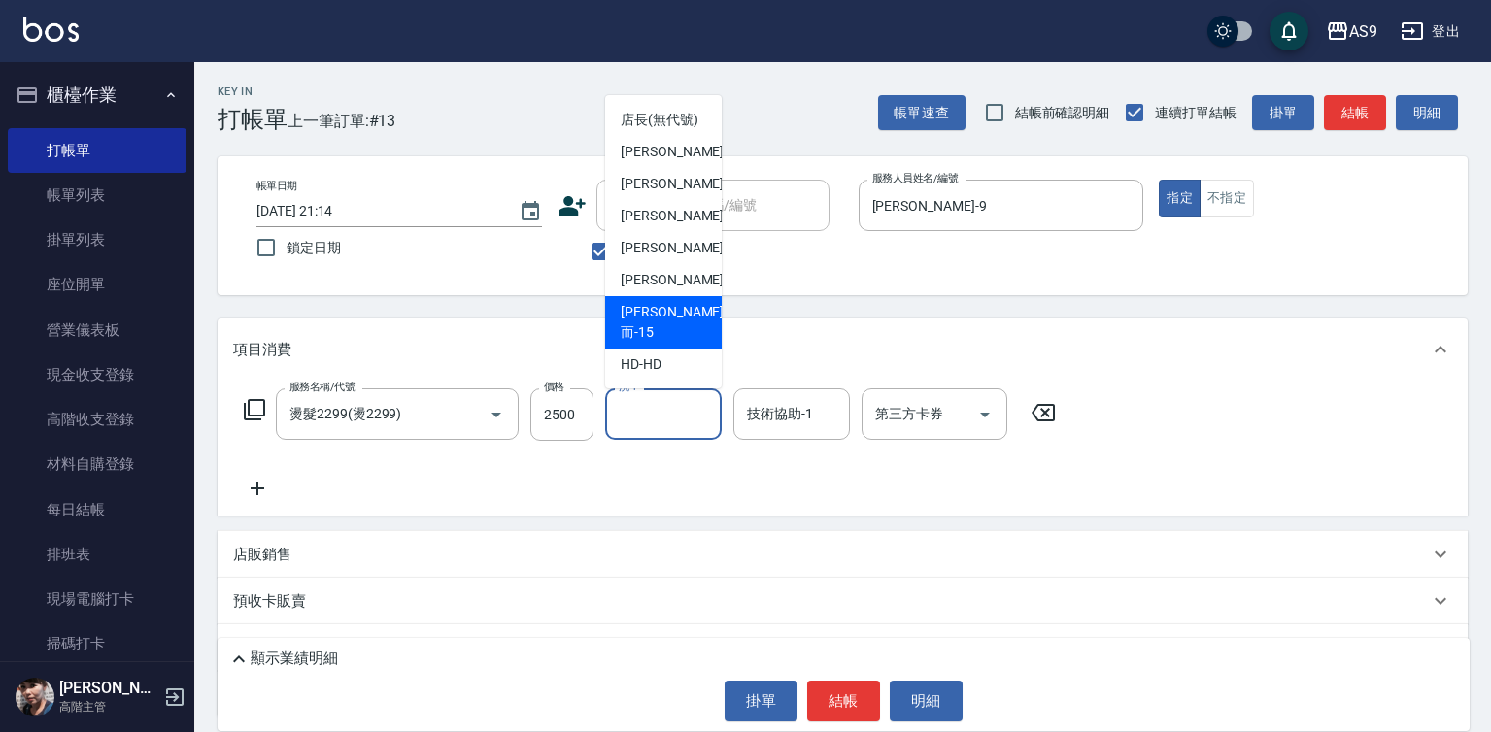
scroll to position [124, 0]
drag, startPoint x: 670, startPoint y: 339, endPoint x: 754, endPoint y: 412, distance: 110.8
click at [674, 340] on span "[PERSON_NAME]而 -15" at bounding box center [672, 322] width 103 height 41
type input "[PERSON_NAME]而-15"
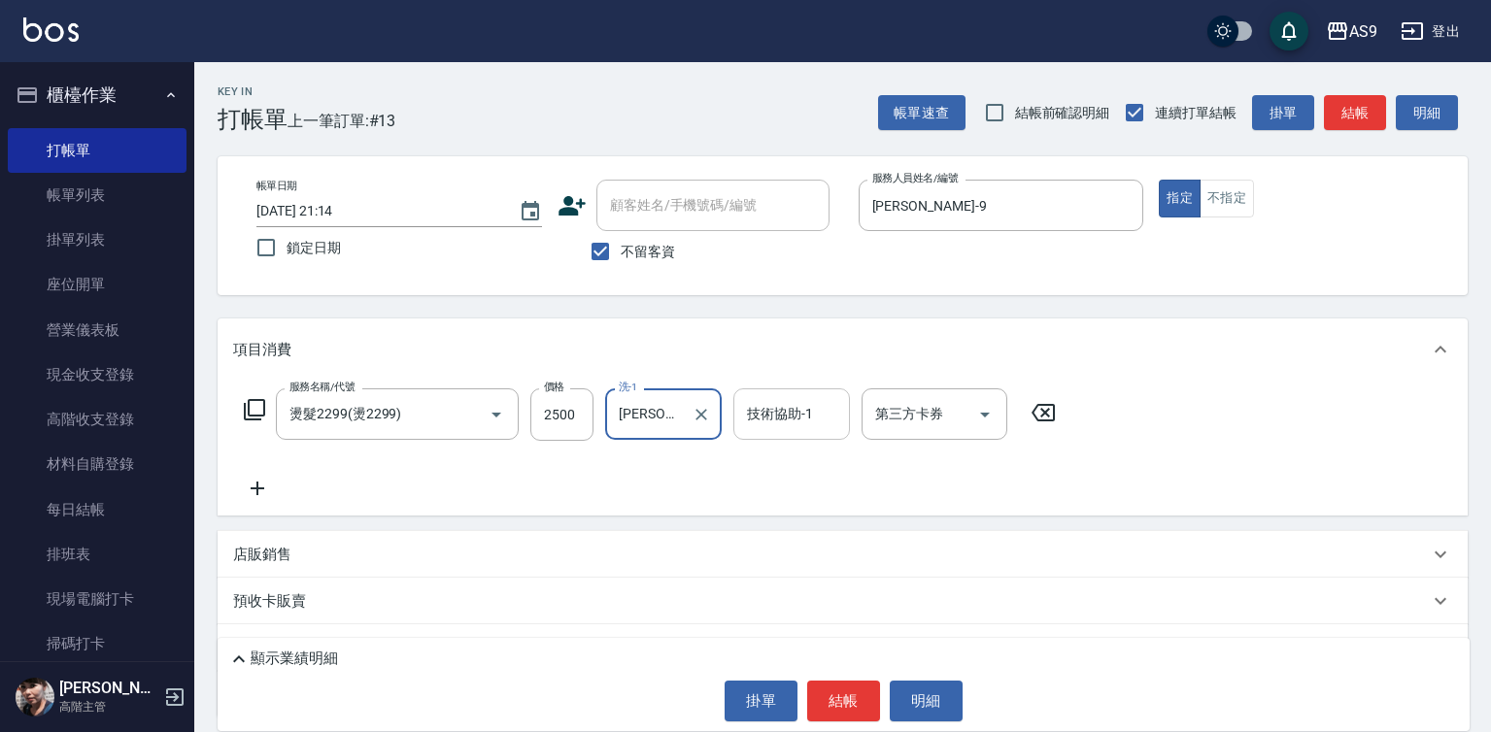
click at [783, 432] on div "技術協助-1" at bounding box center [791, 414] width 117 height 51
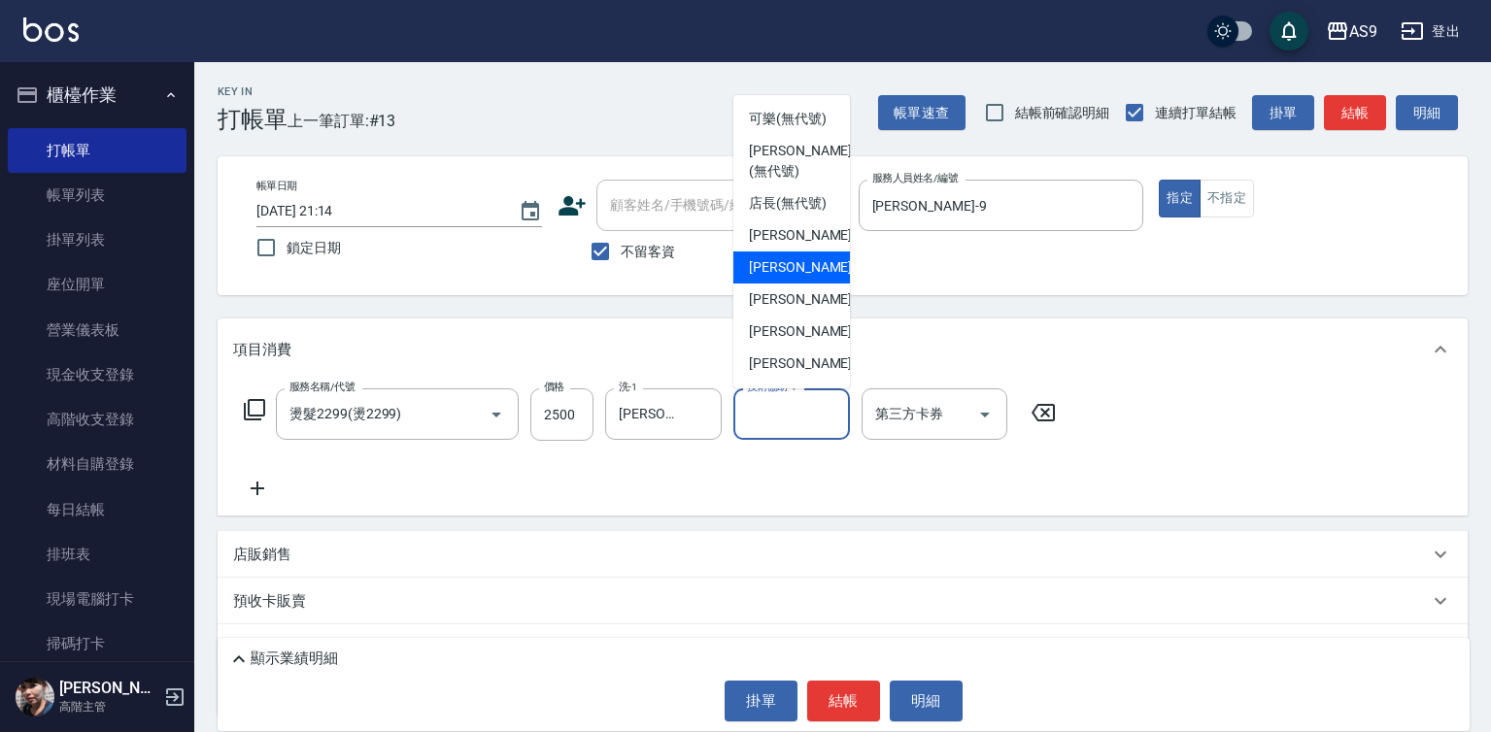
scroll to position [97, 0]
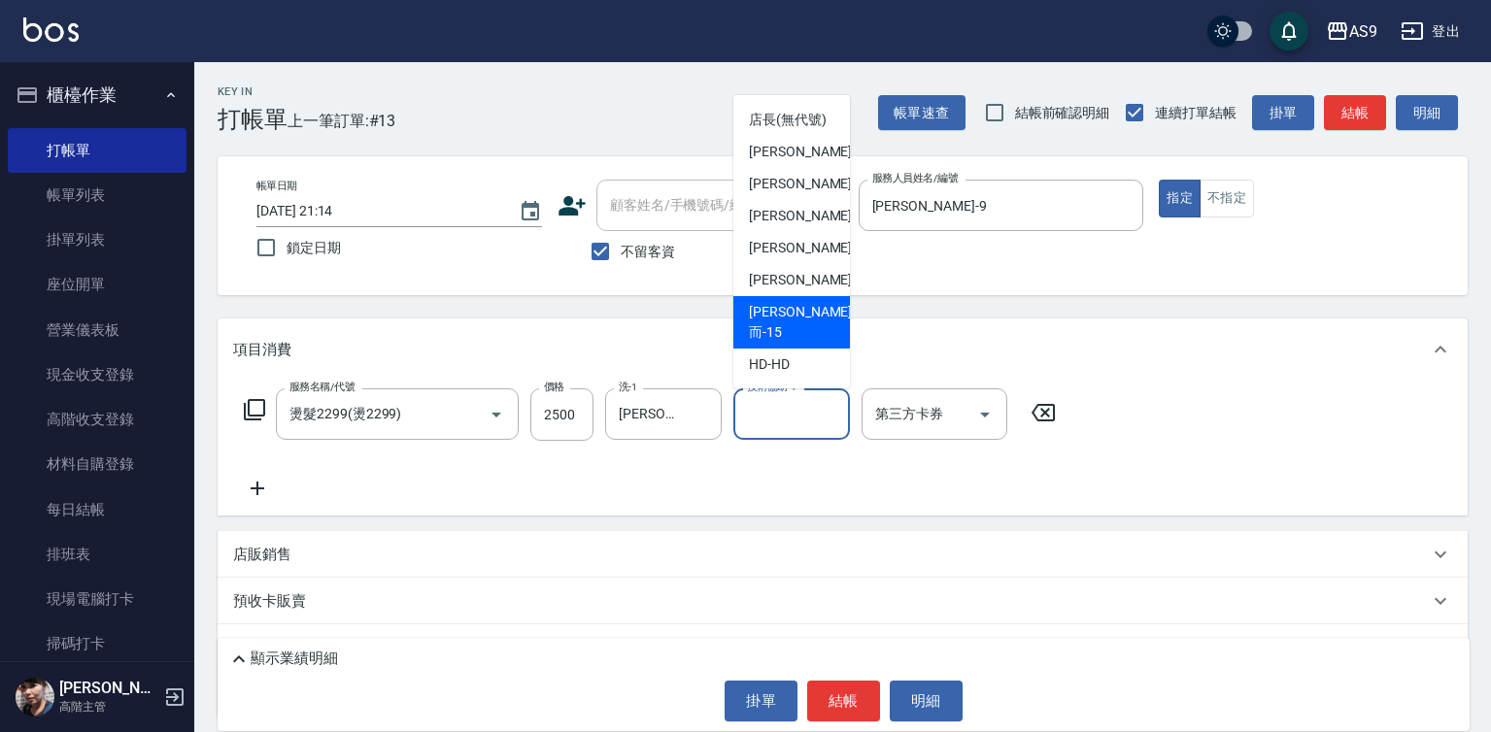
click at [799, 343] on span "[PERSON_NAME]而 -15" at bounding box center [800, 322] width 103 height 41
type input "[PERSON_NAME]而-15"
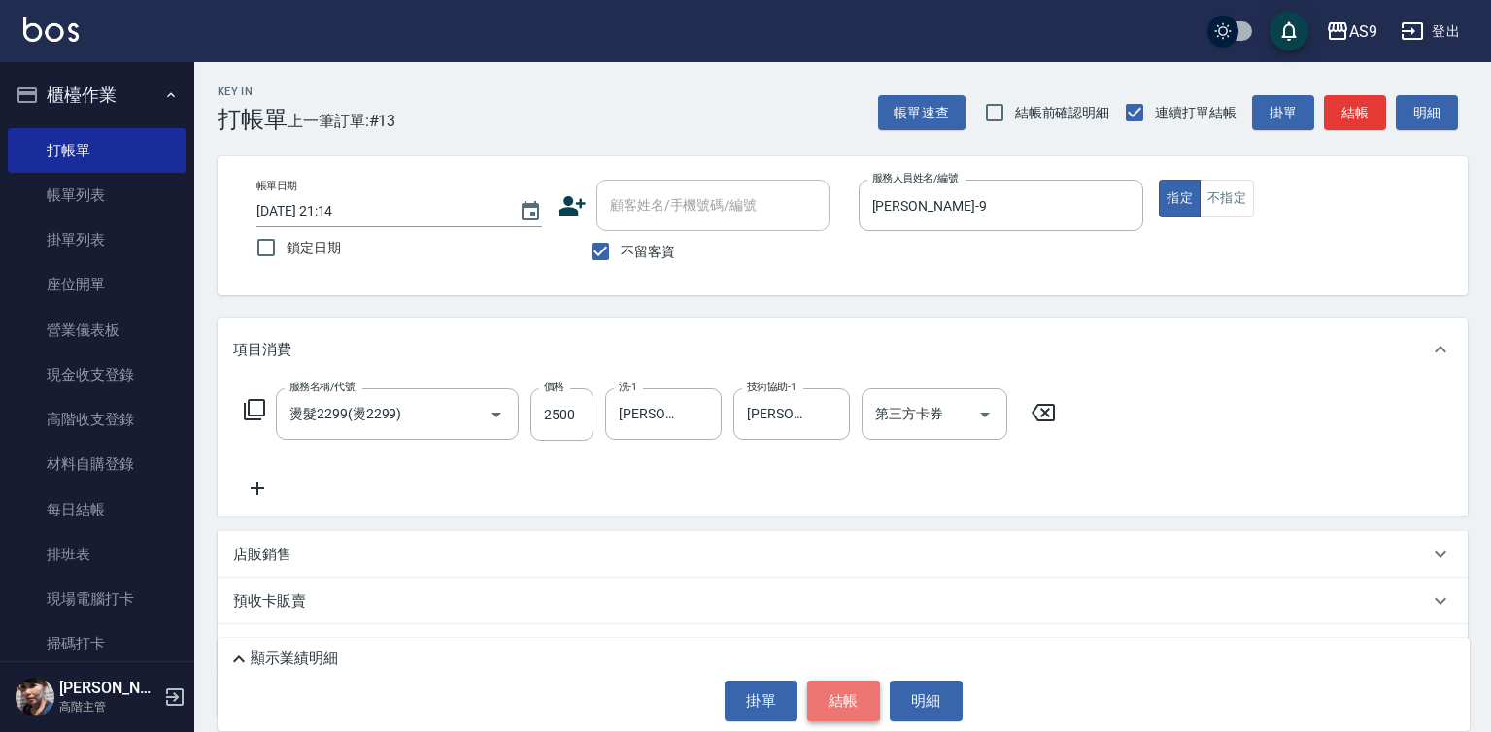
click at [843, 694] on button "結帳" at bounding box center [843, 701] width 73 height 41
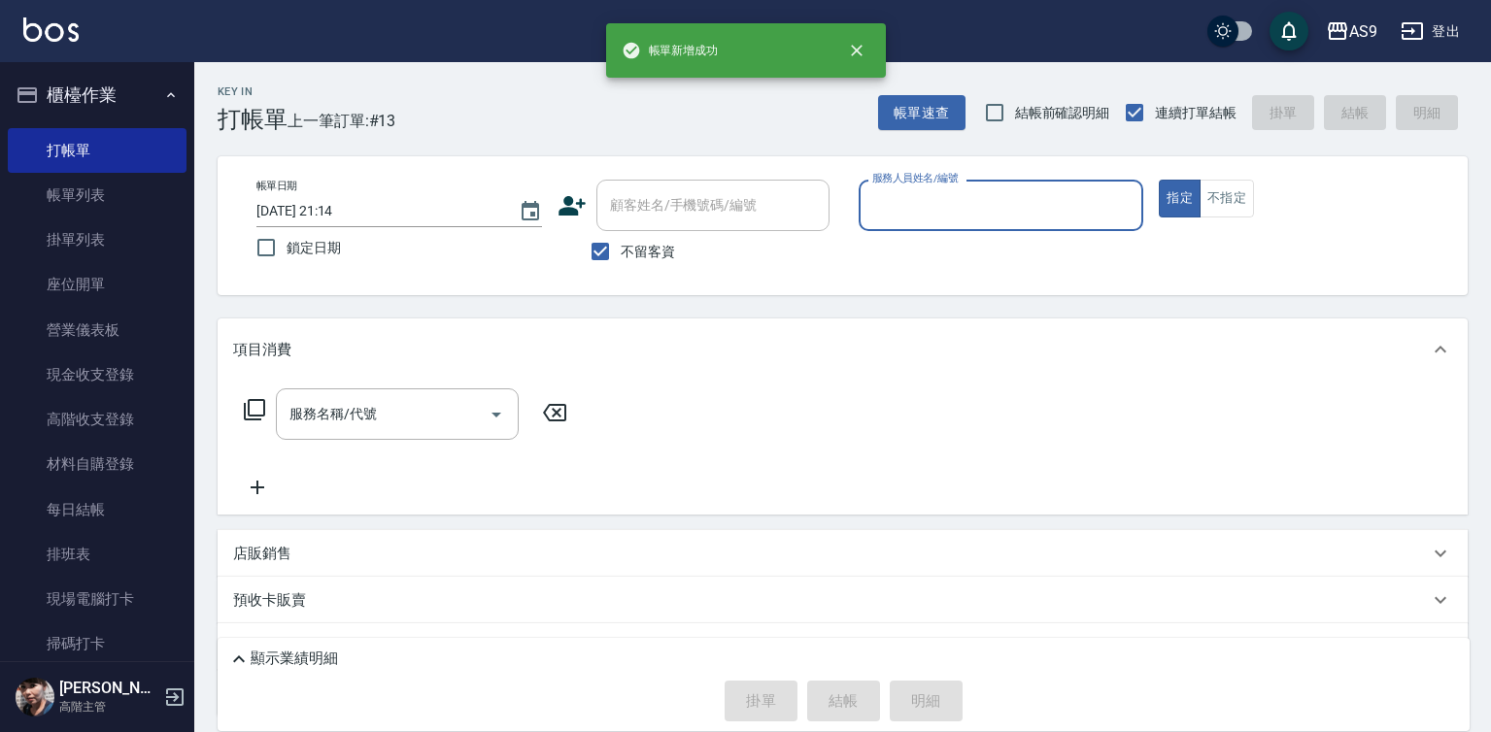
click at [957, 216] on input "服務人員姓名/編號" at bounding box center [1001, 205] width 268 height 34
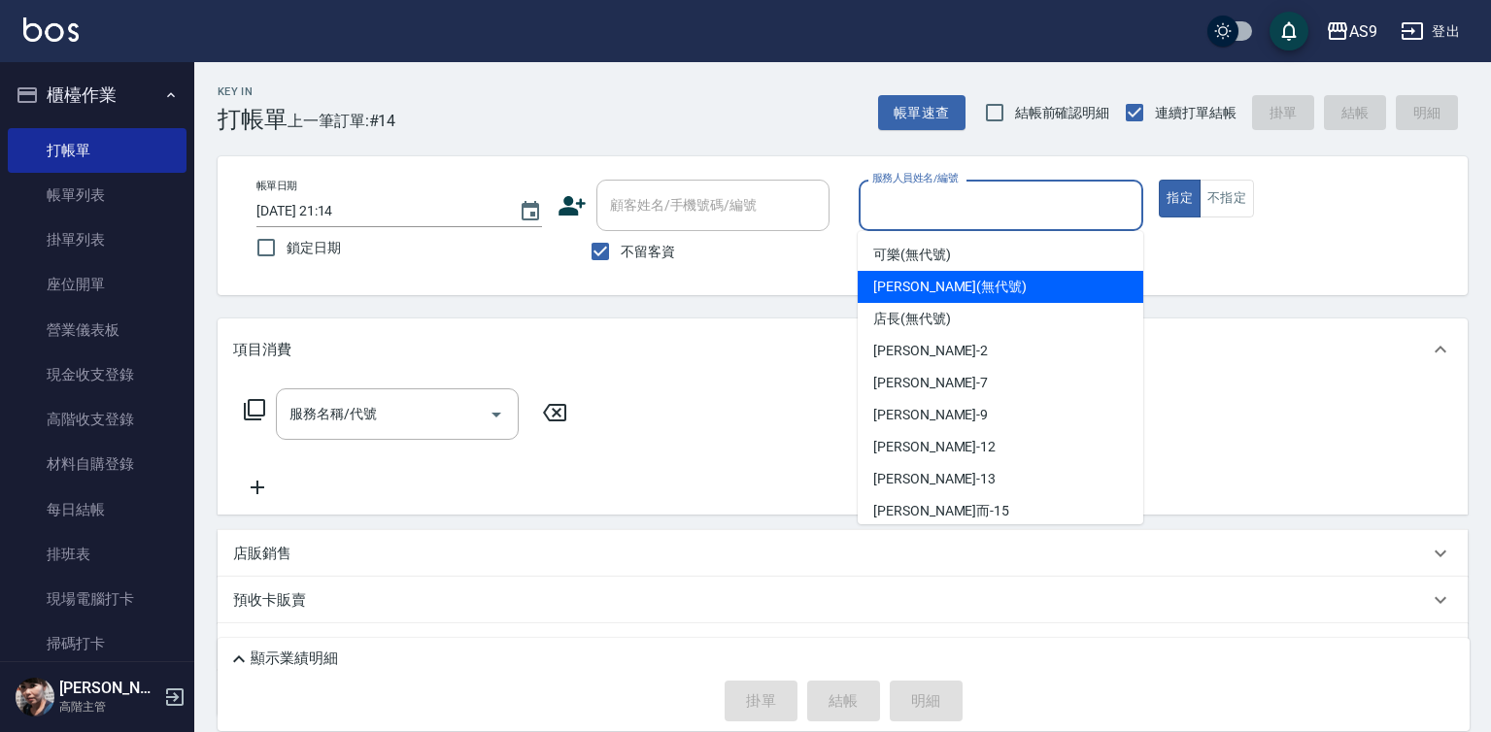
drag, startPoint x: 923, startPoint y: 279, endPoint x: 727, endPoint y: 333, distance: 203.6
click at [920, 280] on span "[PERSON_NAME] (無代號)" at bounding box center [949, 287] width 153 height 20
type input "[PERSON_NAME](無代號)"
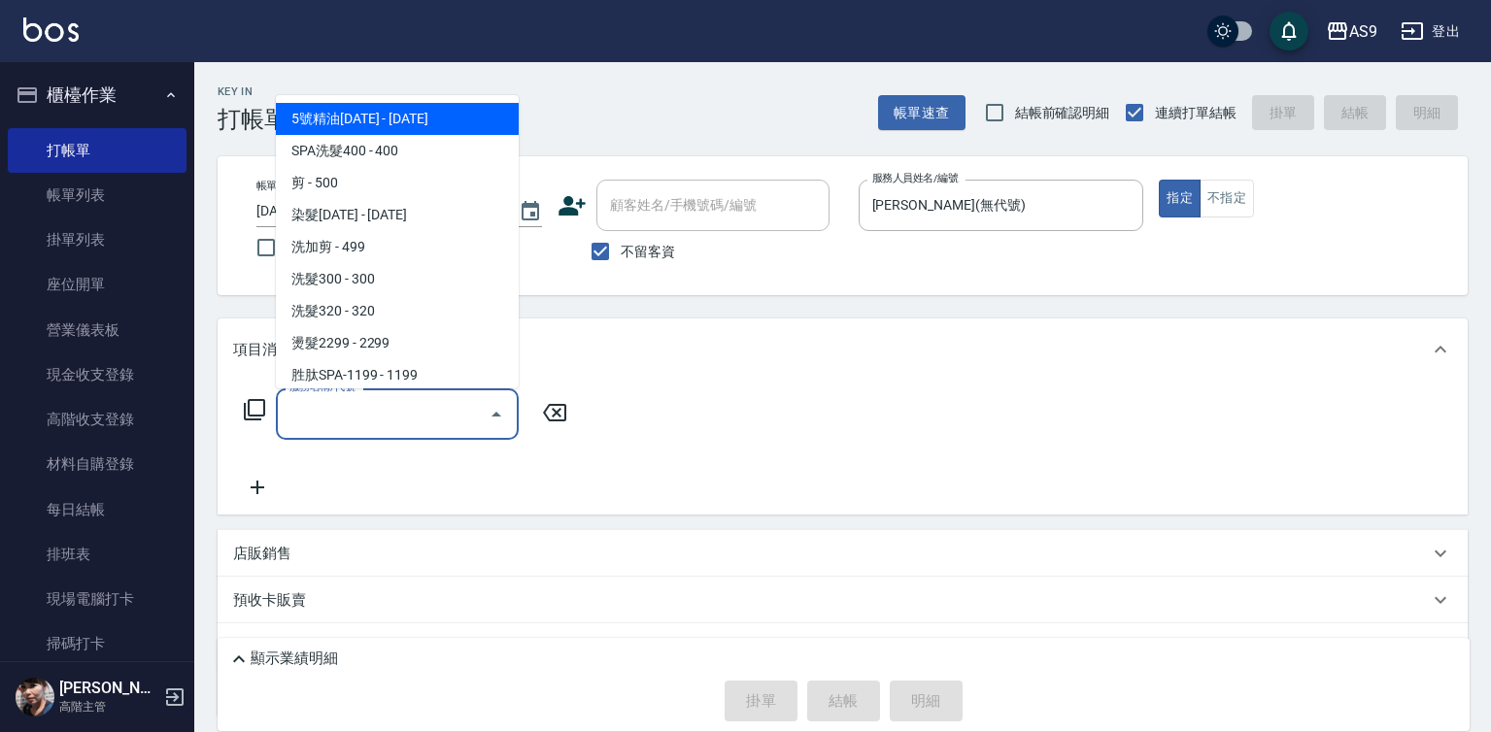
click at [389, 417] on input "服務名稱/代號" at bounding box center [383, 414] width 196 height 34
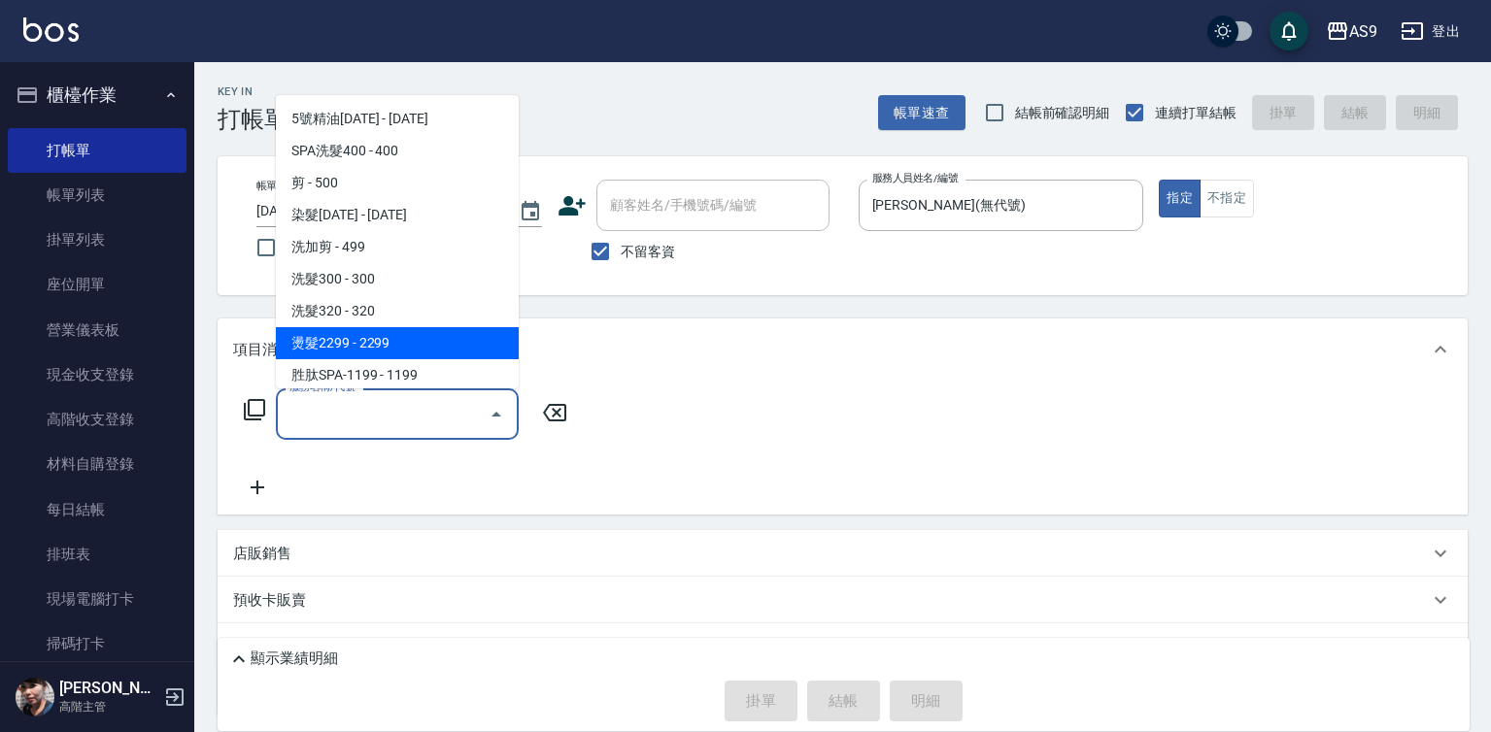
click at [380, 310] on span "洗髮320 - 320" at bounding box center [397, 311] width 243 height 32
type input "洗髮320"
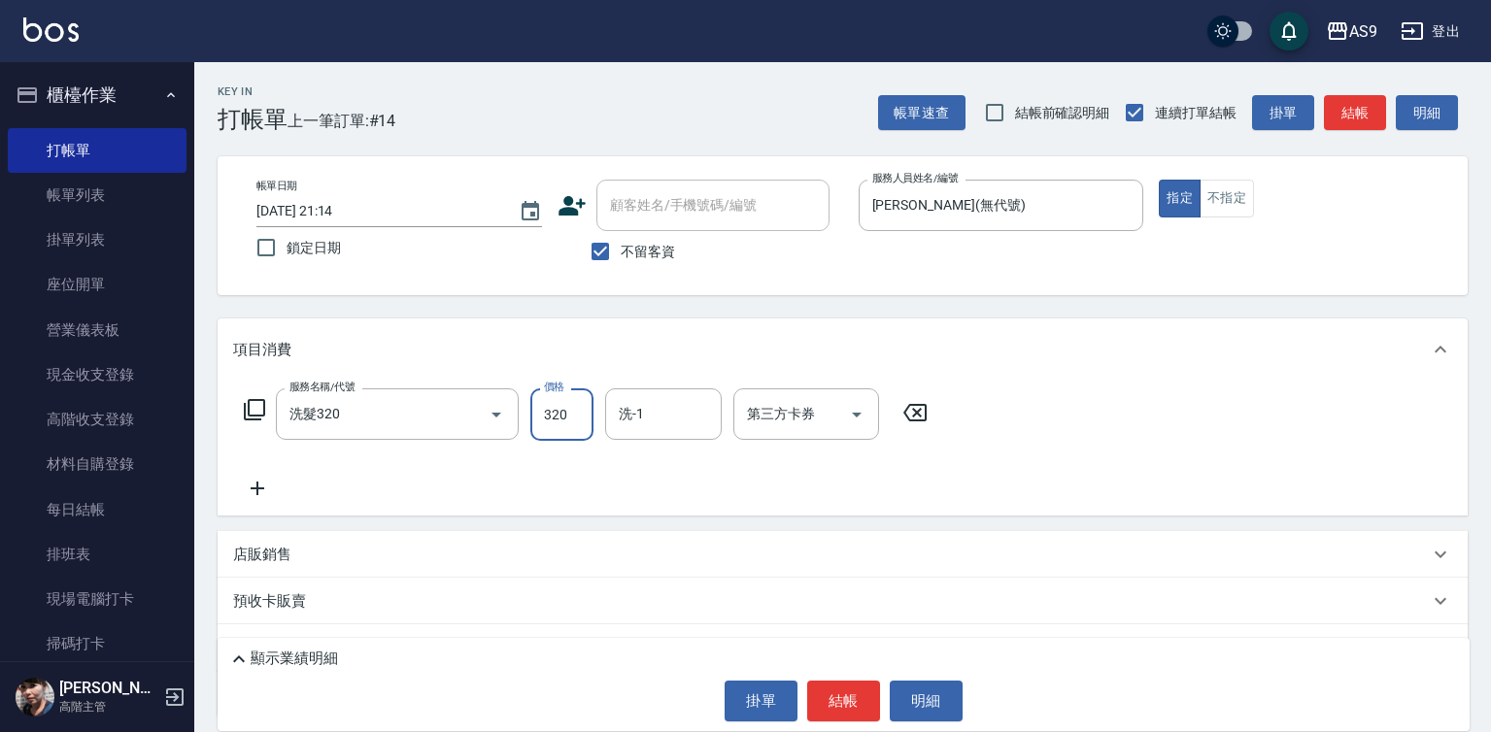
click at [566, 414] on input "320" at bounding box center [561, 415] width 63 height 52
type input "290"
click at [829, 698] on button "結帳" at bounding box center [843, 701] width 73 height 41
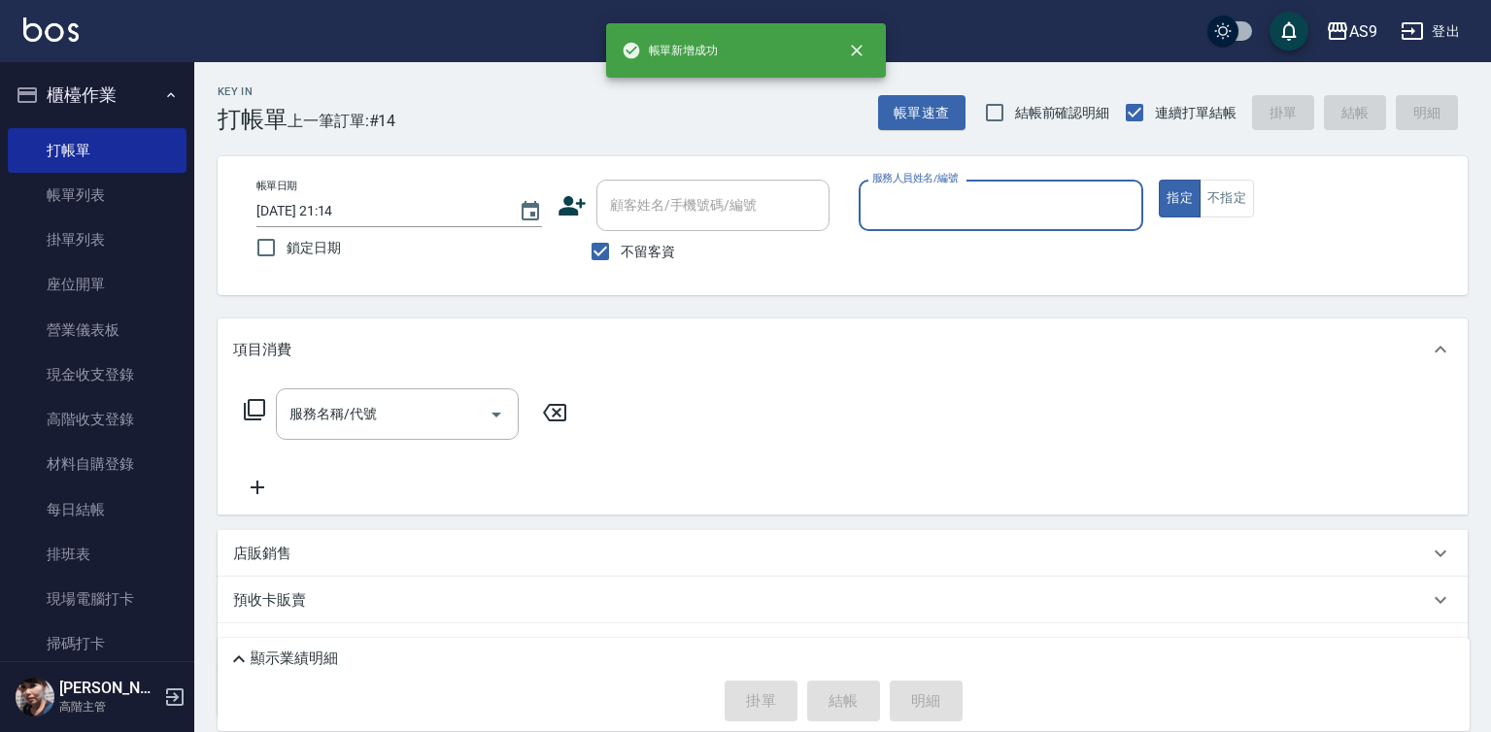
click at [916, 226] on div "服務人員姓名/編號" at bounding box center [1002, 205] width 286 height 51
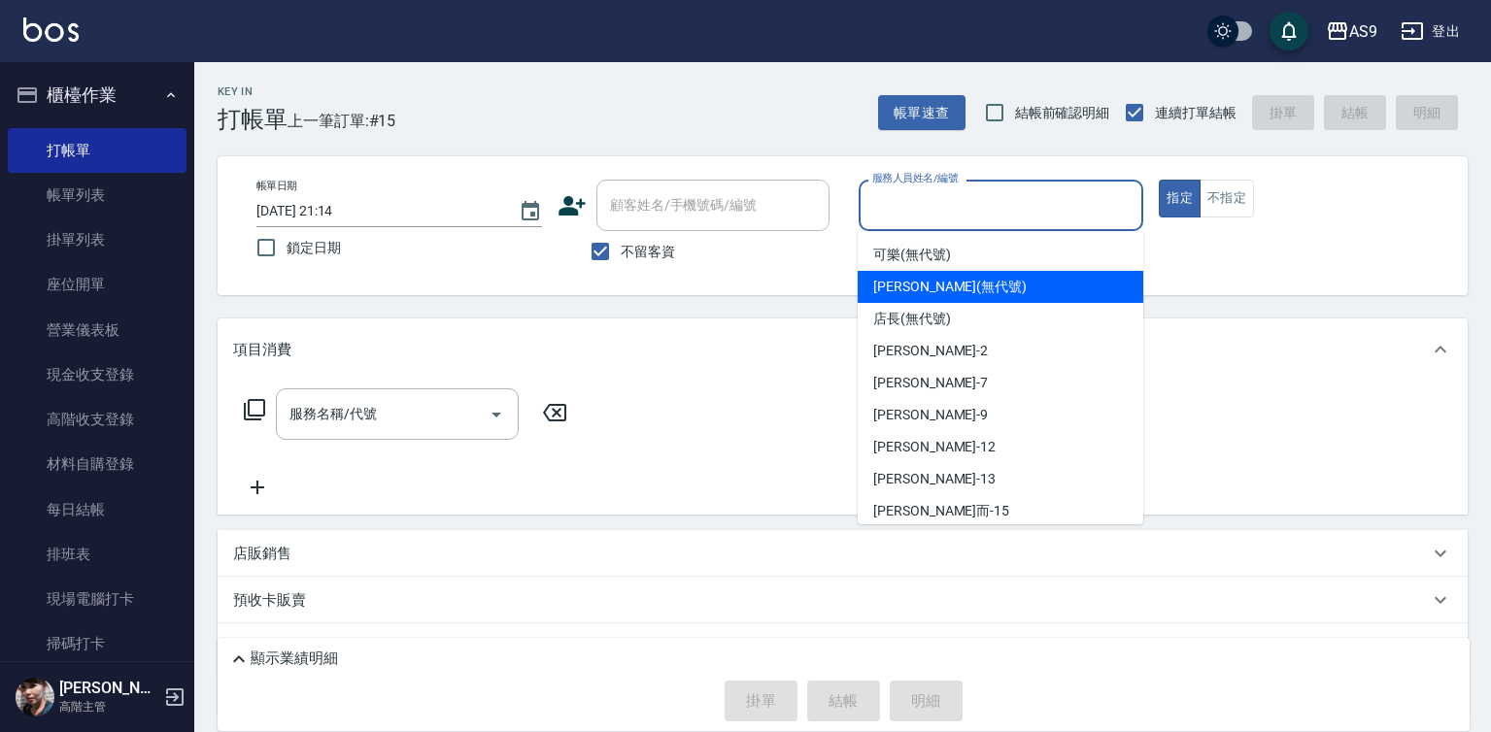
click at [904, 296] on span "[PERSON_NAME] (無代號)" at bounding box center [949, 287] width 153 height 20
type input "[PERSON_NAME](無代號)"
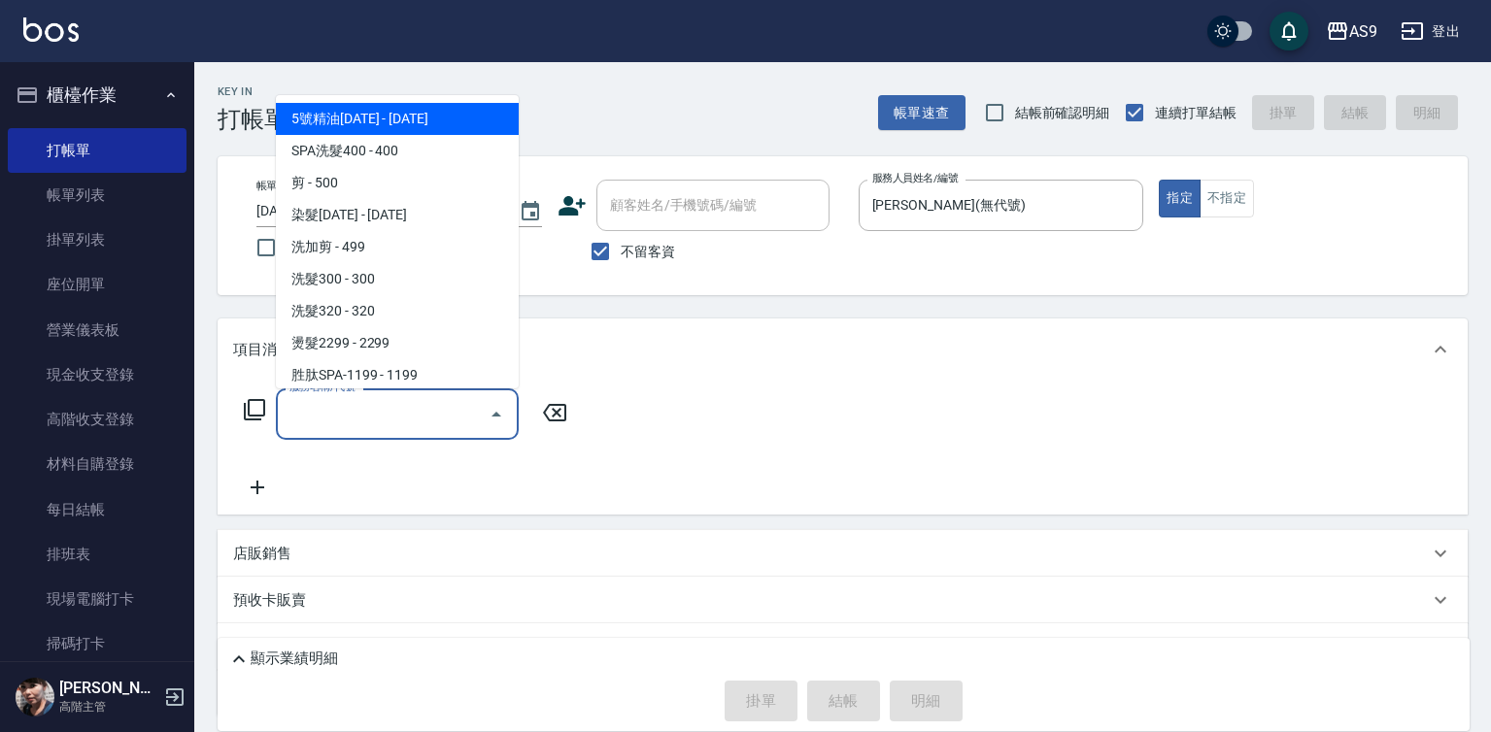
click at [394, 419] on input "服務名稱/代號" at bounding box center [383, 414] width 196 height 34
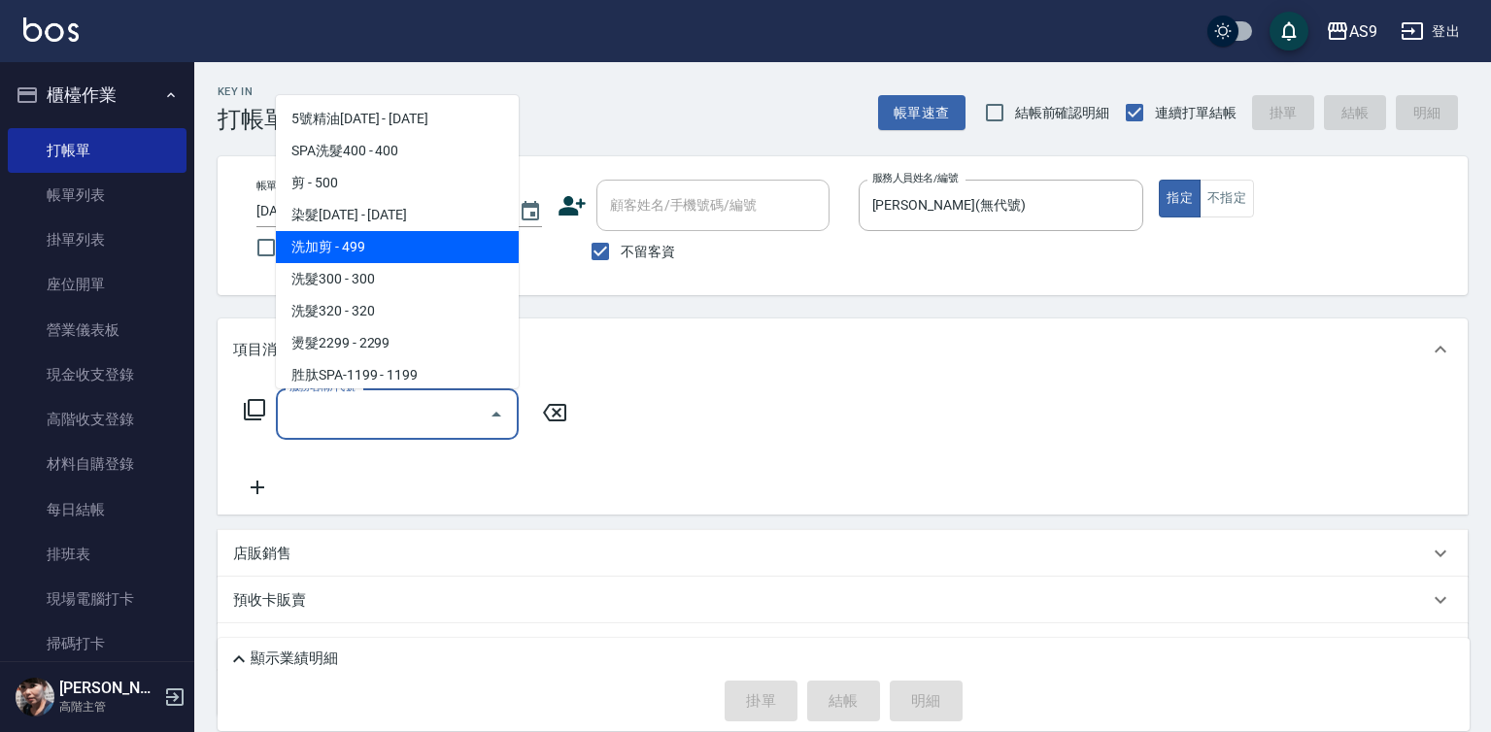
click at [384, 259] on span "洗加剪 - 499" at bounding box center [397, 247] width 243 height 32
type input "洗加剪(洗加剪)"
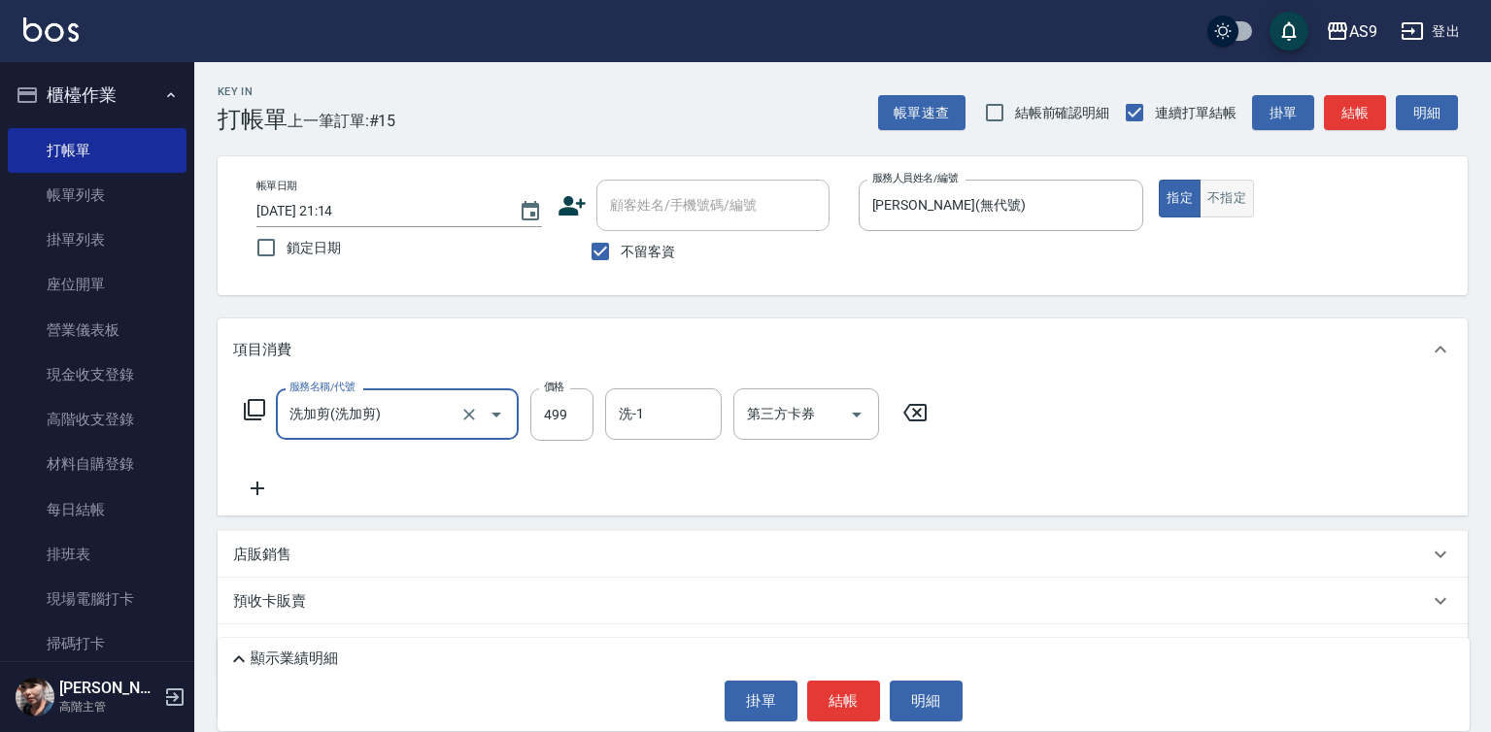
click at [1218, 201] on button "不指定" at bounding box center [1227, 199] width 54 height 38
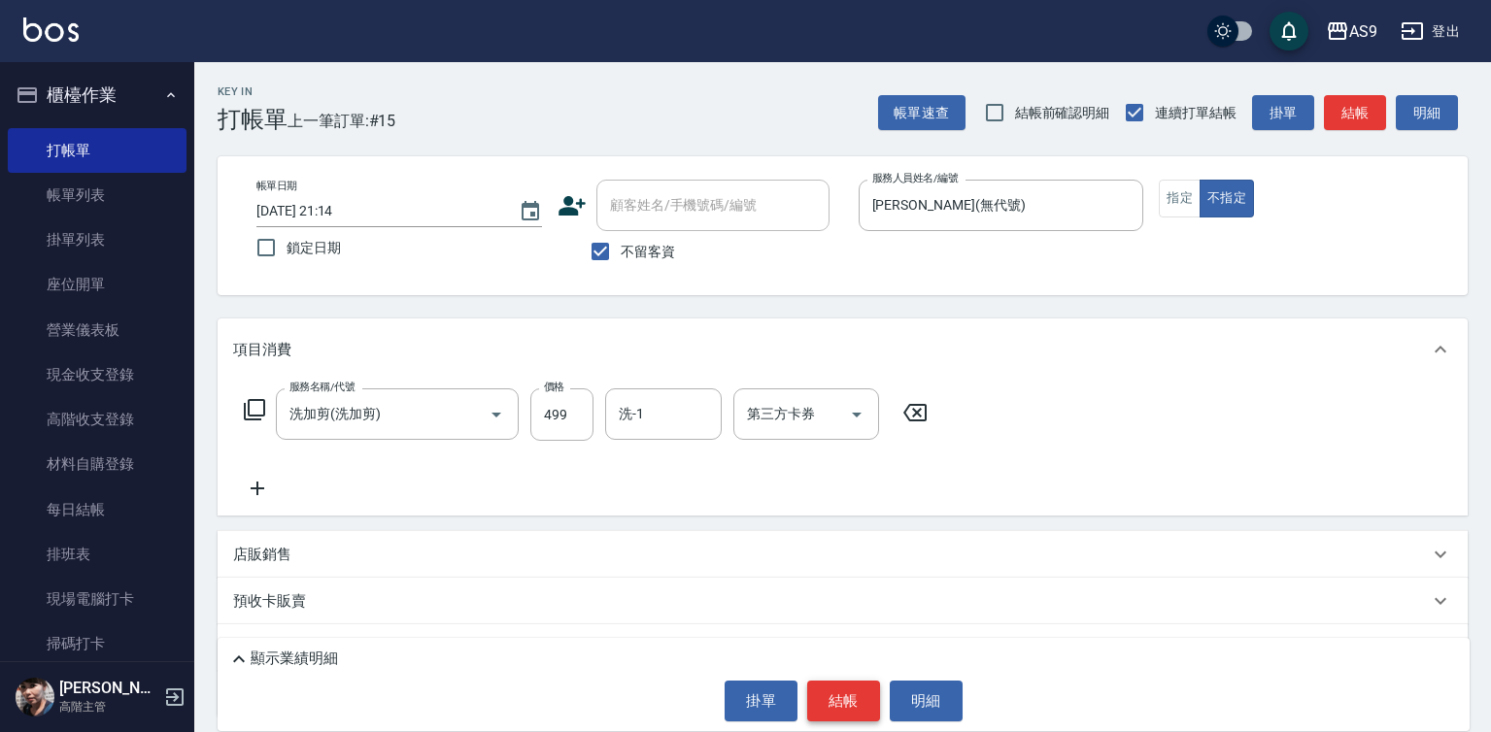
click at [827, 697] on button "結帳" at bounding box center [843, 701] width 73 height 41
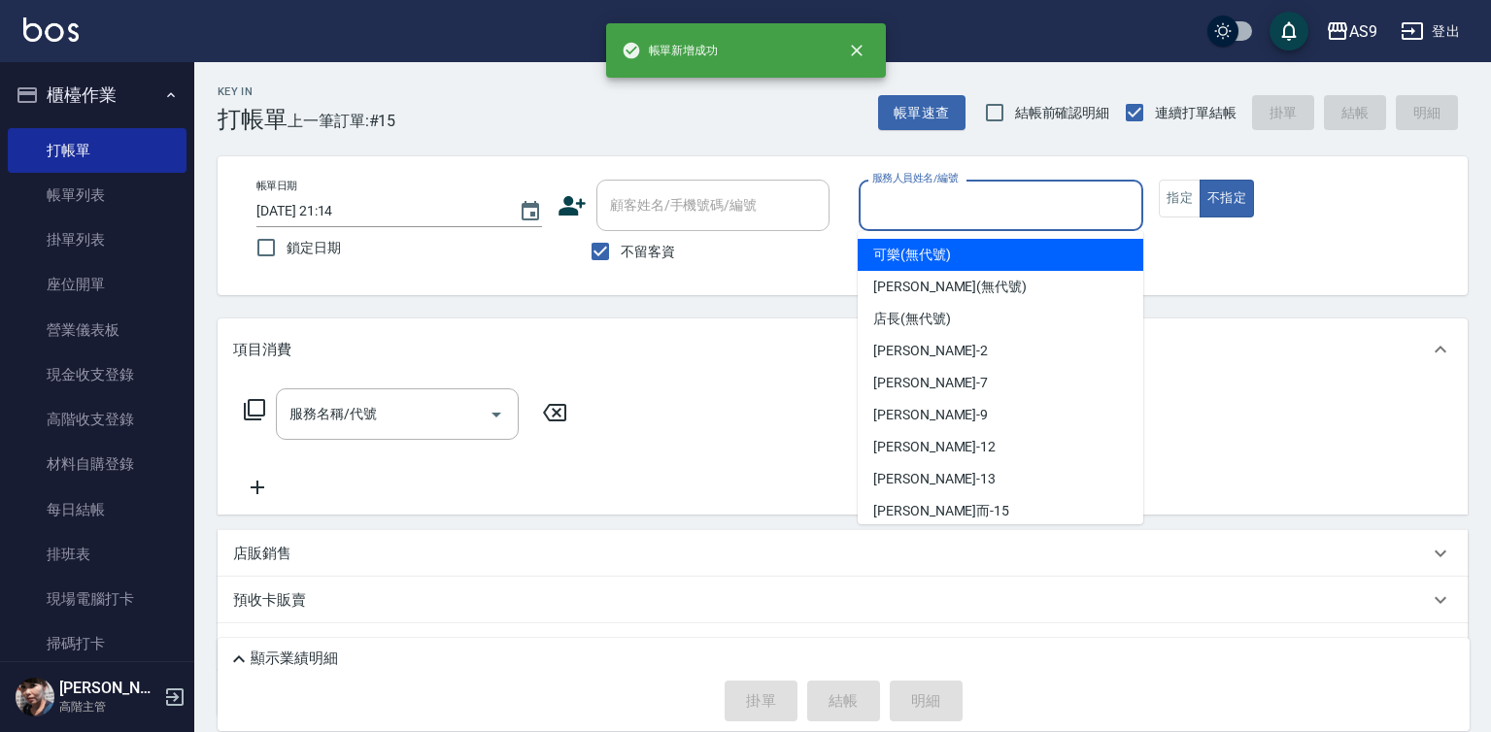
click at [949, 202] on input "服務人員姓名/編號" at bounding box center [1001, 205] width 268 height 34
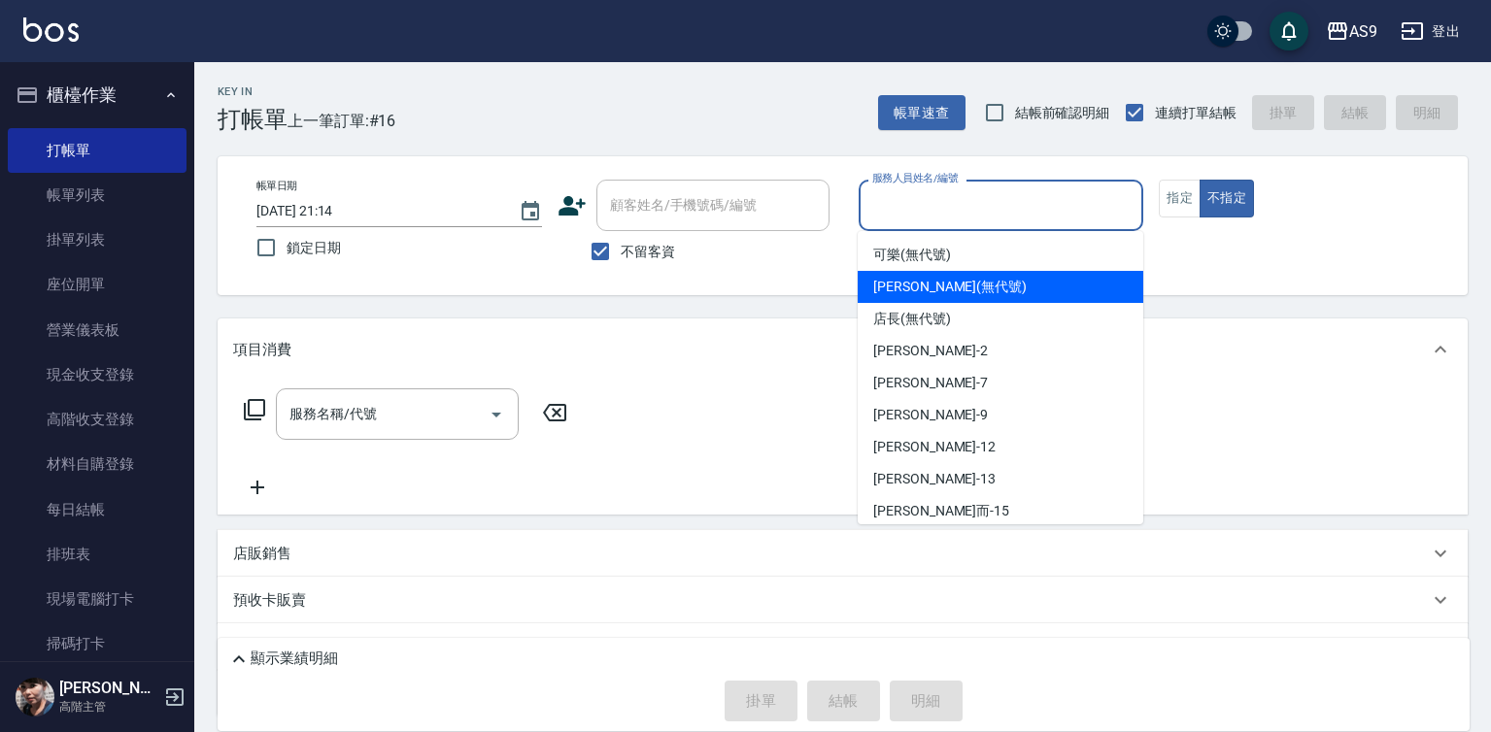
click at [932, 292] on span "[PERSON_NAME] (無代號)" at bounding box center [949, 287] width 153 height 20
type input "[PERSON_NAME](無代號)"
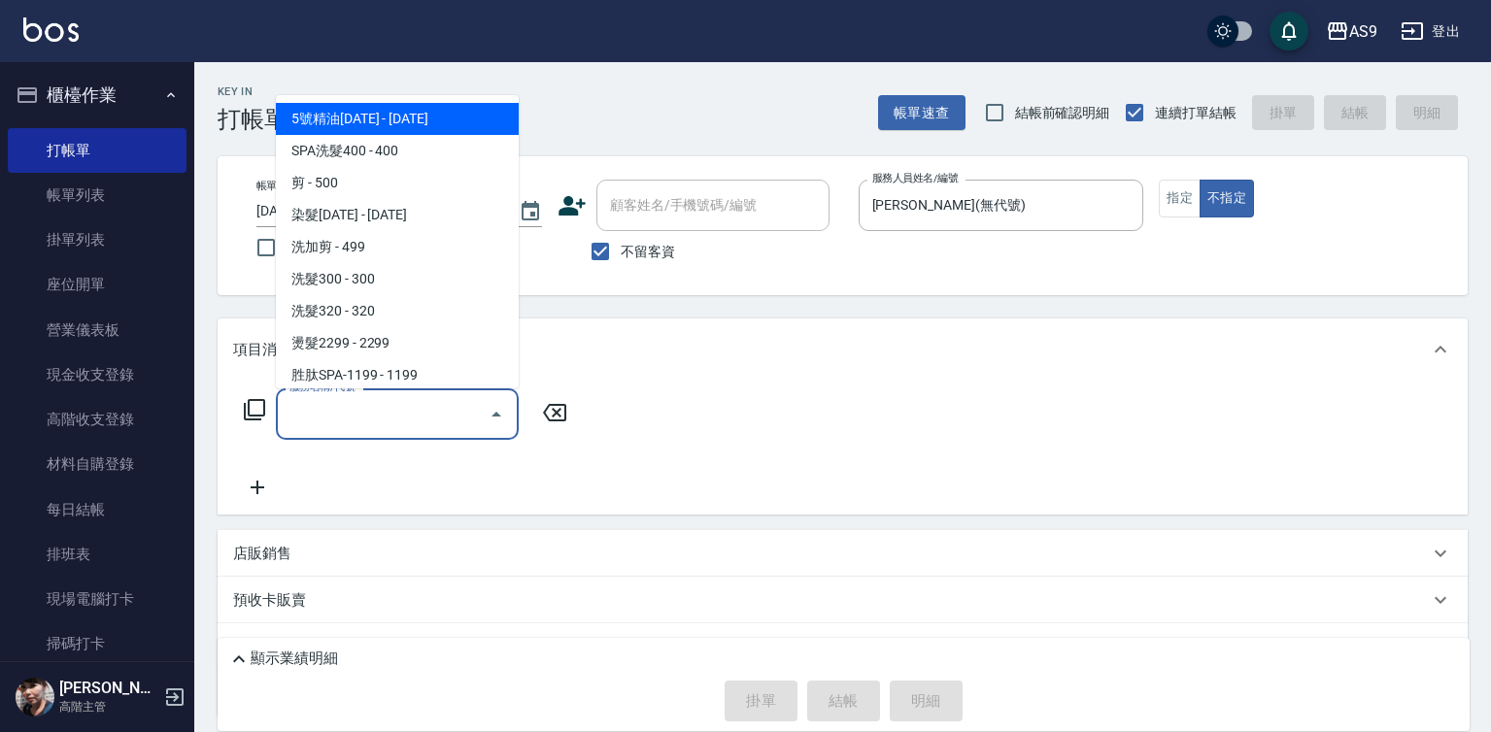
click at [447, 411] on input "服務名稱/代號" at bounding box center [383, 414] width 196 height 34
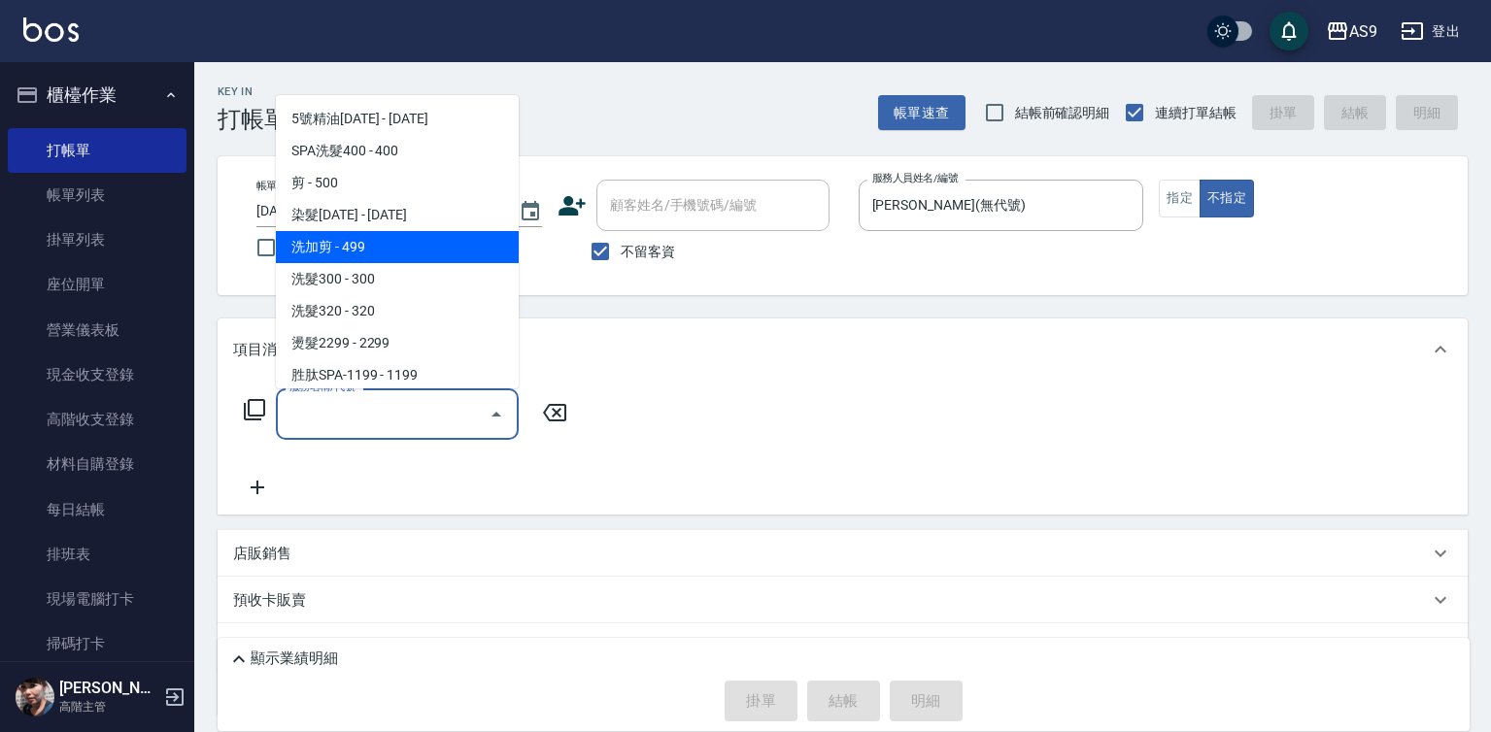
click at [373, 248] on span "洗加剪 - 499" at bounding box center [397, 247] width 243 height 32
type input "洗加剪(洗加剪)"
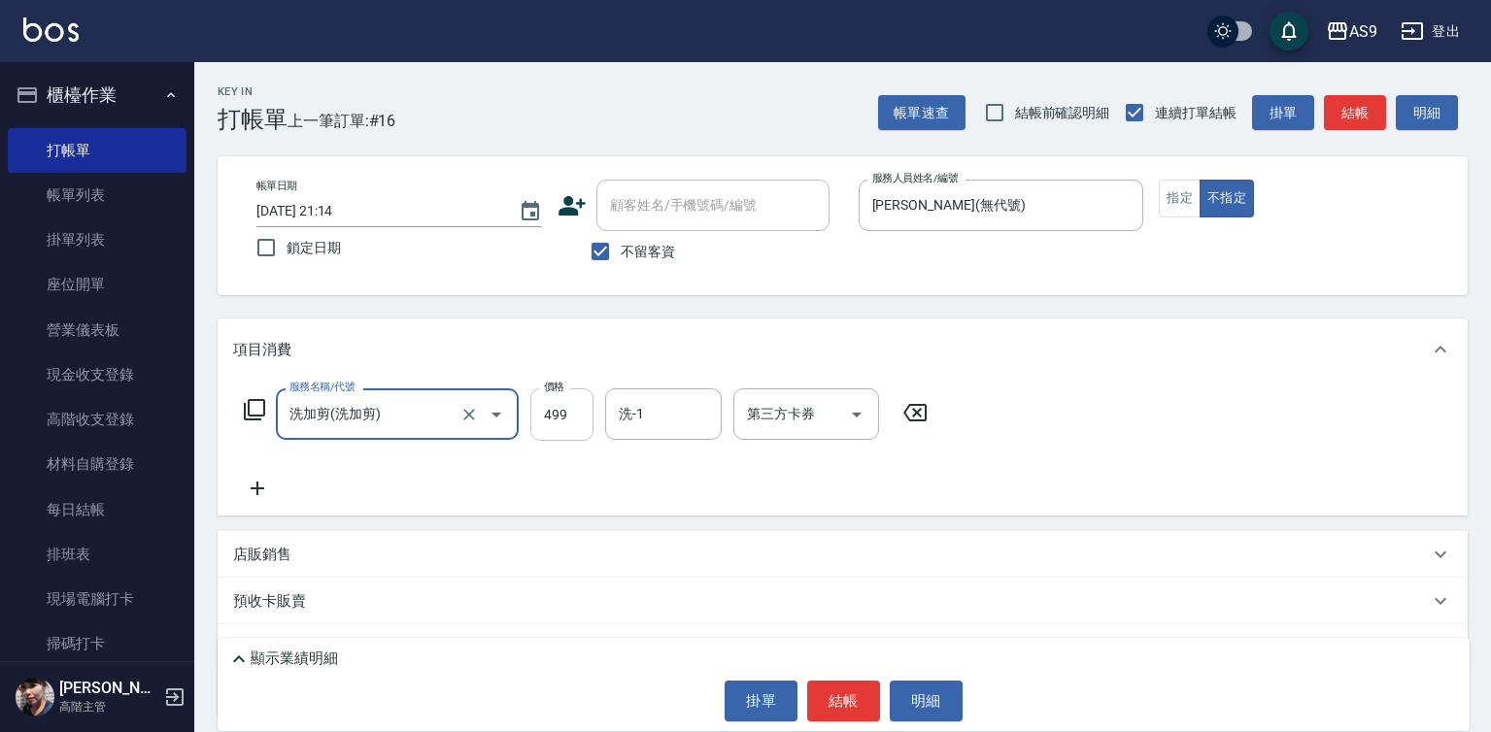
click at [557, 420] on input "499" at bounding box center [561, 415] width 63 height 52
type input "519"
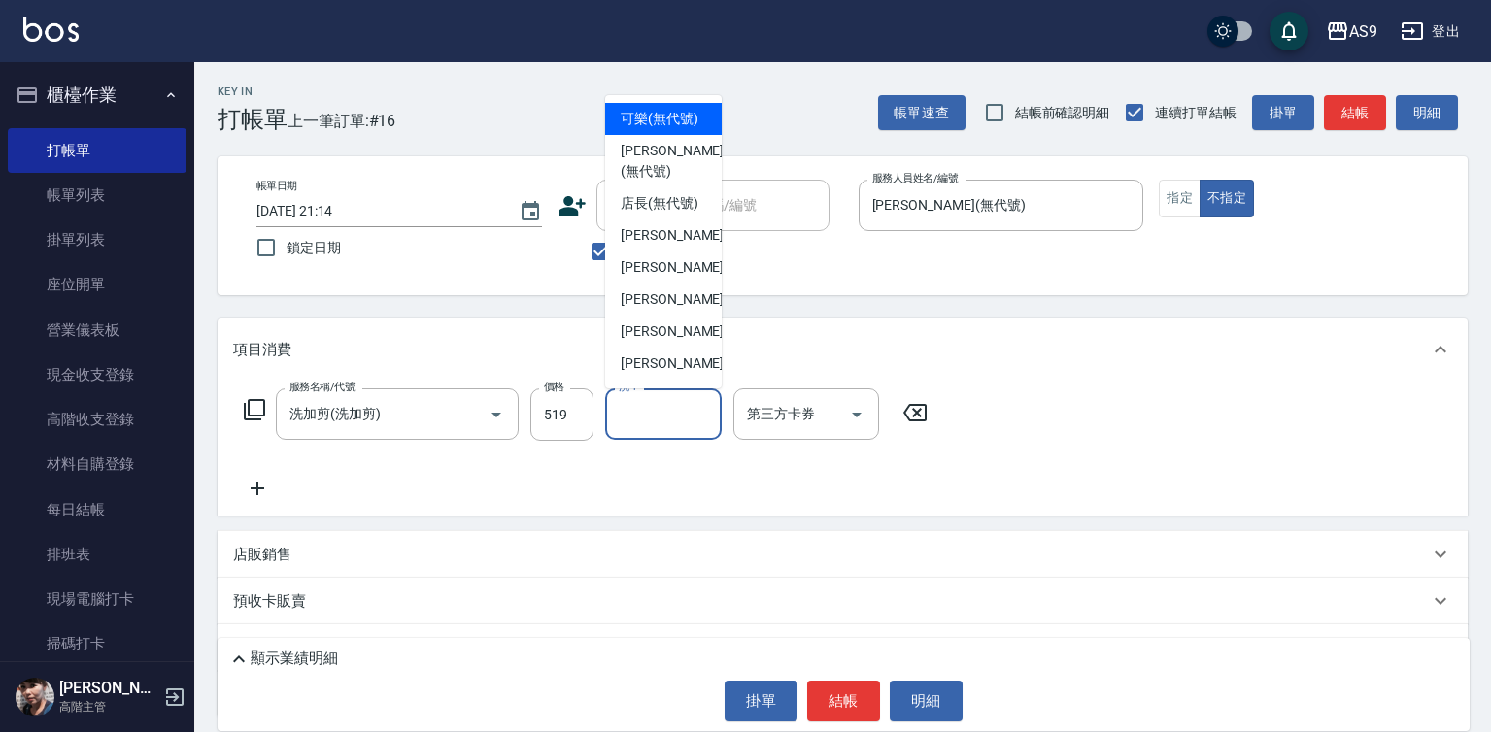
click at [666, 418] on input "洗-1" at bounding box center [663, 414] width 99 height 34
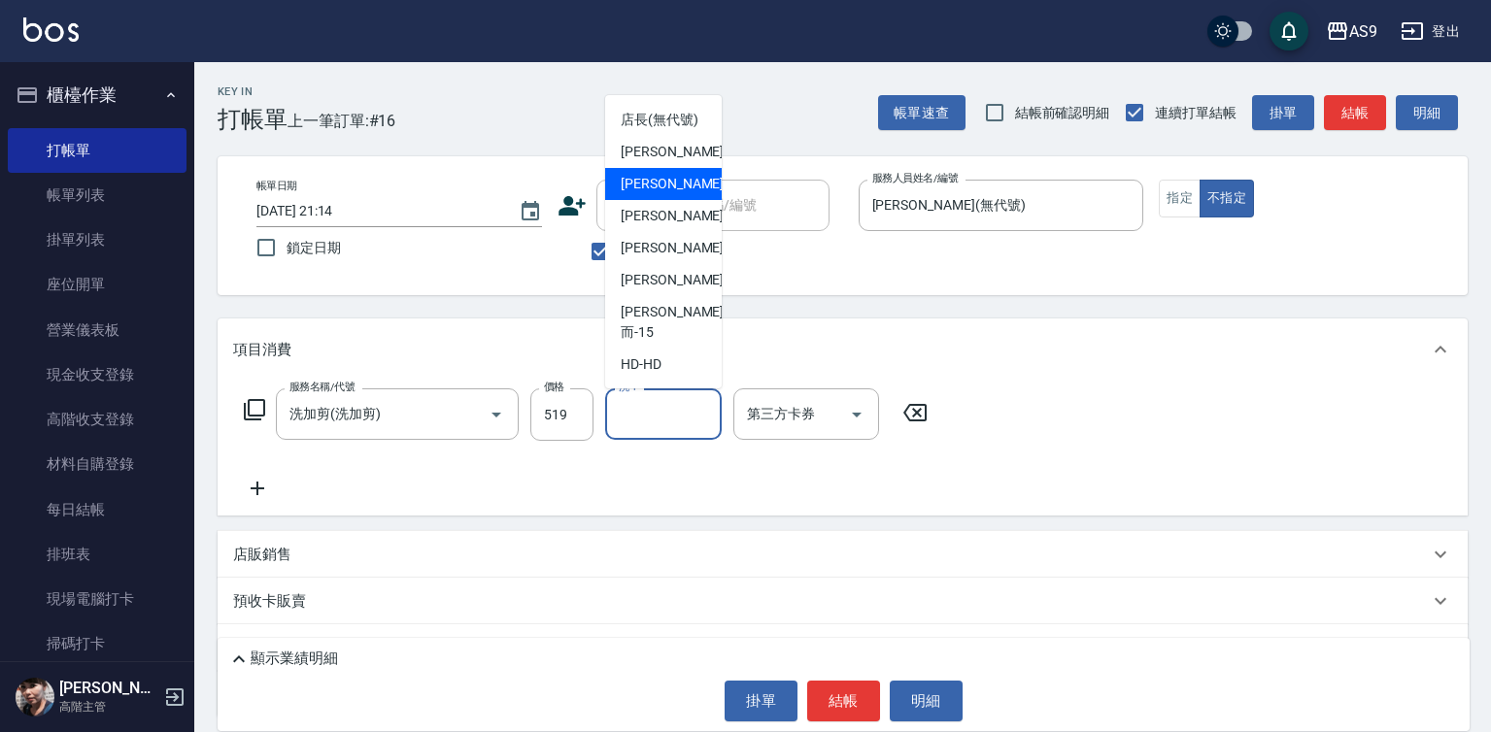
scroll to position [124, 0]
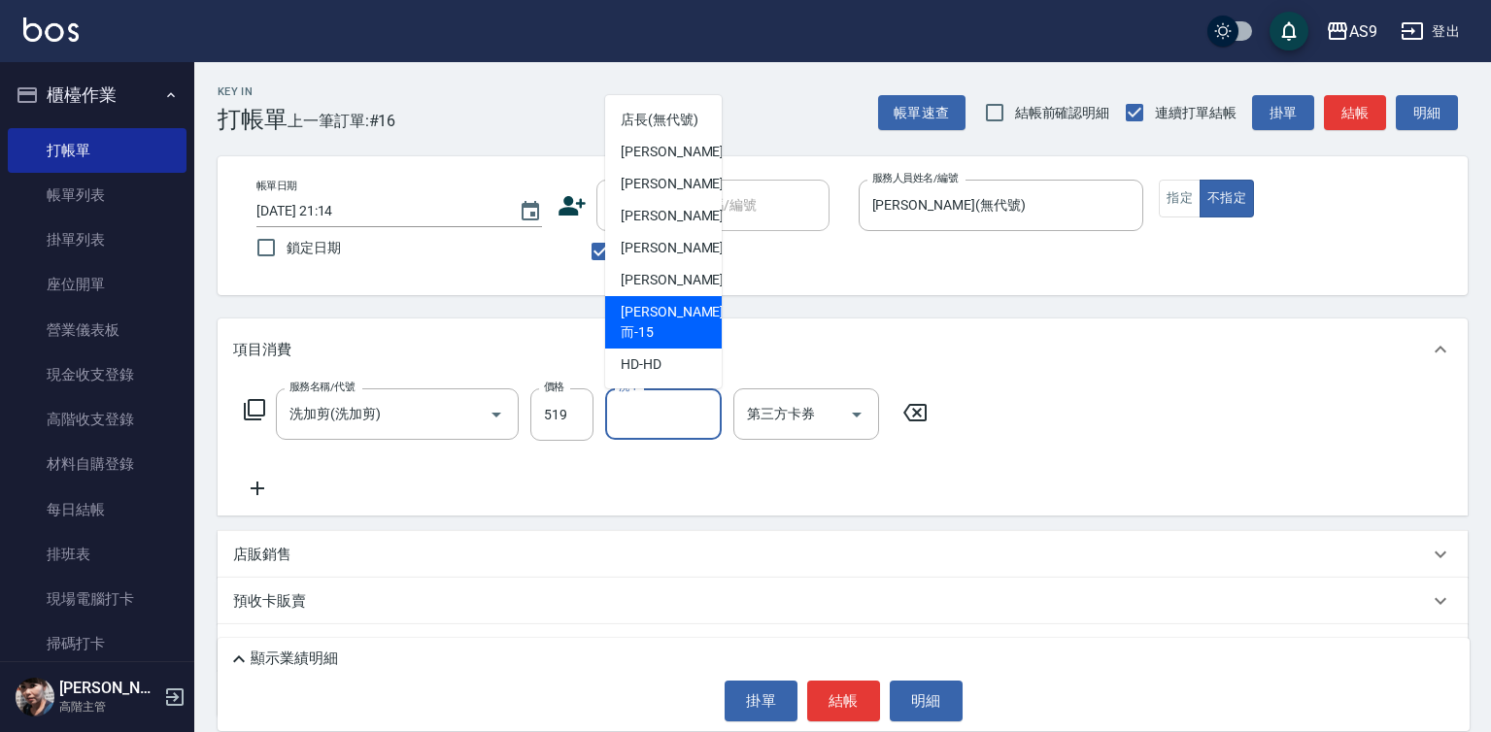
click at [676, 335] on span "[PERSON_NAME]而 -15" at bounding box center [672, 322] width 103 height 41
type input "[PERSON_NAME]而-15"
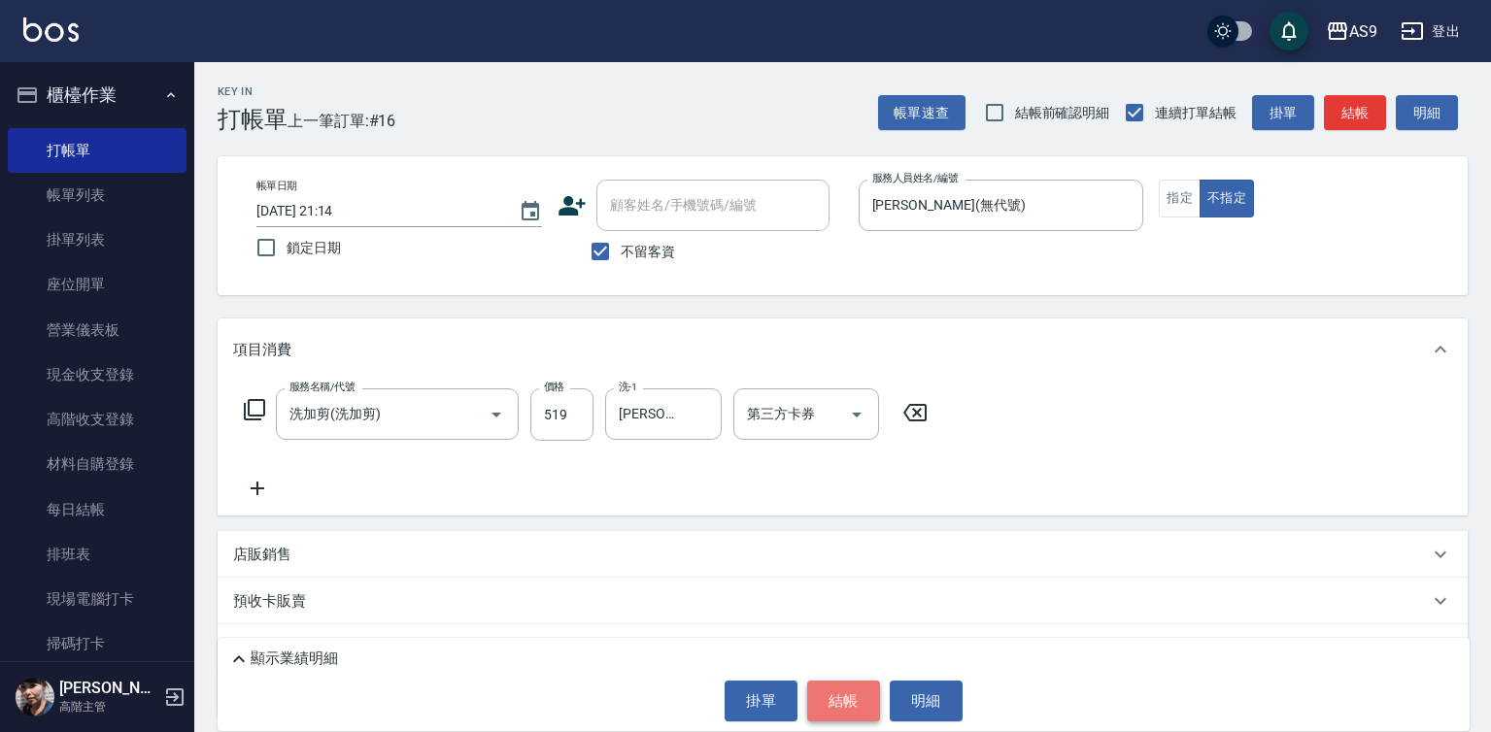
click at [864, 698] on button "結帳" at bounding box center [843, 701] width 73 height 41
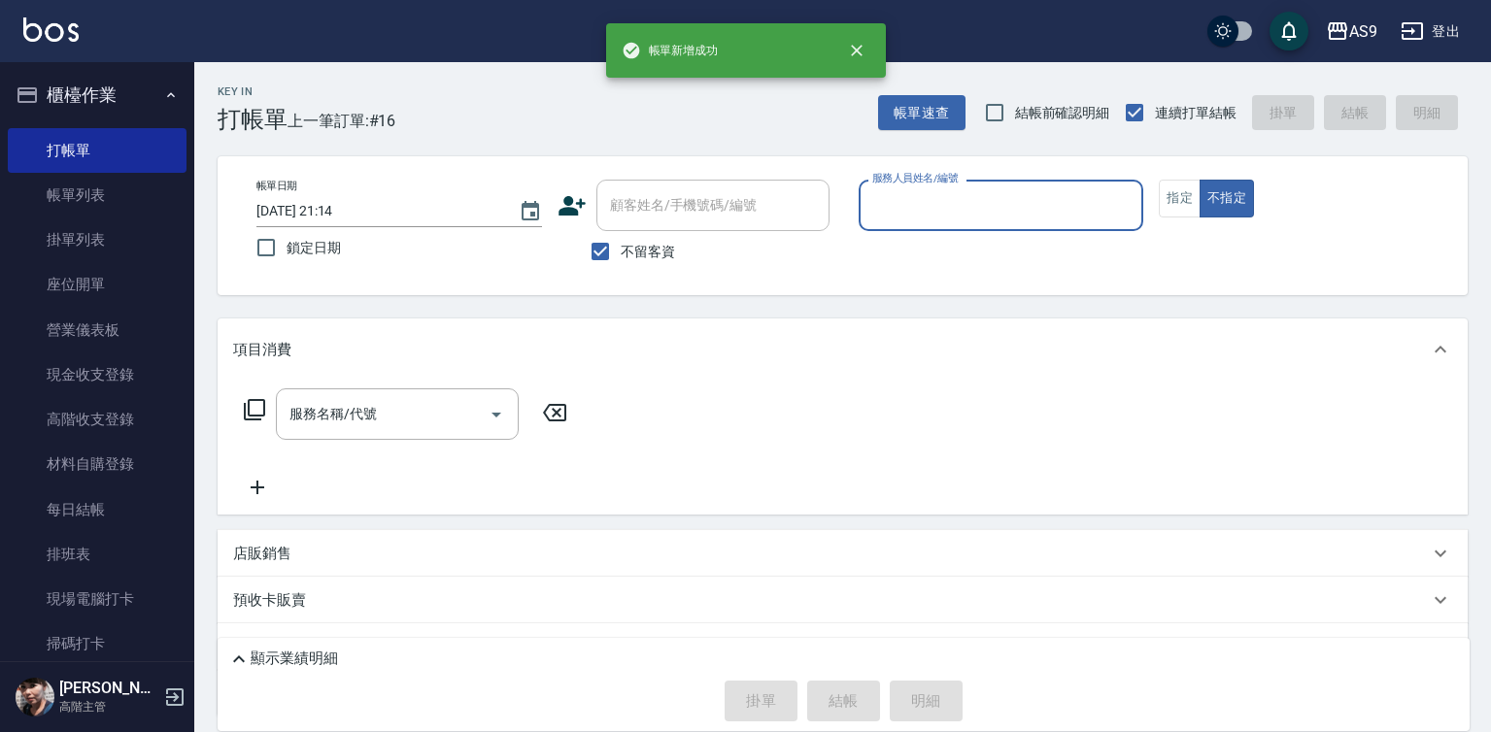
click at [934, 205] on input "服務人員姓名/編號" at bounding box center [1001, 205] width 268 height 34
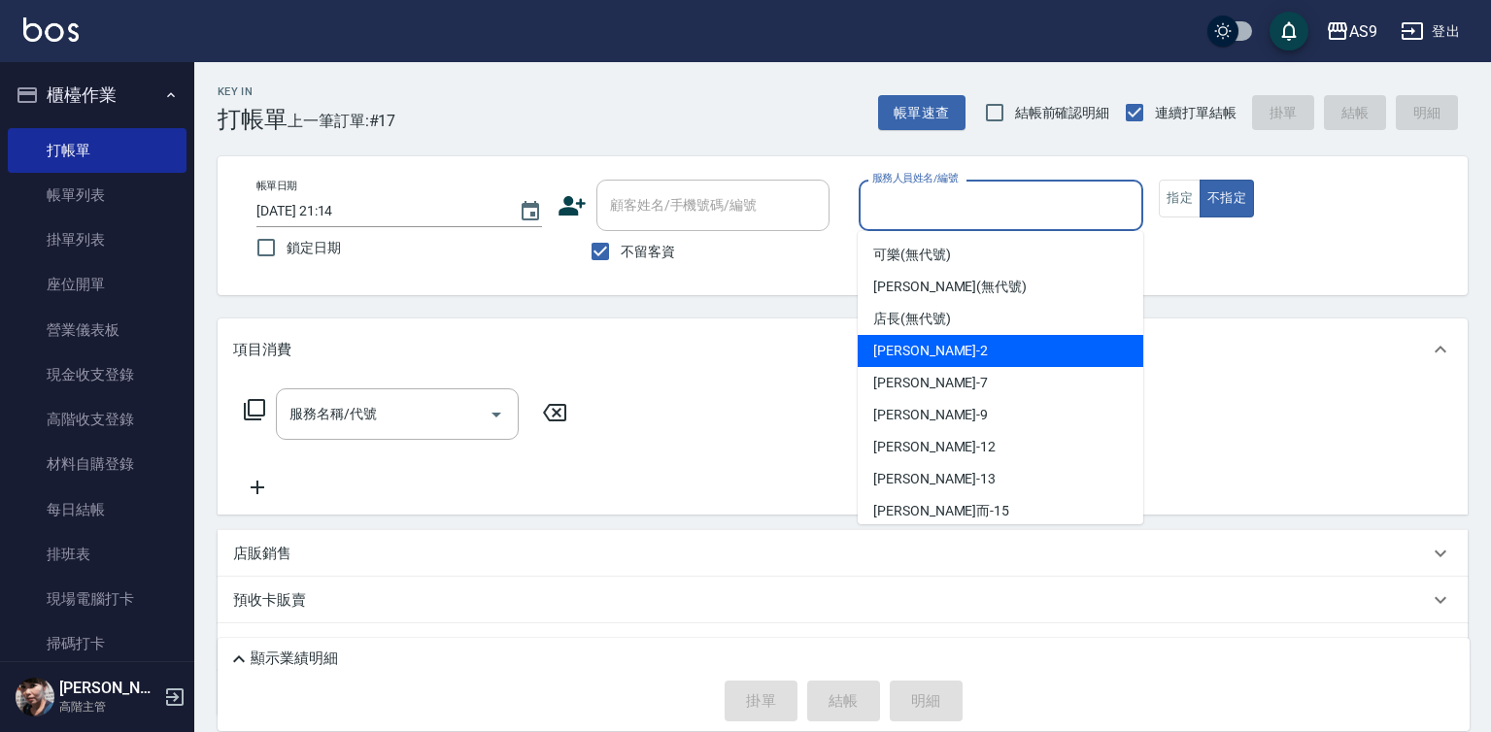
click at [933, 355] on span "[PERSON_NAME]蘭 -2" at bounding box center [930, 351] width 115 height 20
type input "[PERSON_NAME]蘭-2"
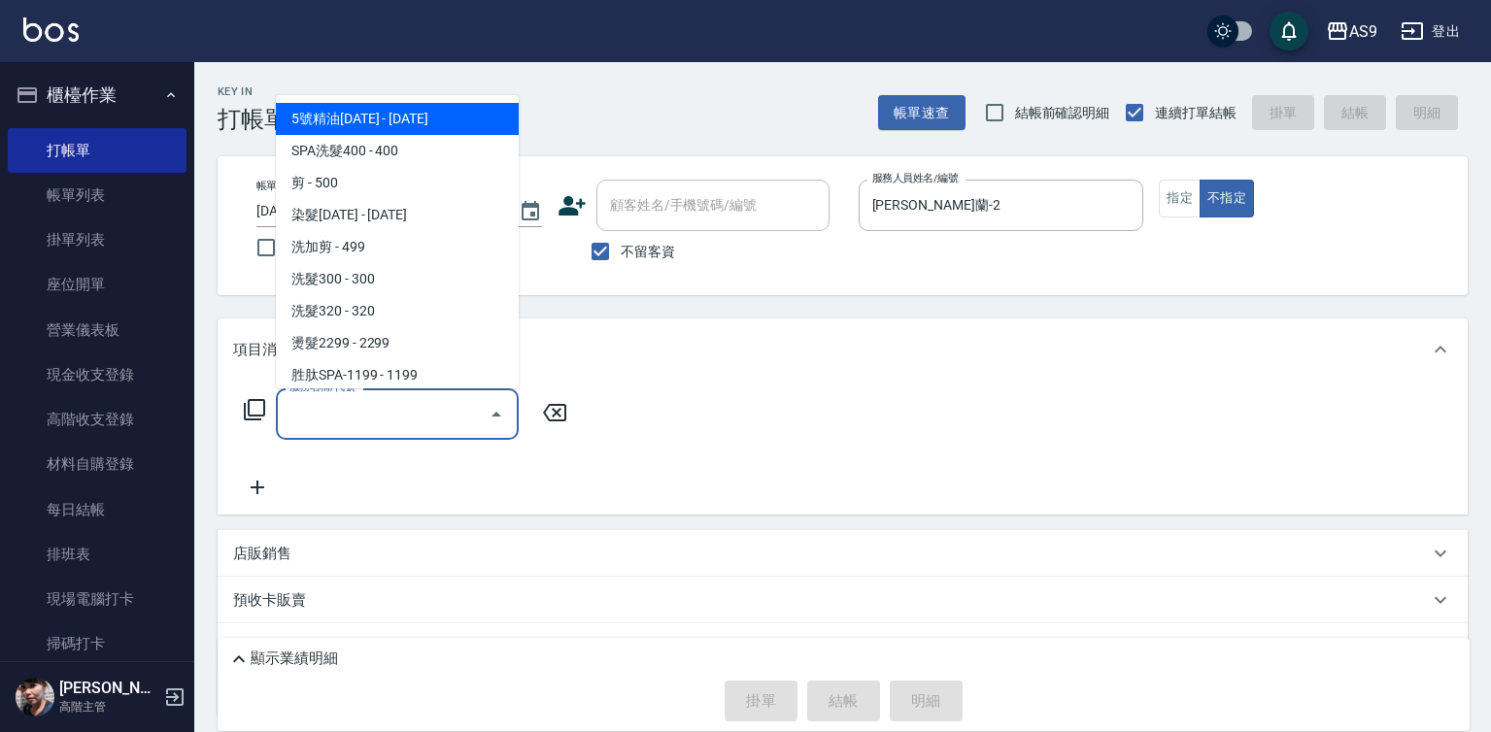
click at [463, 408] on input "服務名稱/代號" at bounding box center [383, 414] width 196 height 34
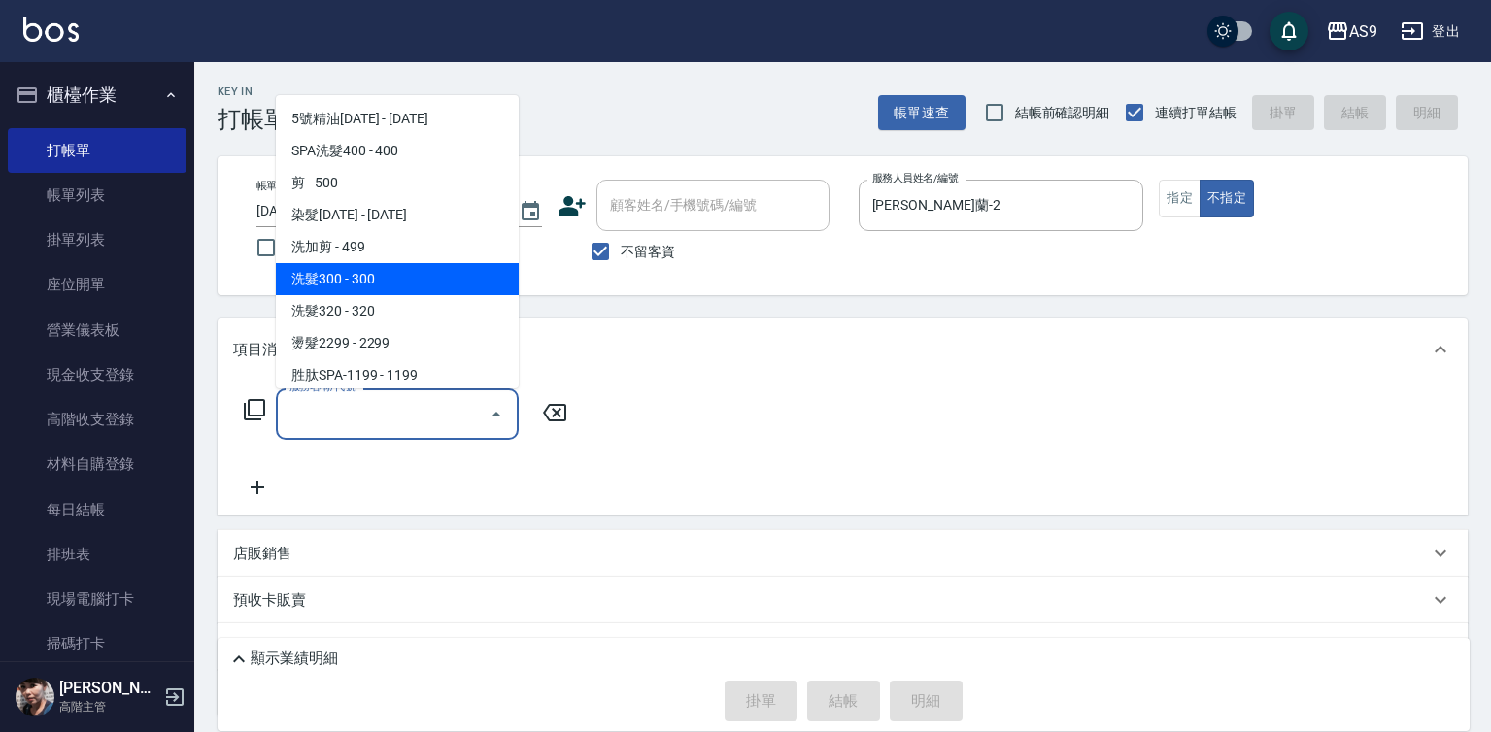
click at [382, 289] on span "洗髮300 - 300" at bounding box center [397, 279] width 243 height 32
type input "洗髮300(洗 髮300)"
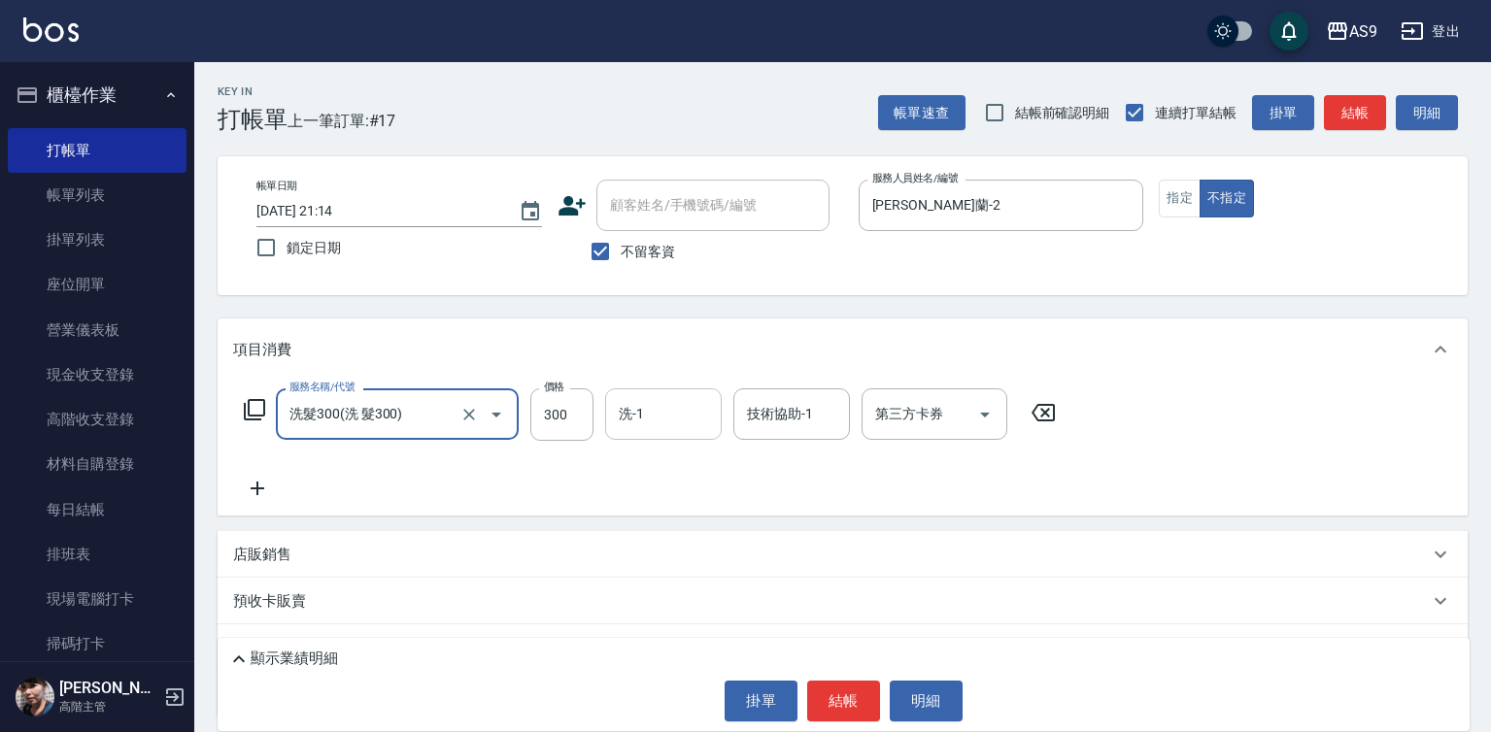
click at [630, 410] on div "洗-1 洗-1" at bounding box center [663, 414] width 117 height 51
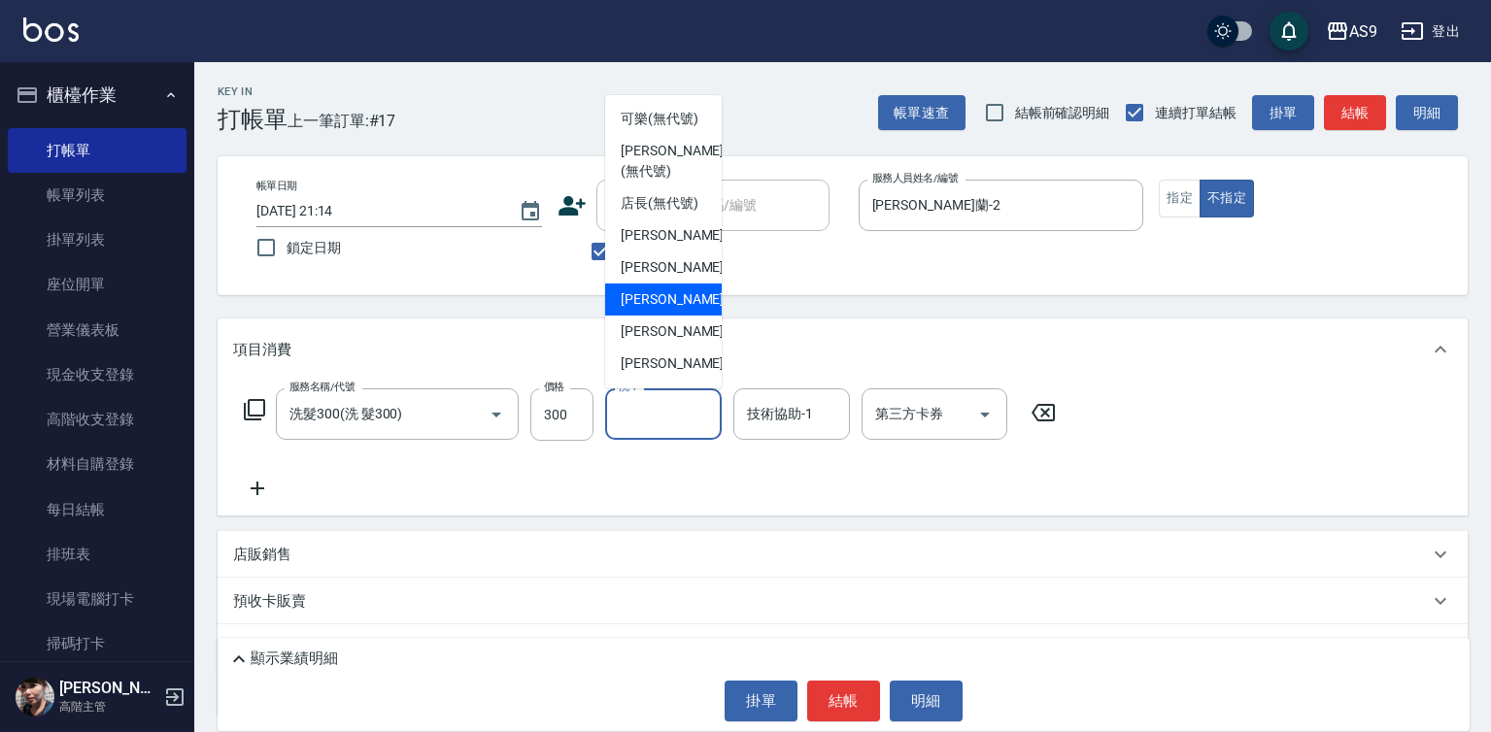
scroll to position [97, 0]
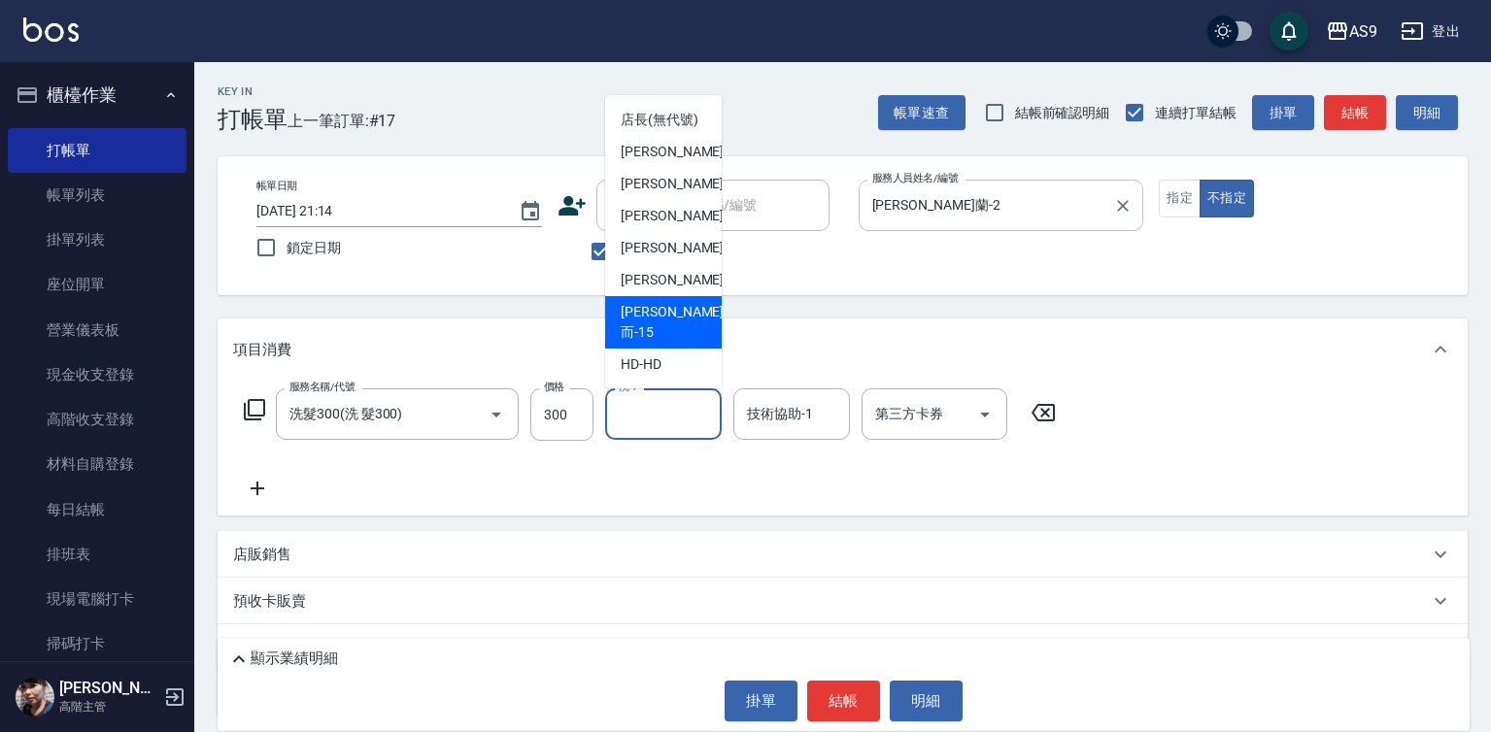
drag, startPoint x: 673, startPoint y: 354, endPoint x: 1083, endPoint y: 209, distance: 434.7
click at [674, 343] on span "[PERSON_NAME]而 -15" at bounding box center [672, 322] width 103 height 41
type input "[PERSON_NAME]而-15"
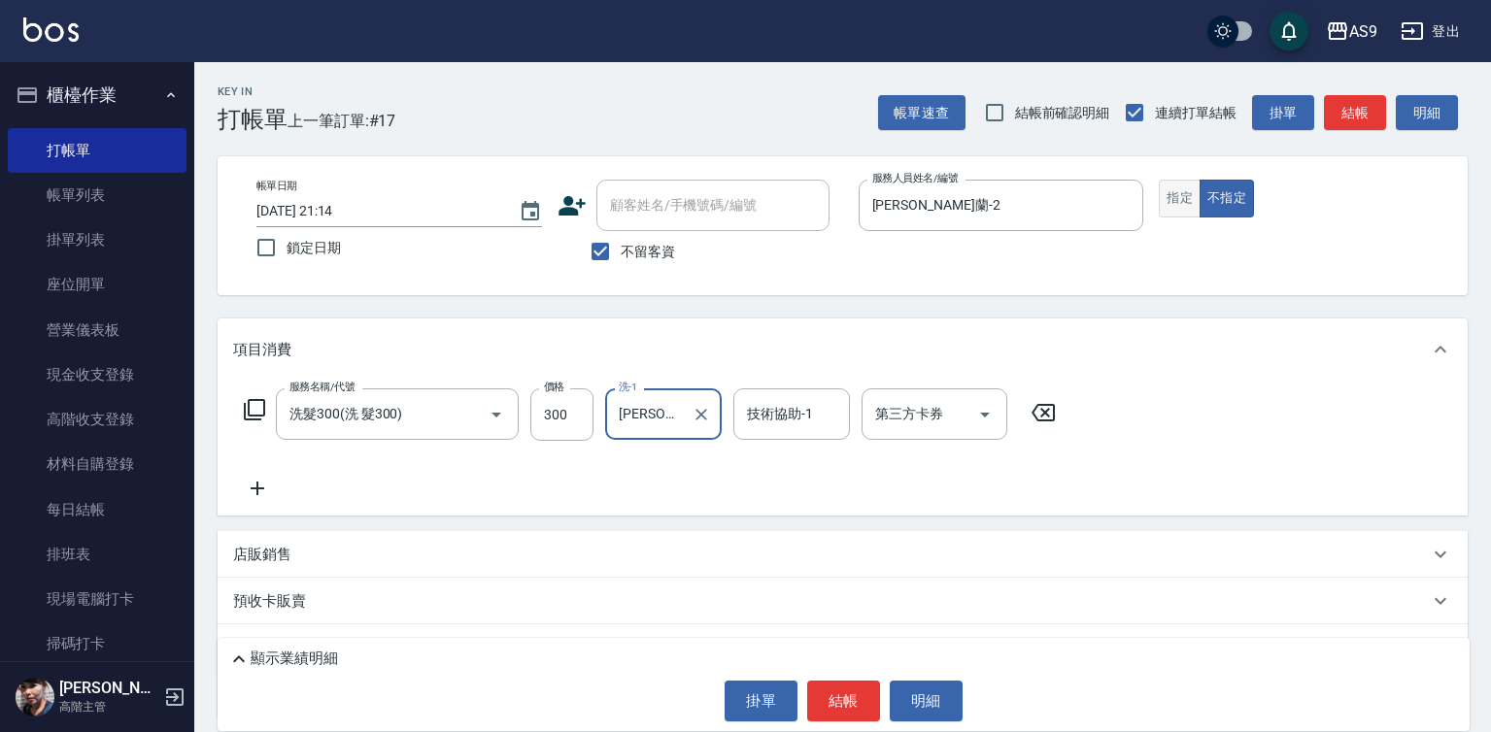
click at [1172, 202] on button "指定" at bounding box center [1180, 199] width 42 height 38
click at [840, 699] on button "結帳" at bounding box center [843, 701] width 73 height 41
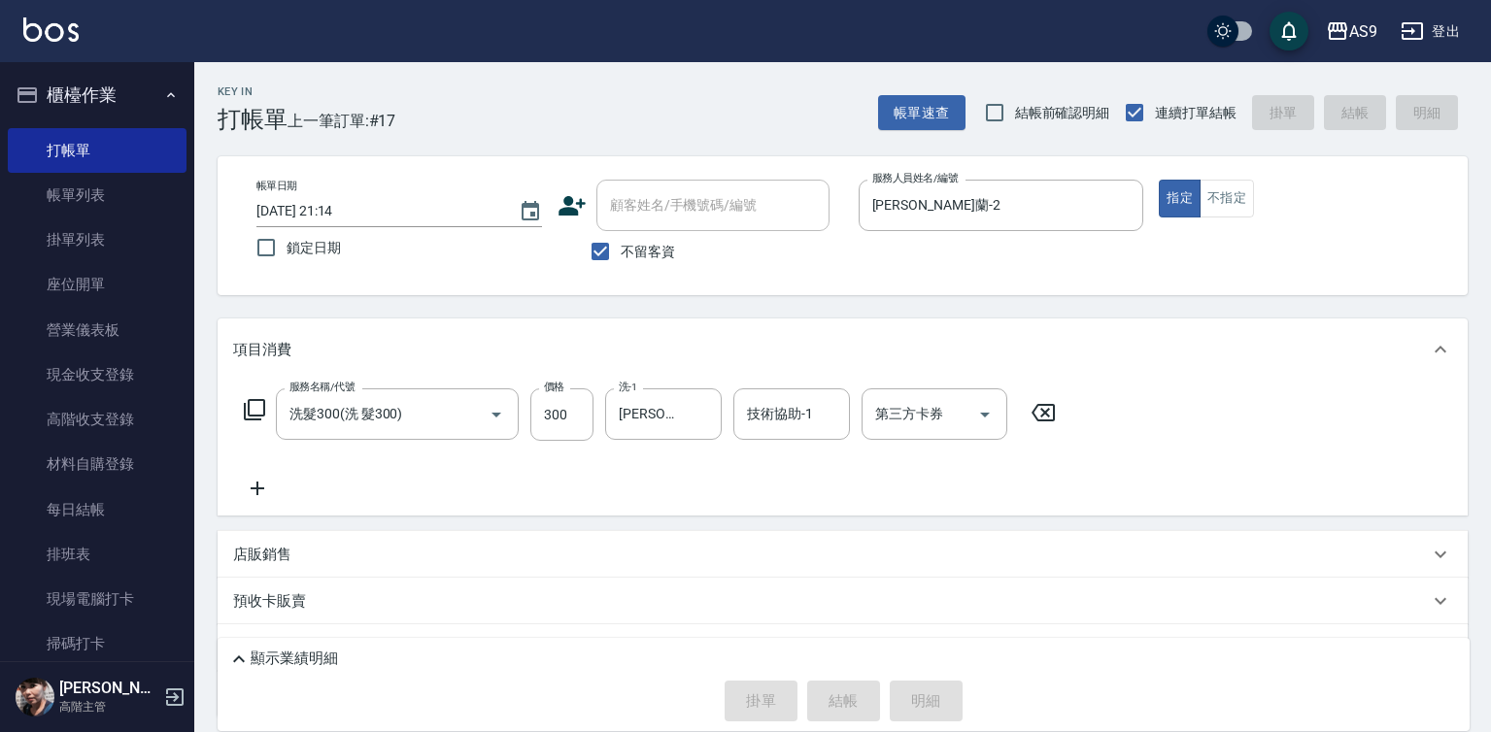
type input "[DATE] 21:15"
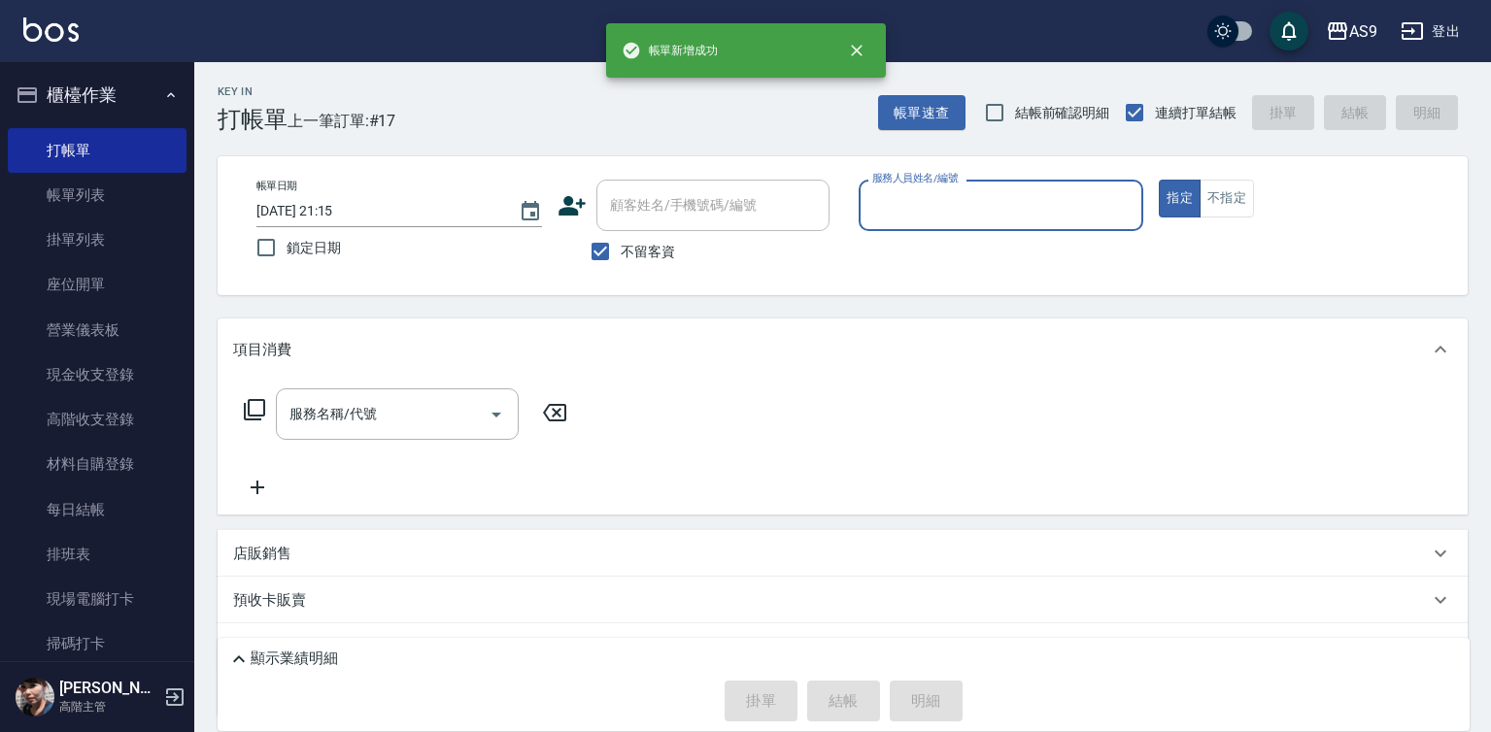
click at [931, 206] on input "服務人員姓名/編號" at bounding box center [1001, 205] width 268 height 34
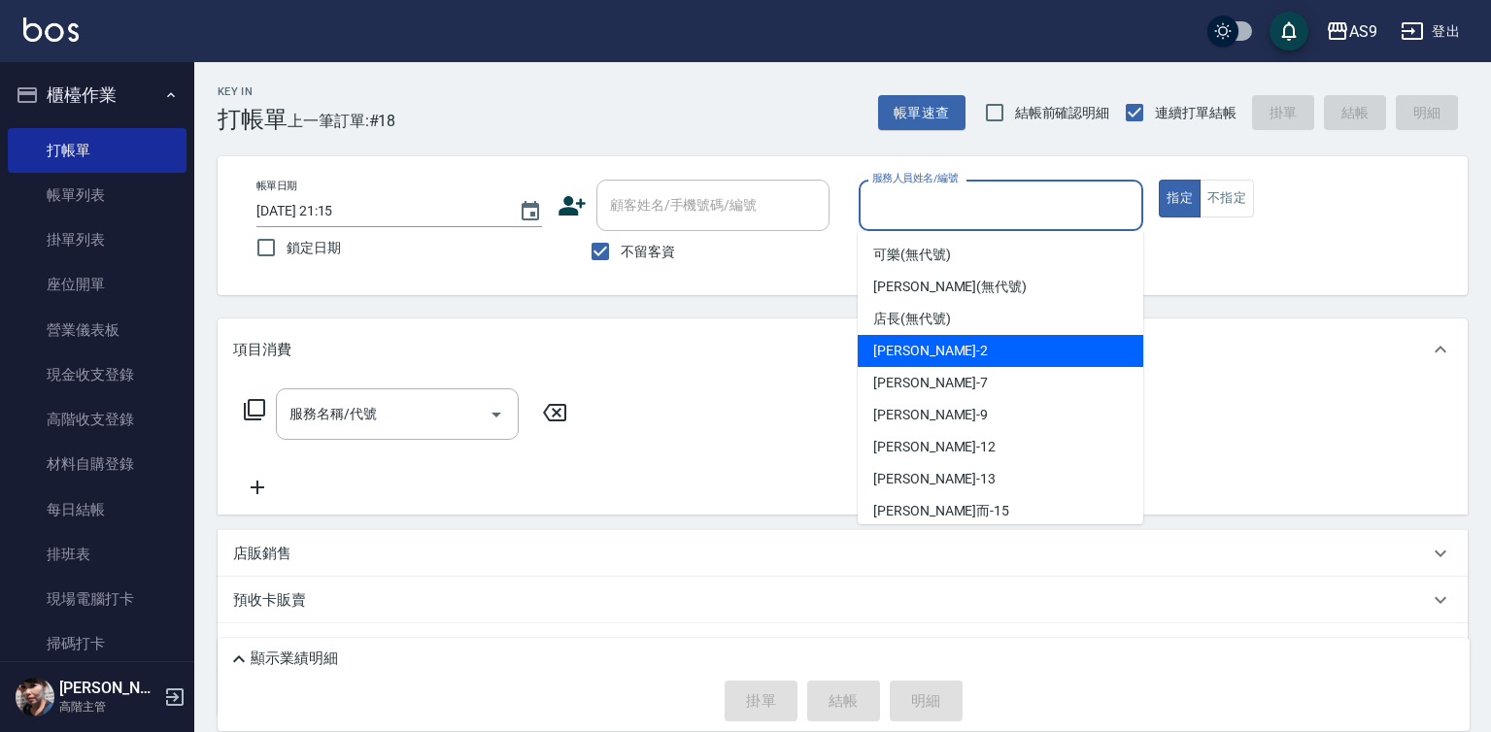
click at [956, 353] on div "[PERSON_NAME]蘭 -2" at bounding box center [1001, 351] width 286 height 32
type input "[PERSON_NAME]蘭-2"
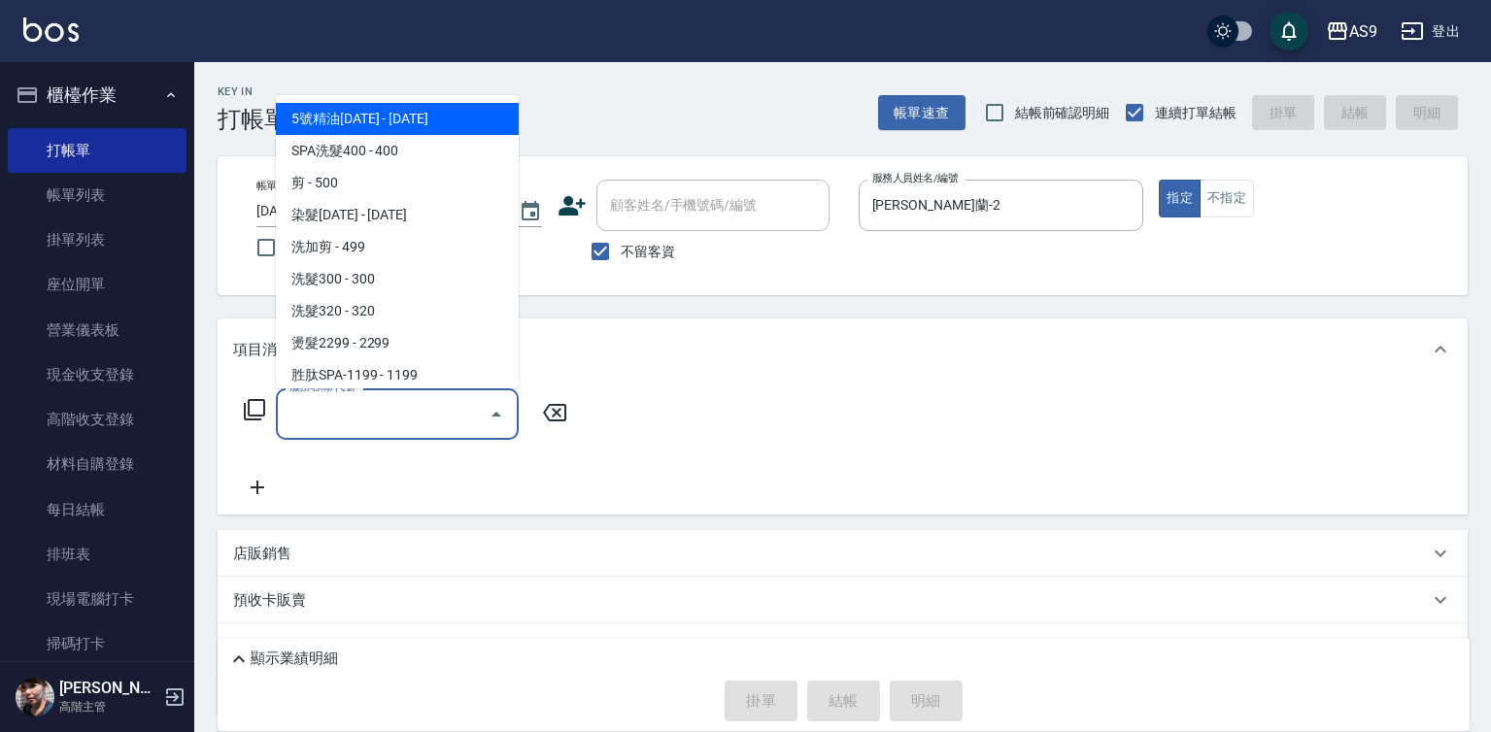
click at [455, 407] on input "服務名稱/代號" at bounding box center [383, 414] width 196 height 34
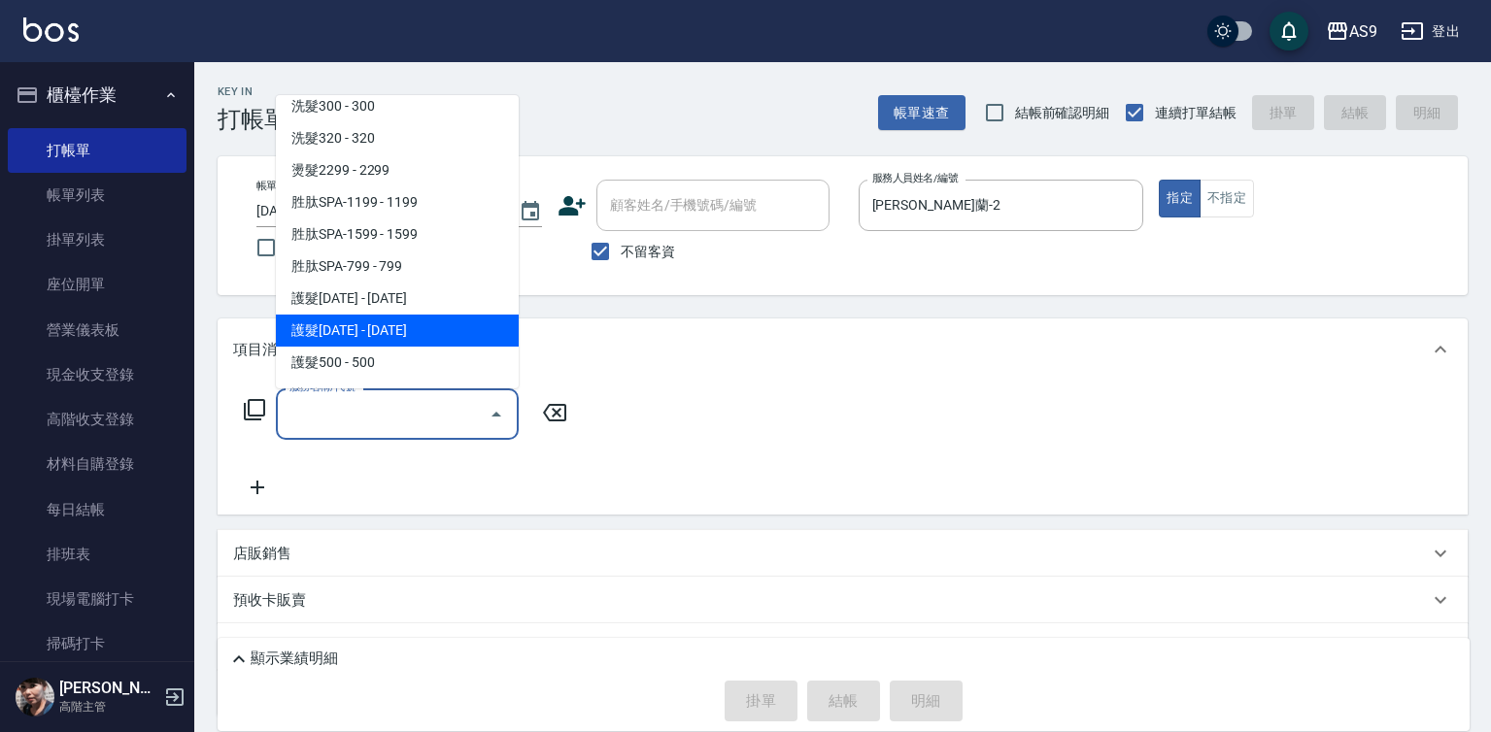
scroll to position [194, 0]
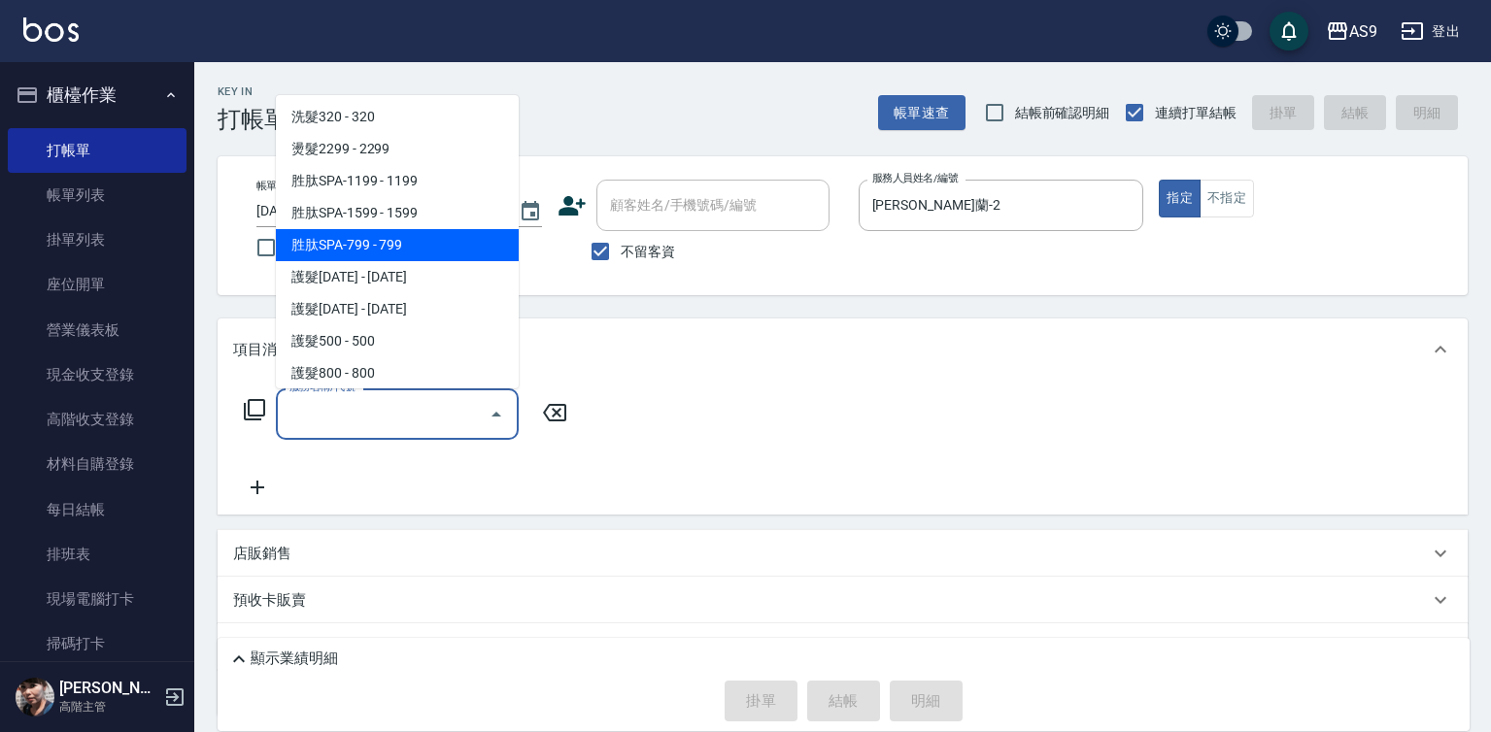
click at [428, 249] on span "胜肽SPA-799 - 799" at bounding box center [397, 245] width 243 height 32
type input "胜肽SPA-799(胜肽SPA-799)"
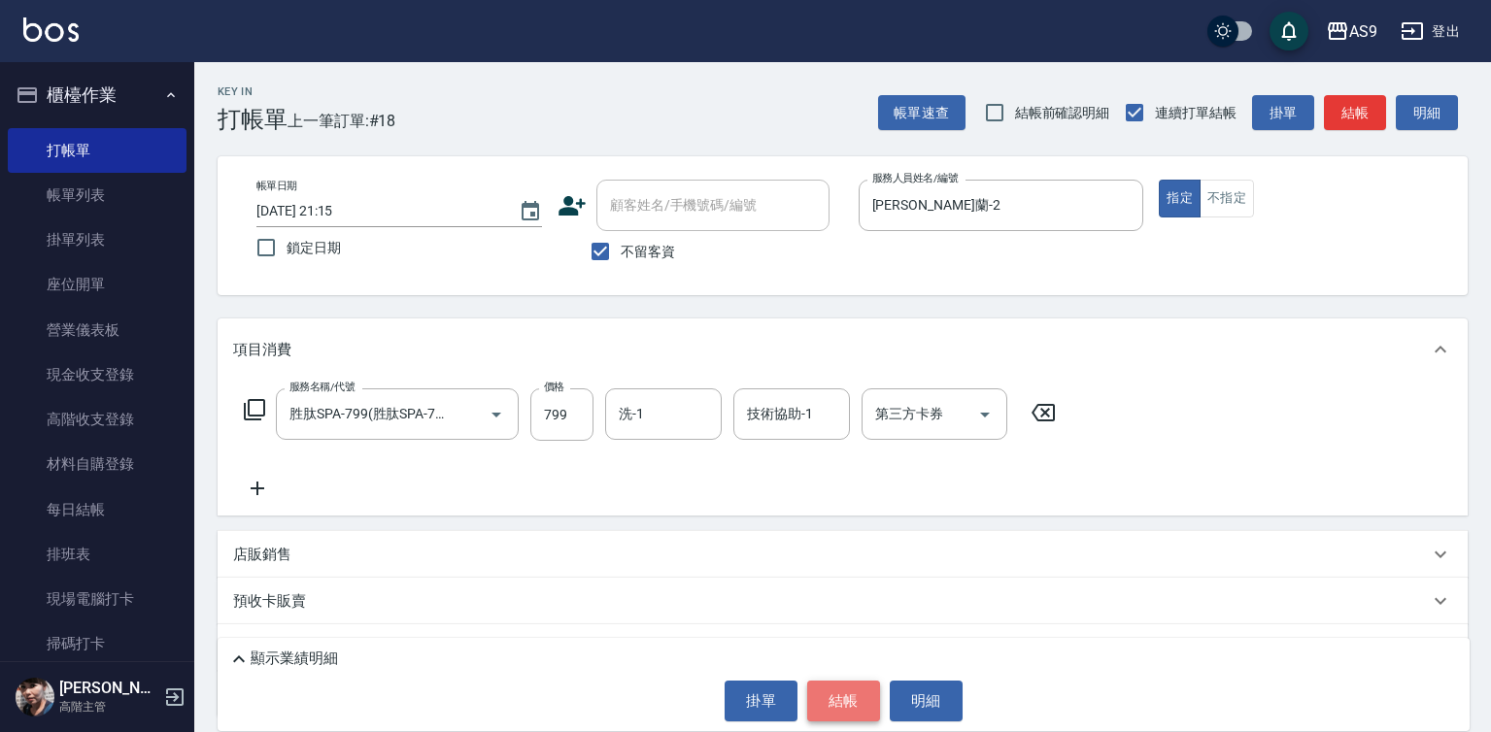
click at [866, 696] on button "結帳" at bounding box center [843, 701] width 73 height 41
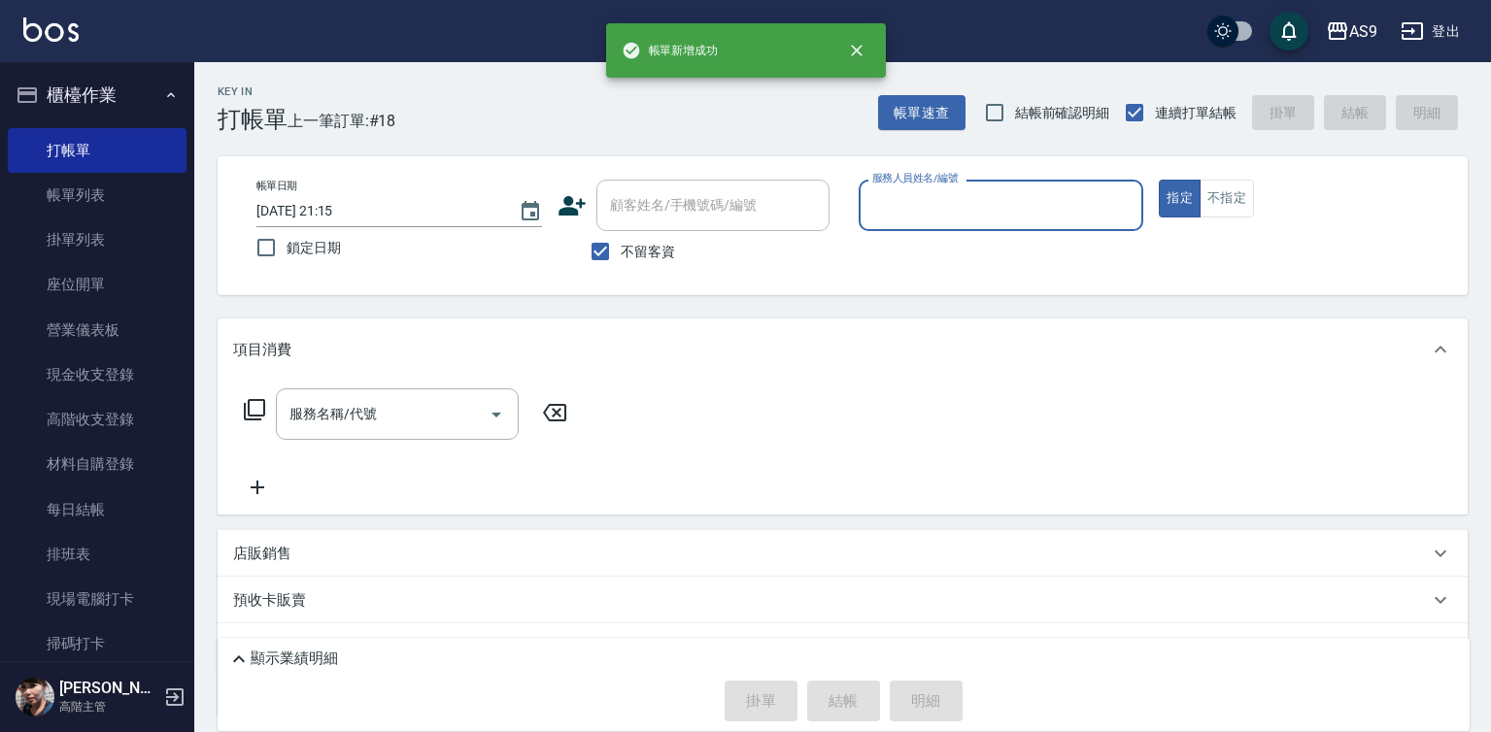
click at [915, 207] on input "服務人員姓名/編號" at bounding box center [1001, 205] width 268 height 34
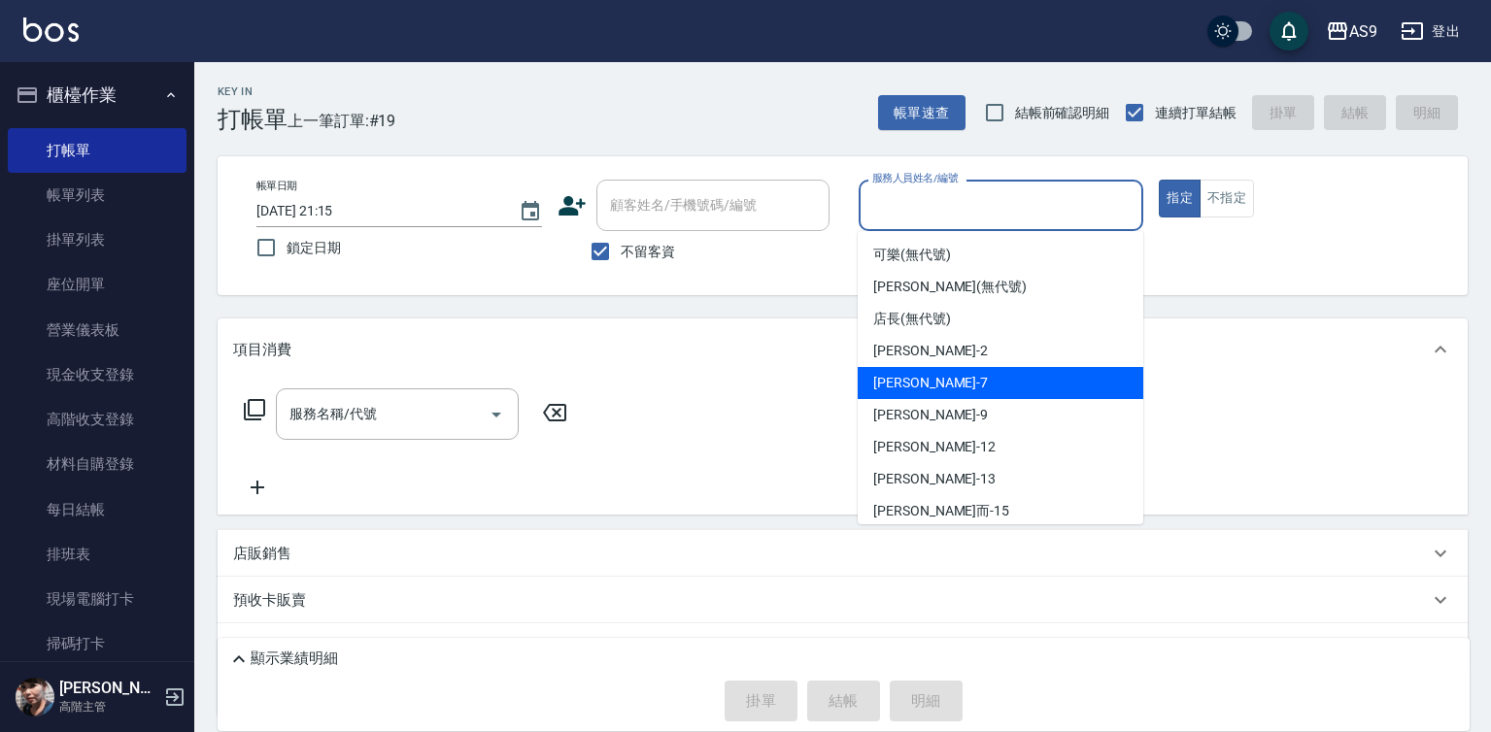
click at [933, 376] on div "Peggy -7" at bounding box center [1001, 383] width 286 height 32
type input "Peggy-7"
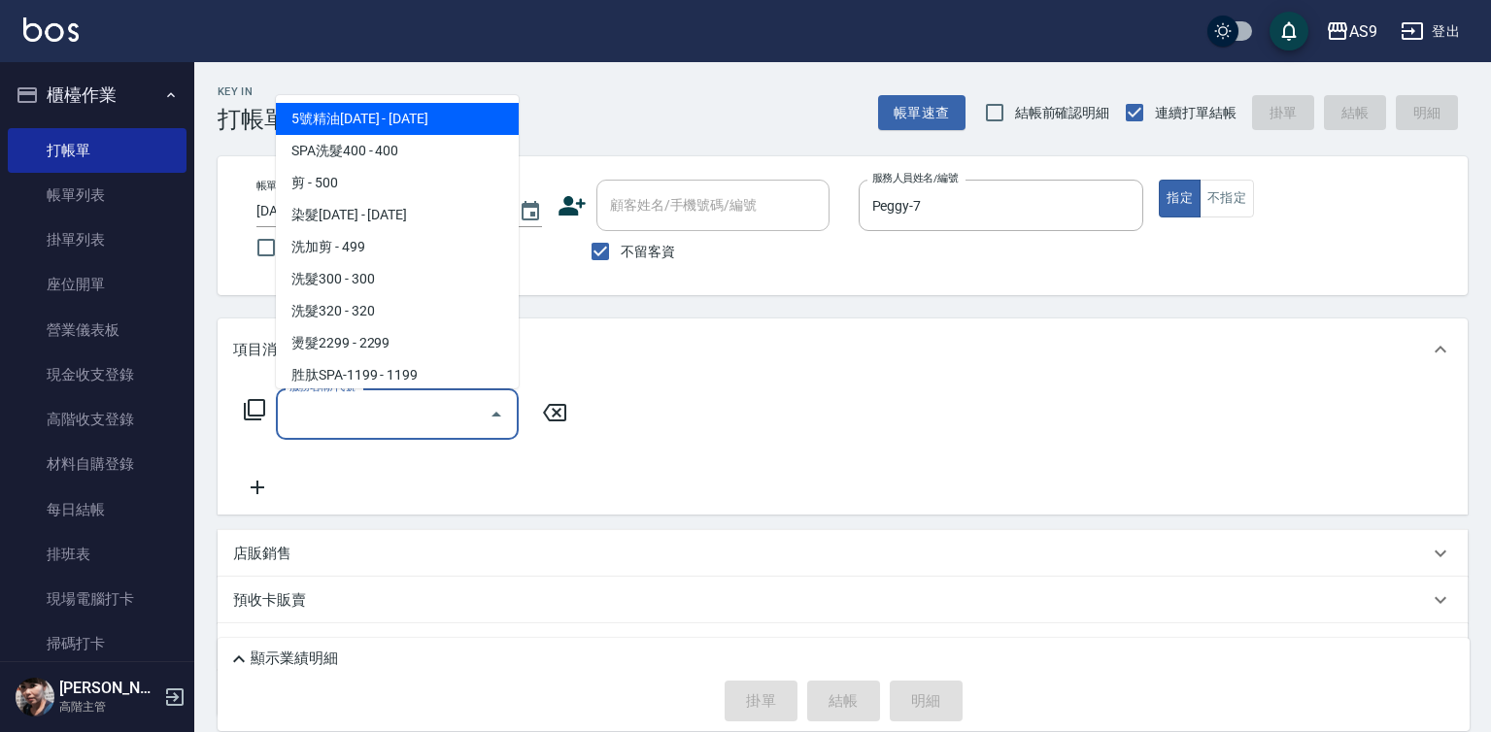
click at [439, 415] on input "服務名稱/代號" at bounding box center [383, 414] width 196 height 34
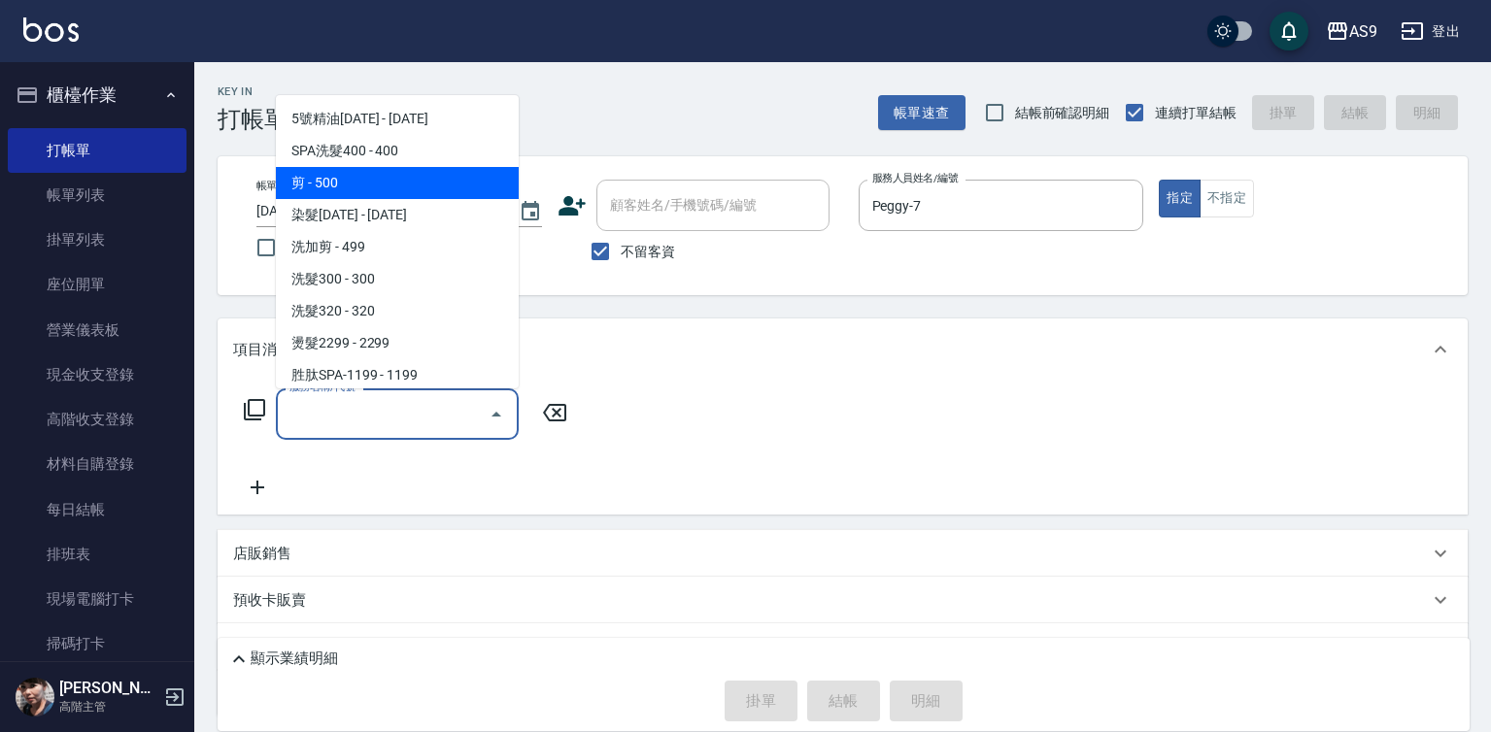
click at [368, 184] on span "剪 - 500" at bounding box center [397, 183] width 243 height 32
type input "剪(剪)"
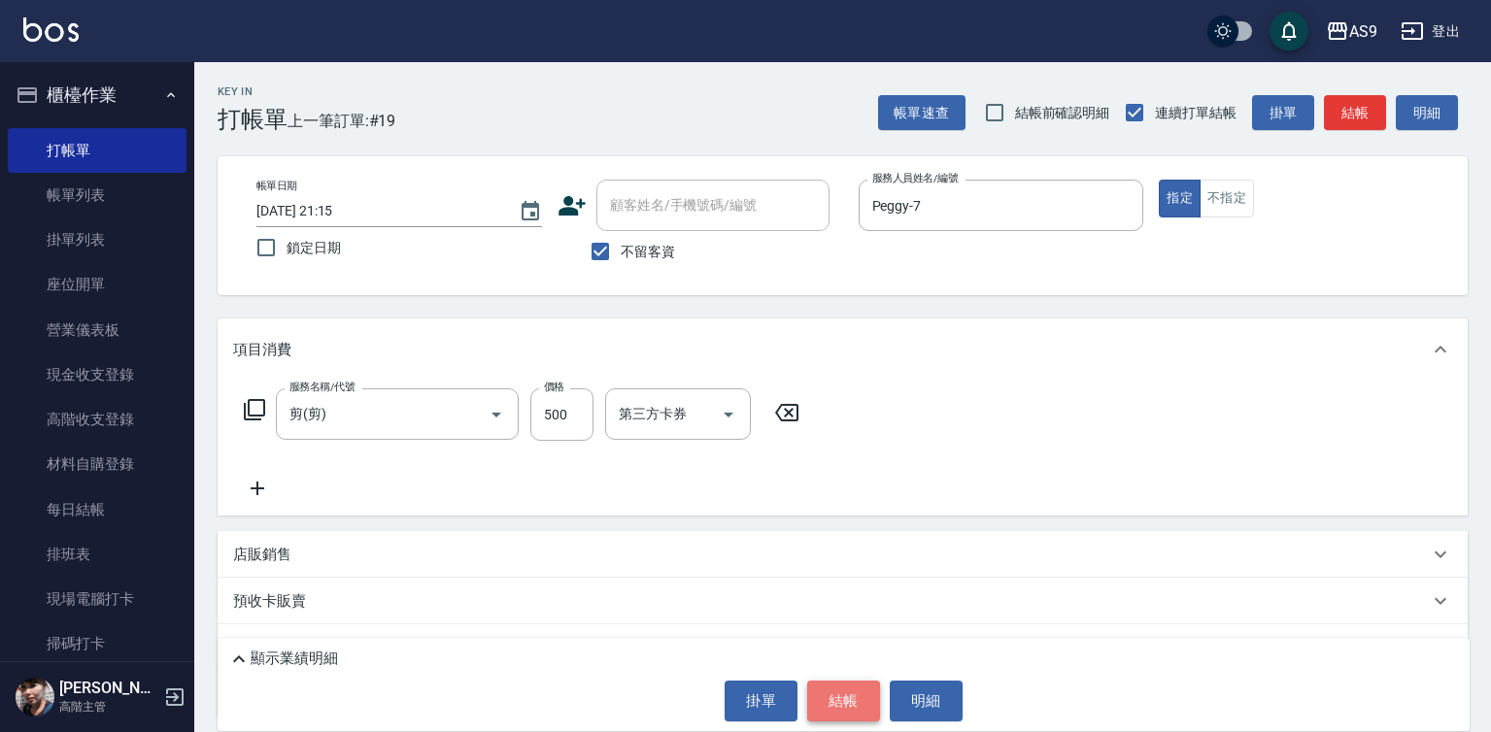
click at [848, 700] on button "結帳" at bounding box center [843, 701] width 73 height 41
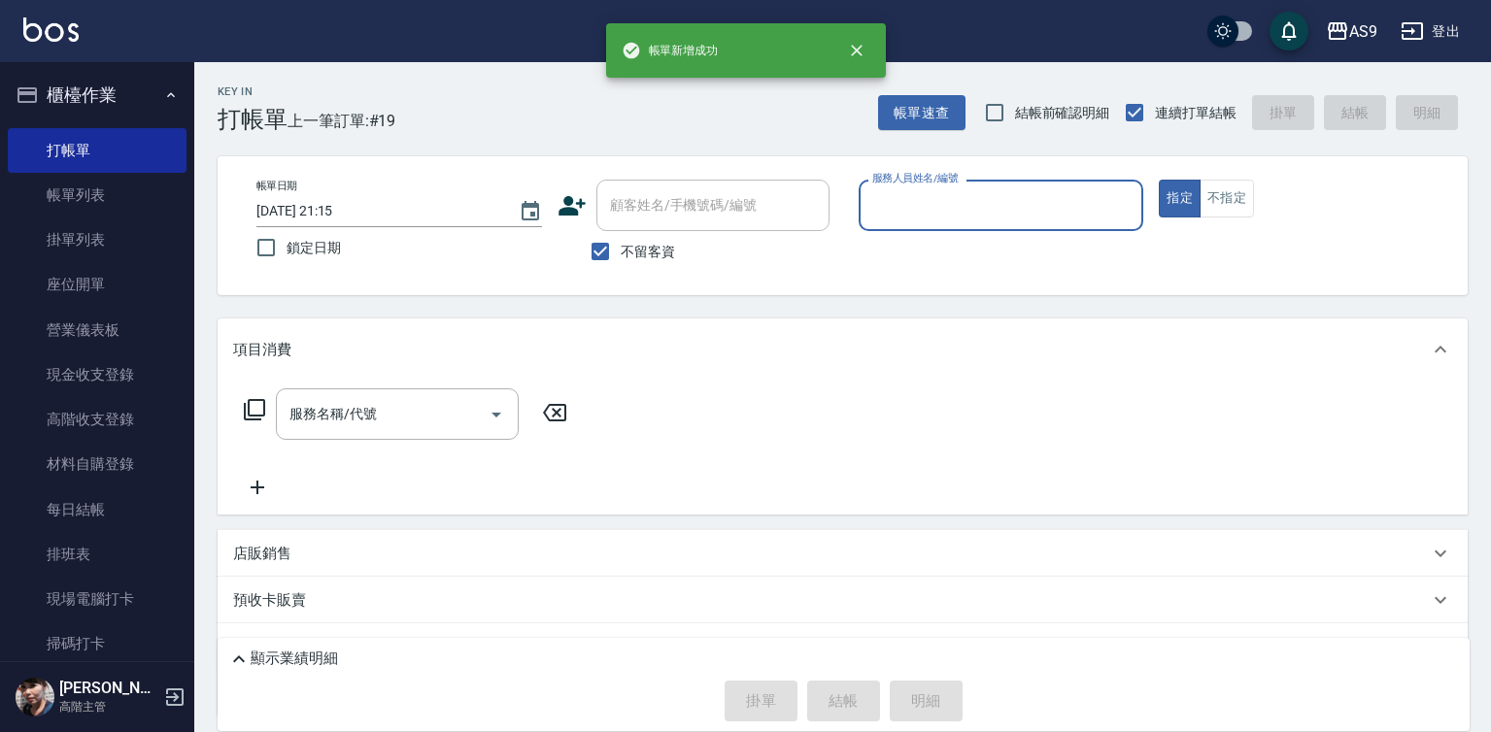
click at [928, 201] on input "服務人員姓名/編號" at bounding box center [1001, 205] width 268 height 34
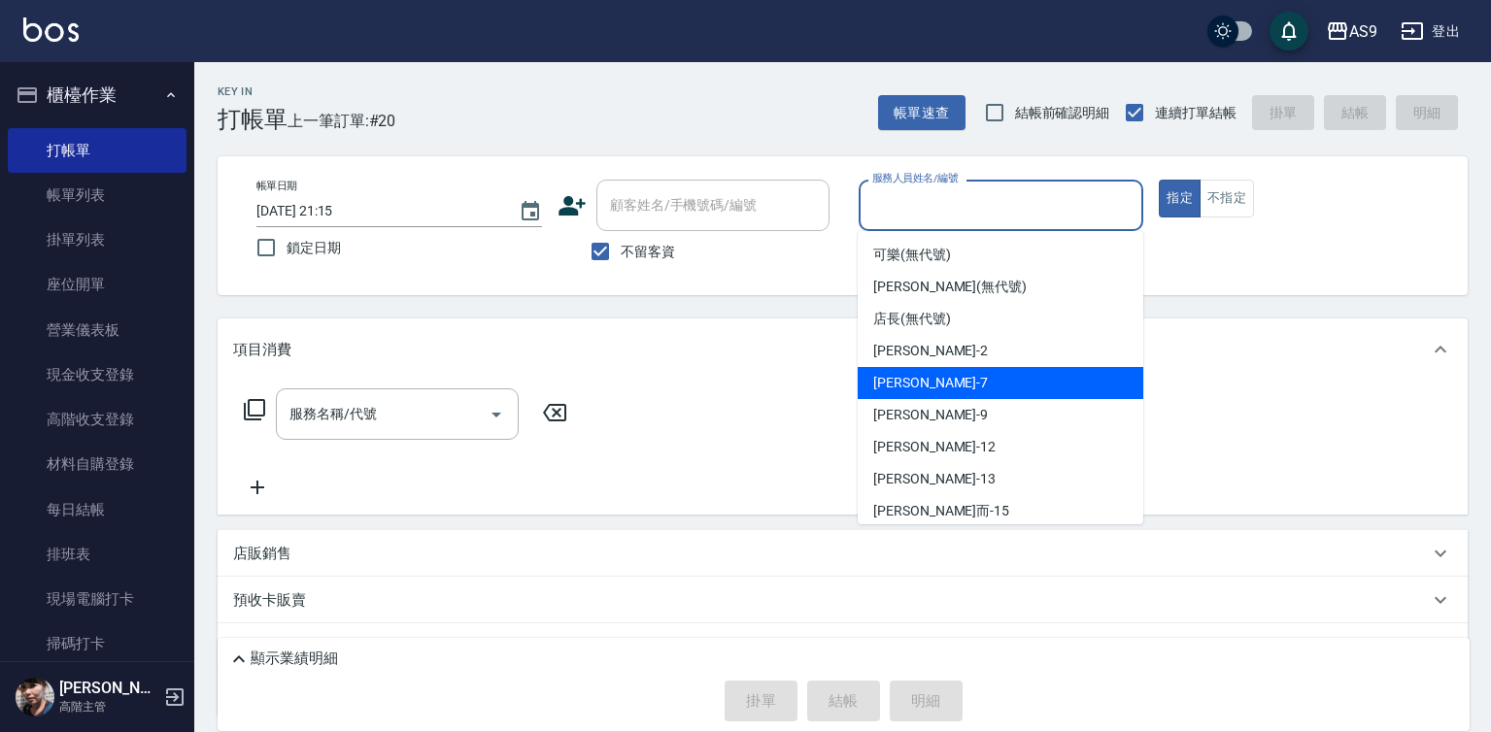
click at [937, 382] on div "Peggy -7" at bounding box center [1001, 383] width 286 height 32
type input "Peggy-7"
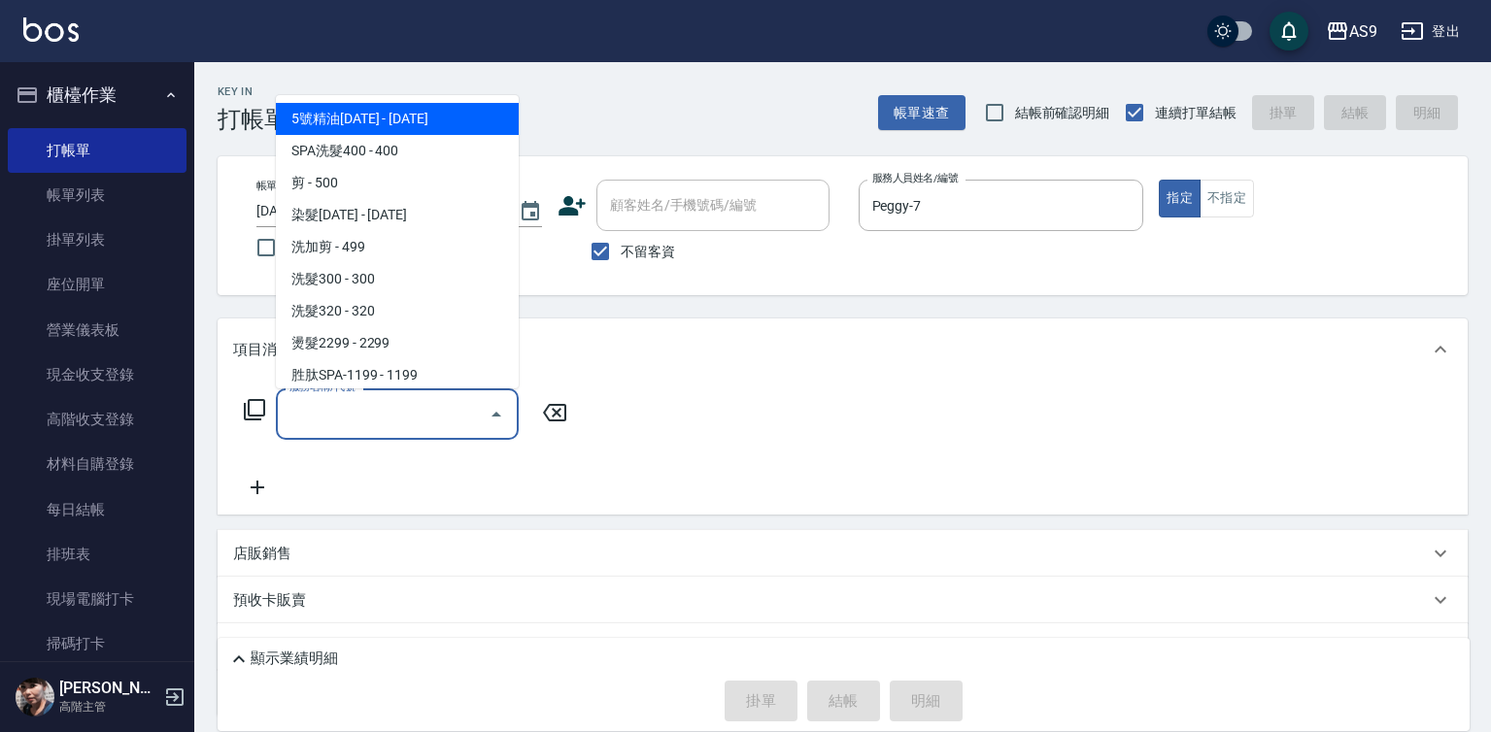
click at [411, 417] on input "服務名稱/代號" at bounding box center [383, 414] width 196 height 34
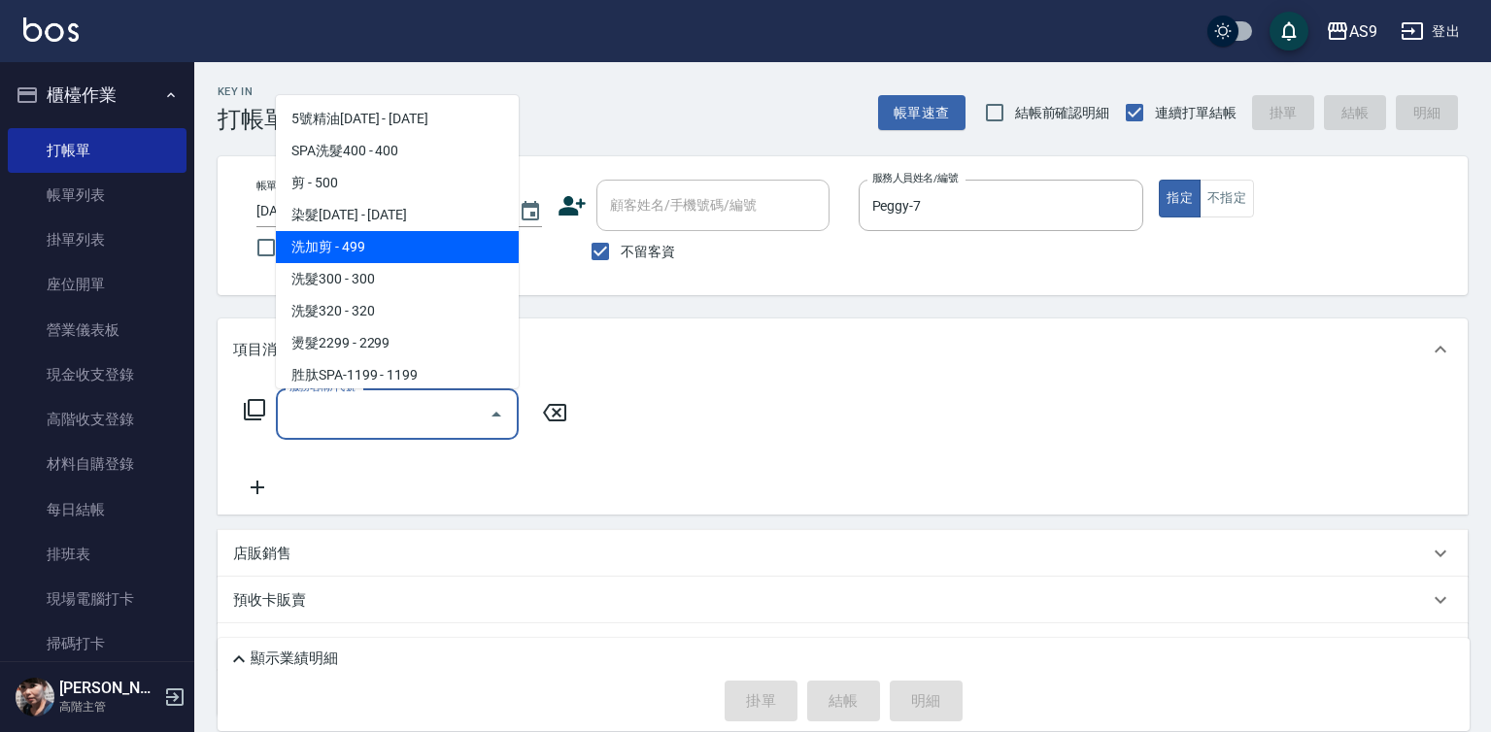
click at [393, 249] on span "洗加剪 - 499" at bounding box center [397, 247] width 243 height 32
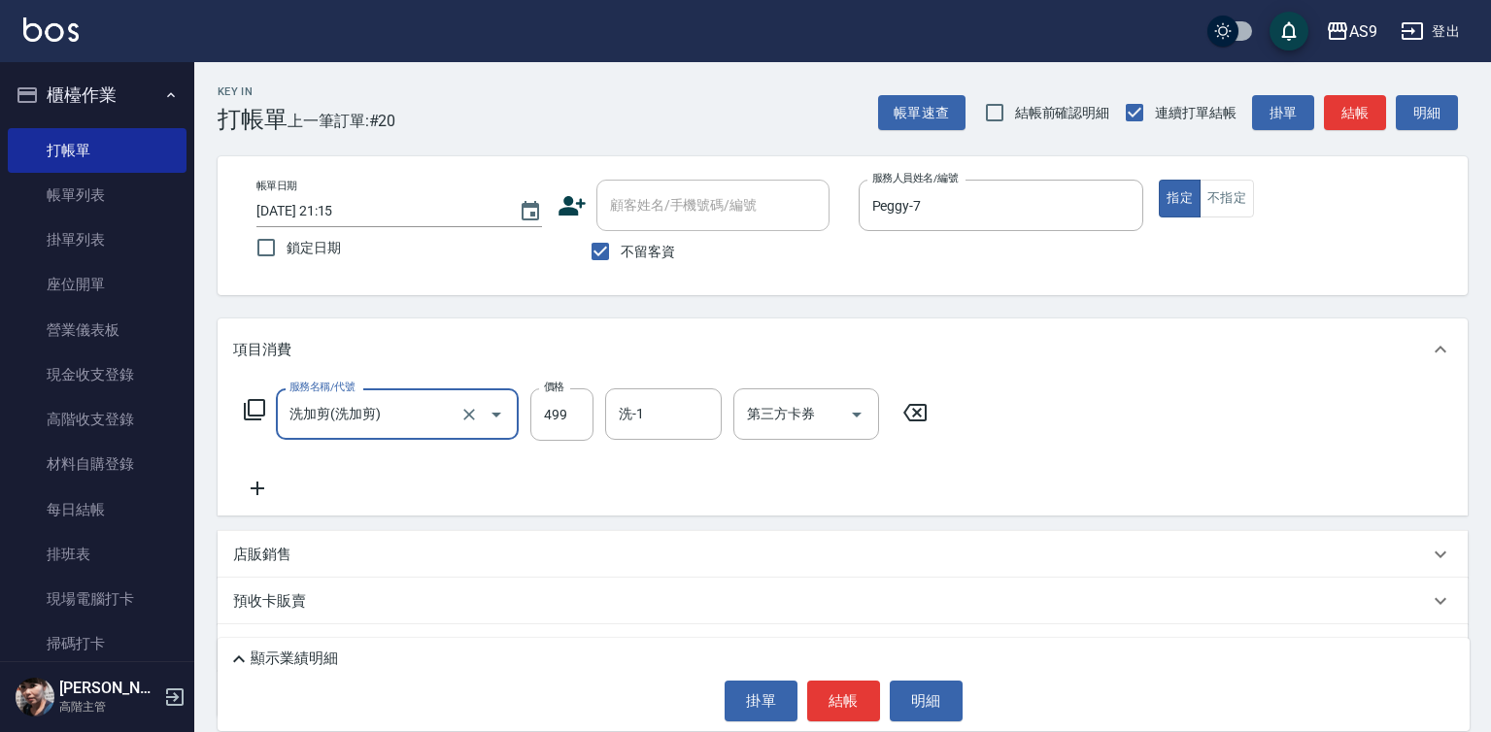
click at [397, 411] on input "洗加剪(洗加剪)" at bounding box center [370, 414] width 171 height 34
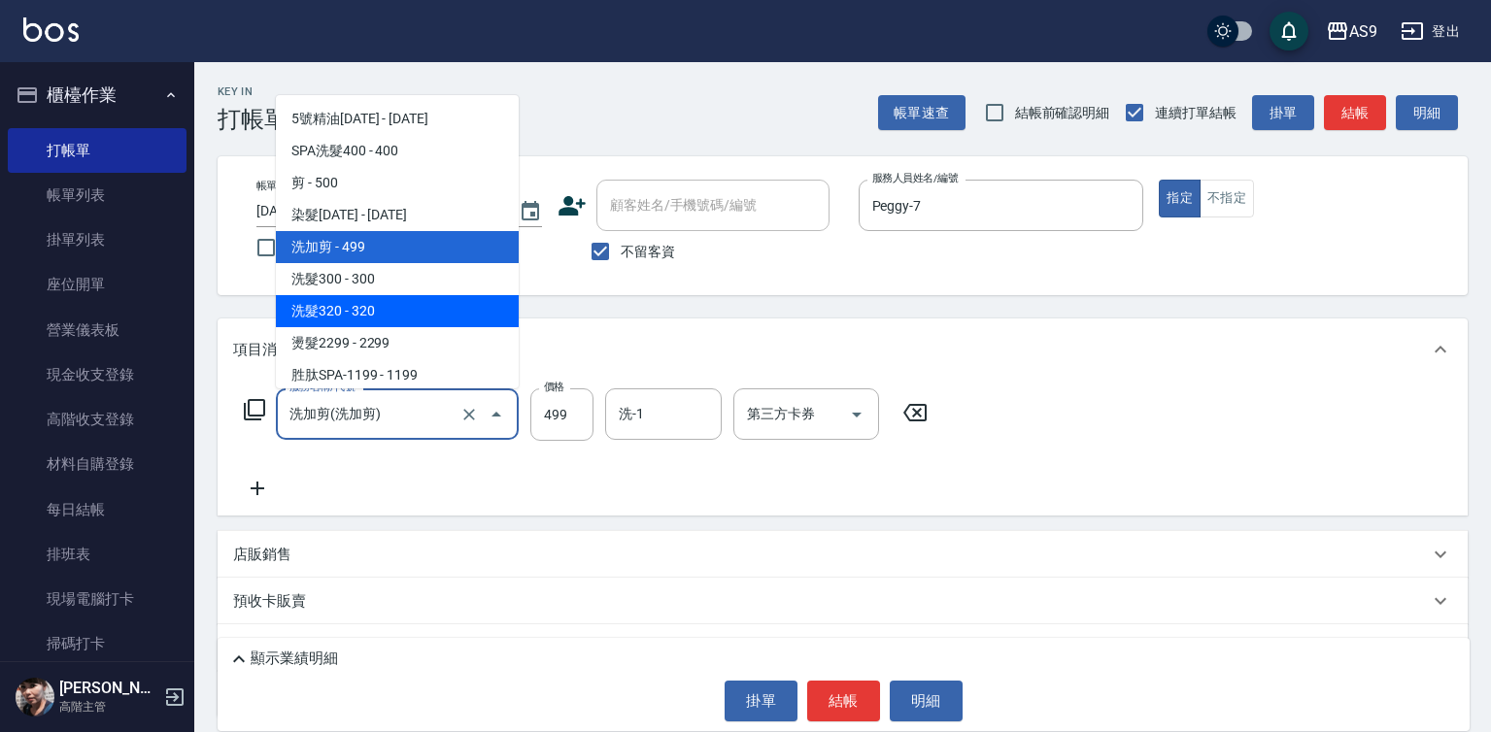
click at [404, 315] on span "洗髮320 - 320" at bounding box center [397, 311] width 243 height 32
type input "洗髮320"
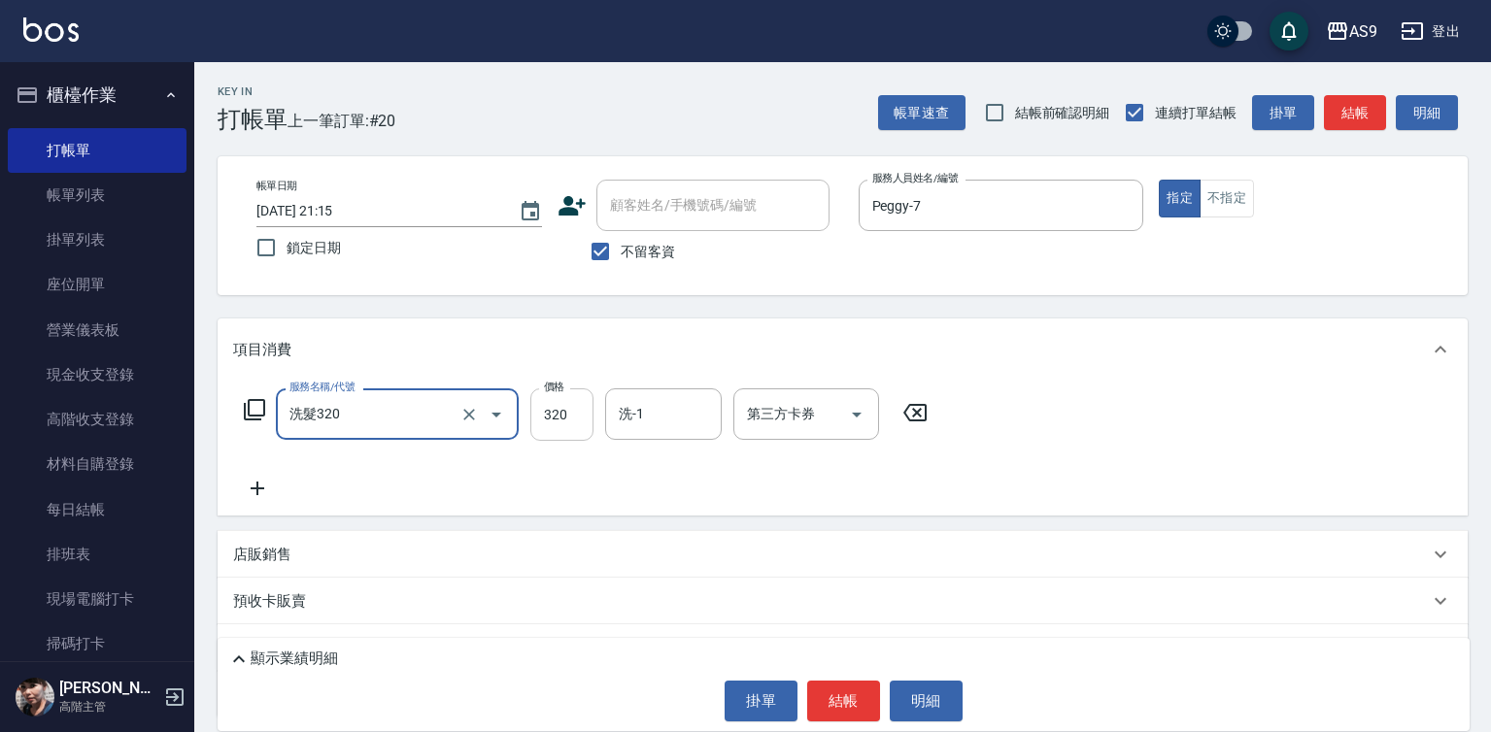
click at [567, 413] on input "320" at bounding box center [561, 415] width 63 height 52
type input "227"
click at [848, 696] on button "結帳" at bounding box center [843, 701] width 73 height 41
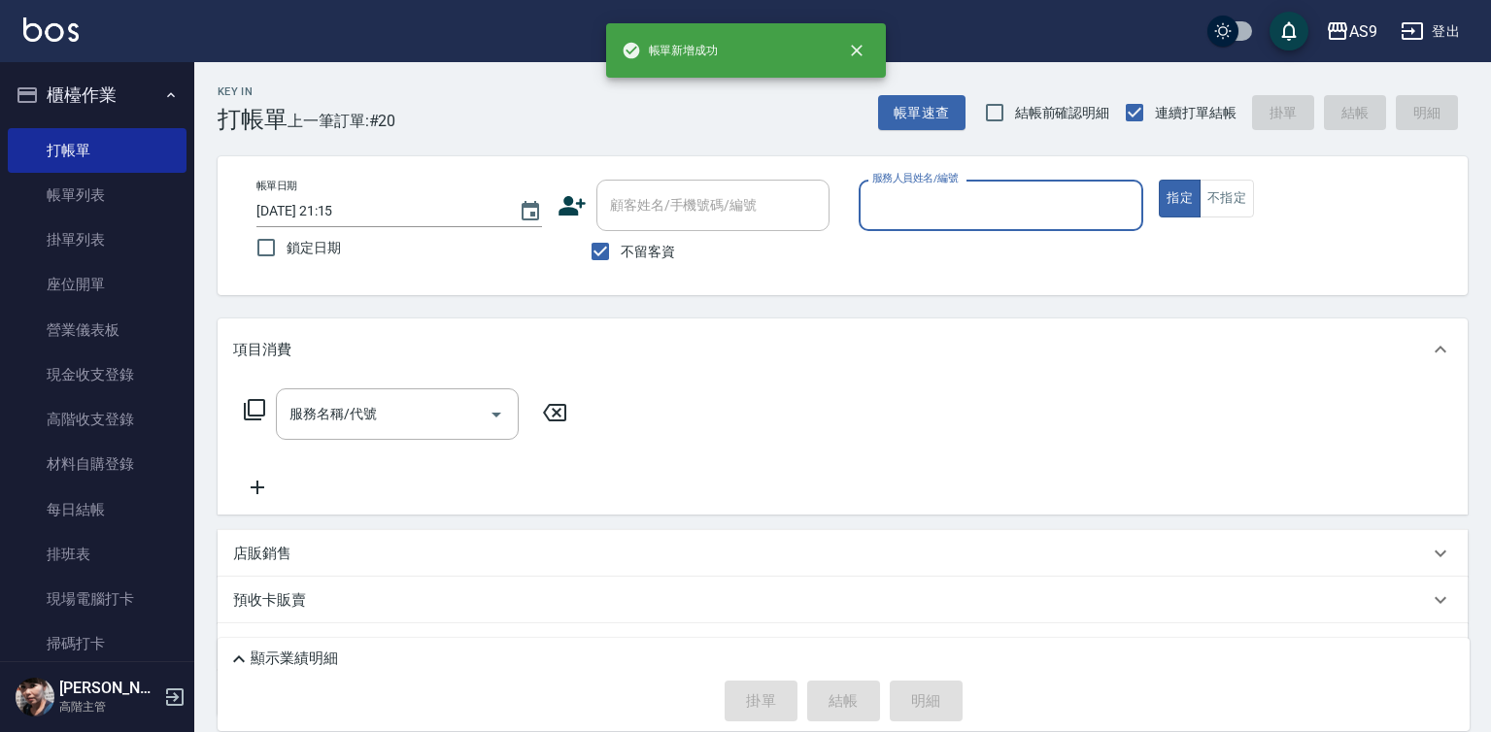
click at [934, 210] on input "服務人員姓名/編號" at bounding box center [1001, 205] width 268 height 34
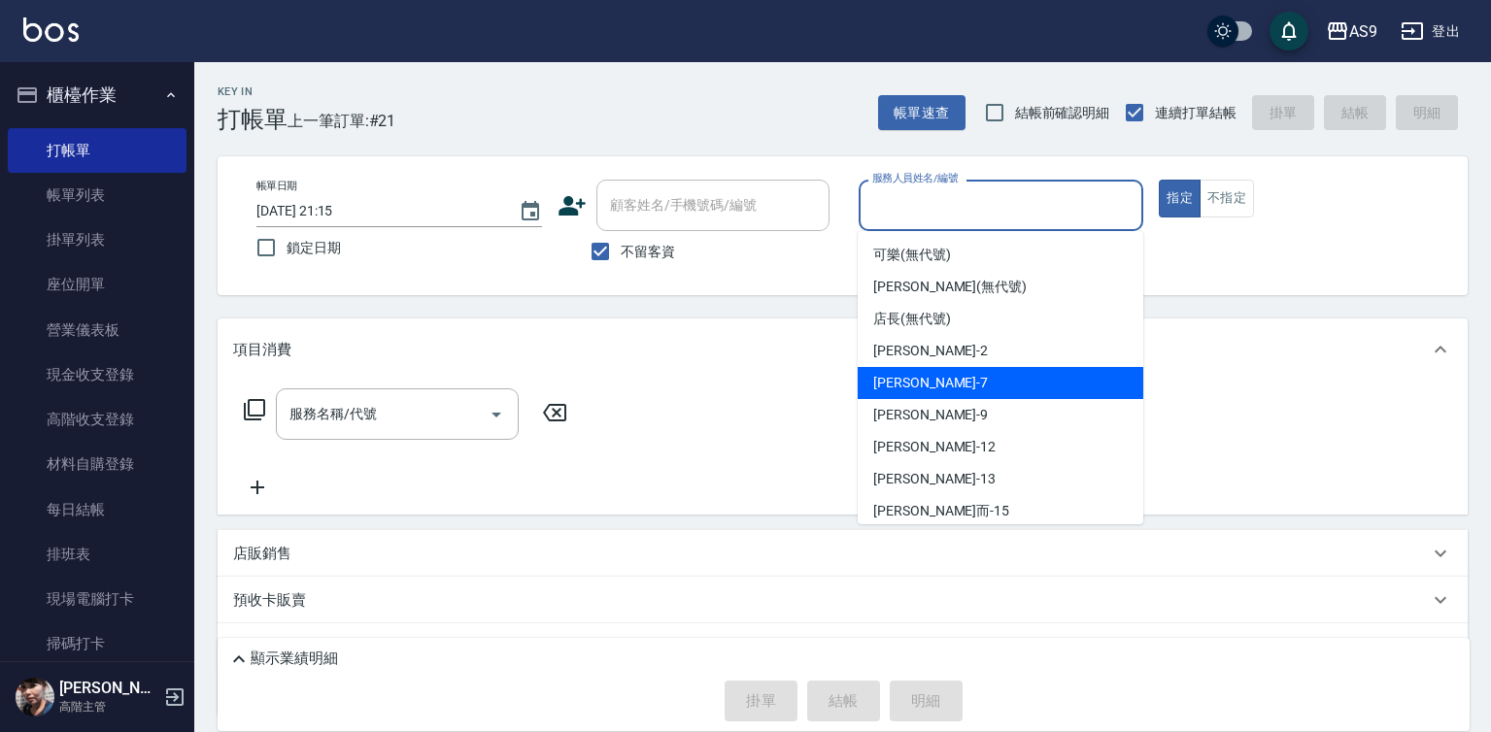
drag, startPoint x: 934, startPoint y: 382, endPoint x: 907, endPoint y: 375, distance: 27.1
click at [933, 381] on div "Peggy -7" at bounding box center [1001, 383] width 286 height 32
type input "Peggy-7"
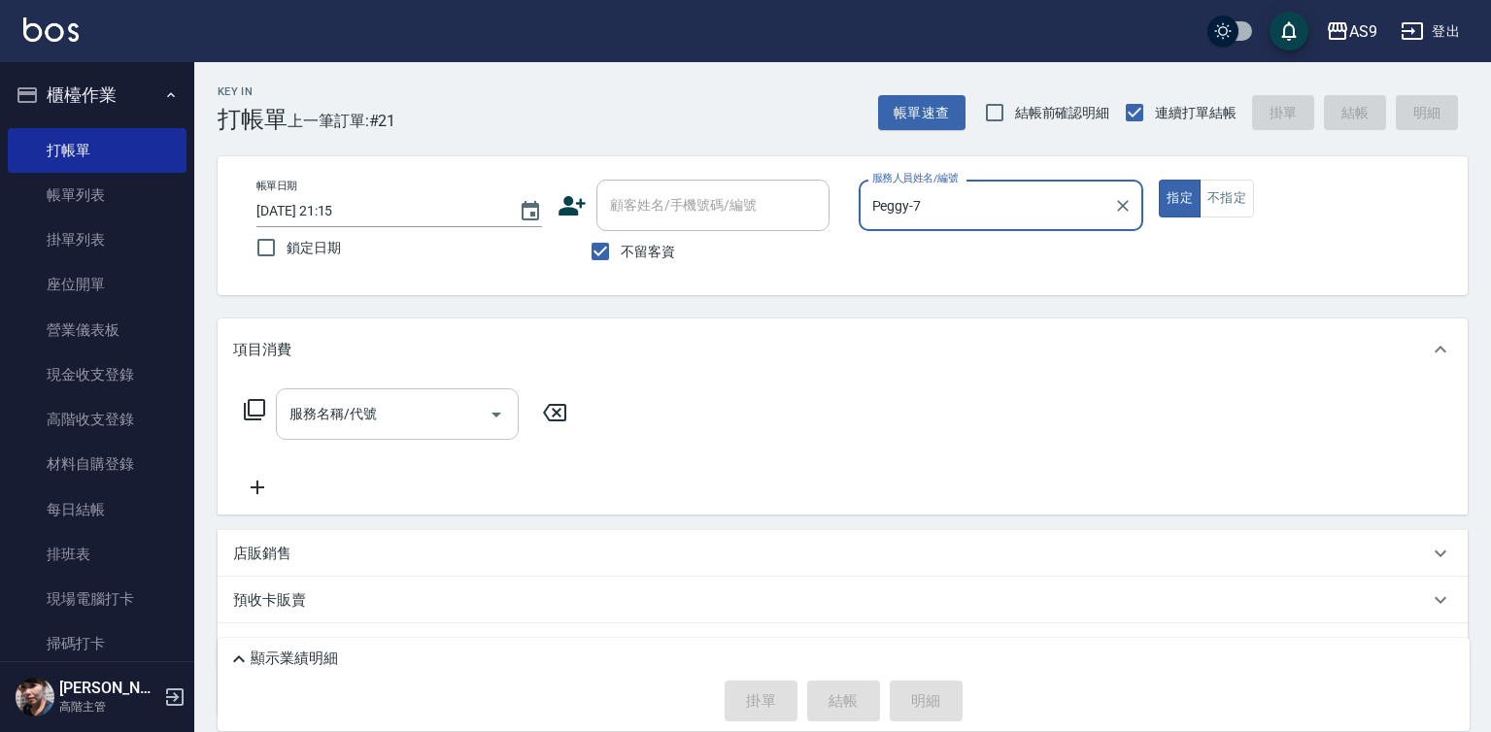
click at [447, 432] on div "服務名稱/代號" at bounding box center [397, 414] width 243 height 51
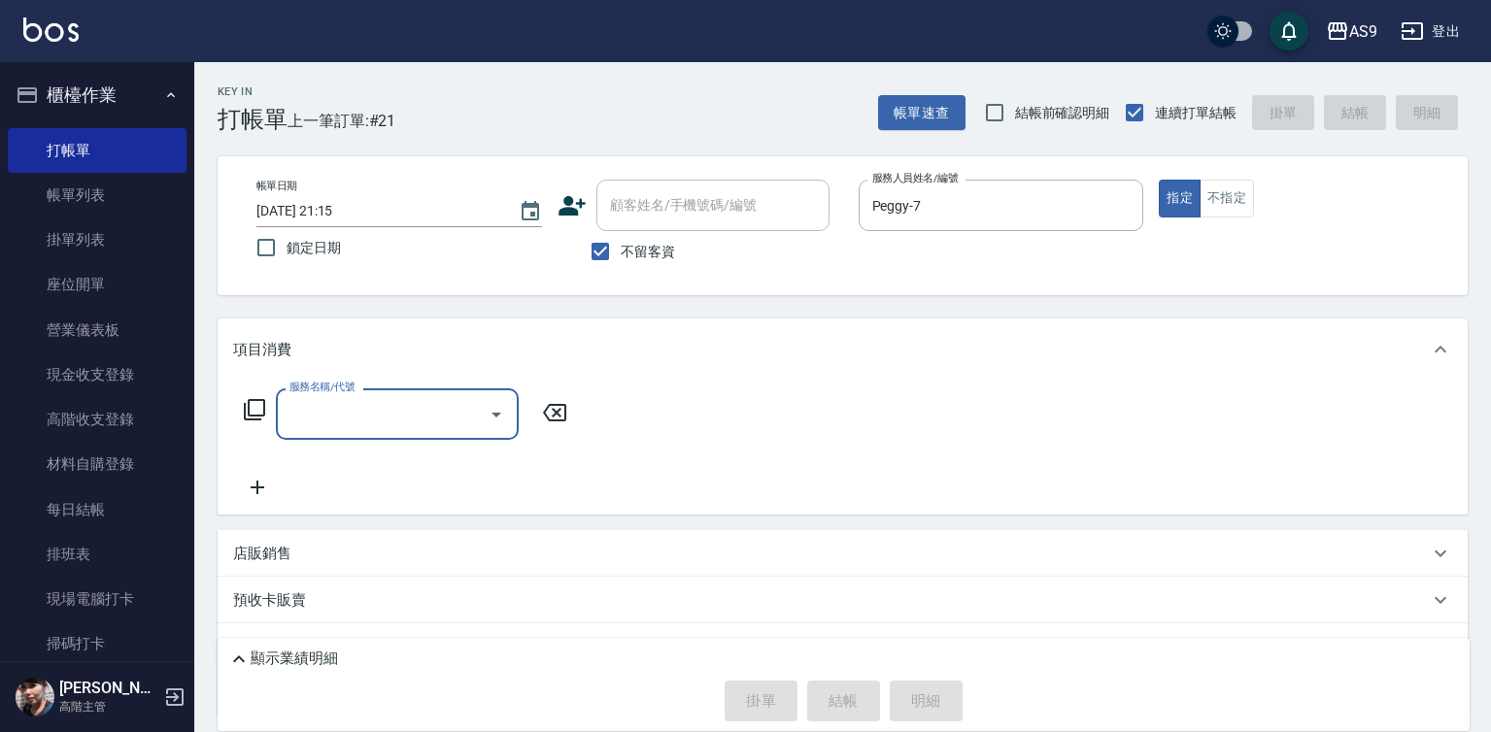
click at [371, 415] on input "服務名稱/代號" at bounding box center [383, 414] width 196 height 34
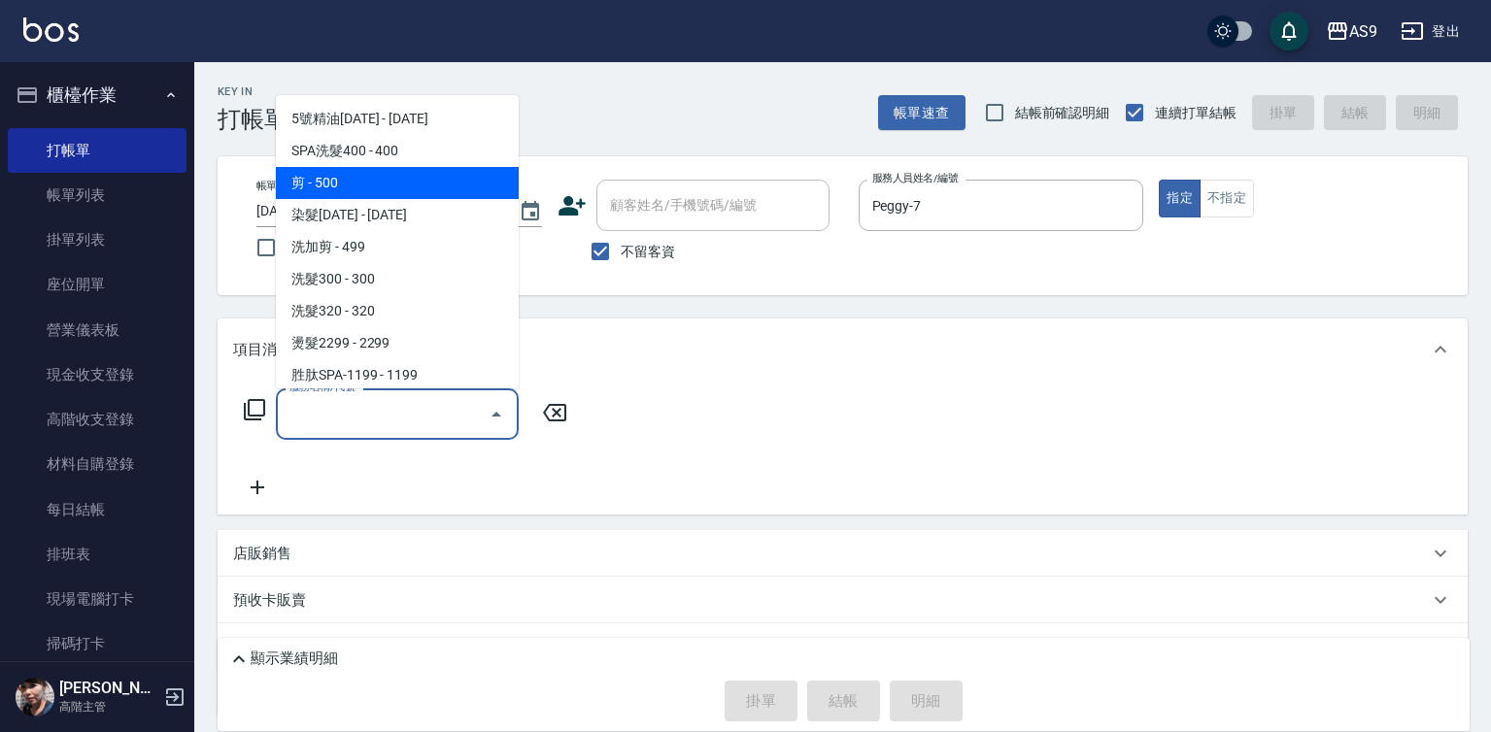
click at [356, 185] on span "剪 - 500" at bounding box center [397, 183] width 243 height 32
type input "剪(剪)"
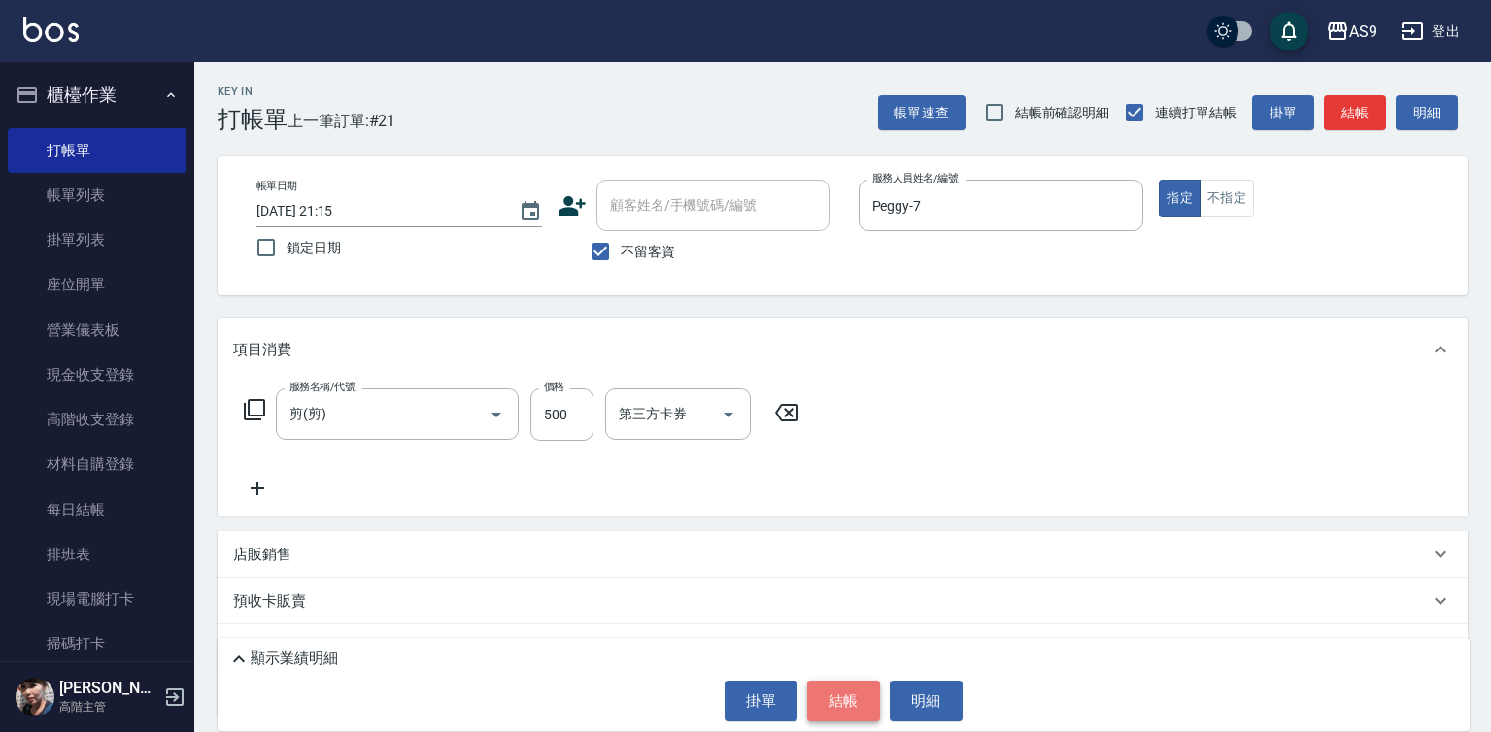
click at [833, 699] on button "結帳" at bounding box center [843, 701] width 73 height 41
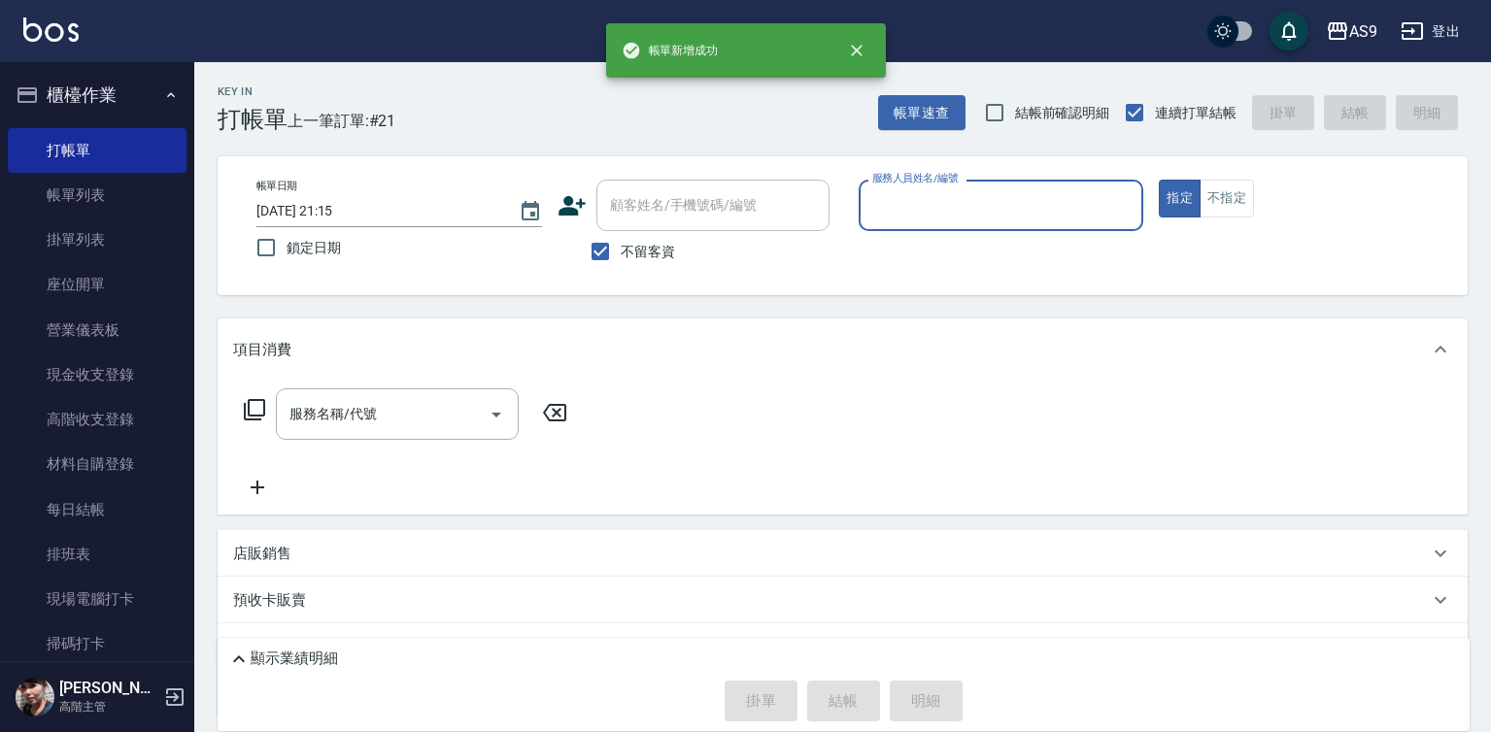
click at [925, 216] on input "服務人員姓名/編號" at bounding box center [1001, 205] width 268 height 34
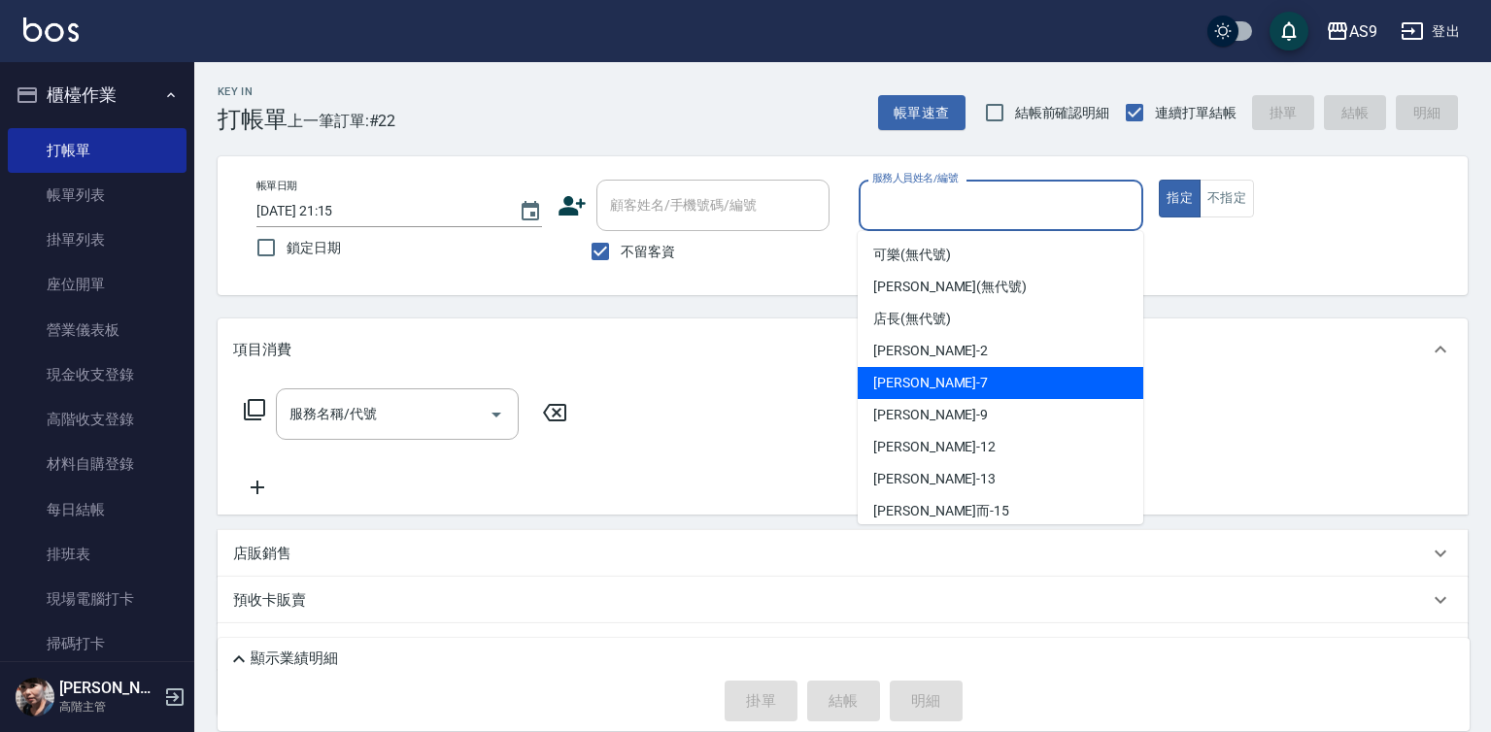
click at [947, 384] on div "Peggy -7" at bounding box center [1001, 383] width 286 height 32
type input "Peggy-7"
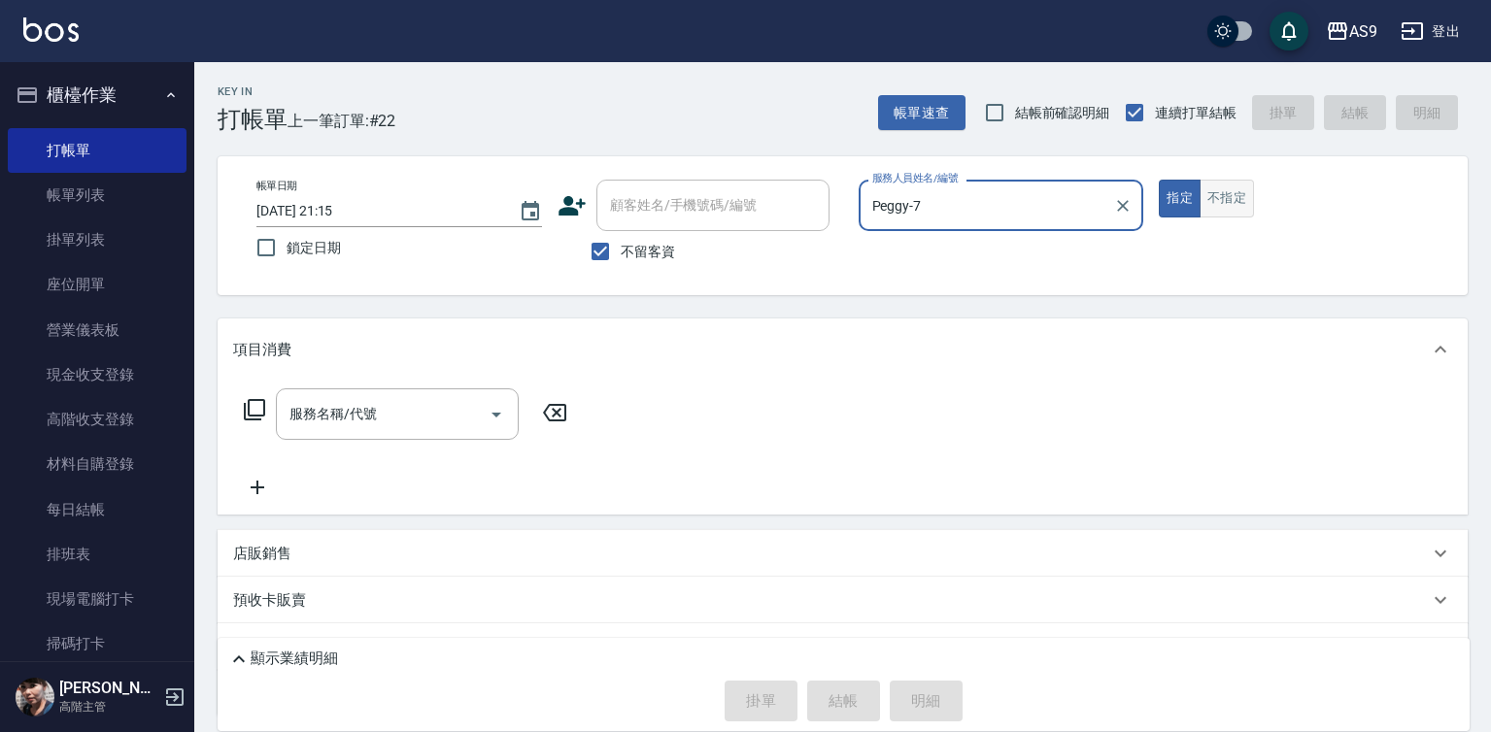
click at [1238, 203] on button "不指定" at bounding box center [1227, 199] width 54 height 38
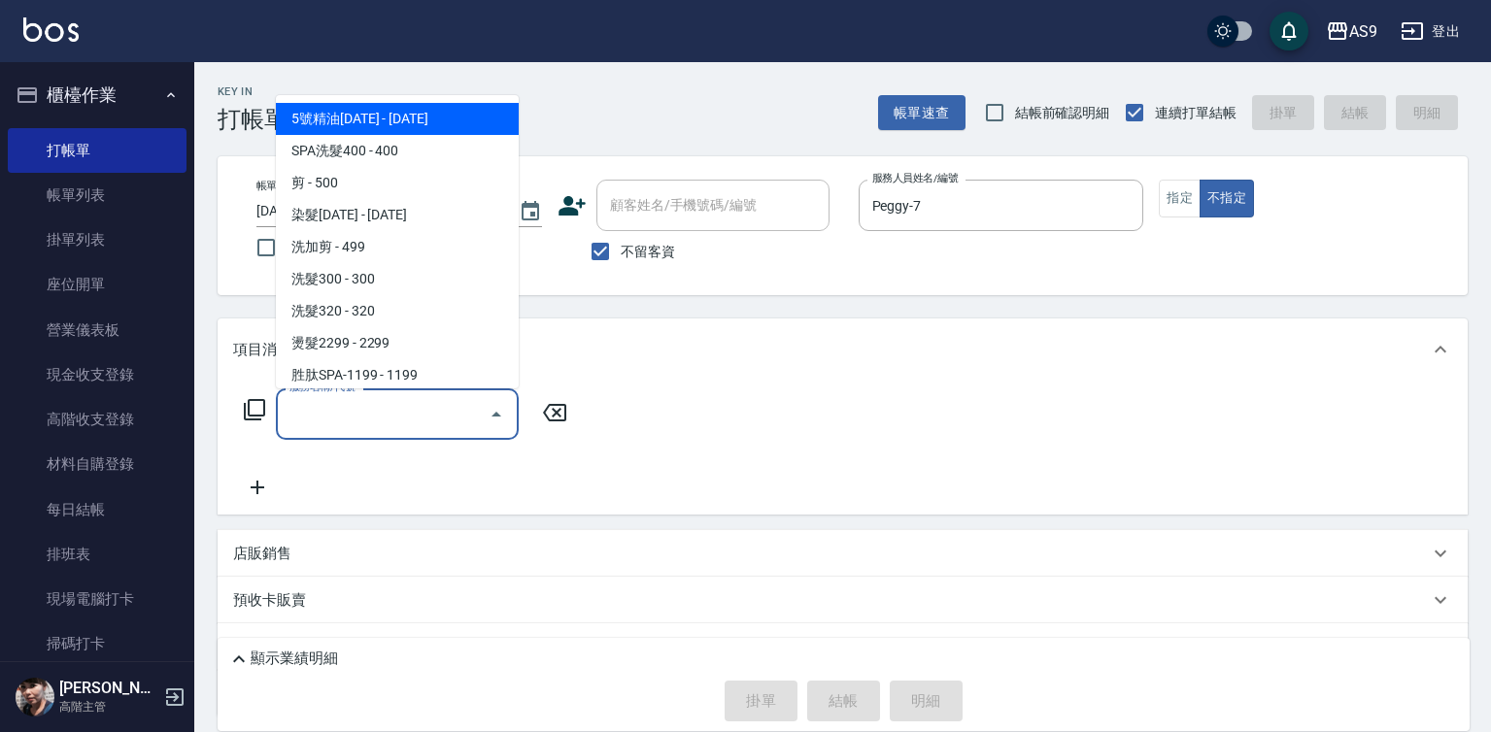
click at [408, 406] on input "服務名稱/代號" at bounding box center [383, 414] width 196 height 34
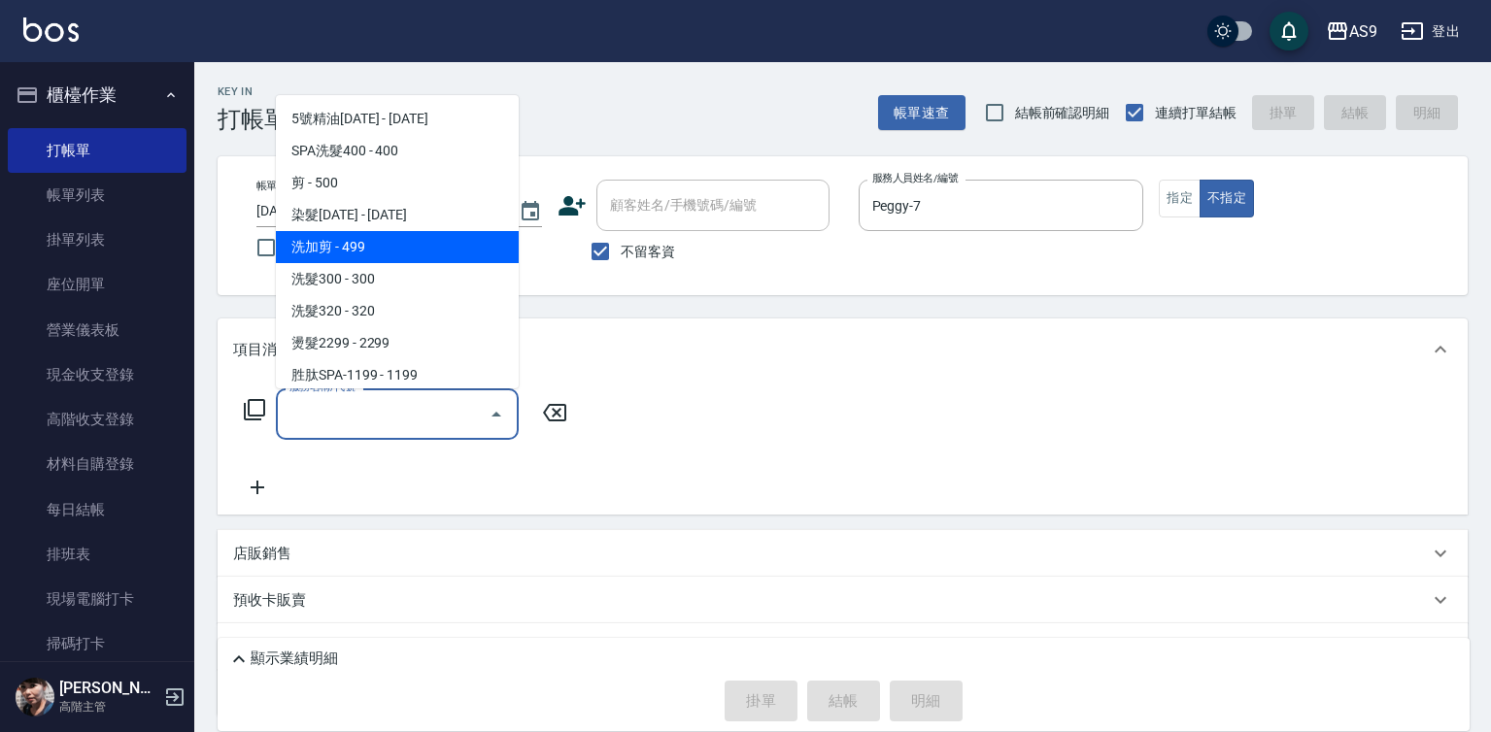
click at [366, 246] on span "洗加剪 - 499" at bounding box center [397, 247] width 243 height 32
type input "洗加剪(洗加剪)"
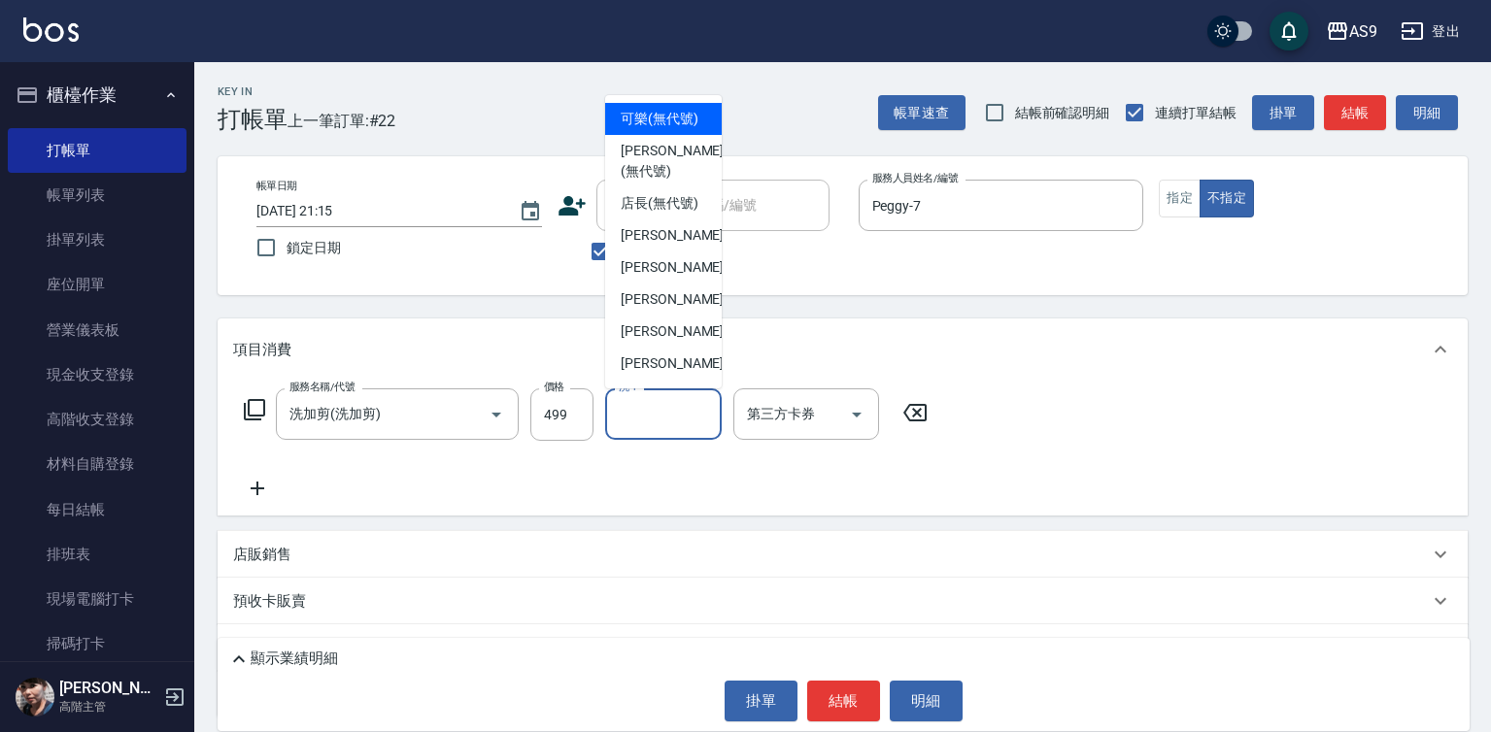
click at [657, 418] on input "洗-1" at bounding box center [663, 414] width 99 height 34
click at [659, 182] on span "[PERSON_NAME] (無代號)" at bounding box center [672, 161] width 103 height 41
type input "[PERSON_NAME](無代號)"
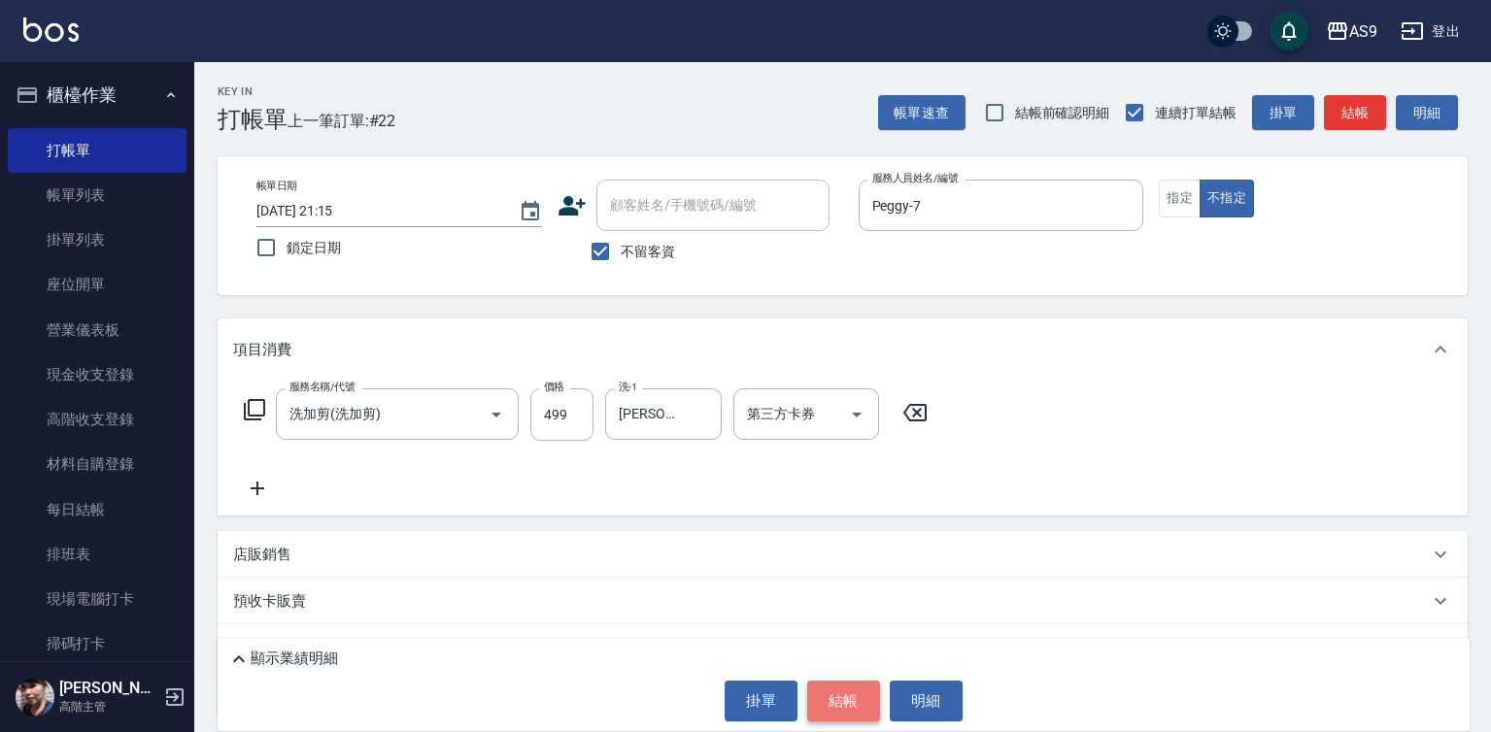
click at [844, 695] on button "結帳" at bounding box center [843, 701] width 73 height 41
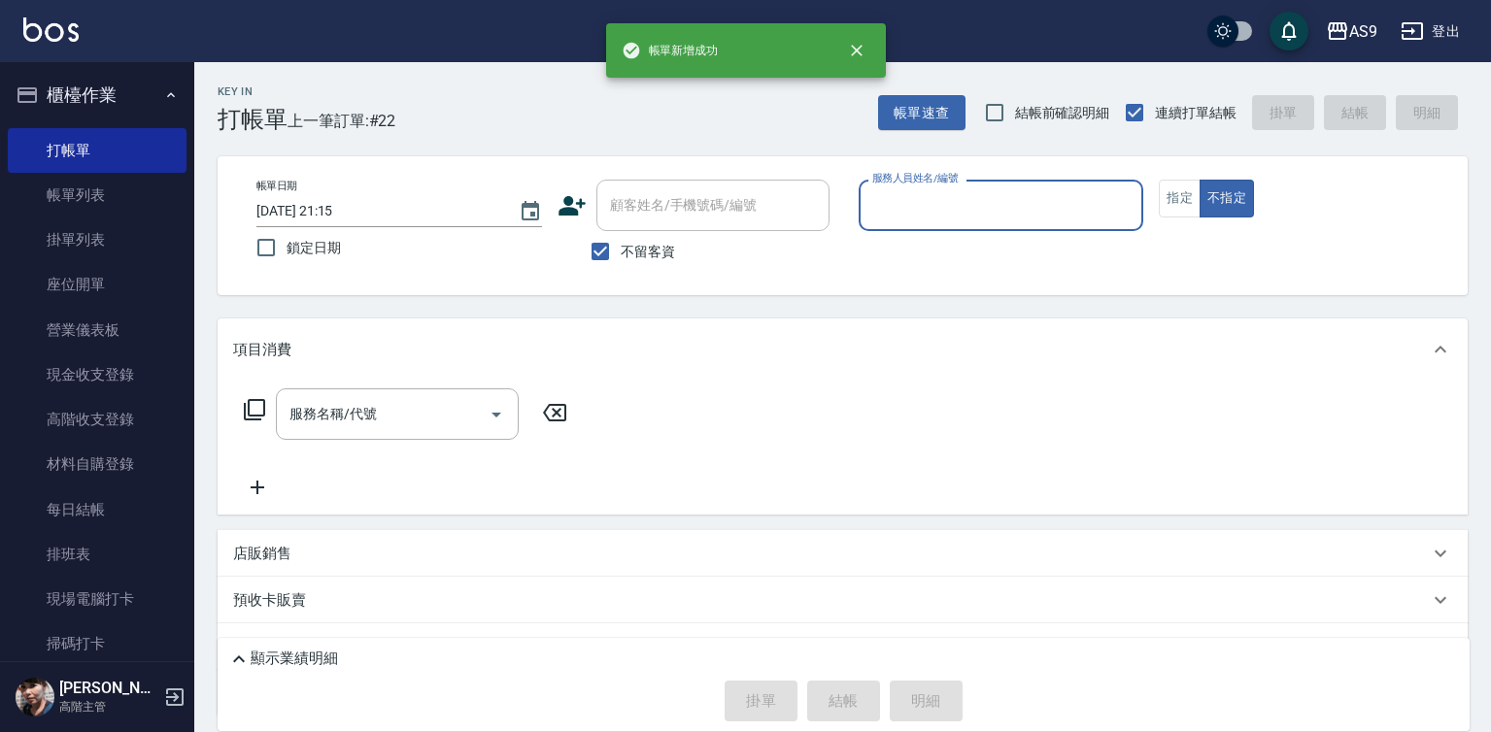
click at [924, 195] on input "服務人員姓名/編號" at bounding box center [1001, 205] width 268 height 34
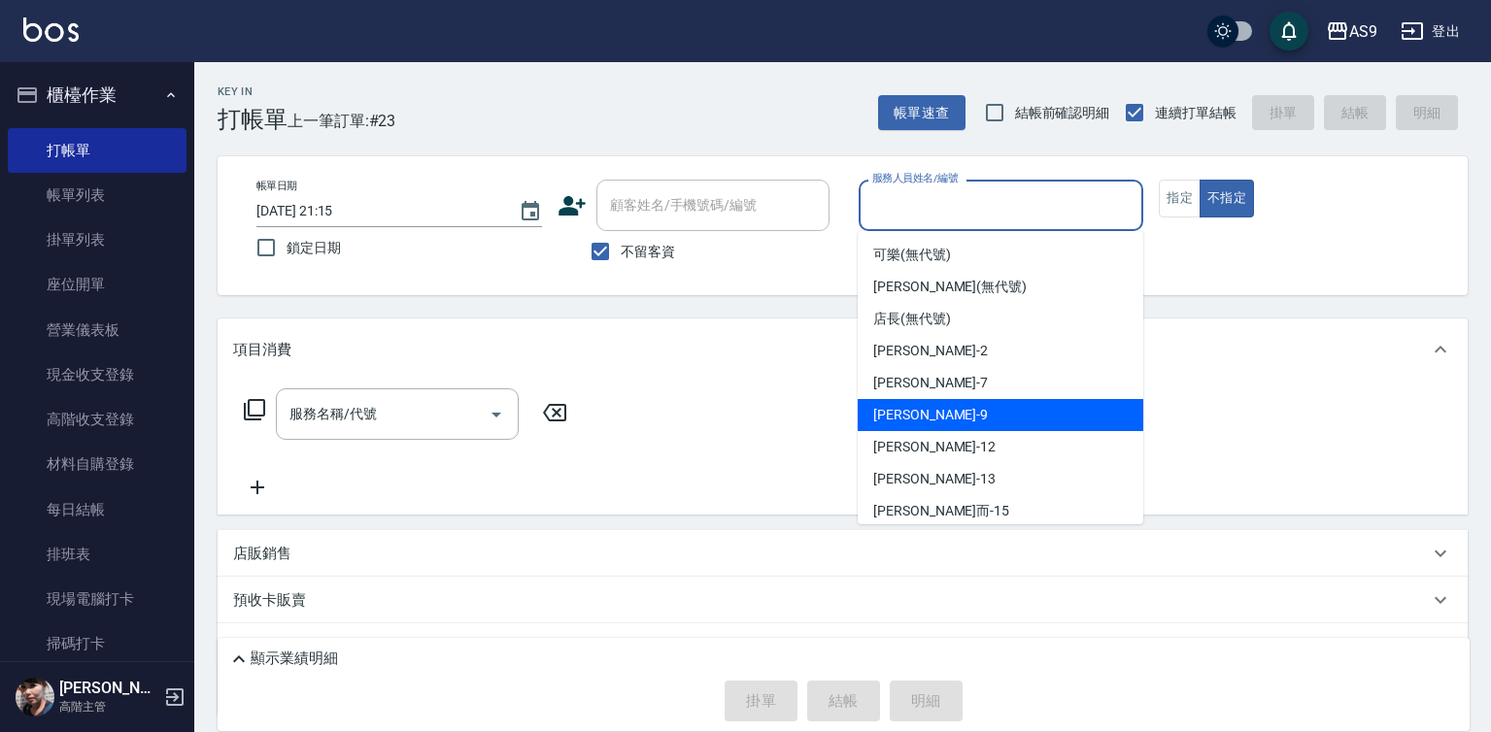
drag, startPoint x: 920, startPoint y: 389, endPoint x: 875, endPoint y: 398, distance: 45.7
click at [919, 388] on span "Peggy -7" at bounding box center [930, 383] width 115 height 20
type input "Peggy-7"
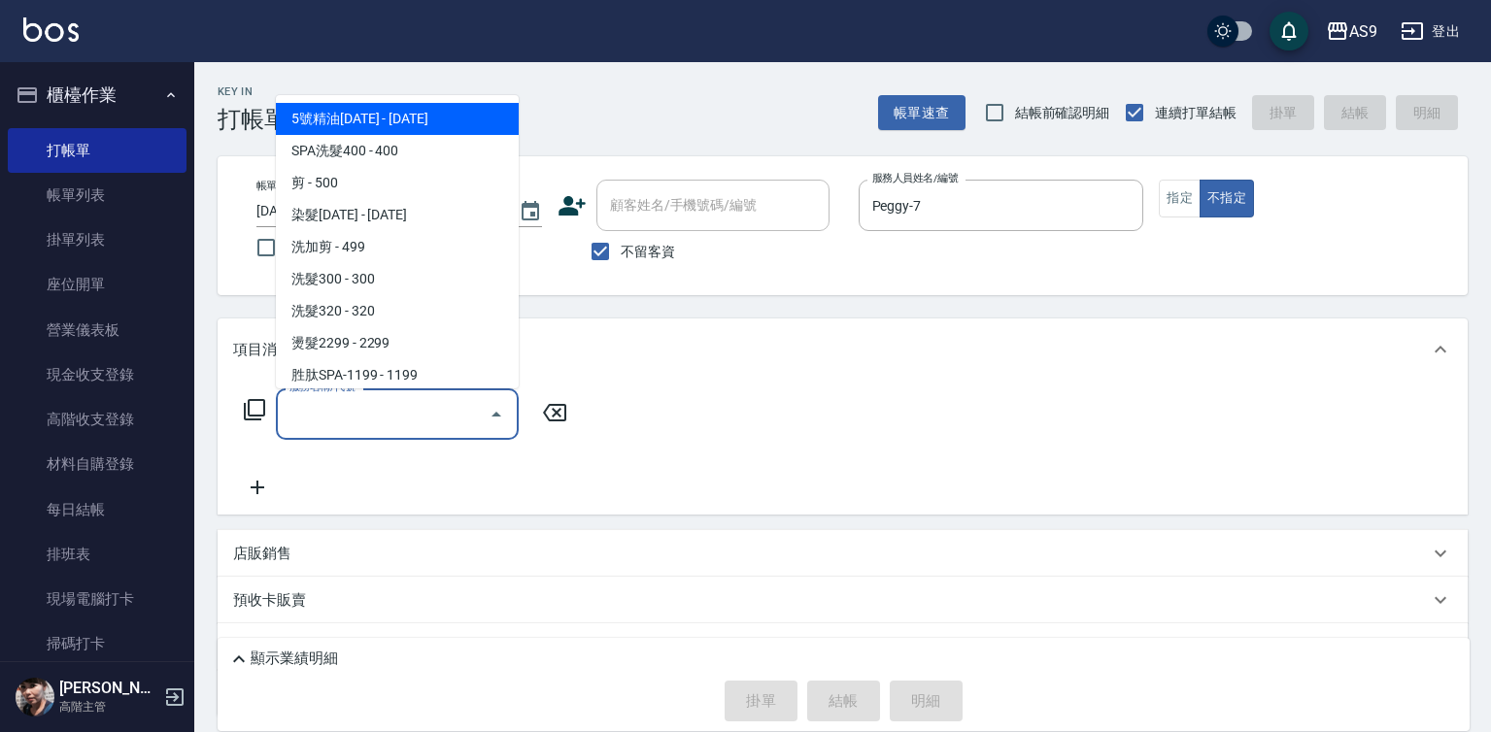
click at [403, 421] on input "服務名稱/代號" at bounding box center [383, 414] width 196 height 34
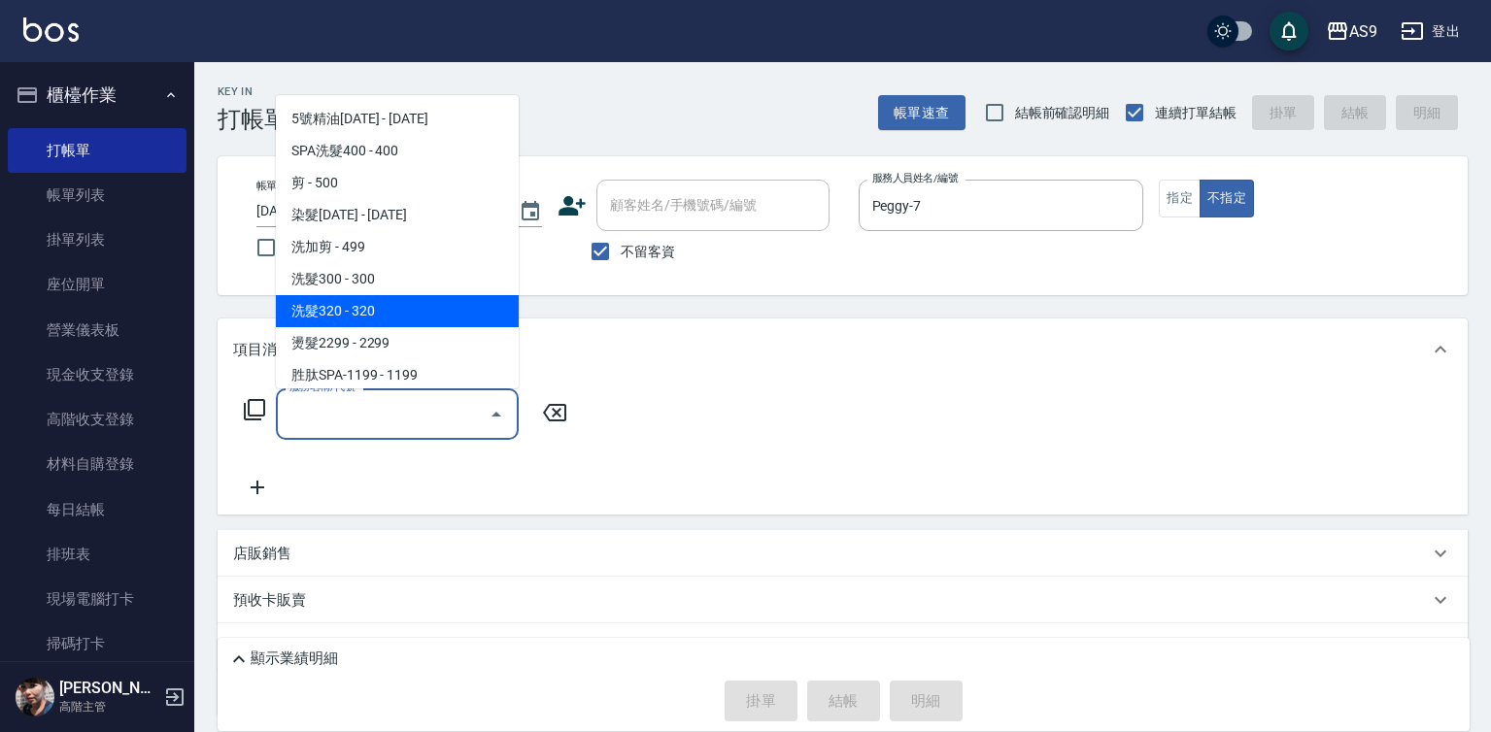
click at [378, 302] on span "洗髮320 - 320" at bounding box center [397, 311] width 243 height 32
type input "洗髮320"
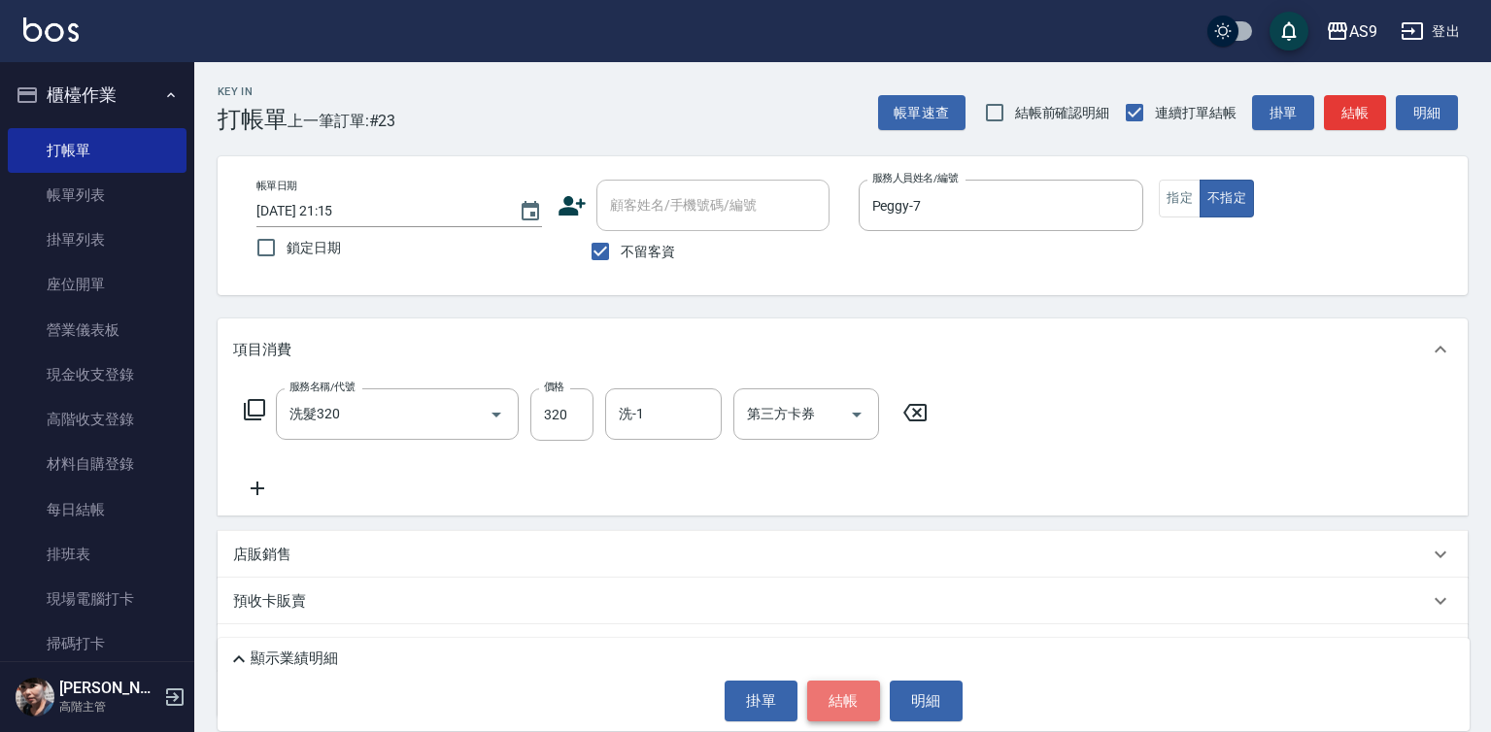
click at [838, 706] on button "結帳" at bounding box center [843, 701] width 73 height 41
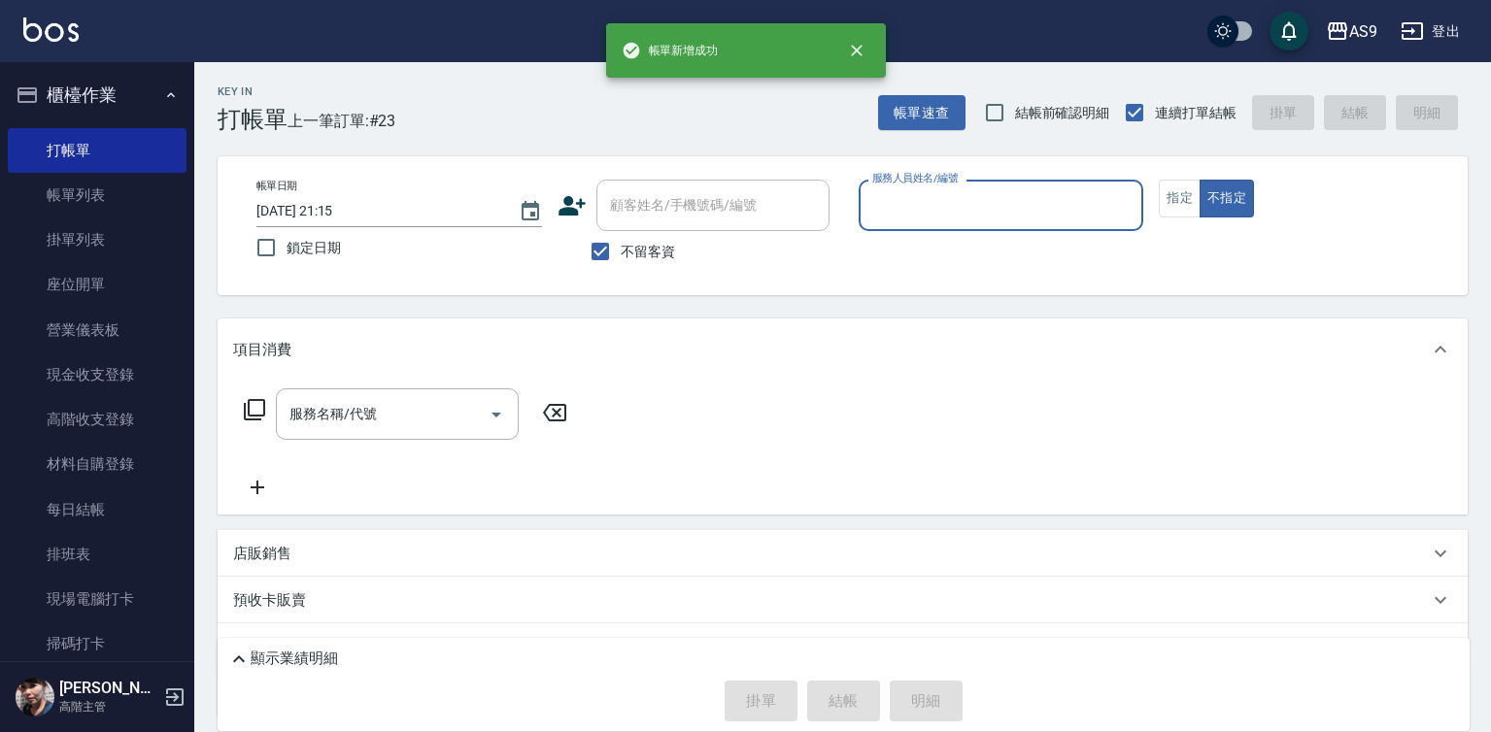
click at [923, 214] on input "服務人員姓名/編號" at bounding box center [1001, 205] width 268 height 34
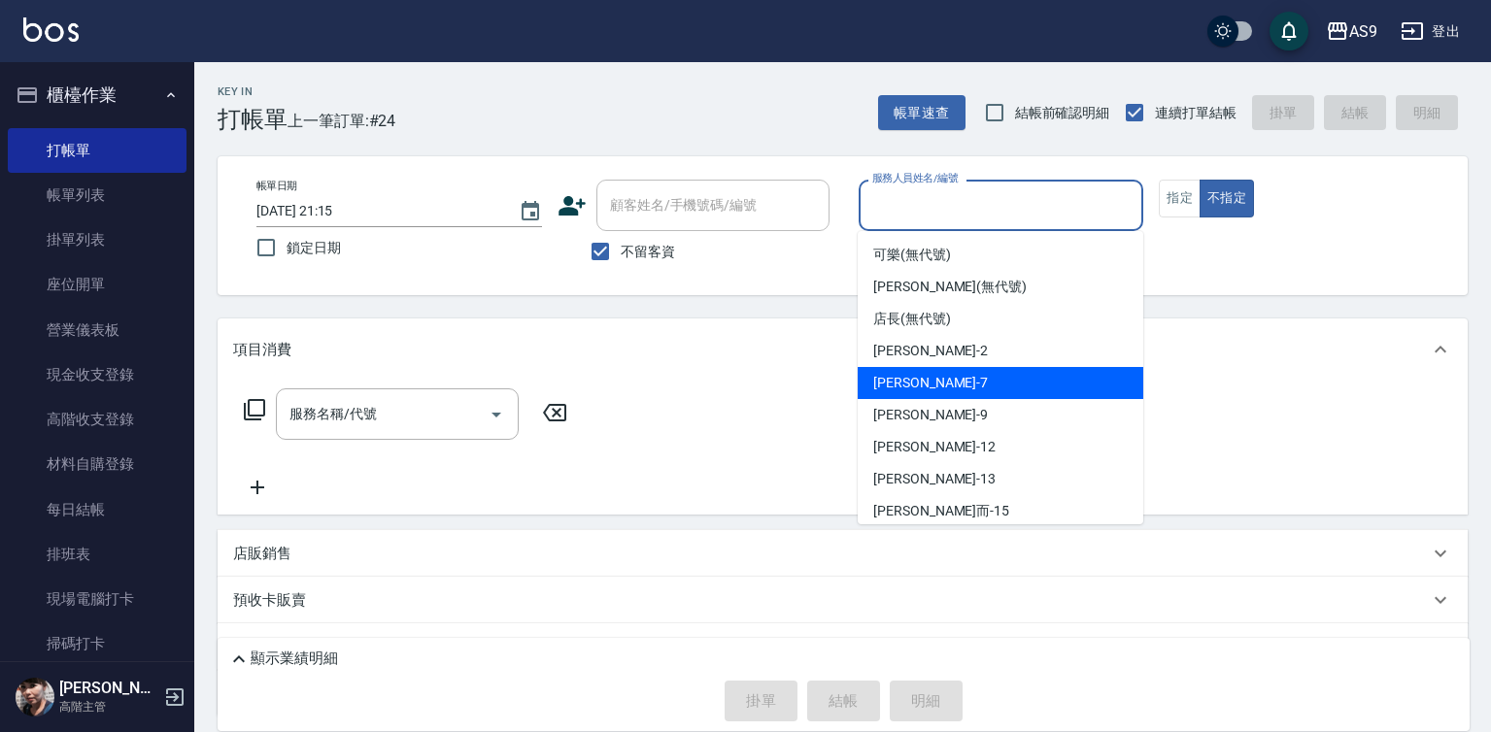
click at [908, 384] on span "Peggy -7" at bounding box center [930, 383] width 115 height 20
type input "Peggy-7"
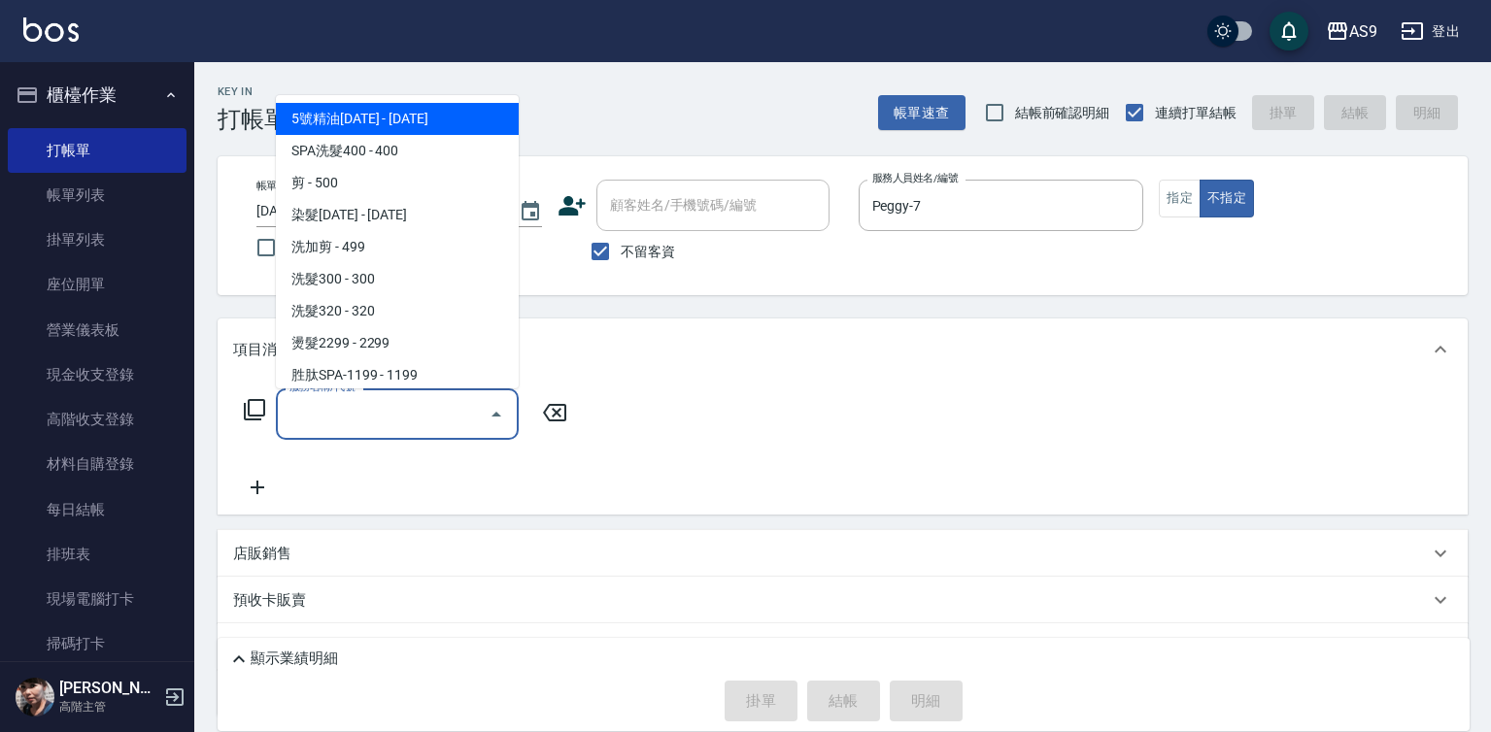
click at [402, 414] on input "服務名稱/代號" at bounding box center [383, 414] width 196 height 34
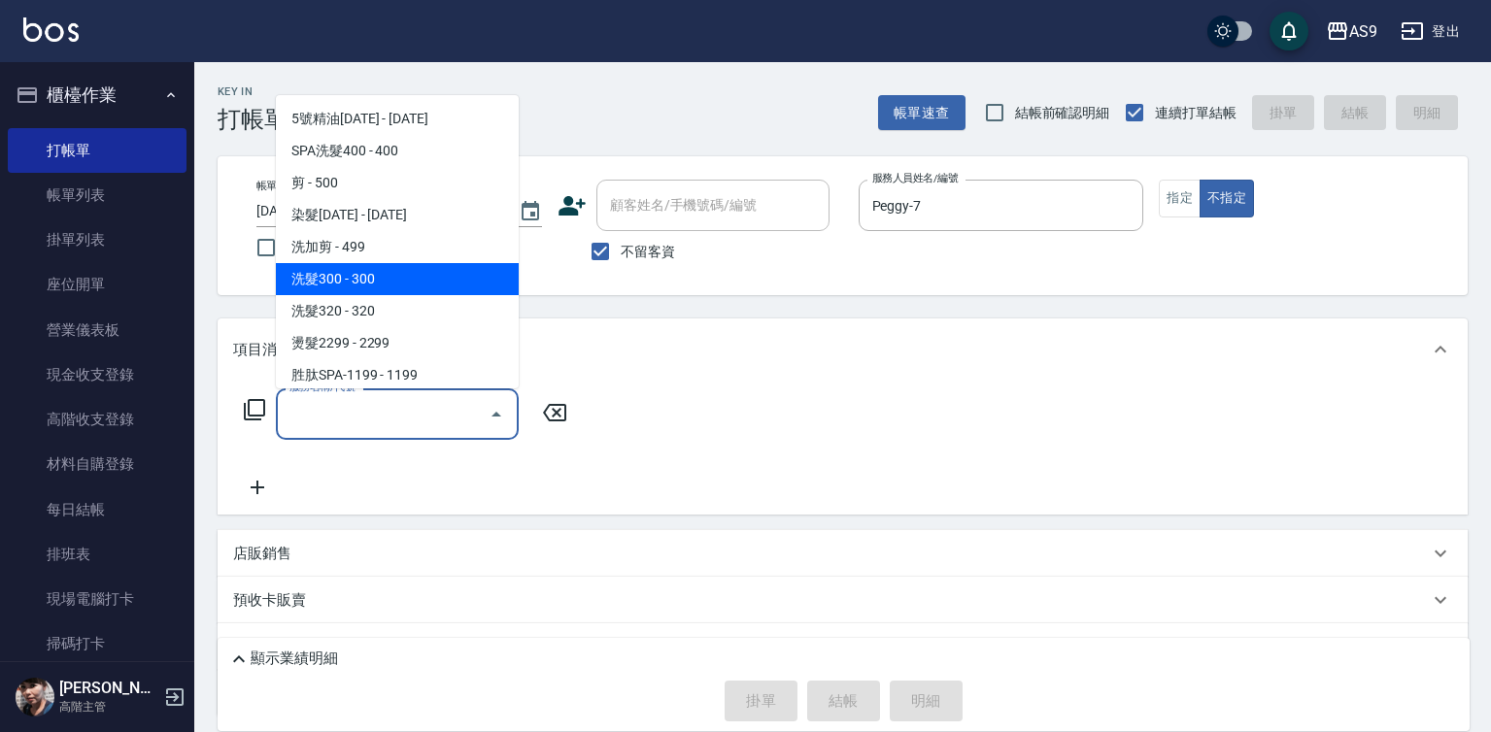
click at [348, 287] on span "洗髮300 - 300" at bounding box center [397, 279] width 243 height 32
type input "洗髮300(洗 髮300)"
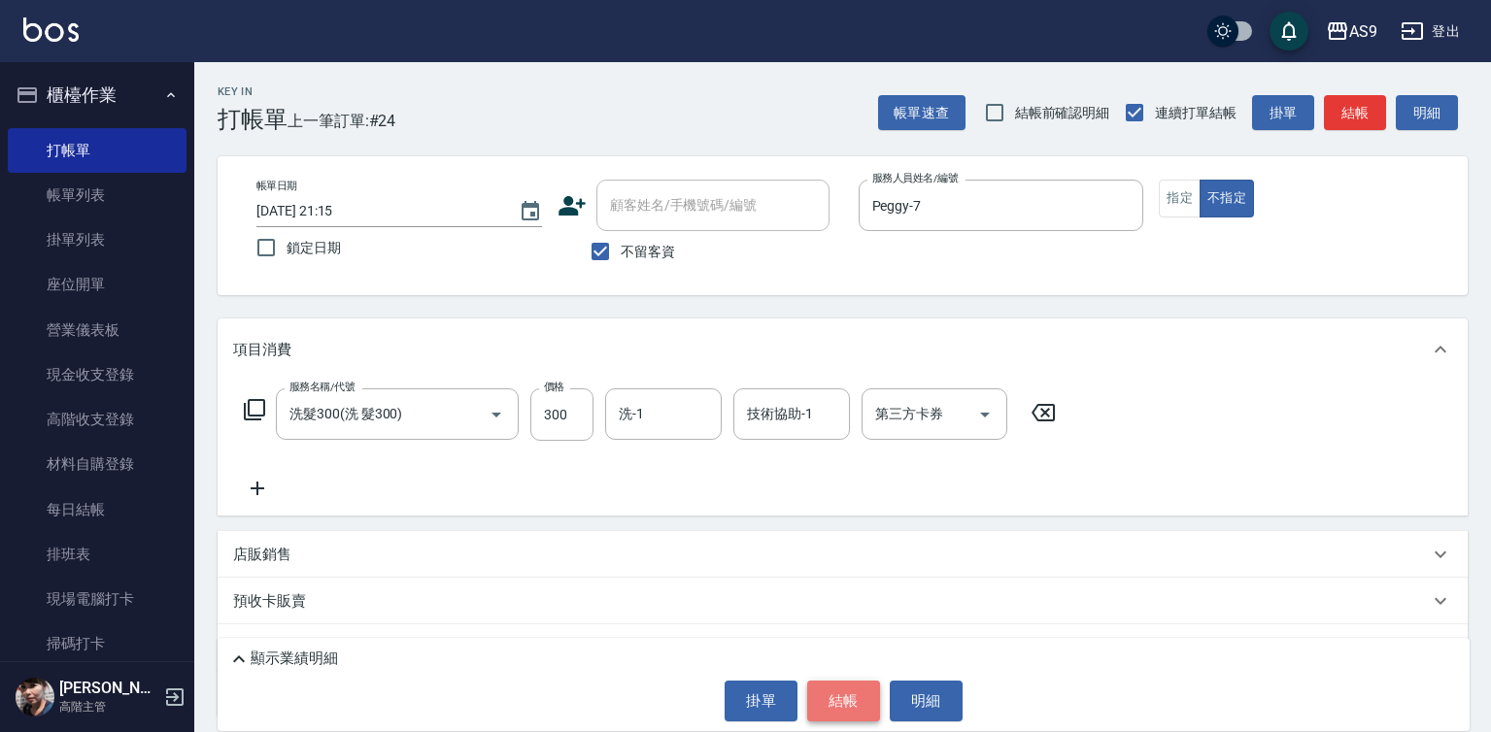
click at [861, 695] on button "結帳" at bounding box center [843, 701] width 73 height 41
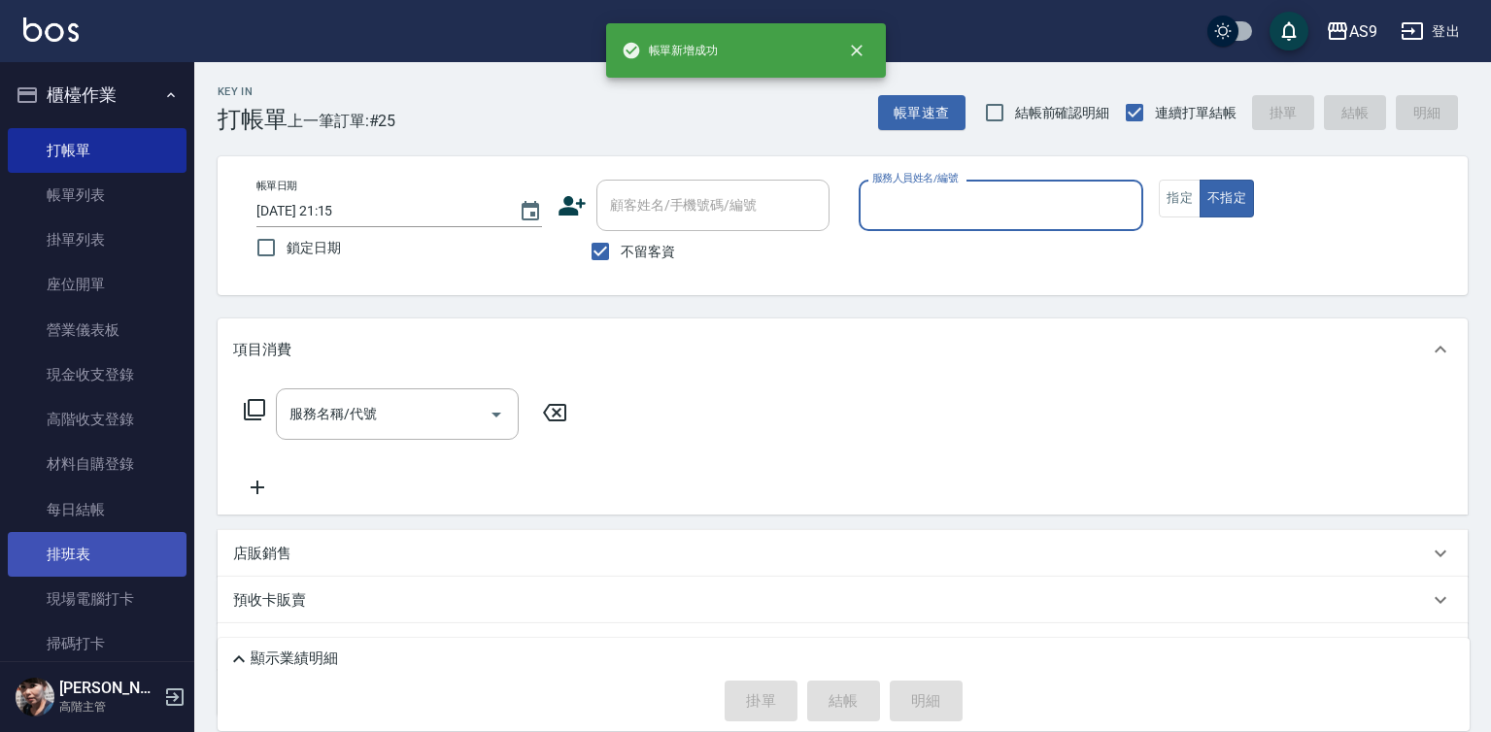
scroll to position [291, 0]
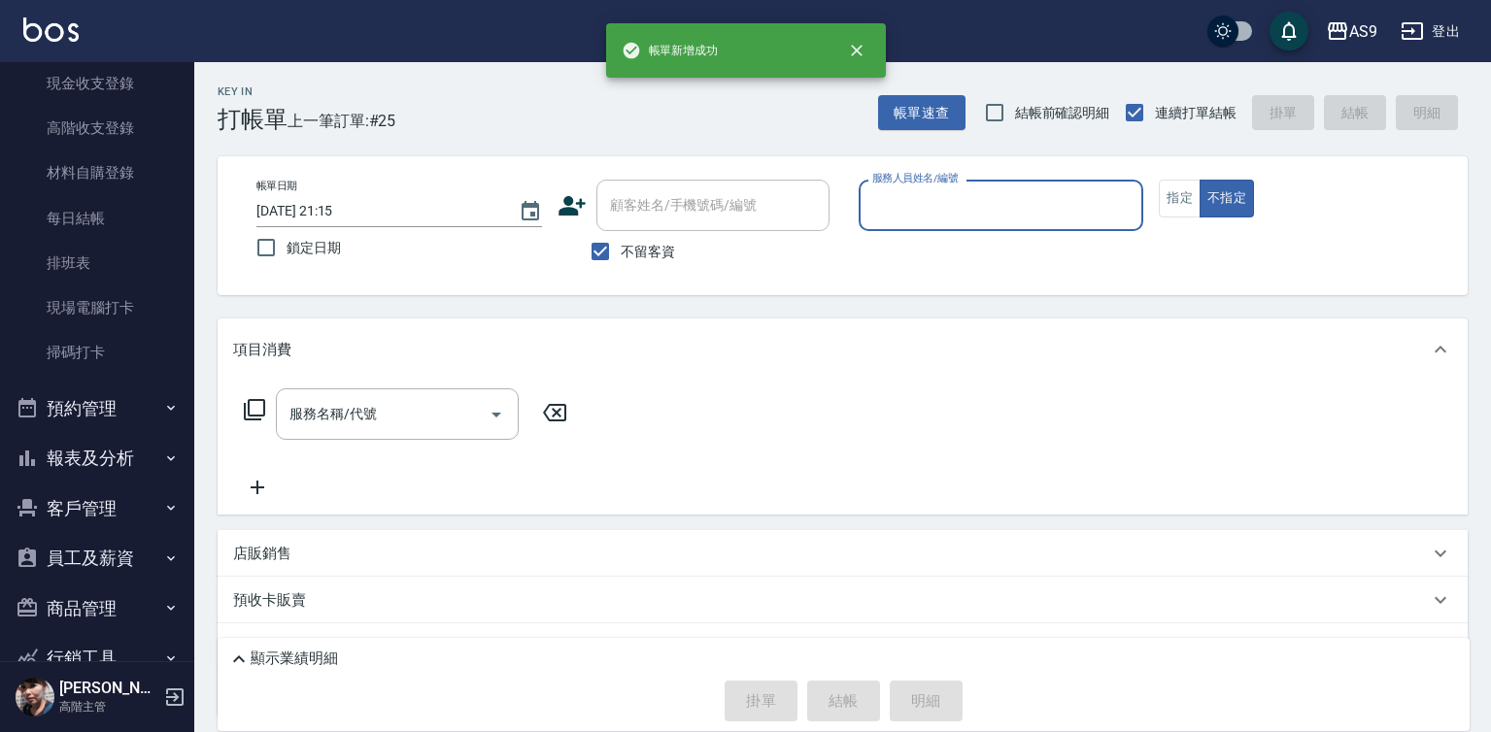
click at [106, 455] on button "報表及分析" at bounding box center [97, 458] width 179 height 51
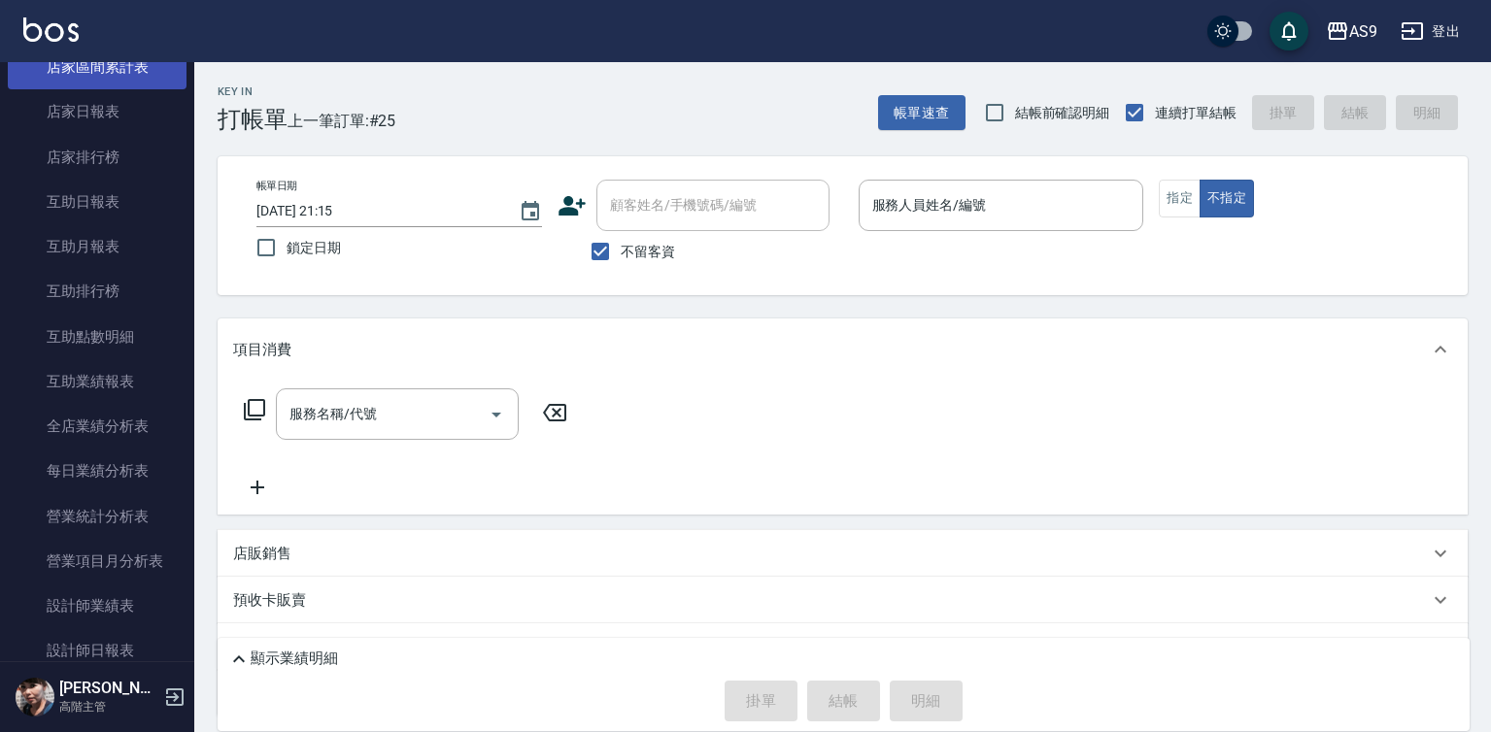
scroll to position [874, 0]
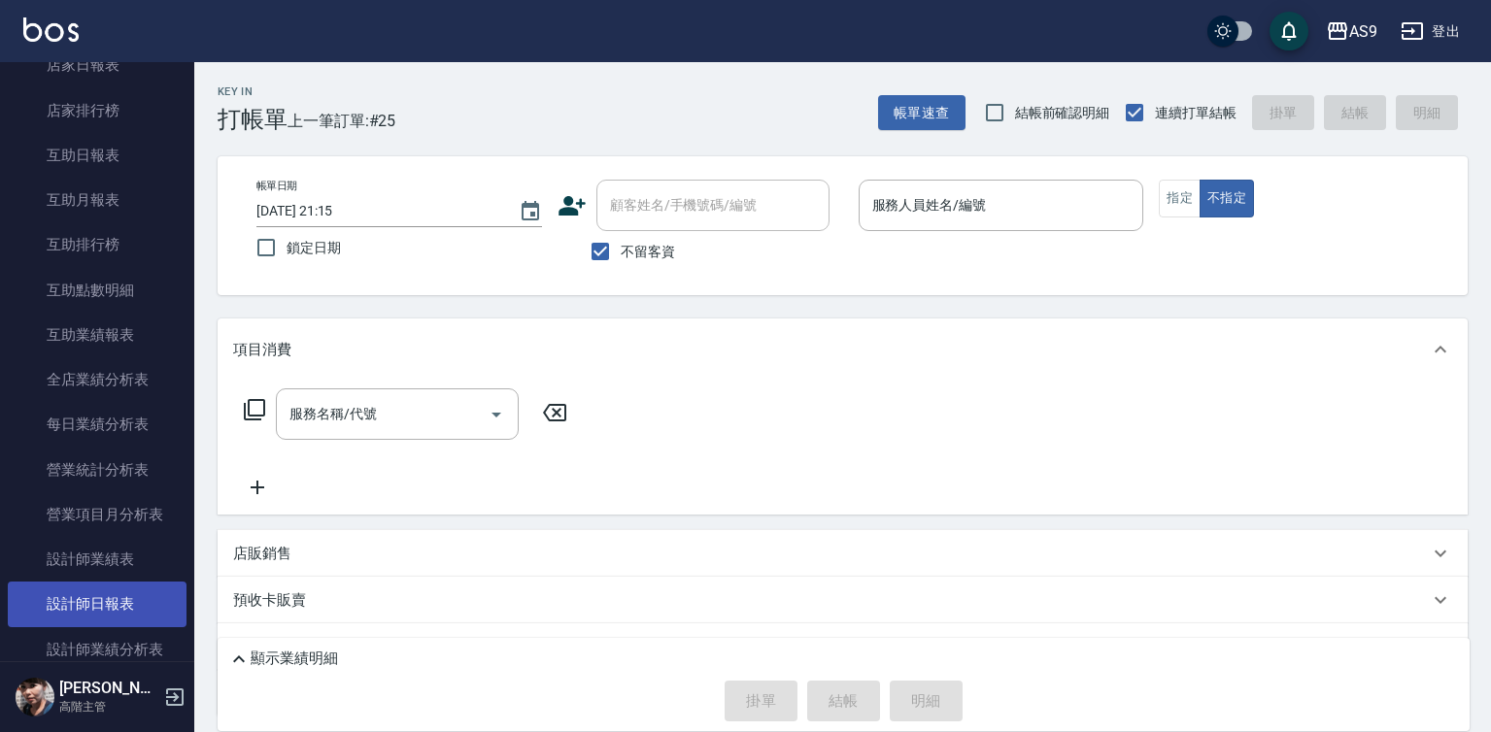
click at [119, 603] on link "設計師日報表" at bounding box center [97, 604] width 179 height 45
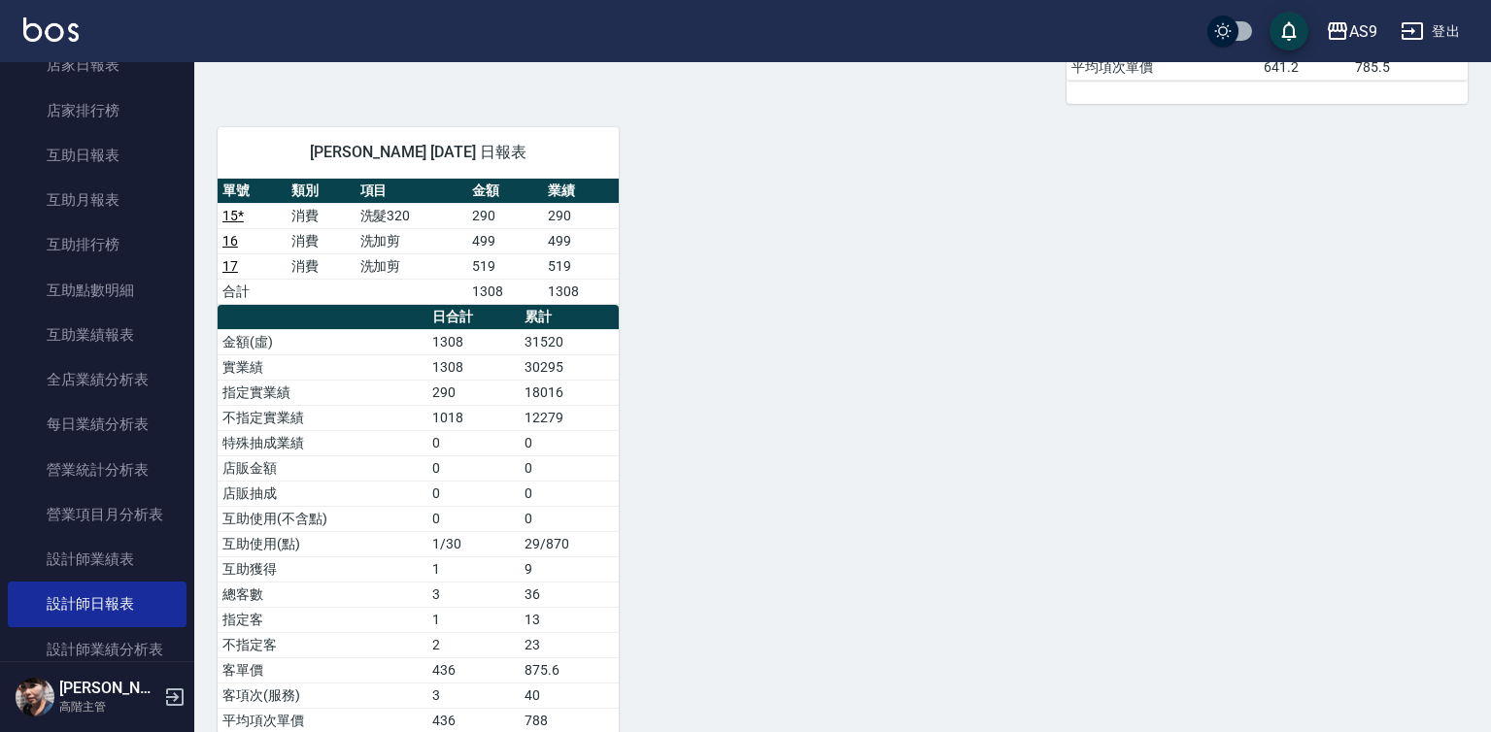
scroll to position [895, 0]
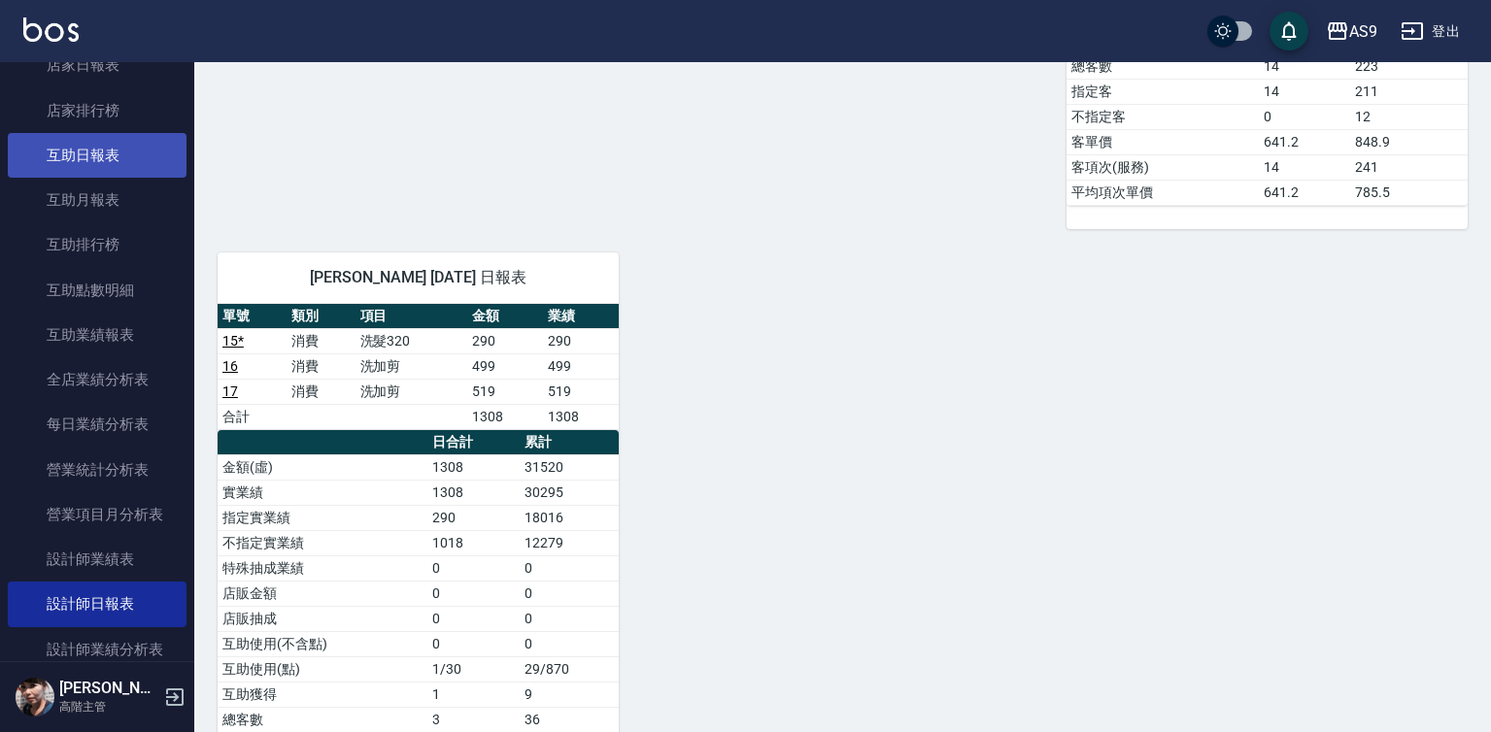
click at [127, 153] on link "互助日報表" at bounding box center [97, 155] width 179 height 45
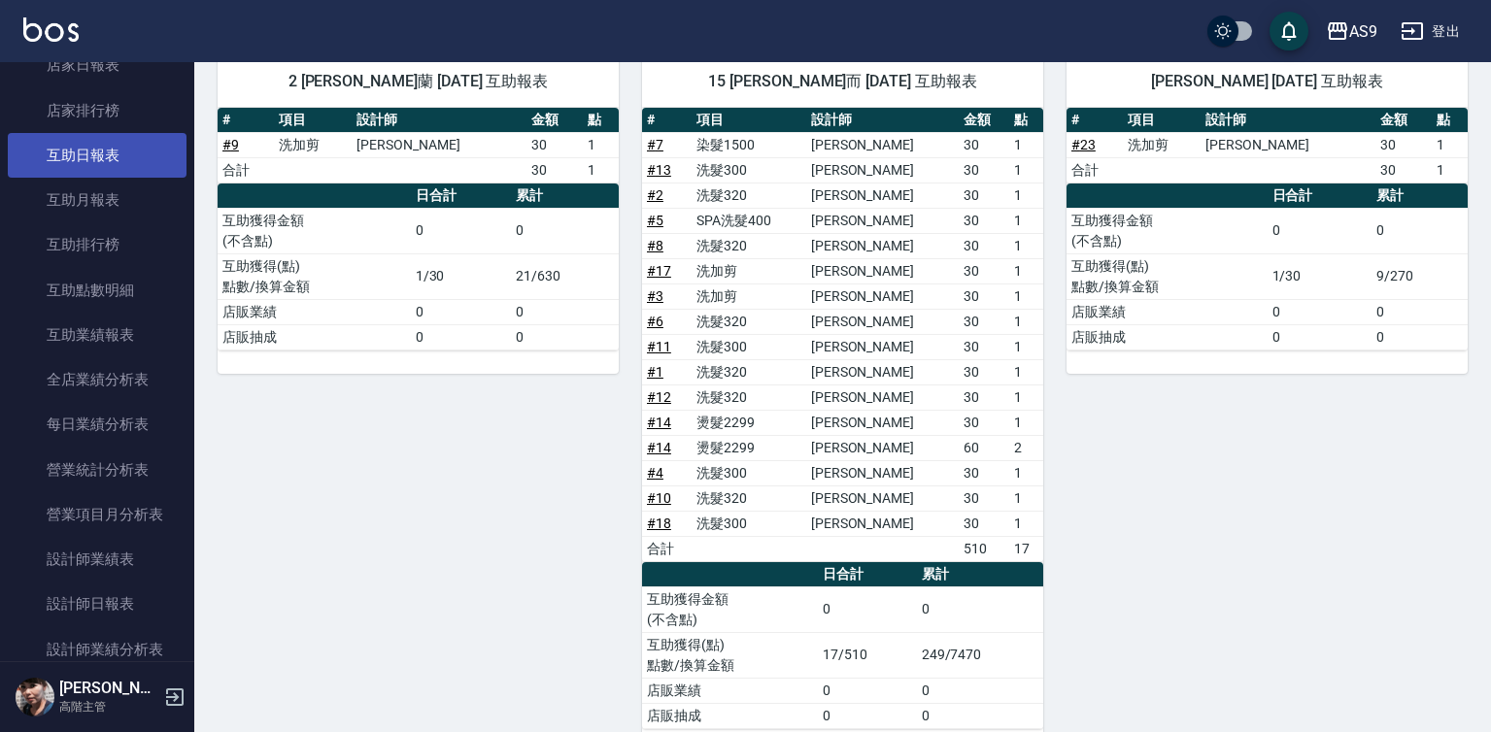
scroll to position [274, 0]
